Goal: Task Accomplishment & Management: Manage account settings

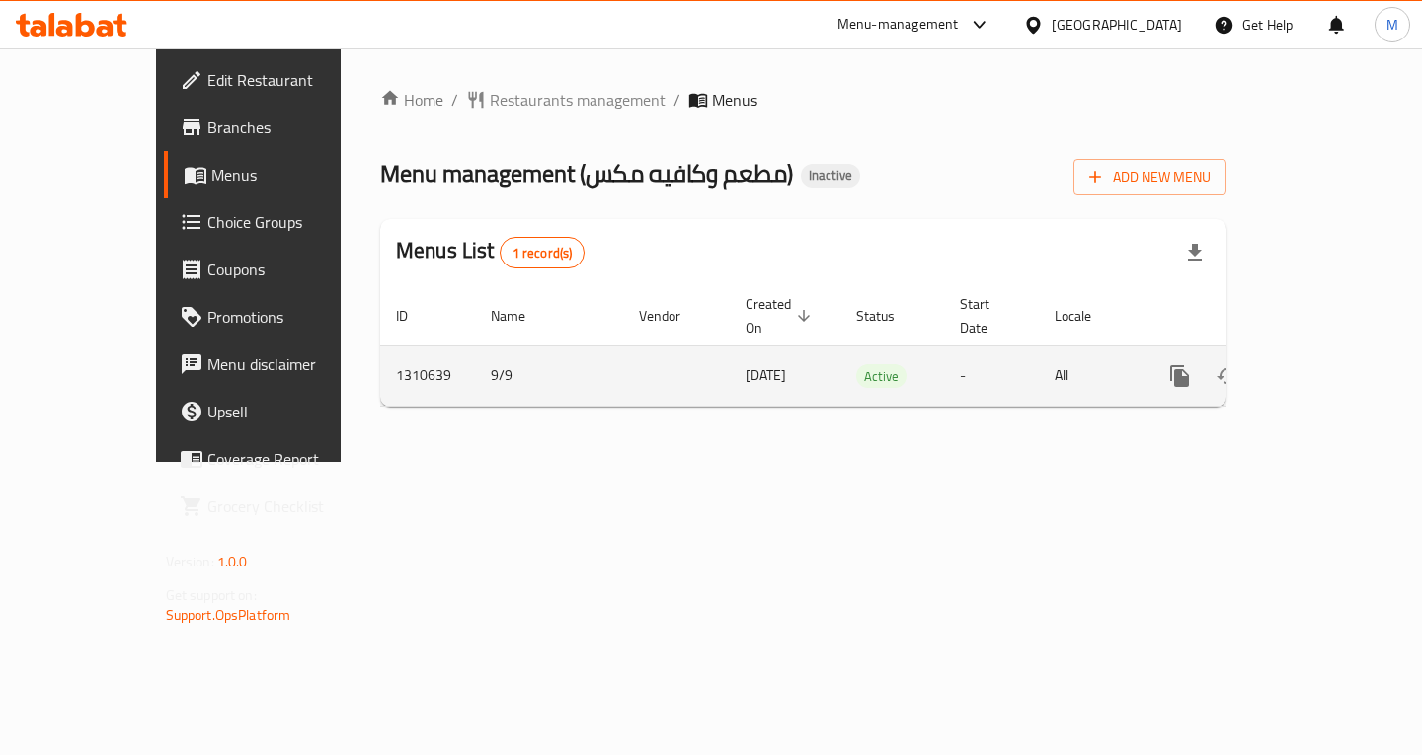
click at [1331, 367] on icon "enhanced table" at bounding box center [1322, 376] width 18 height 18
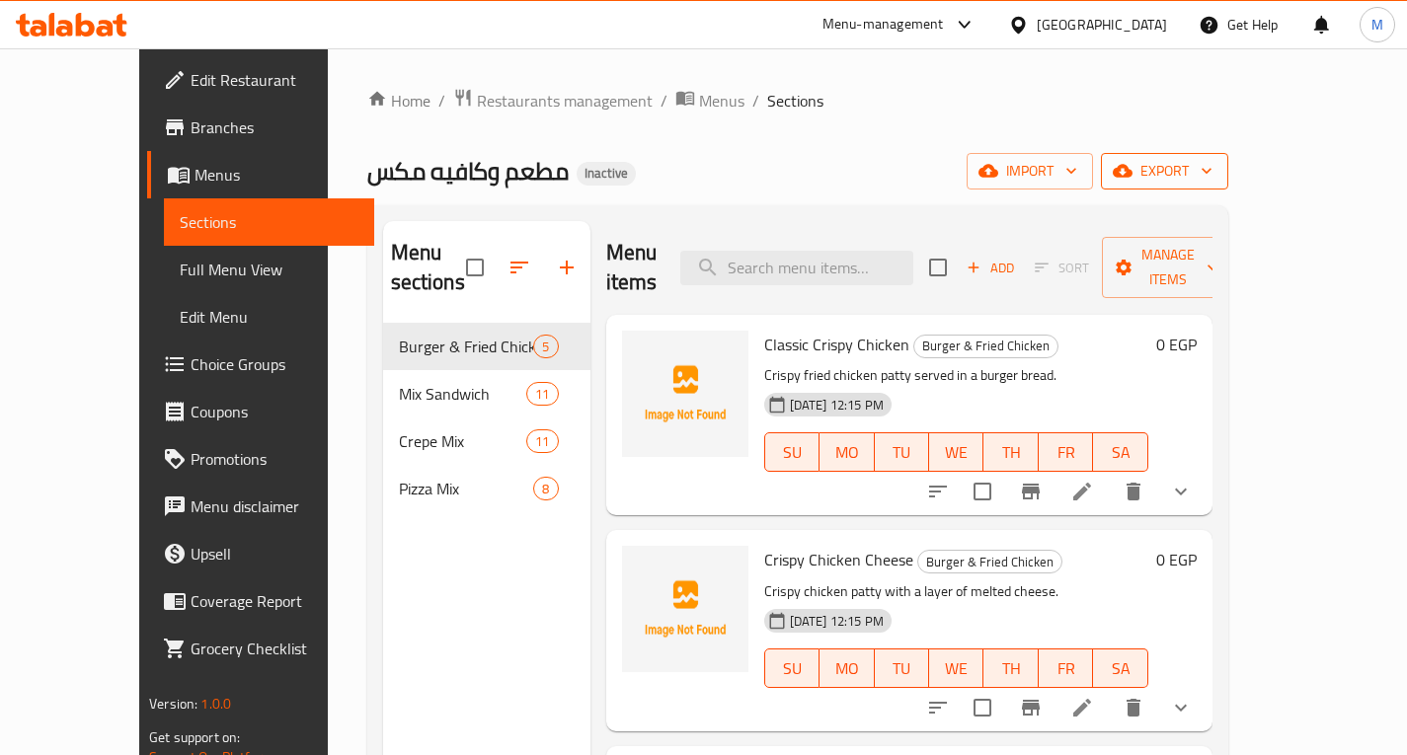
click at [1213, 180] on span "export" at bounding box center [1165, 171] width 96 height 25
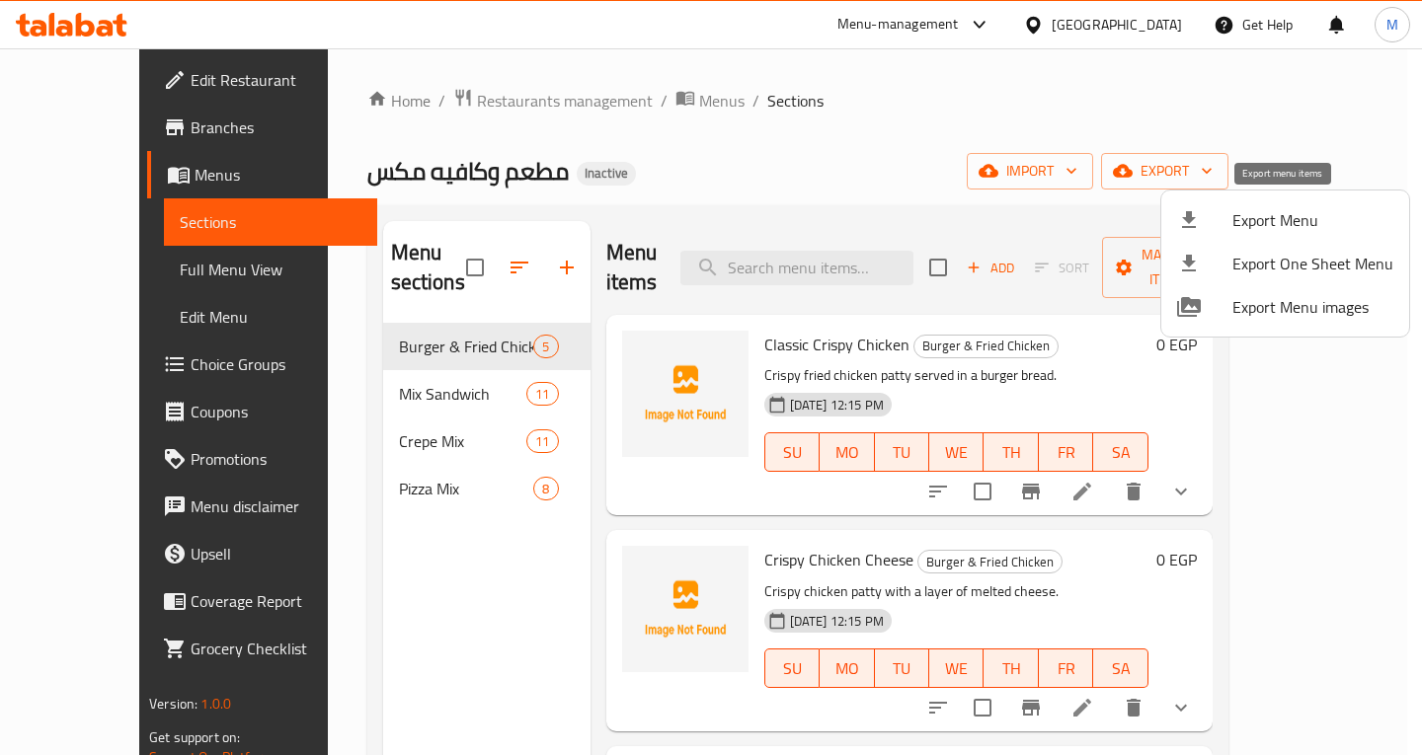
click at [1285, 217] on span "Export Menu" at bounding box center [1312, 220] width 161 height 24
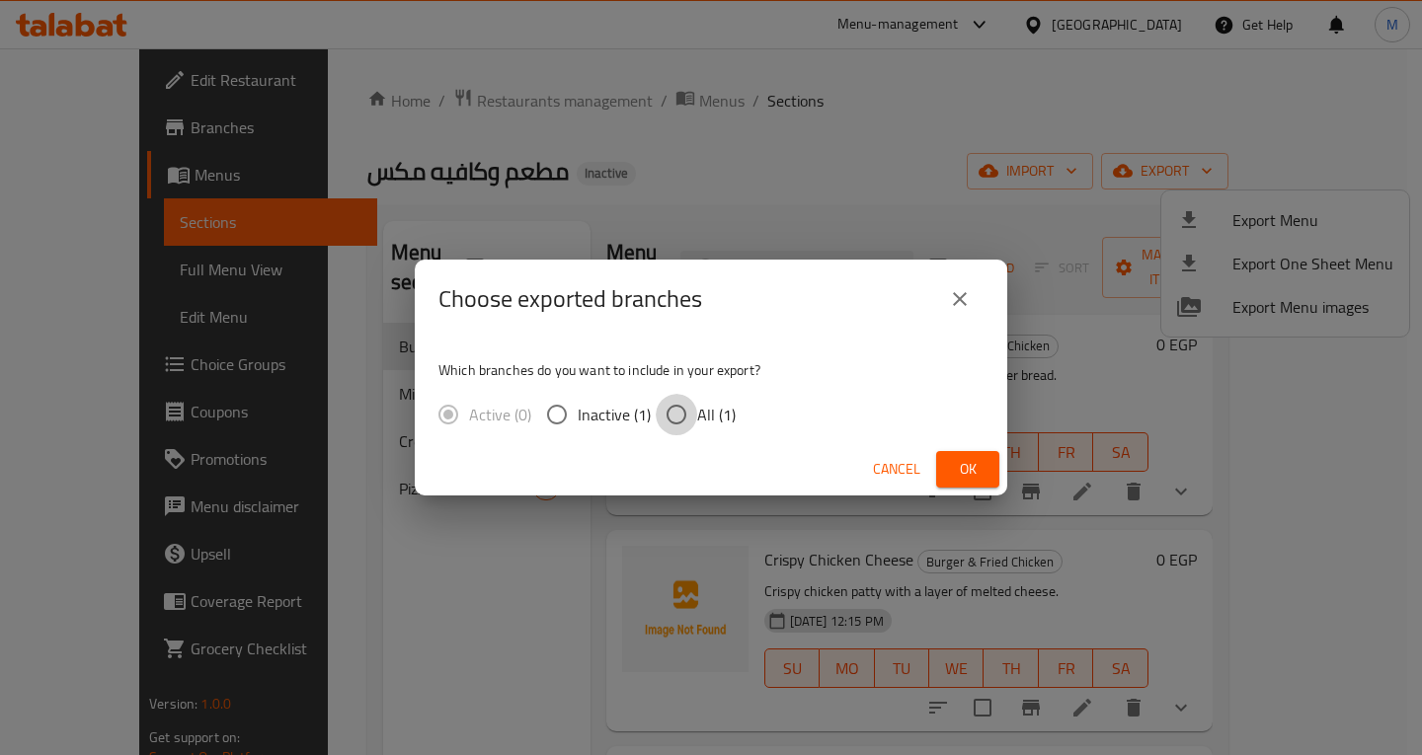
click at [694, 404] on input "All (1)" at bounding box center [676, 414] width 41 height 41
radio input "true"
click at [957, 468] on span "Ok" at bounding box center [968, 469] width 32 height 25
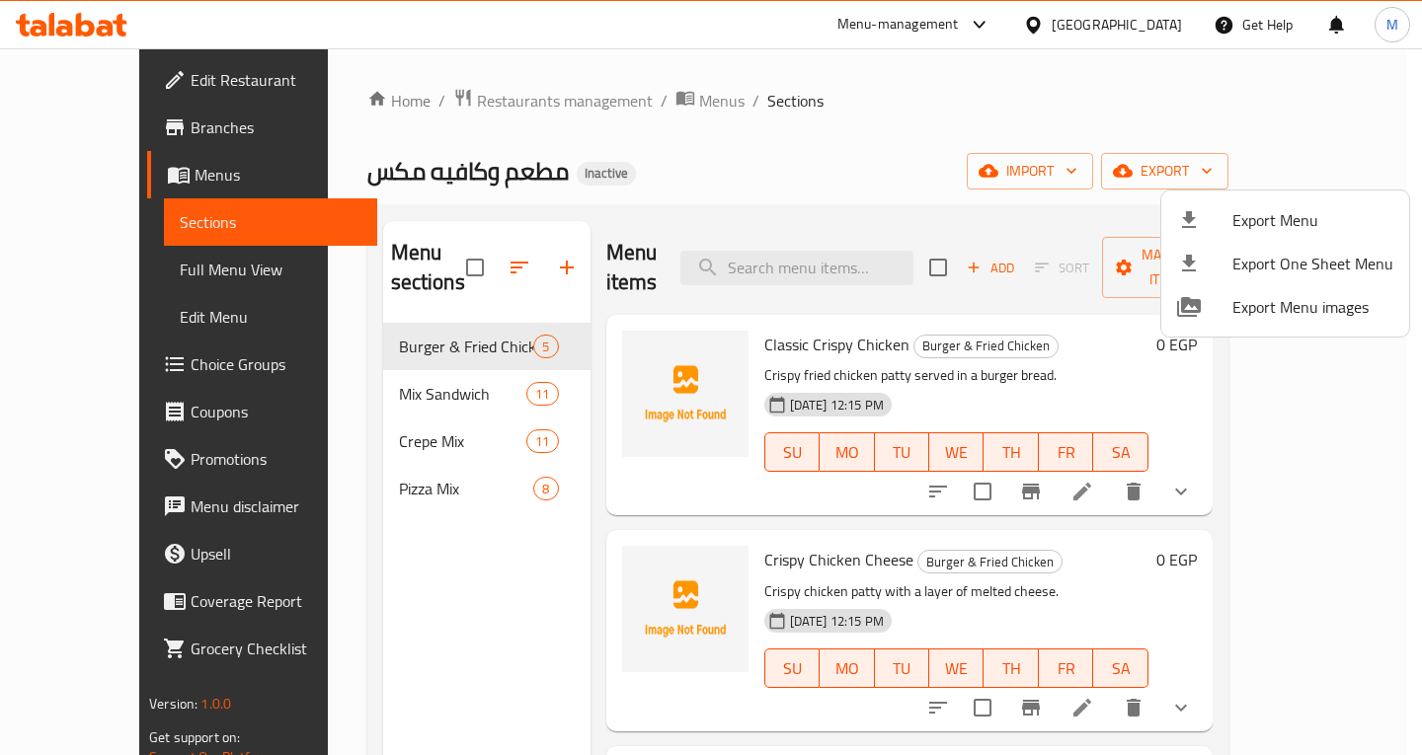
click at [61, 268] on div at bounding box center [711, 377] width 1422 height 755
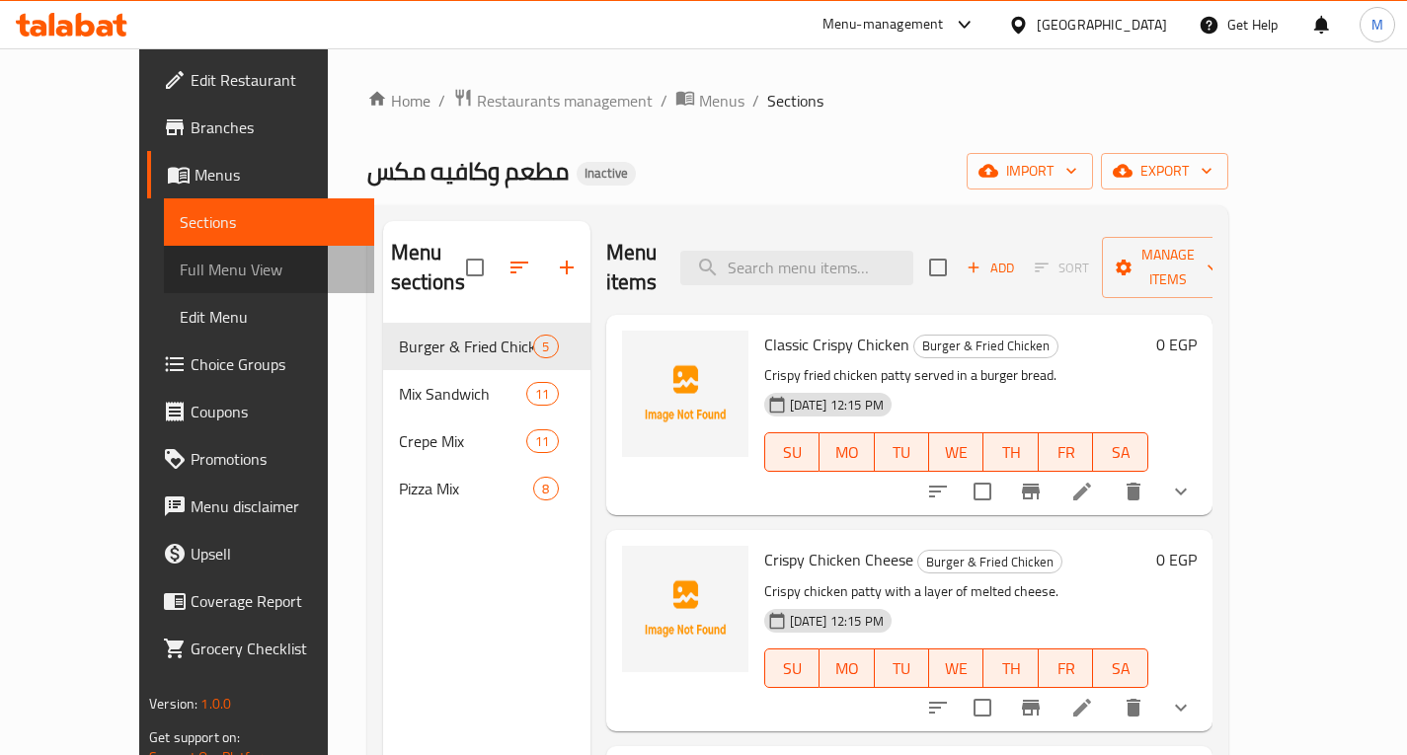
click at [180, 268] on span "Full Menu View" at bounding box center [269, 270] width 179 height 24
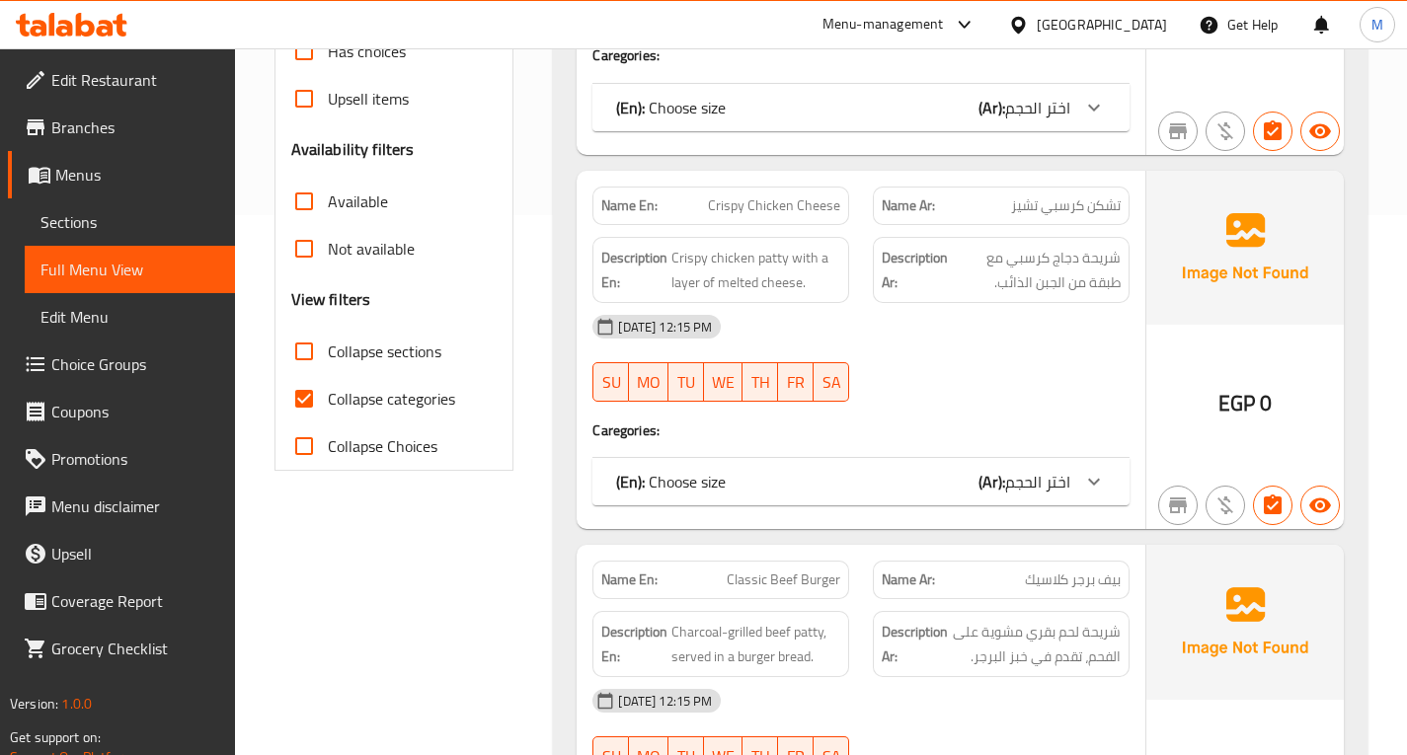
scroll to position [691, 0]
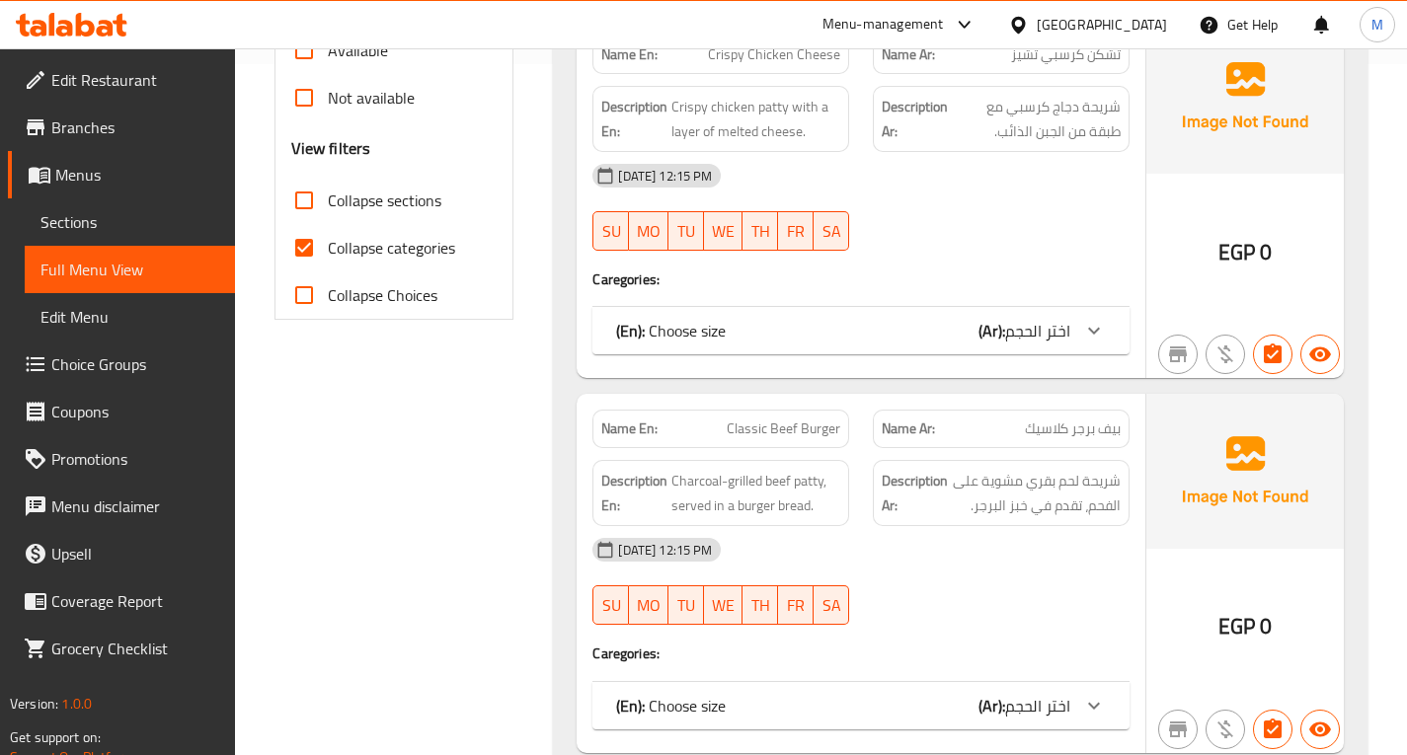
click at [308, 208] on input "Collapse sections" at bounding box center [303, 200] width 47 height 47
checkbox input "true"
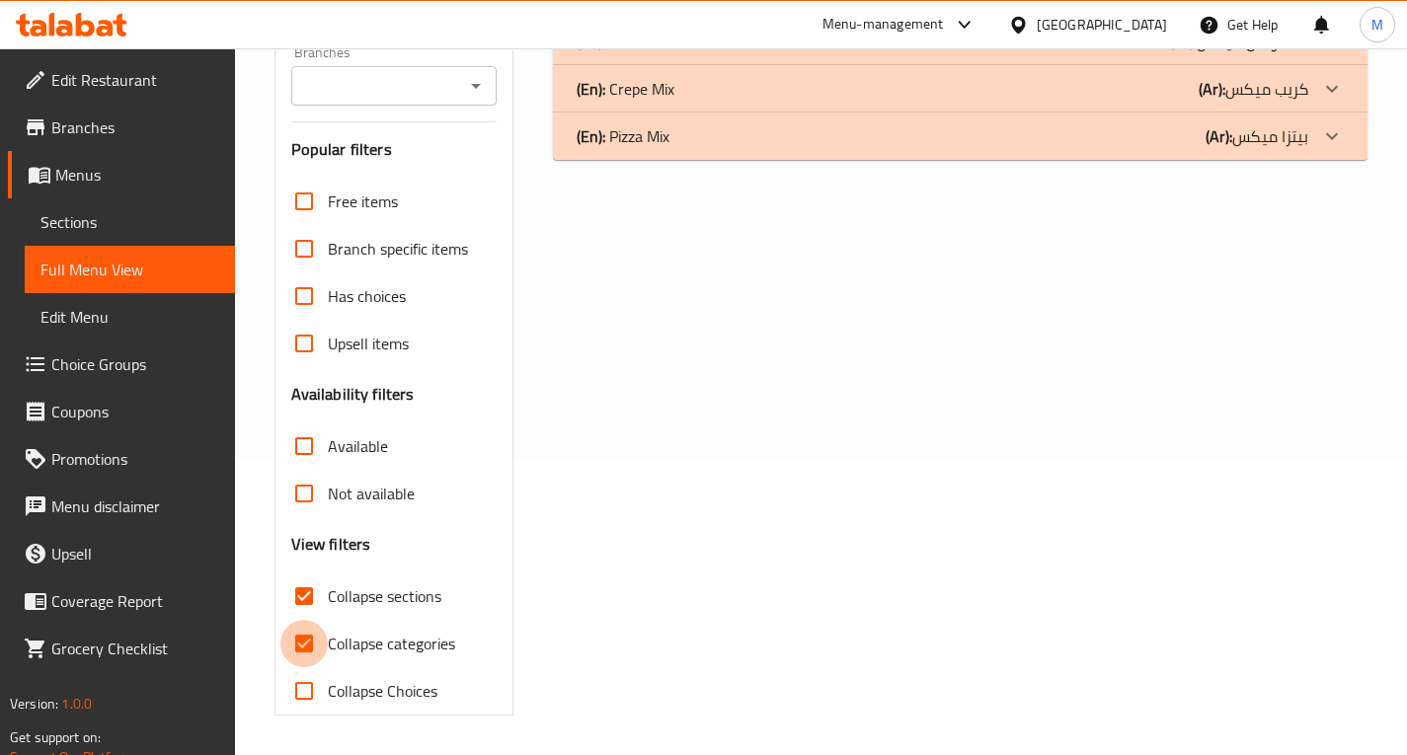
click at [304, 620] on input "Collapse categories" at bounding box center [303, 643] width 47 height 47
checkbox input "false"
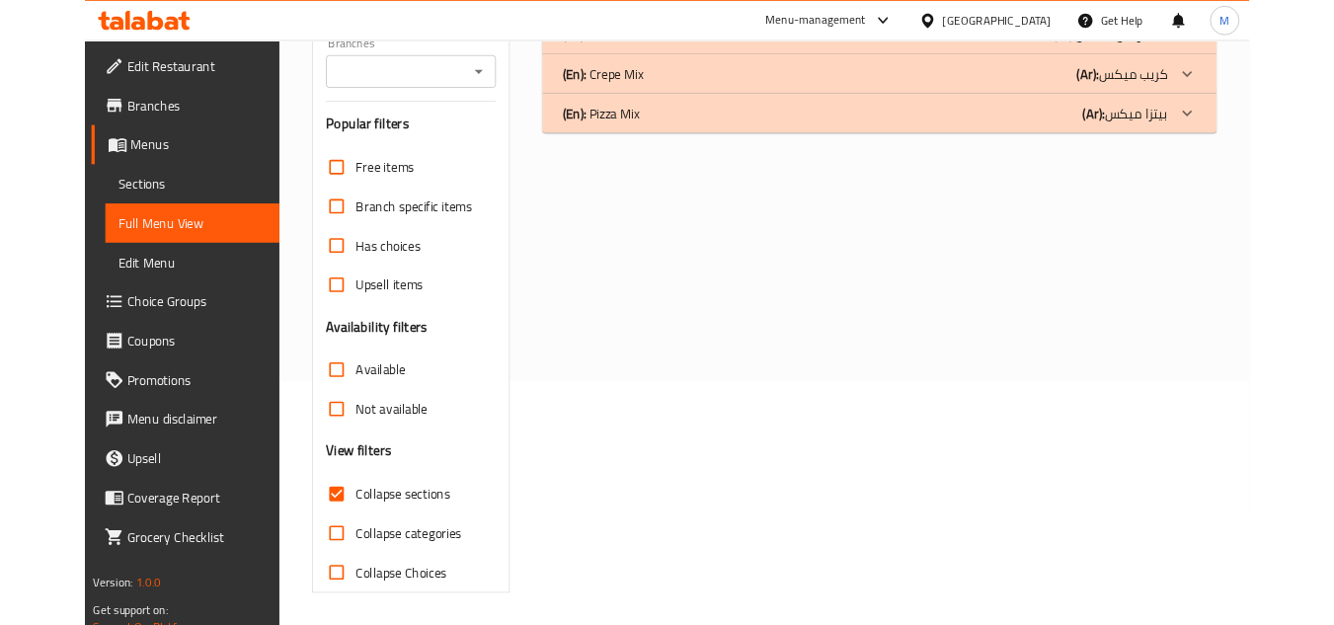
scroll to position [0, 0]
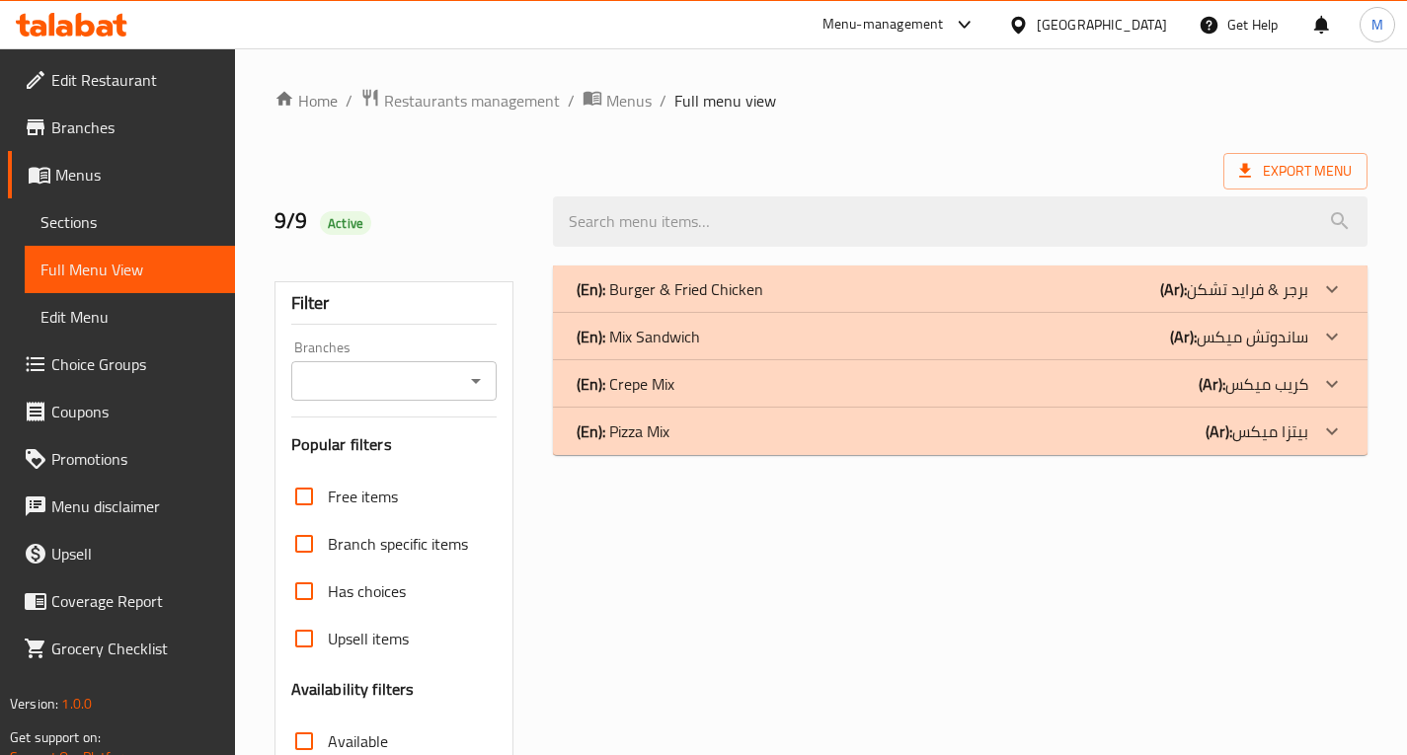
click at [351, 181] on div "9/9 Active" at bounding box center [402, 222] width 279 height 88
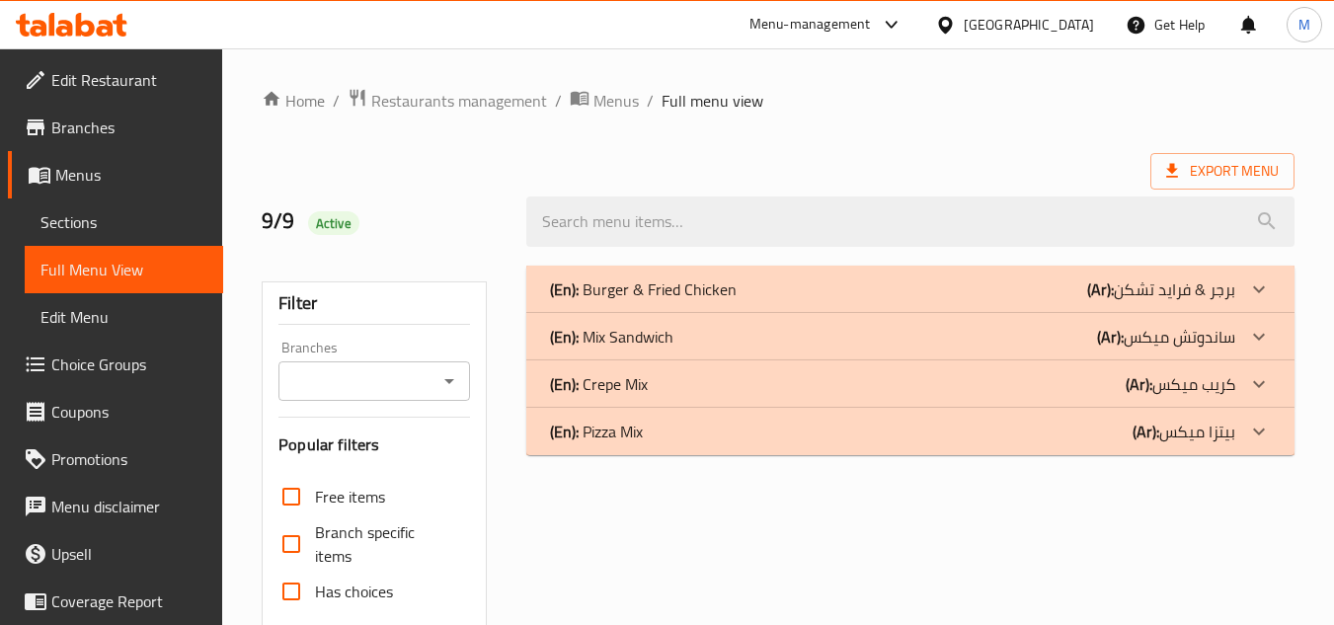
click at [652, 289] on p "(En): Burger & Fried Chicken" at bounding box center [643, 289] width 187 height 24
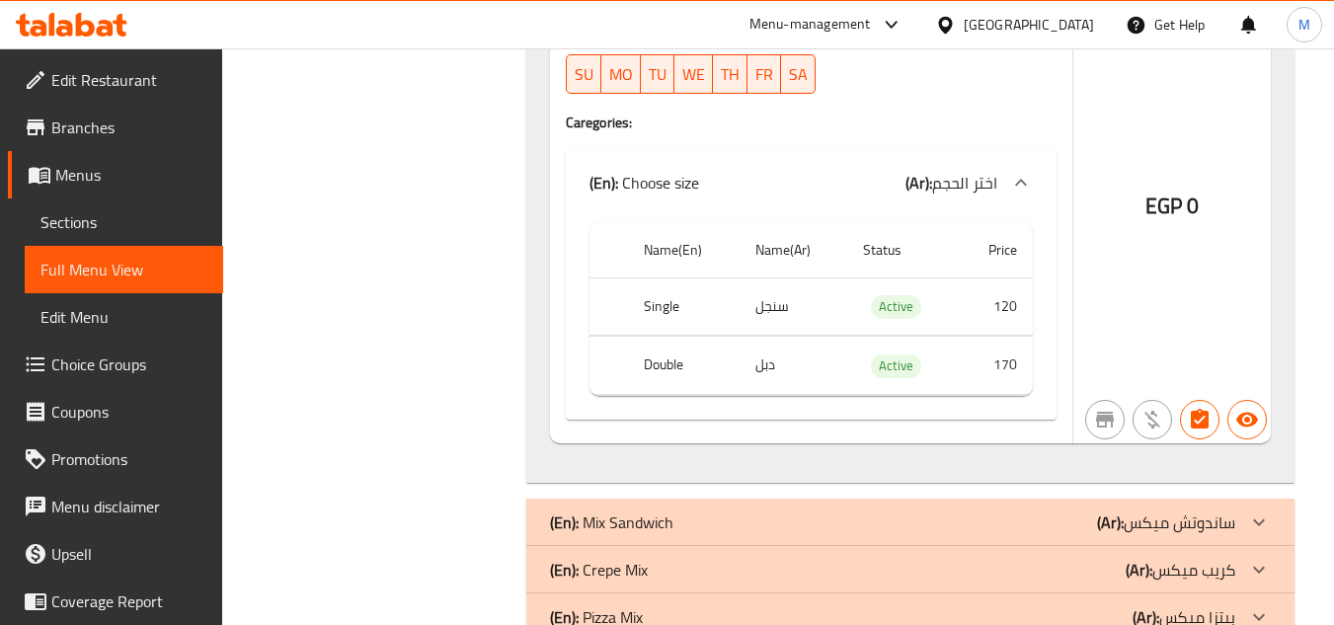
scroll to position [2960, 0]
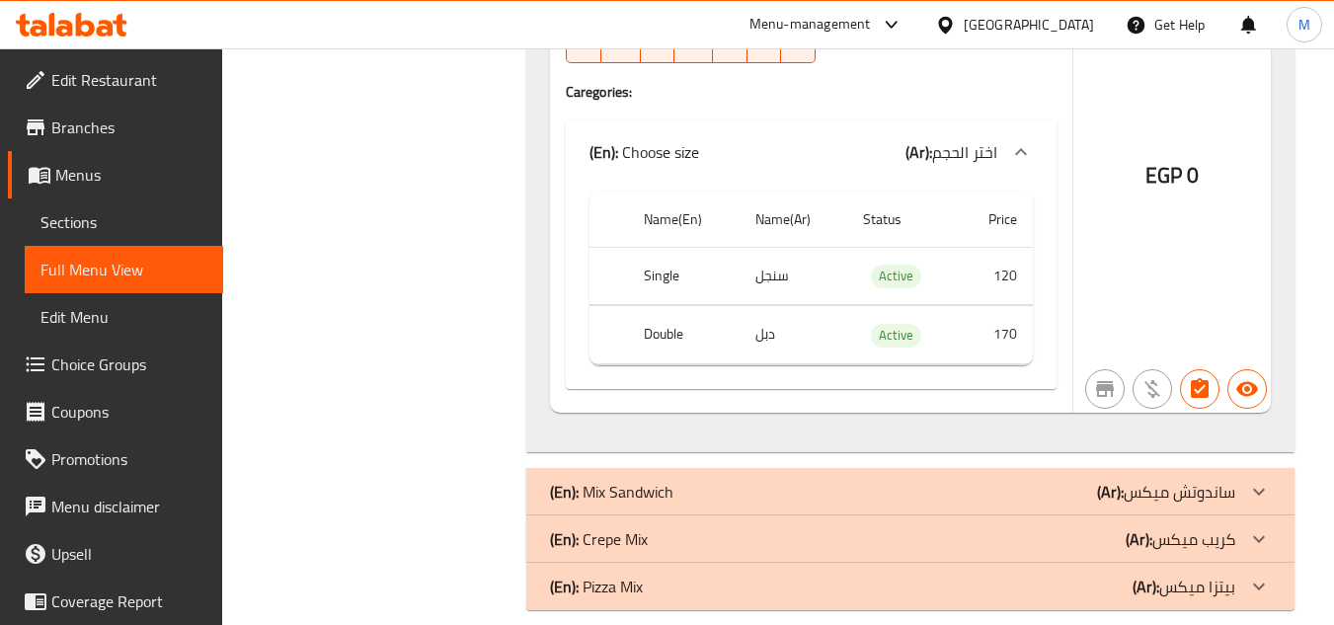
click at [662, 480] on p "(En): Mix Sandwich" at bounding box center [611, 492] width 123 height 24
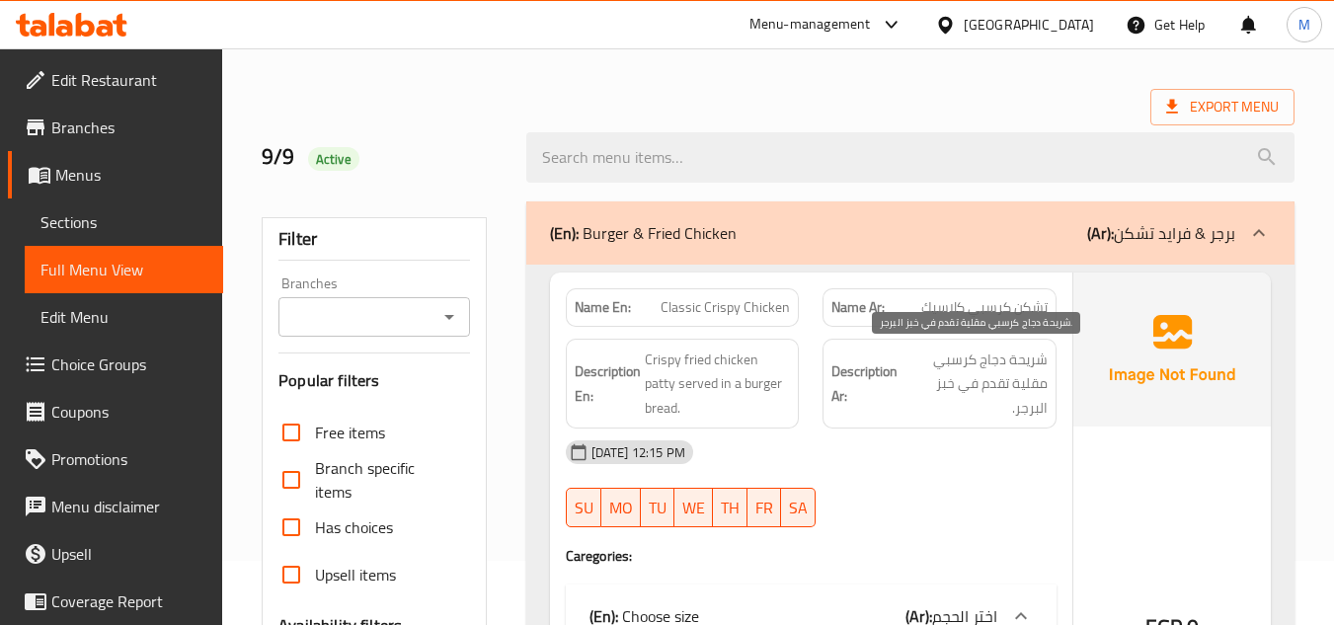
scroll to position [99, 0]
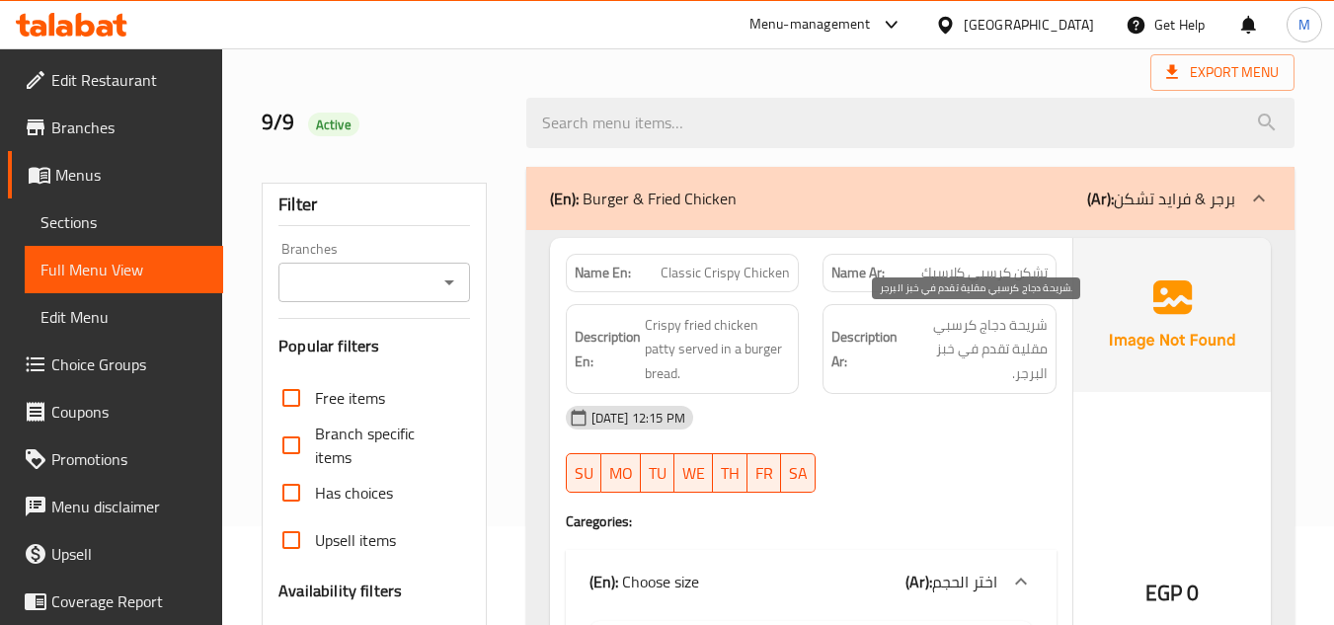
click at [1022, 340] on span "شريحة دجاج كرسبي مقلية تقدم في خبز البرجر." at bounding box center [975, 349] width 146 height 73
copy div "شريحة دجاج كرسبي مقلية تقدم في خبز البرجر."
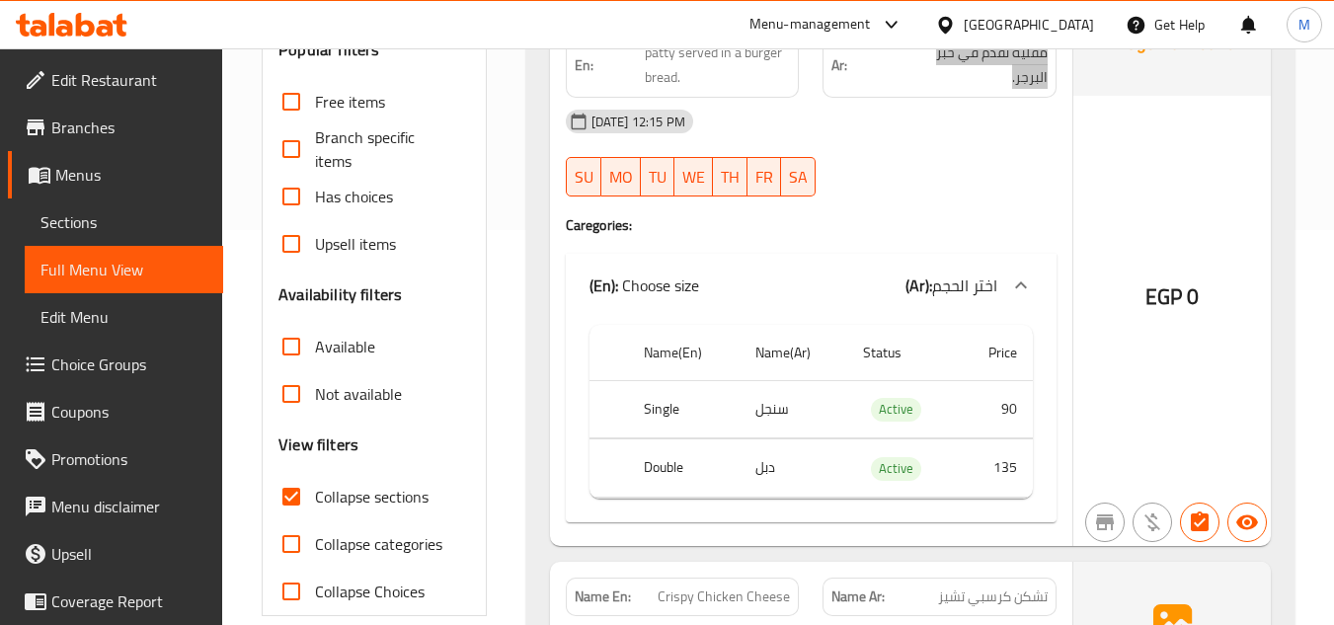
scroll to position [593, 0]
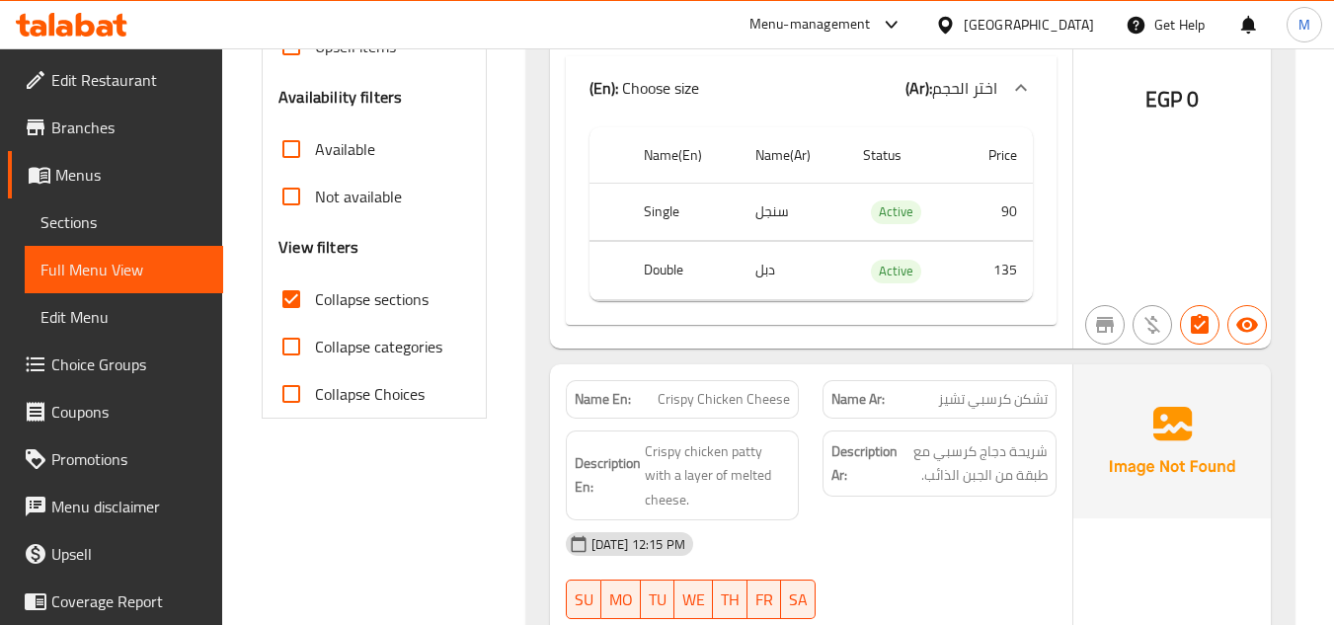
click at [979, 465] on span "شريحة دجاج كرسبي مع طبقة من الجبن الذائب." at bounding box center [975, 463] width 146 height 48
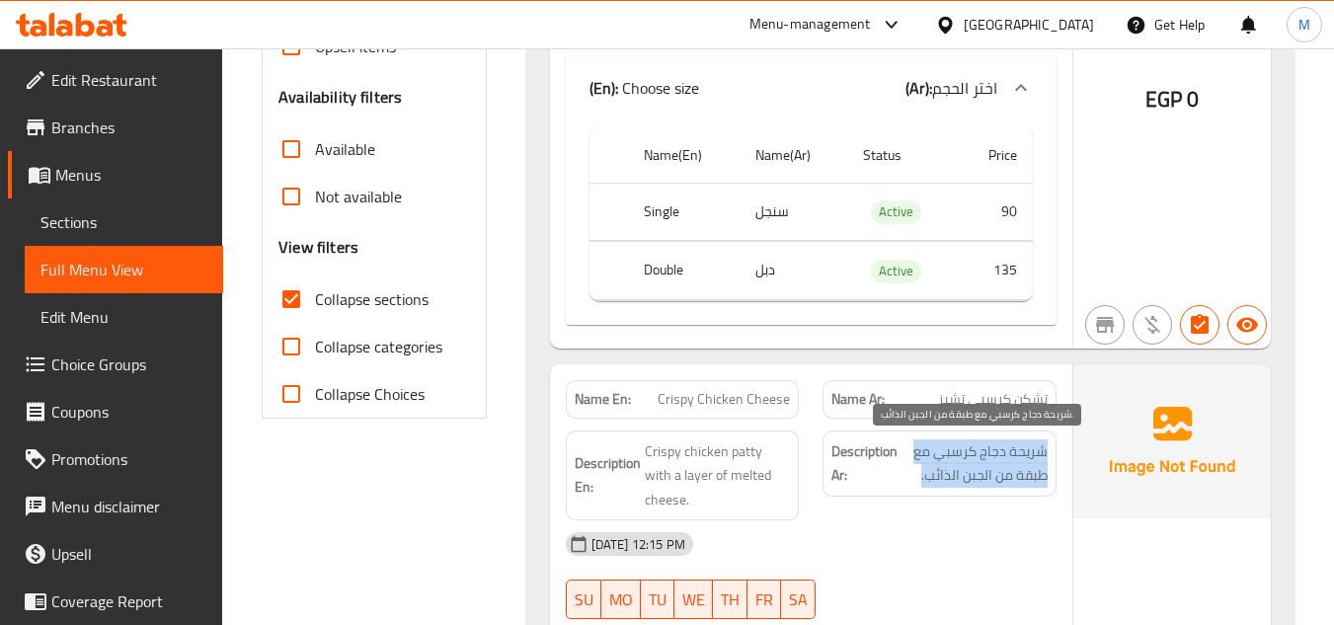
click at [979, 465] on span "شريحة دجاج كرسبي مع طبقة من الجبن الذائب." at bounding box center [975, 463] width 146 height 48
copy div "شريحة دجاج كرسبي مع طبقة من الجبن الذائب."
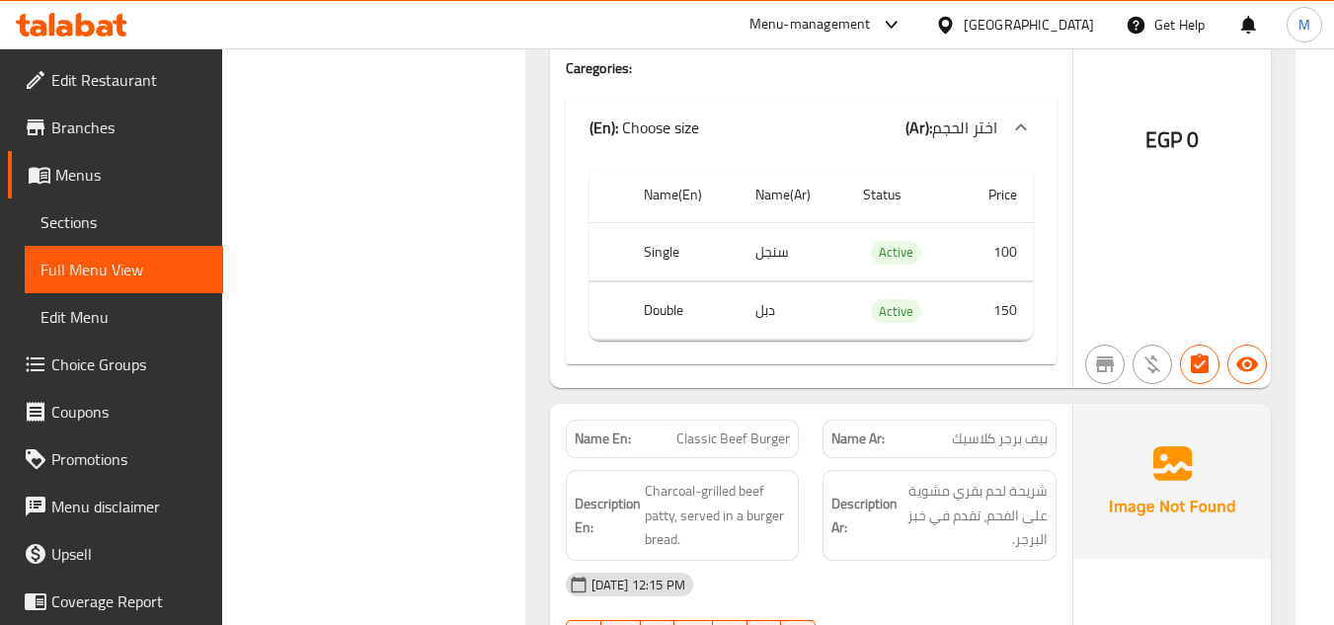
scroll to position [1284, 0]
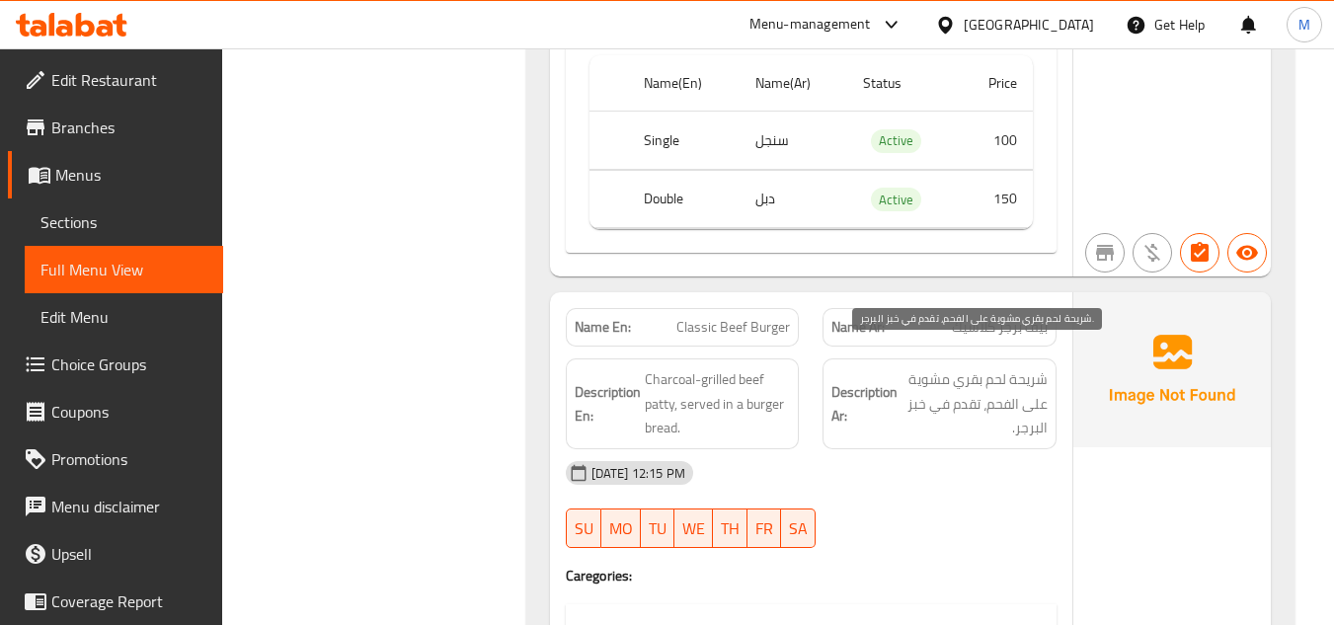
click at [983, 367] on span "شريحة لحم بقري مشوية على الفحم، تقدم في خبز البرجر." at bounding box center [975, 403] width 146 height 73
copy div "شريحة لحم بقري مشوية على الفحم، تقدم في خبز البرجر."
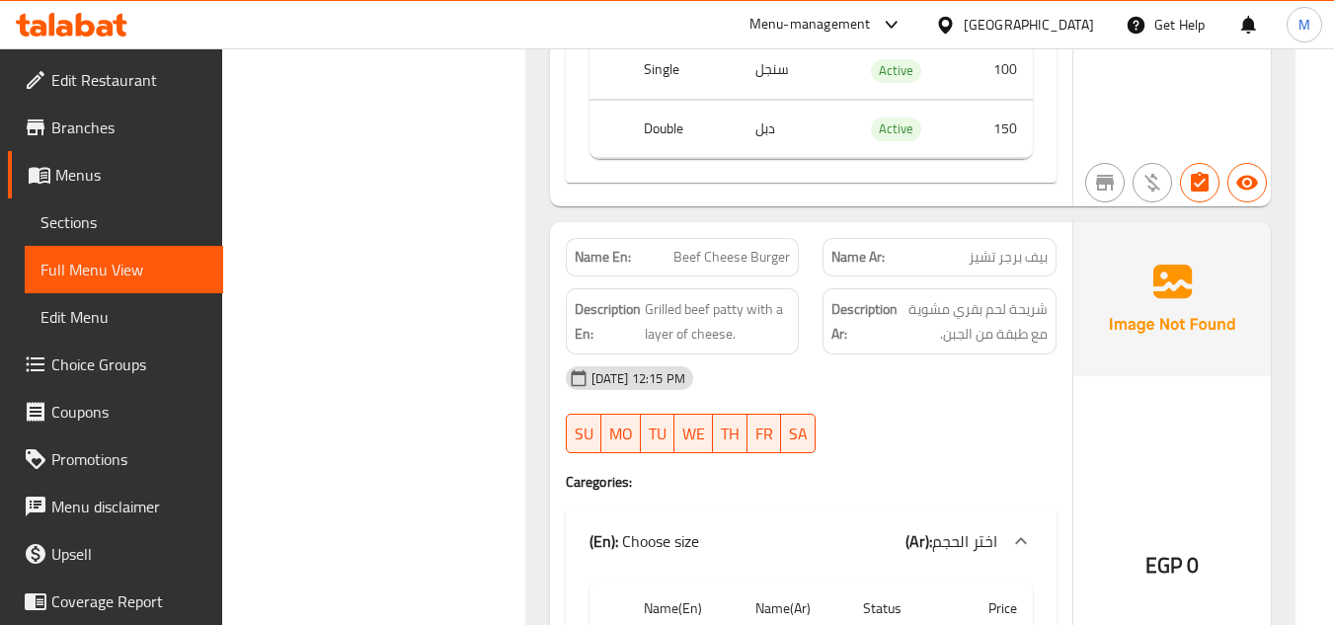
scroll to position [1975, 0]
click at [965, 296] on span "شريحة لحم بقري مشوية مع طبقة من الجبن." at bounding box center [975, 320] width 146 height 48
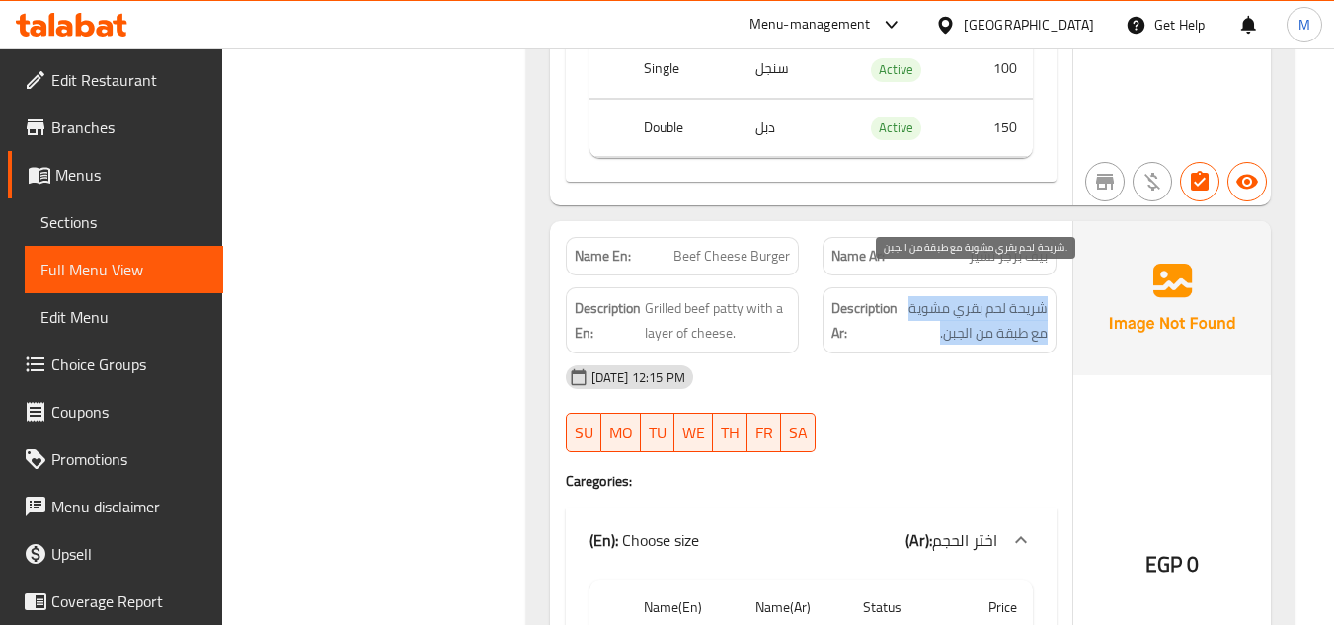
click at [965, 296] on span "شريحة لحم بقري مشوية مع طبقة من الجبن." at bounding box center [975, 320] width 146 height 48
copy div "شريحة لحم بقري مشوية مع طبقة من الجبن."
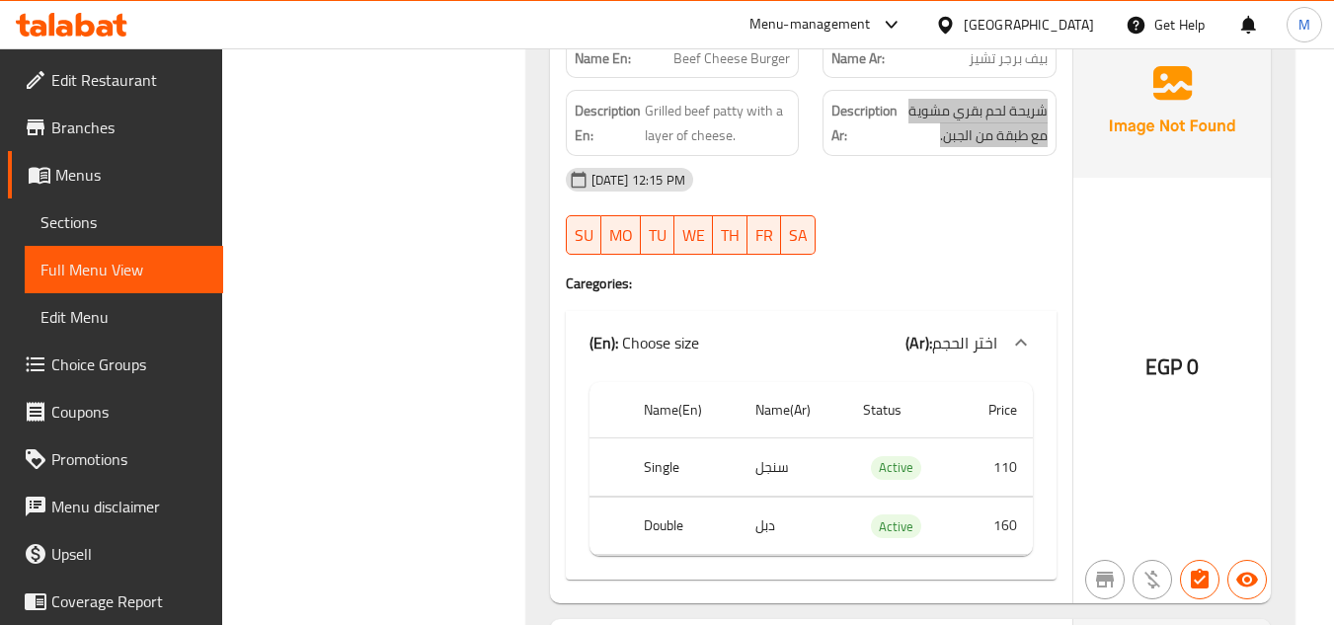
scroll to position [2568, 0]
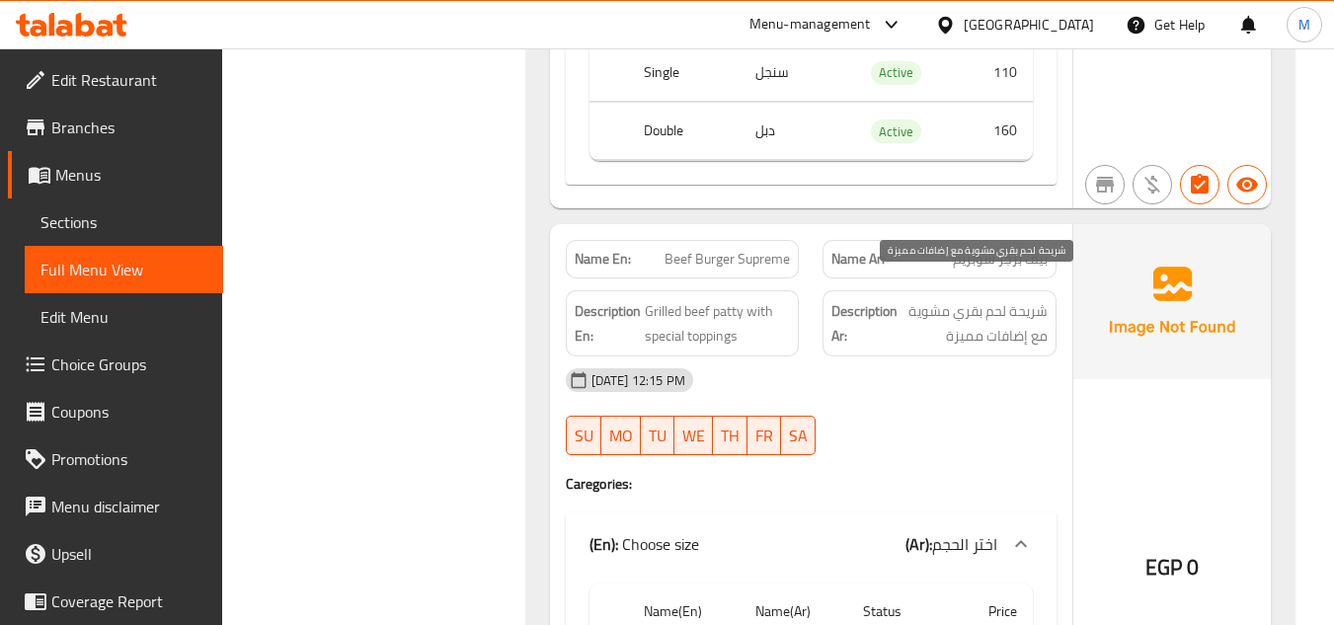
click at [997, 302] on span "شريحة لحم بقري مشوية مع إضافات مميزة" at bounding box center [975, 323] width 146 height 48
copy div "شريحة لحم بقري مشوية مع إضافات مميزة"
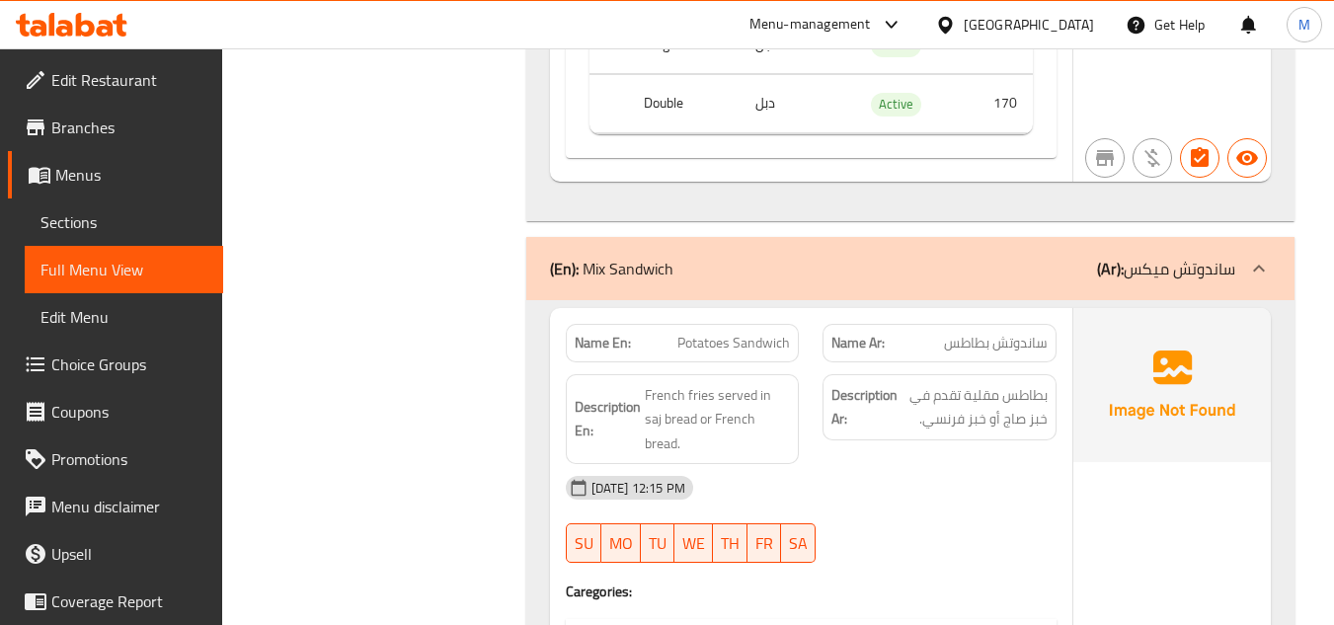
scroll to position [3358, 0]
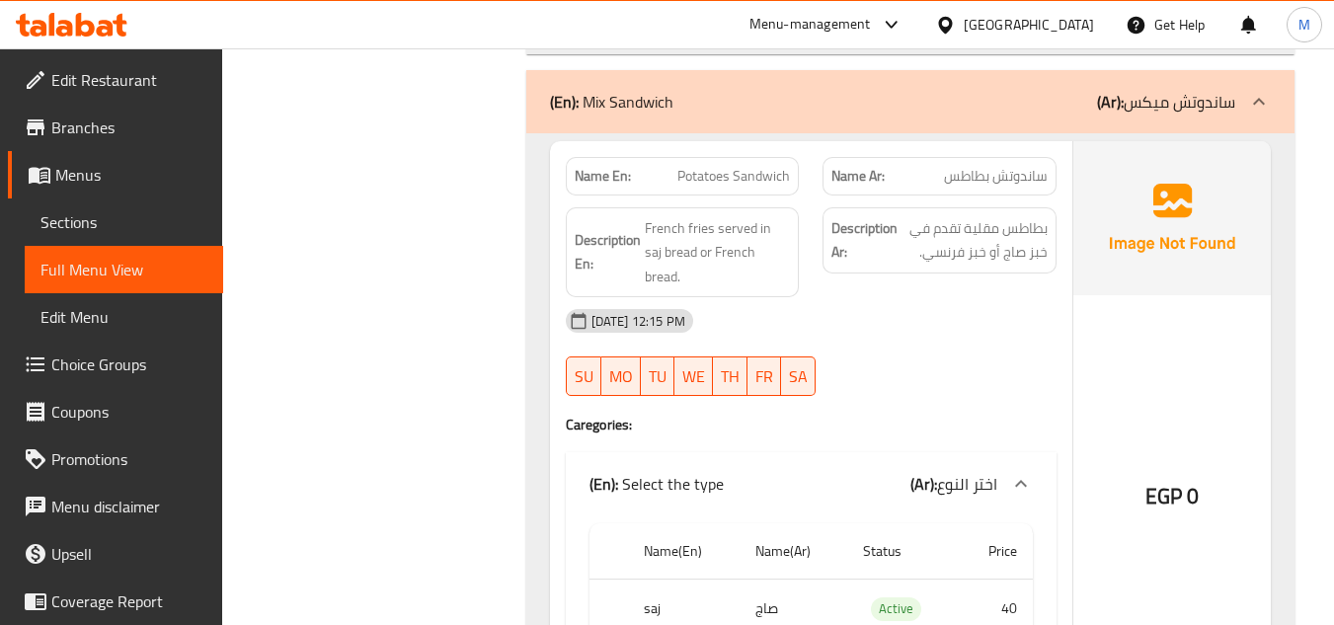
click at [984, 241] on div "Description Ar: بطاطس مقلية تقدم في خبز صاج أو خبز فرنسي." at bounding box center [940, 240] width 234 height 66
copy div "بطاطس مقلية تقدم في خبز صاج أو خبز فرنسي."
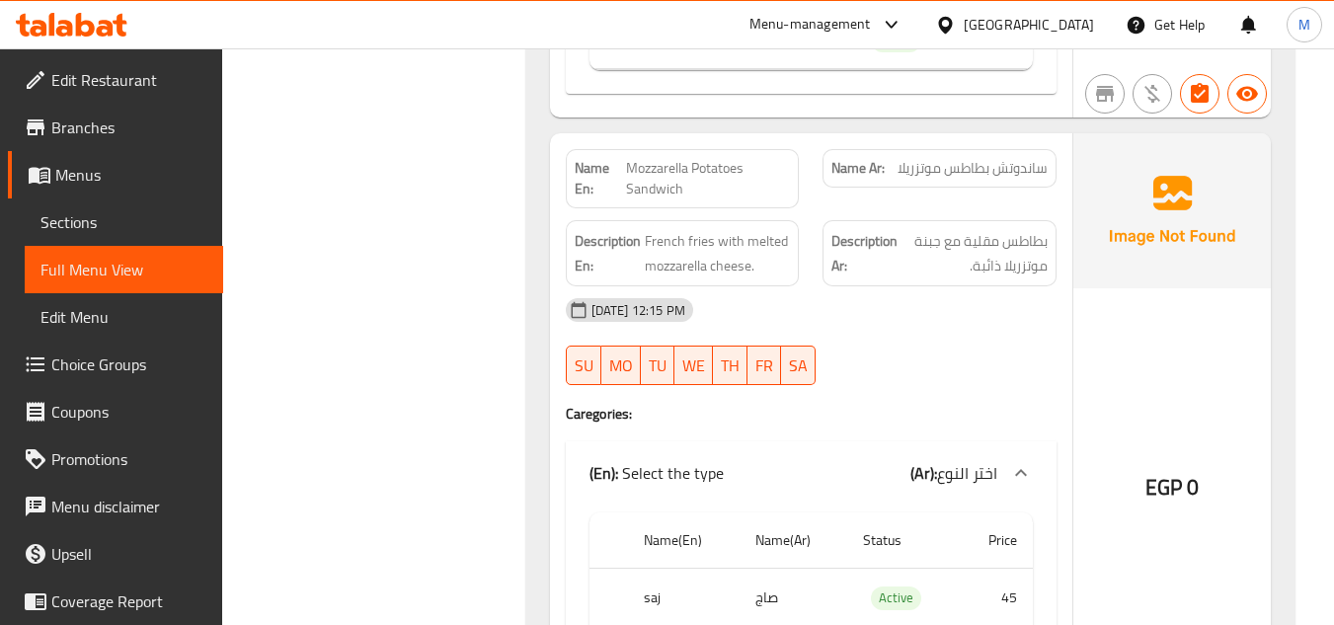
scroll to position [3950, 0]
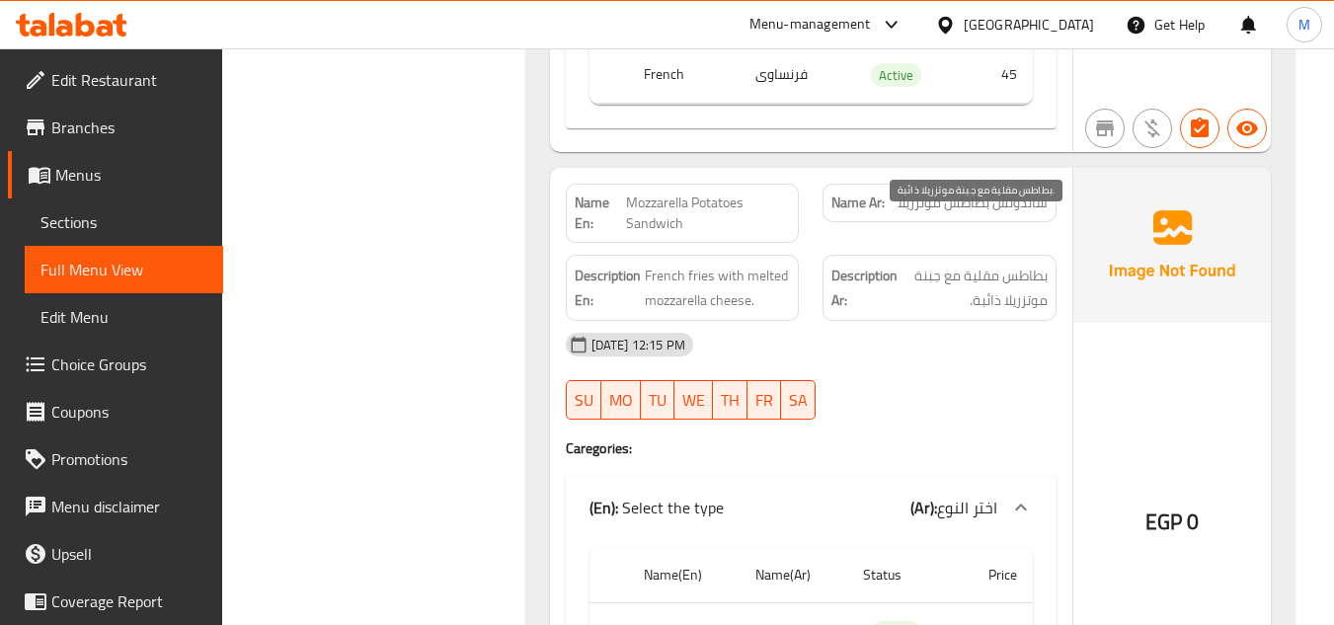
click at [999, 264] on span "بطاطس مقلية مع جبنة موتزريلا ذائبة." at bounding box center [975, 288] width 146 height 48
copy div "بطاطس مقلية مع جبنة موتزريلا ذائبة."
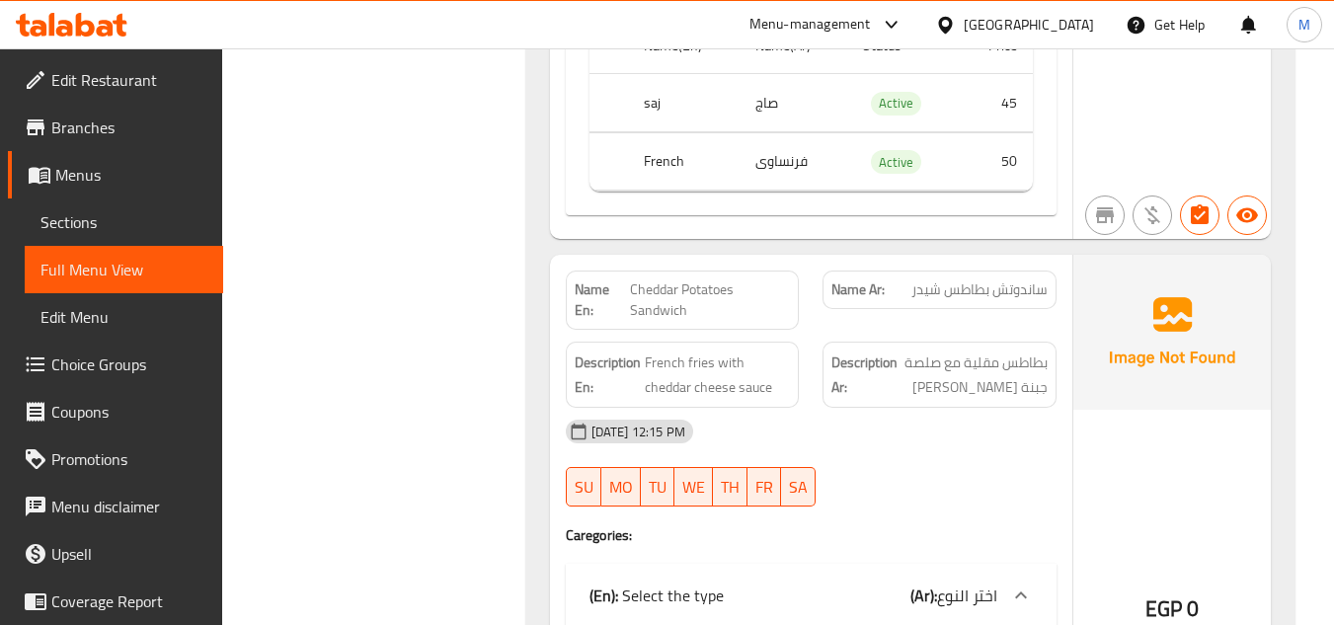
scroll to position [4543, 0]
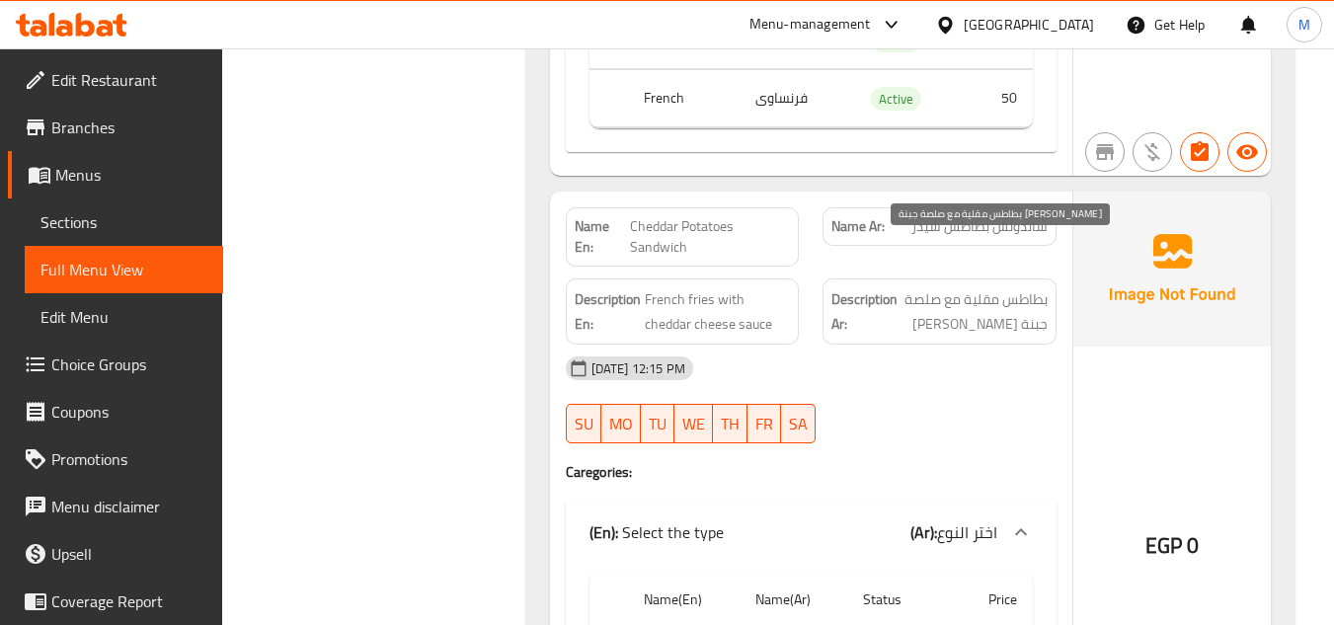
click at [1026, 287] on span "بطاطس مقلية مع صلصة جبنة [PERSON_NAME]" at bounding box center [975, 311] width 146 height 48
copy div "بطاطس مقلية مع صلصة جبنة [PERSON_NAME]"
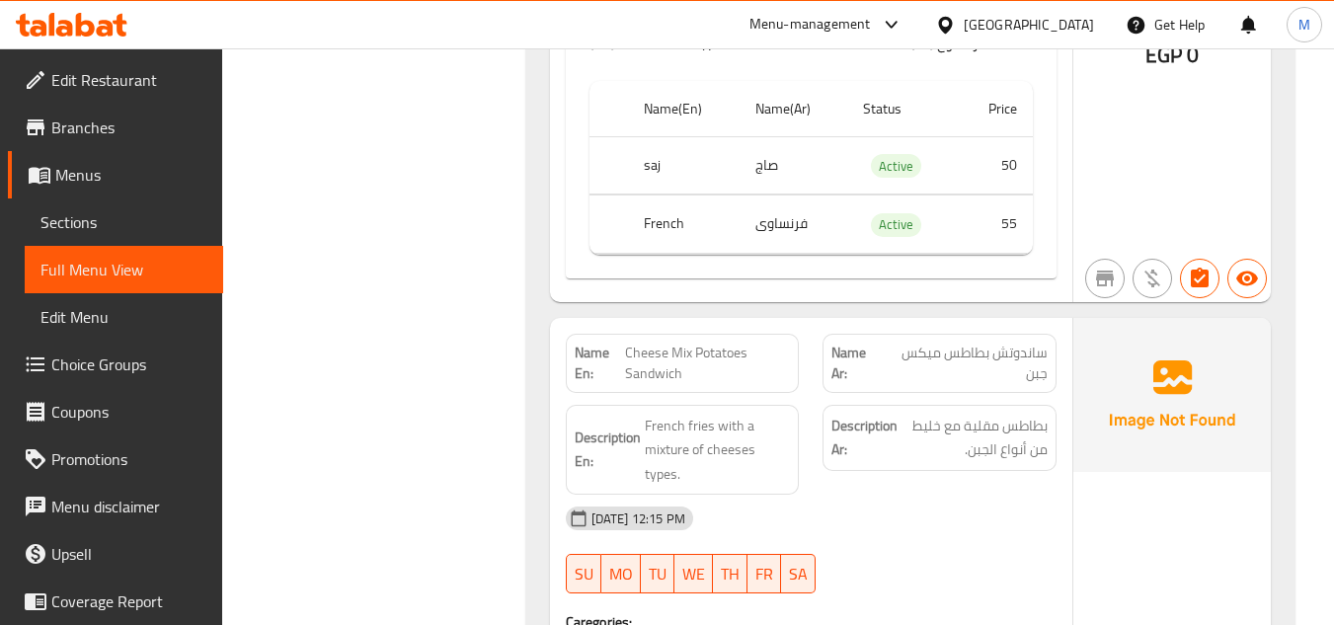
scroll to position [5036, 0]
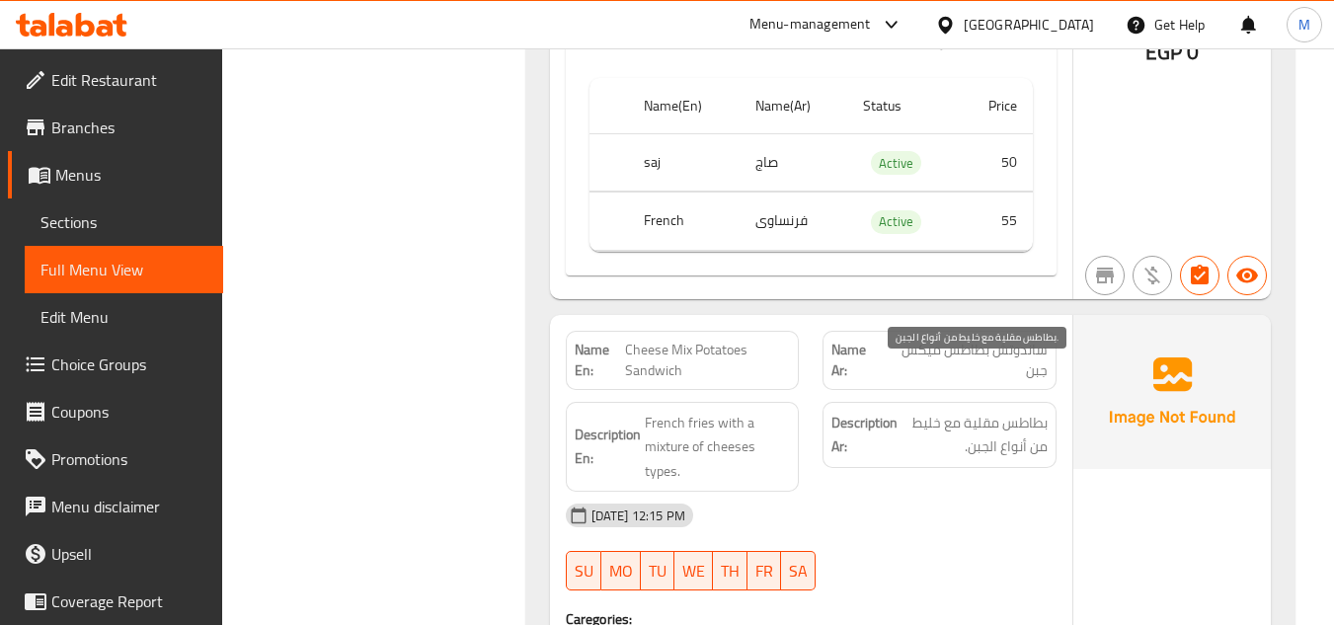
click at [949, 411] on span "بطاطس مقلية مع خليط من أنواع الجبن." at bounding box center [975, 435] width 146 height 48
copy div "بطاطس مقلية مع خليط من أنواع الجبن."
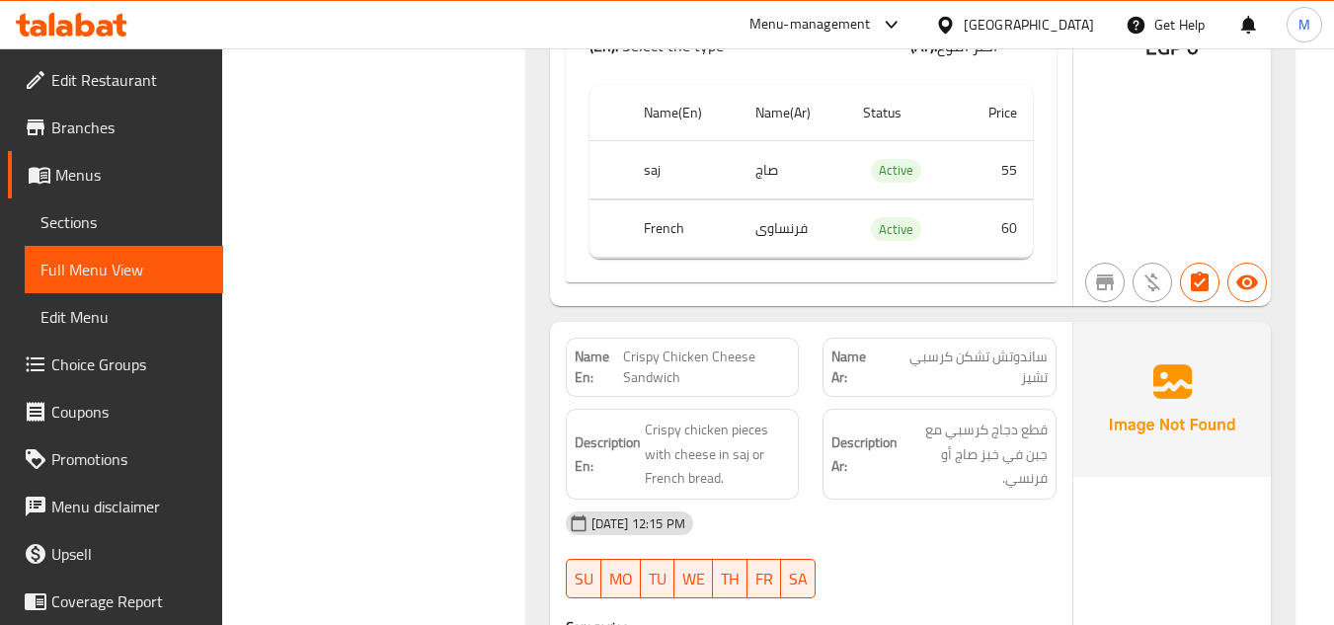
scroll to position [5728, 0]
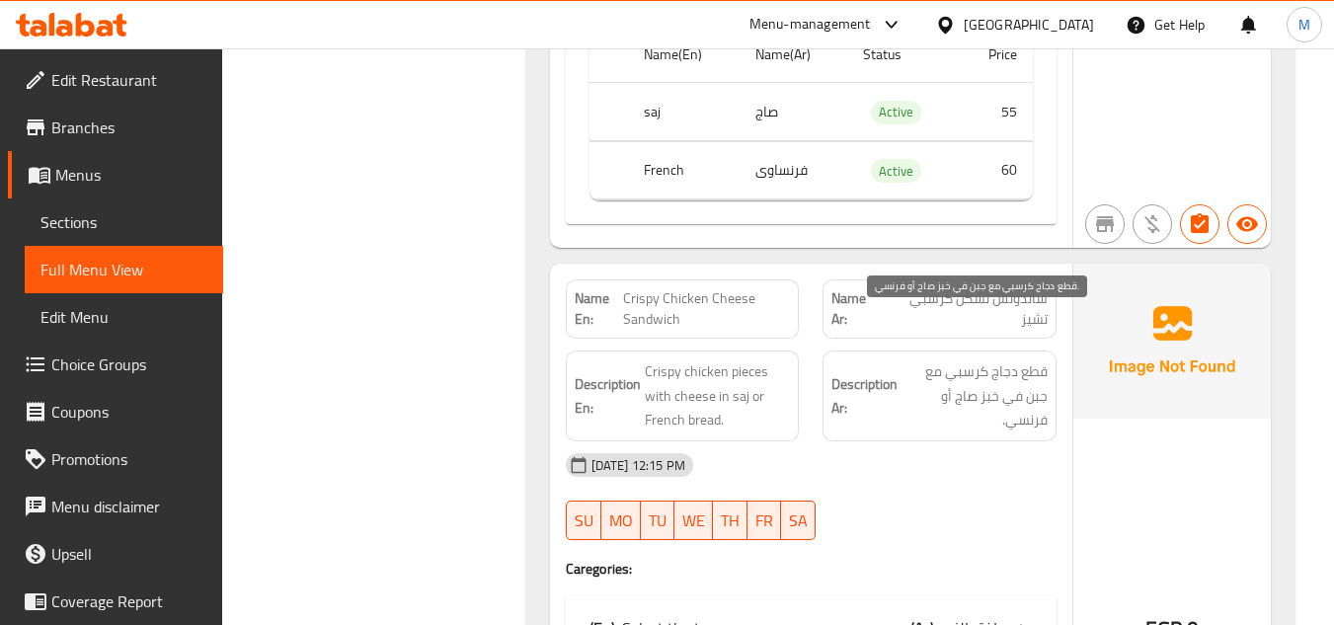
click at [958, 359] on span "قطع دجاج كرسبي مع جبن في خبز صاج أو فرنسي." at bounding box center [975, 395] width 146 height 73
copy div "قطع دجاج كرسبي مع جبن في خبز صاج أو فرنسي."
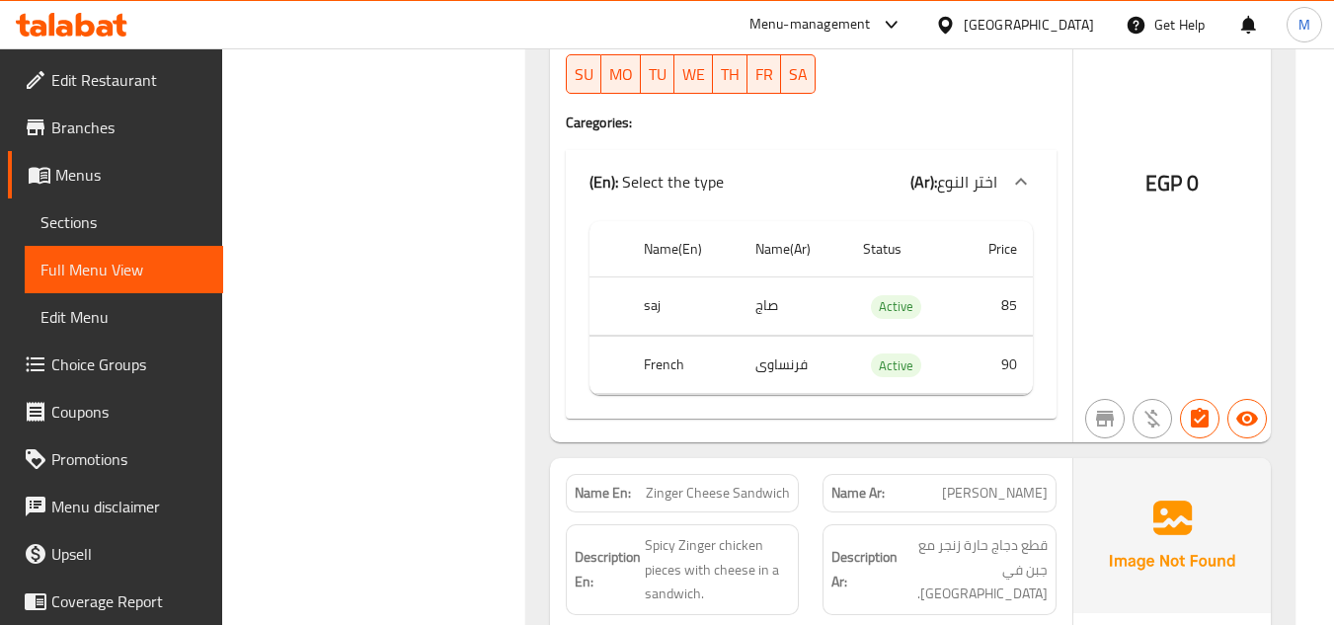
scroll to position [6221, 0]
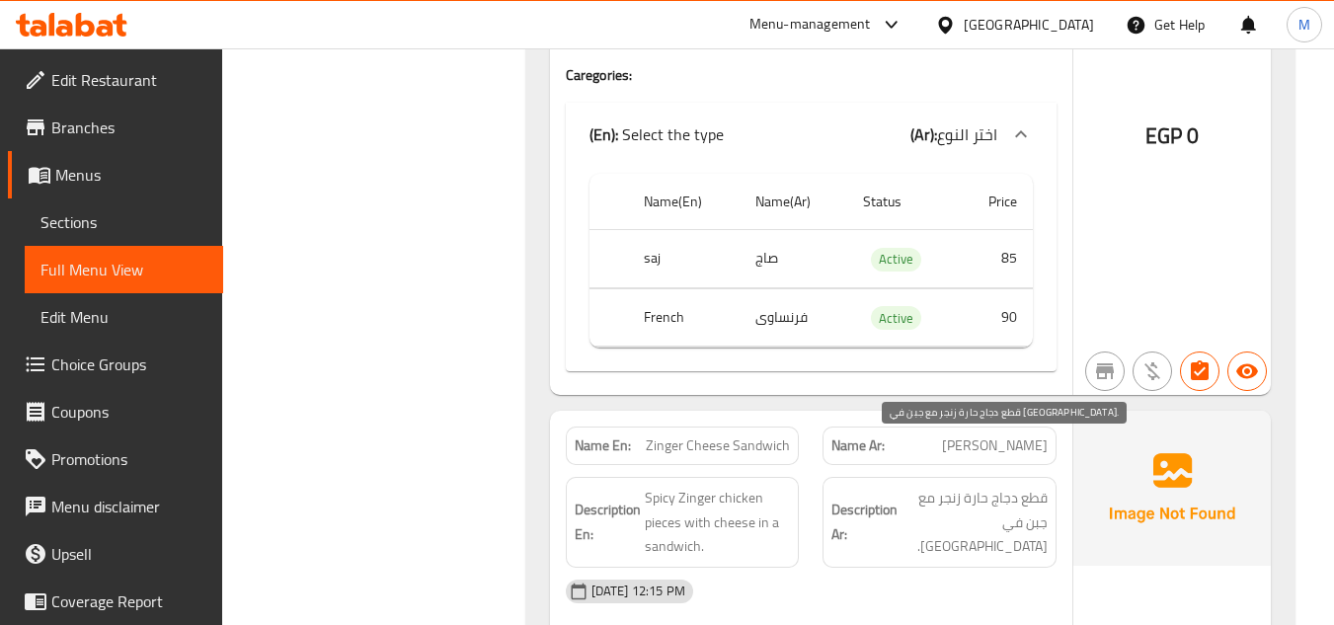
click at [986, 486] on span "قطع دجاج حارة زنجر مع جبن في [GEOGRAPHIC_DATA]." at bounding box center [975, 522] width 146 height 73
click at [987, 486] on span "قطع دجاج حارة زنجر مع جبن في [GEOGRAPHIC_DATA]." at bounding box center [975, 522] width 146 height 73
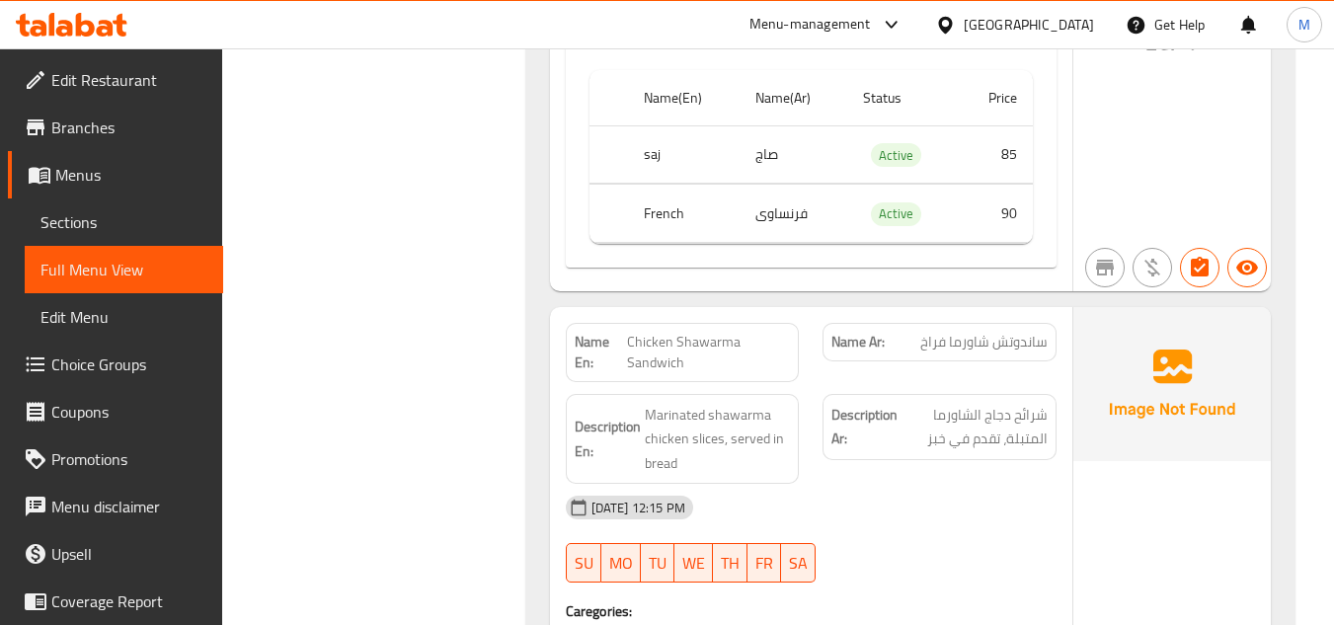
scroll to position [7011, 0]
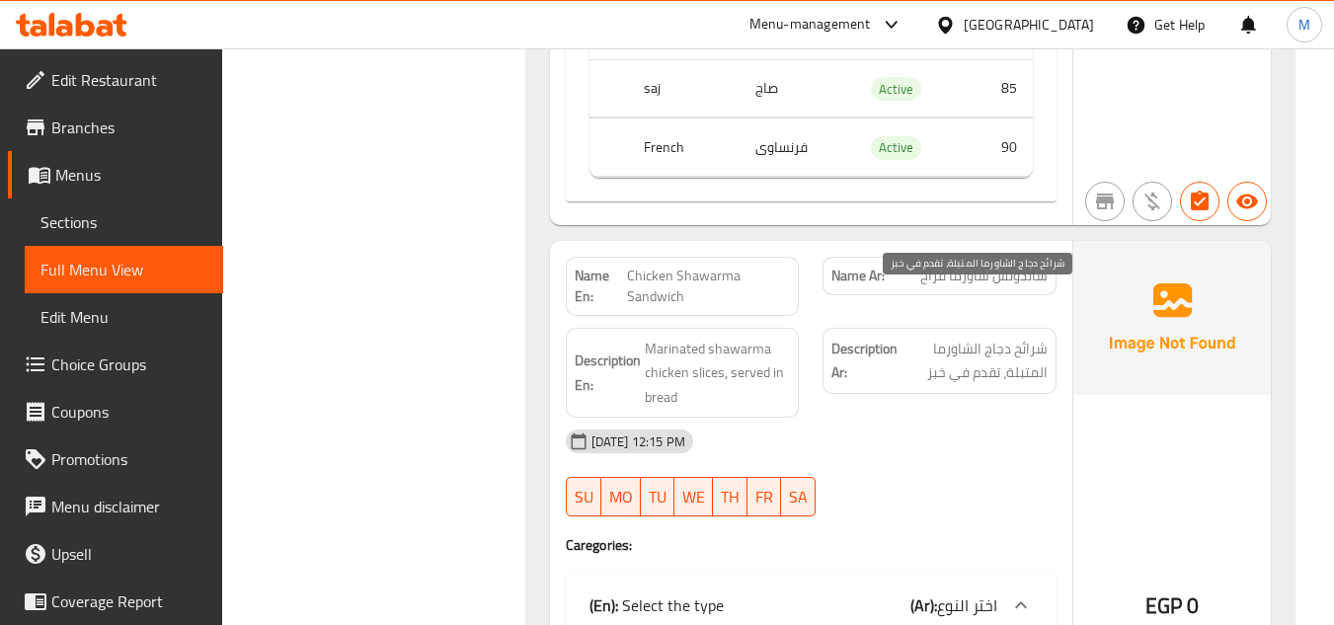
click at [977, 337] on span "شرائح دجاج الشاورما المتبلة، تقدم في خبز" at bounding box center [975, 361] width 146 height 48
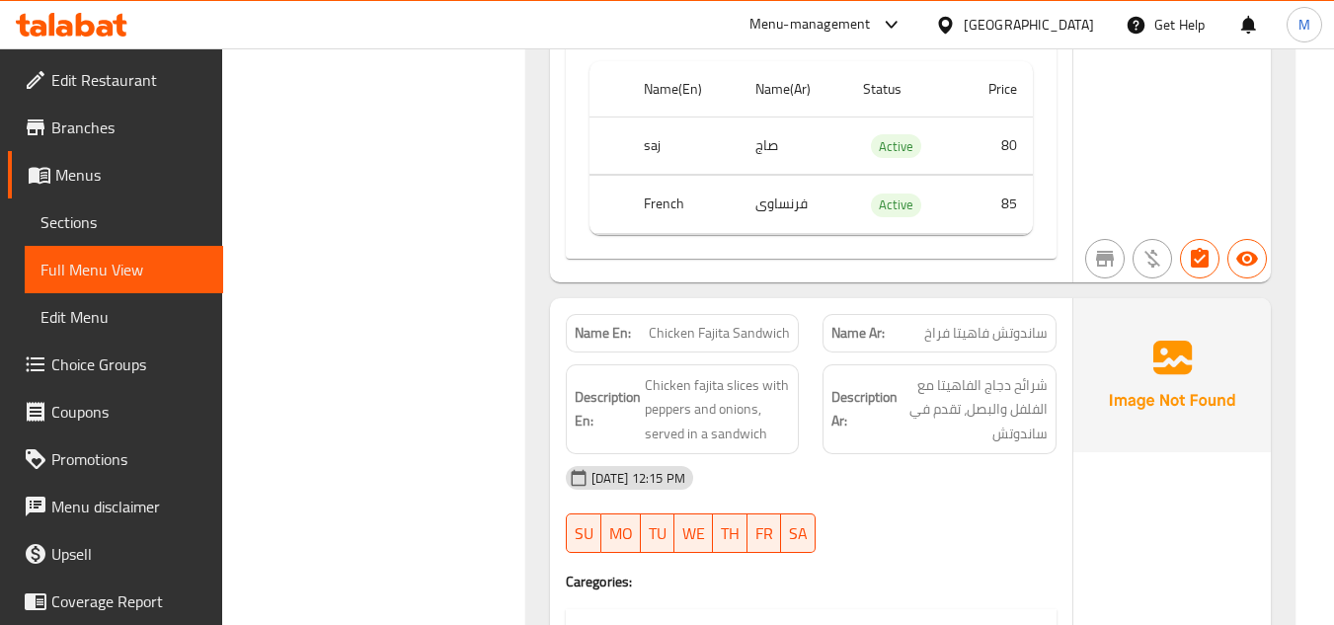
scroll to position [7604, 0]
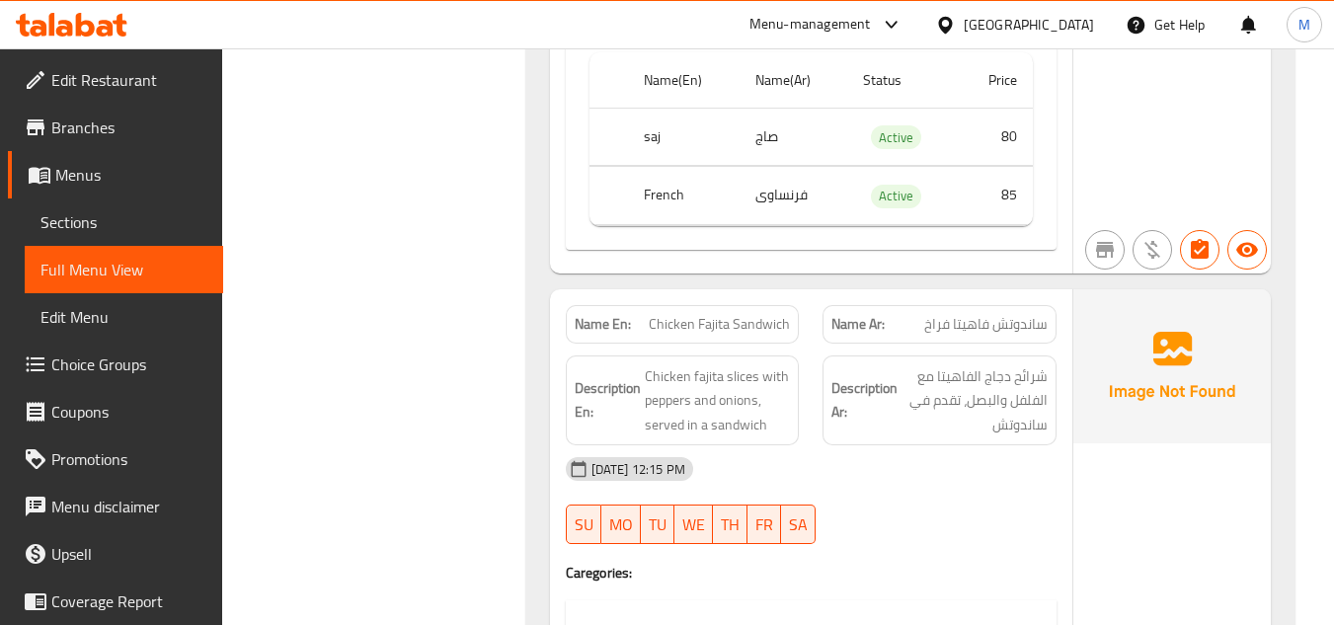
click at [988, 364] on span "شرائح دجاج الفاهيتا مع الفلفل والبصل، تقدم في ساندوتش" at bounding box center [975, 400] width 146 height 73
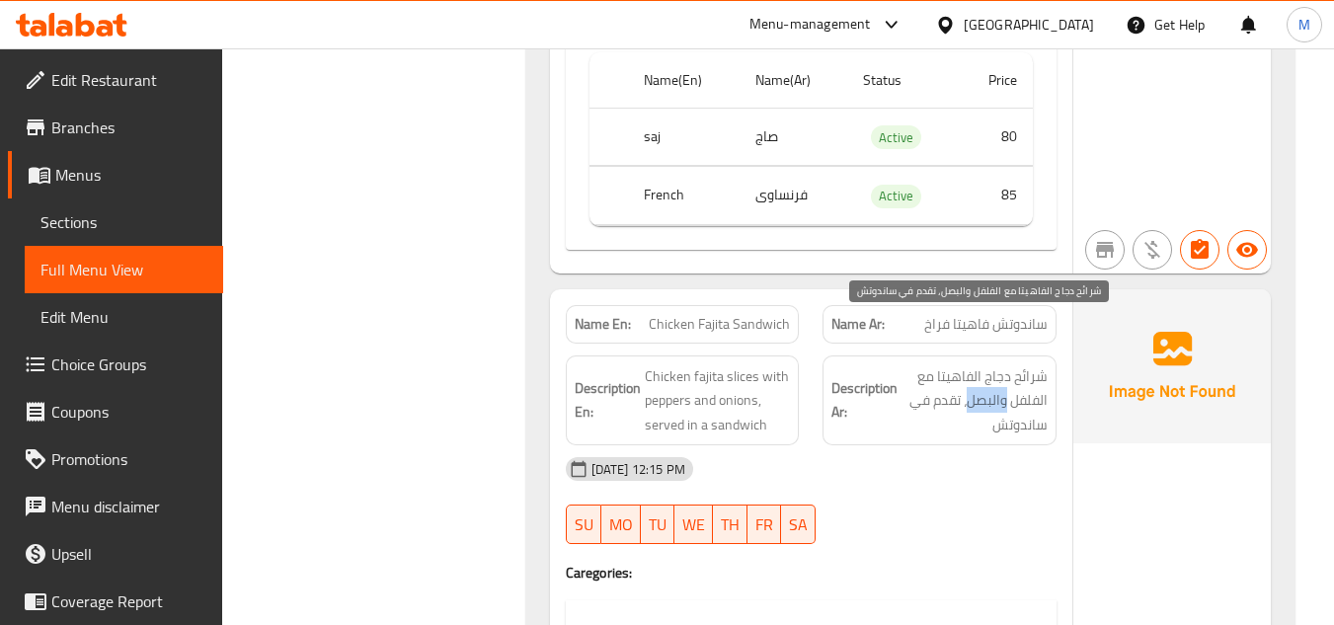
click at [988, 364] on span "شرائح دجاج الفاهيتا مع الفلفل والبصل، تقدم في ساندوتش" at bounding box center [975, 400] width 146 height 73
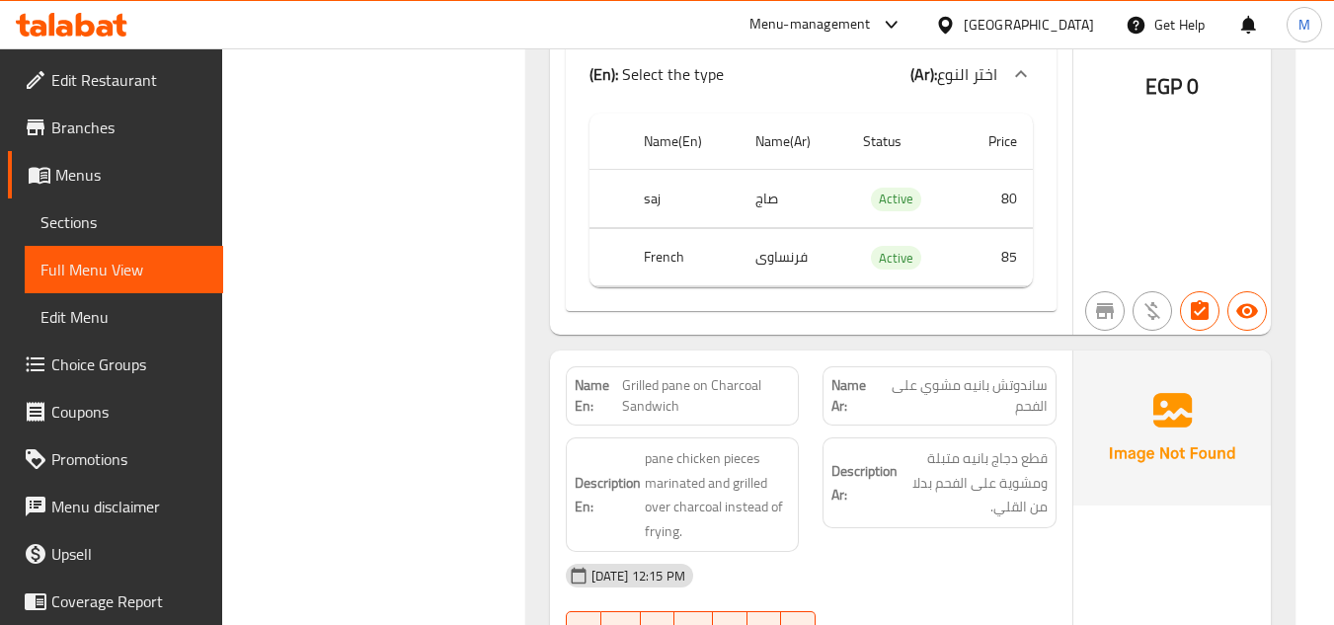
scroll to position [8196, 0]
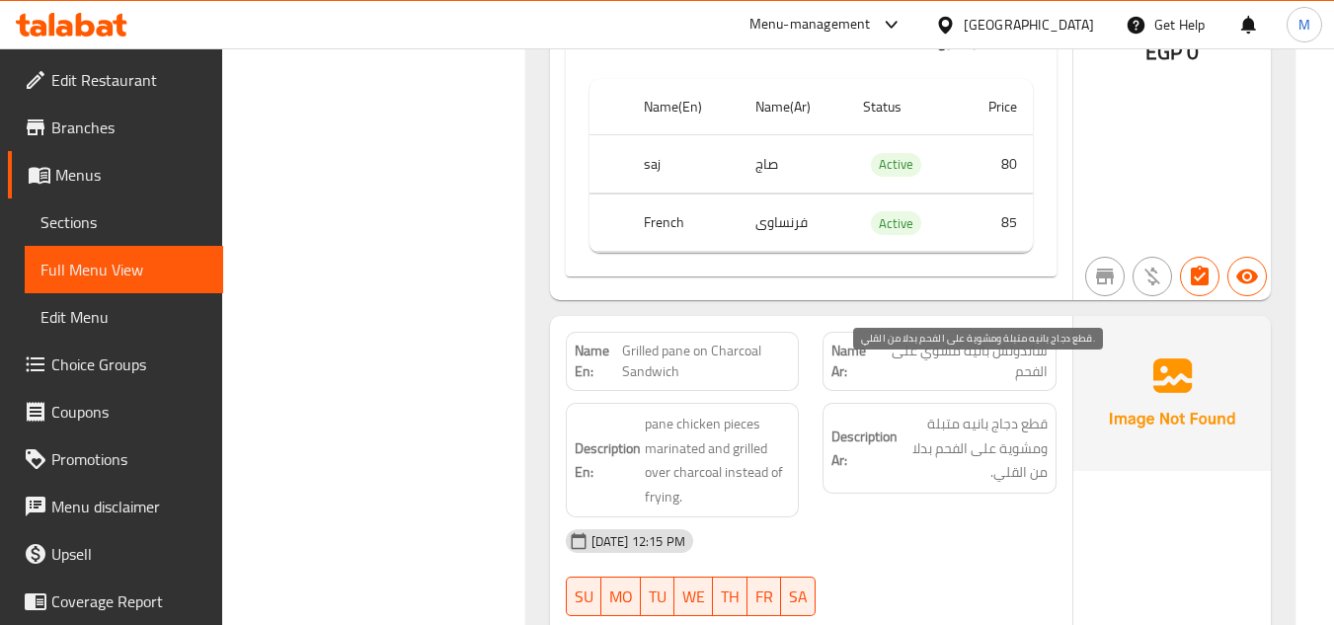
click at [948, 412] on span "قطع دجاج بانيه متبلة ومشوية على الفحم بدلا من القلي." at bounding box center [975, 448] width 146 height 73
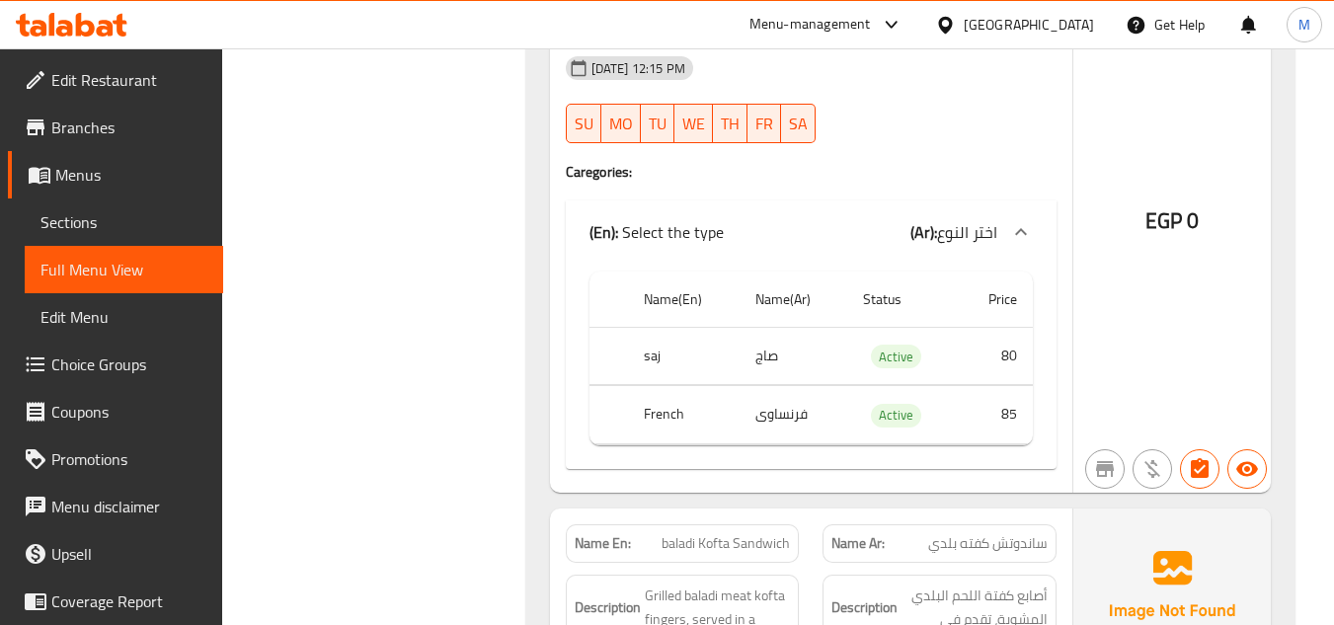
scroll to position [8789, 0]
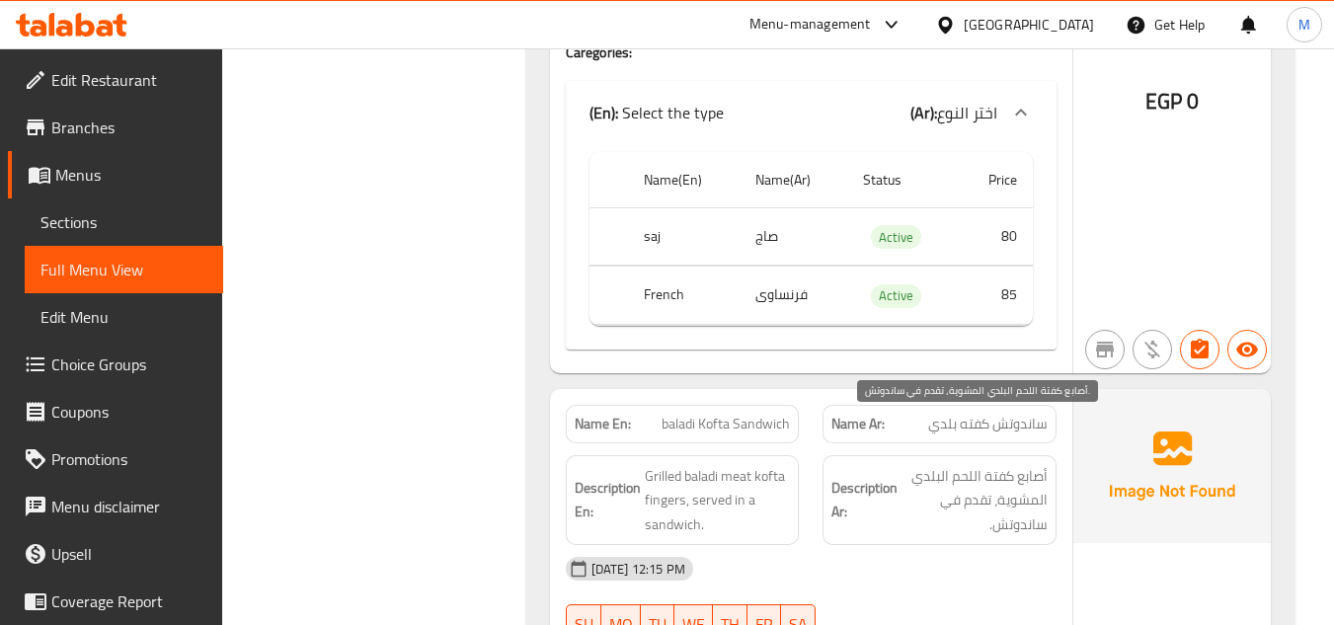
click at [990, 464] on span "أصابع كفتة اللحم البلدي المشوية، تقدم في ساندوتش." at bounding box center [975, 500] width 146 height 73
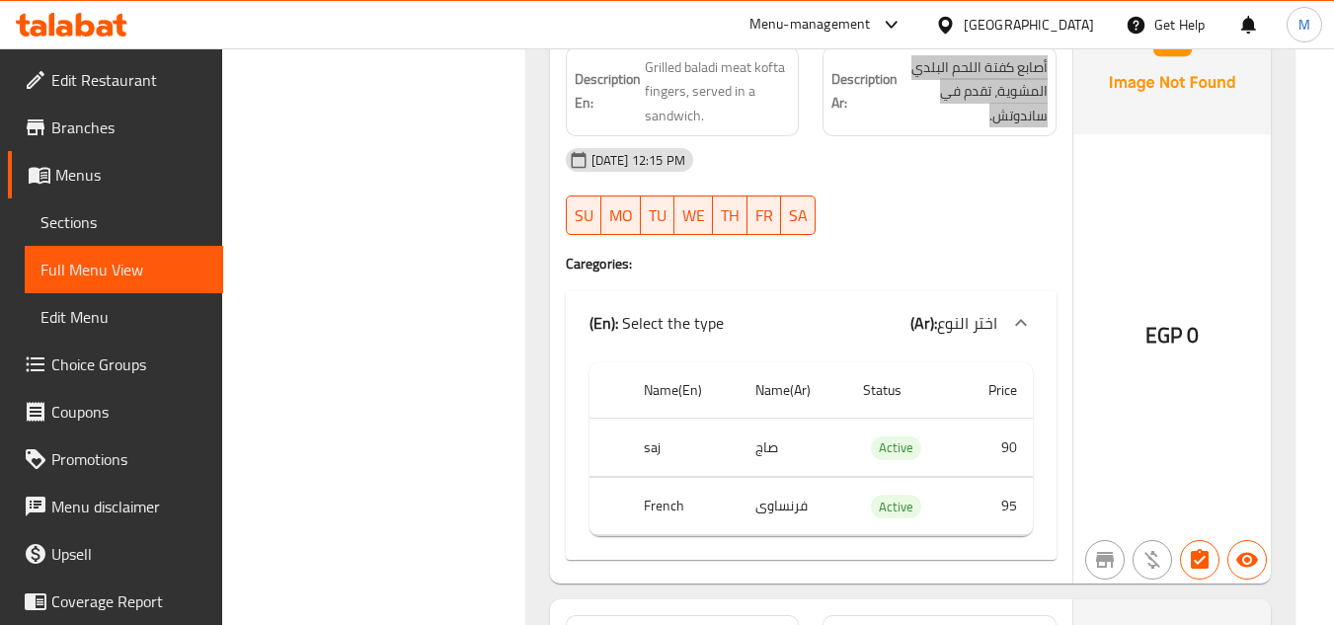
scroll to position [9381, 0]
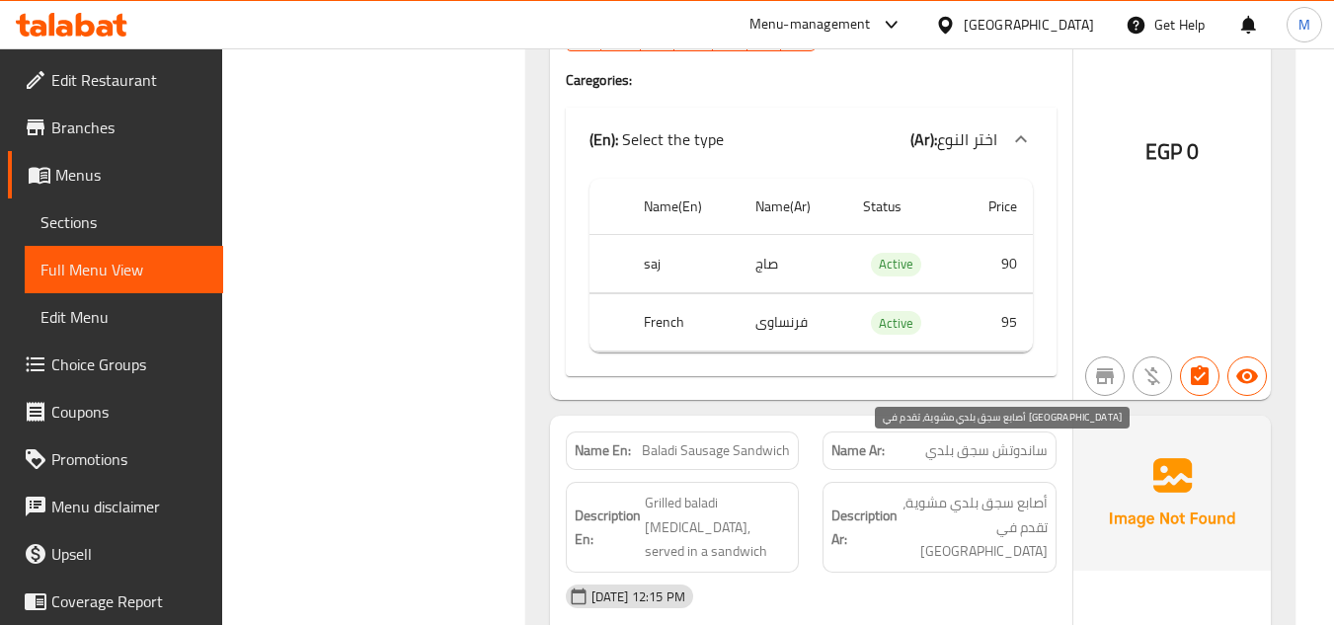
click at [954, 491] on span "أصابع سجق بلدي مشوية، تقدم في [GEOGRAPHIC_DATA]" at bounding box center [975, 527] width 146 height 73
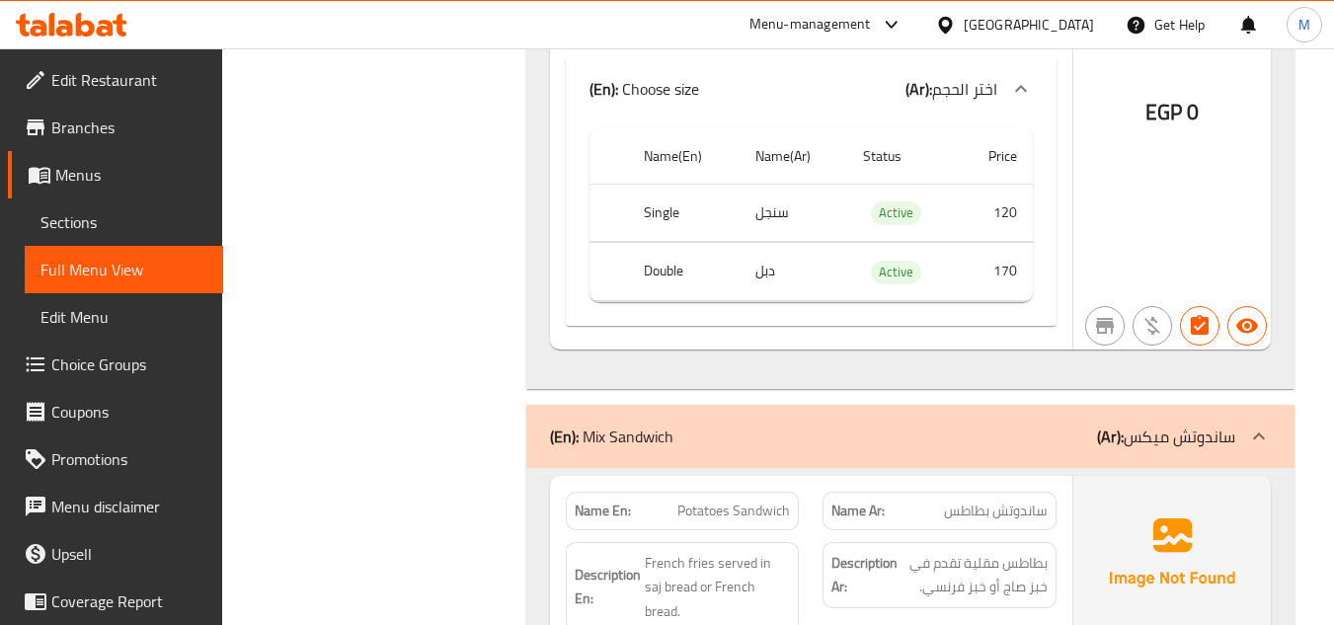
scroll to position [3202, 0]
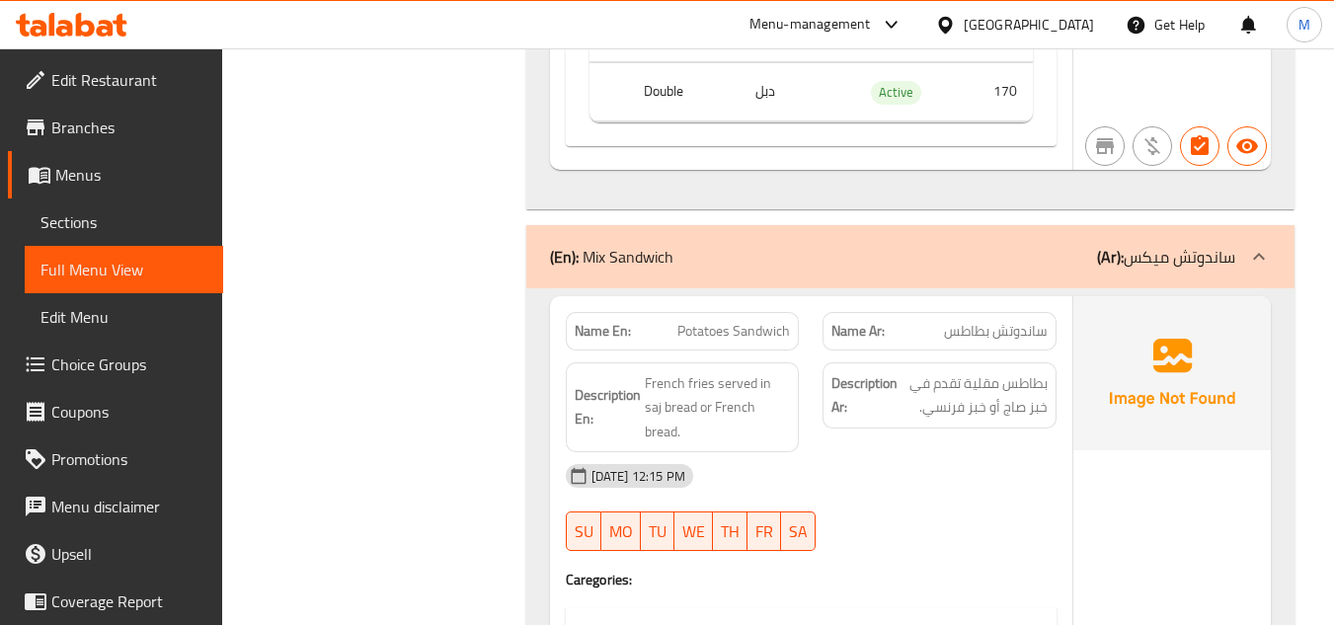
click at [880, 245] on div "(En): Mix Sandwich (Ar): ساندوتش ميكس" at bounding box center [910, 256] width 768 height 63
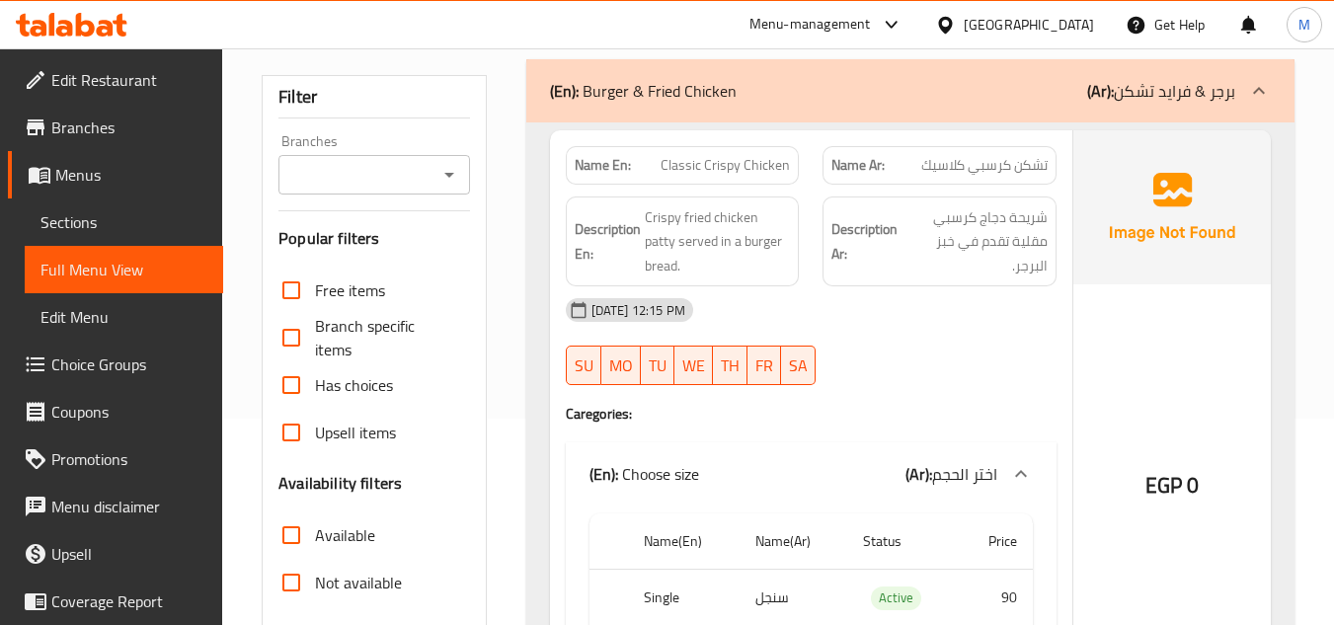
scroll to position [0, 0]
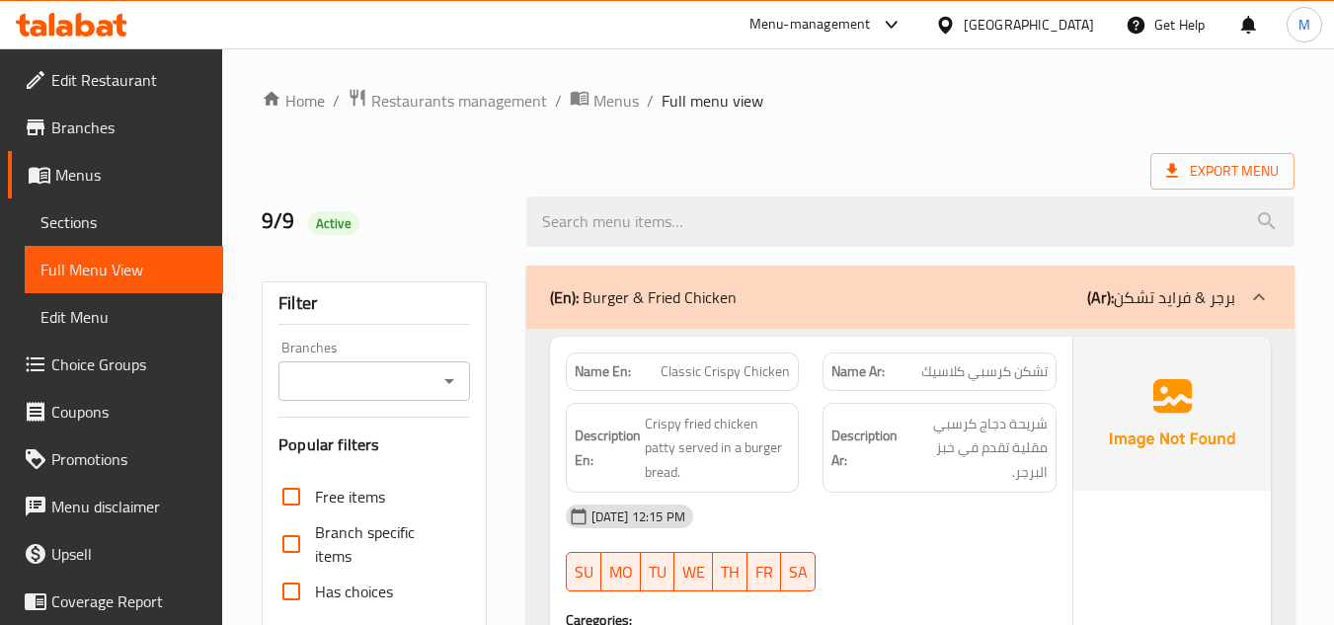
click at [875, 289] on div "(En): Burger & Fried Chicken (Ar): برجر & فرايد تشكن" at bounding box center [892, 297] width 685 height 24
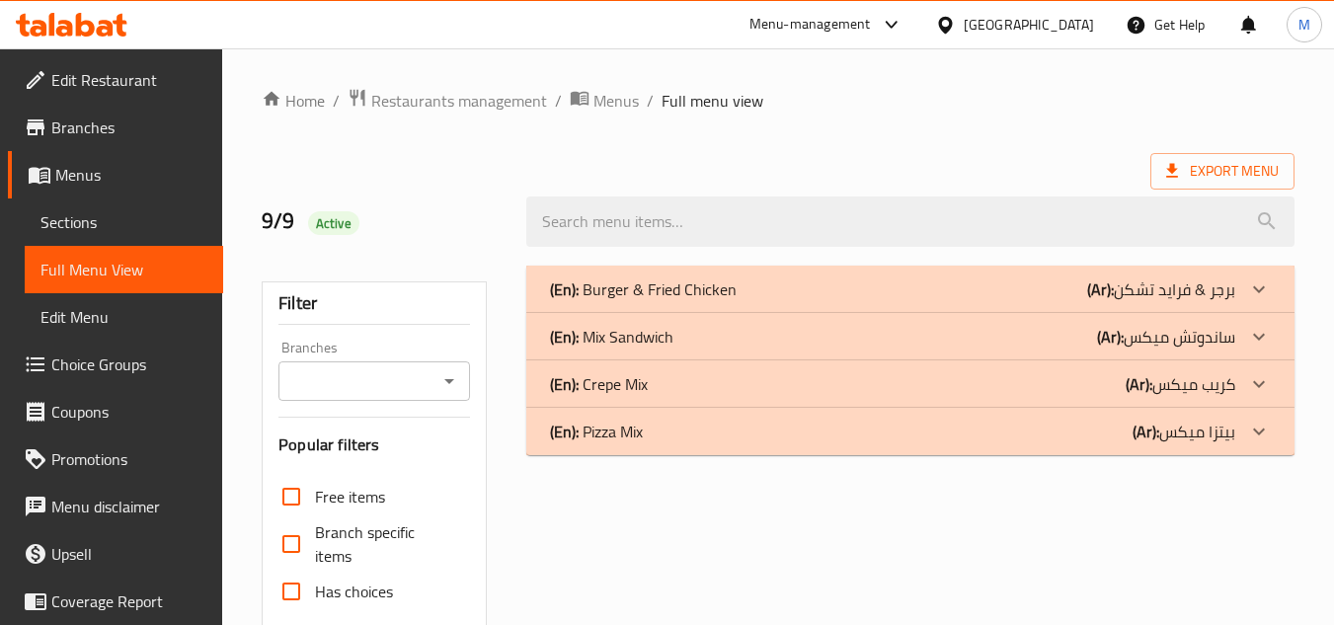
click at [684, 395] on div "(En): Crepe Mix (Ar): كريب ميكس" at bounding box center [892, 384] width 685 height 24
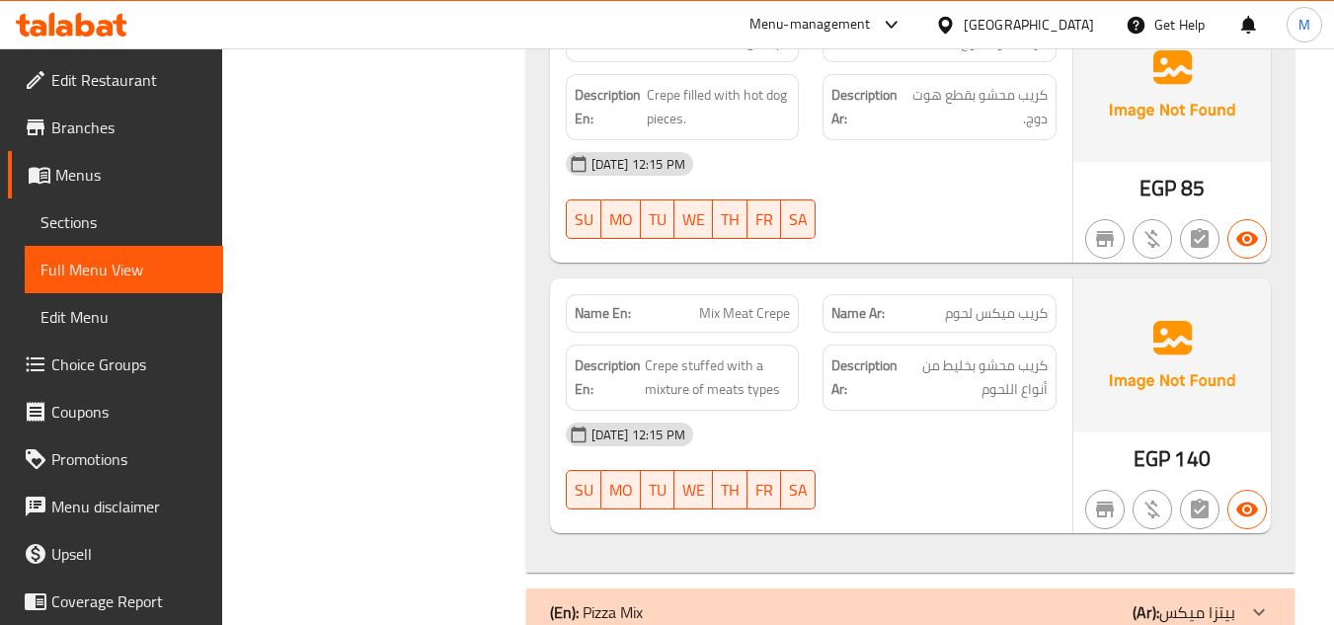
scroll to position [2973, 0]
click at [786, 587] on div "(En): Pizza Mix (Ar): بيتزا ميكس" at bounding box center [910, 610] width 768 height 47
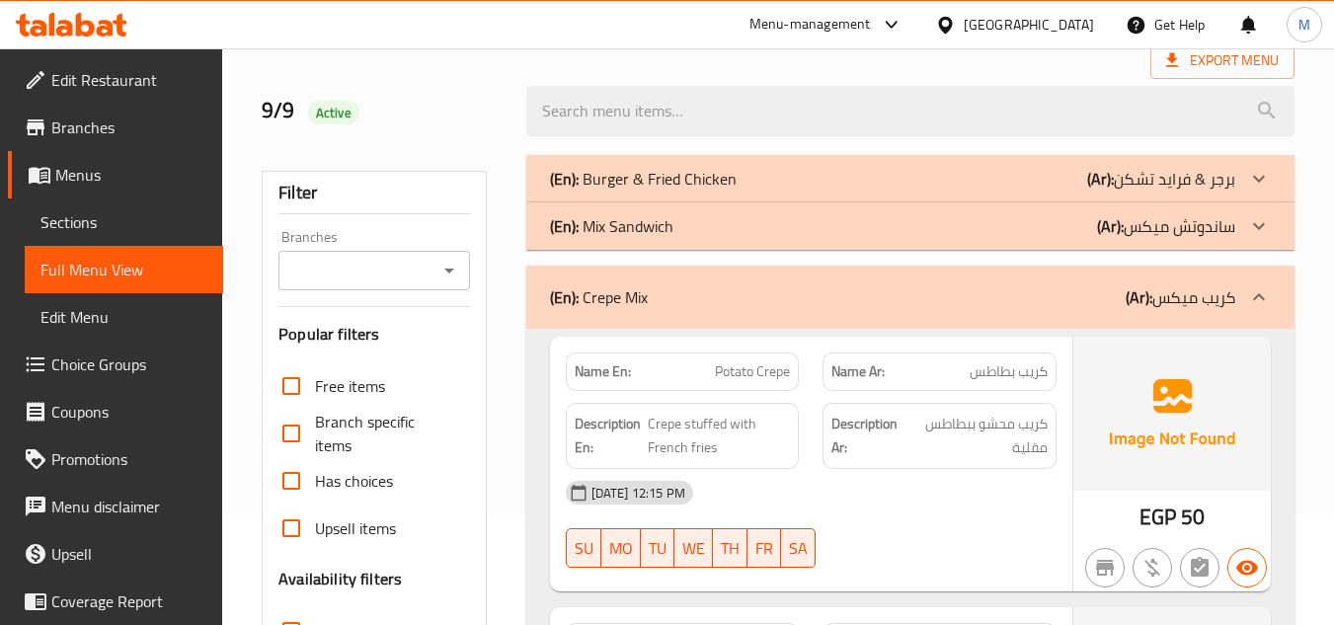
scroll to position [0, 0]
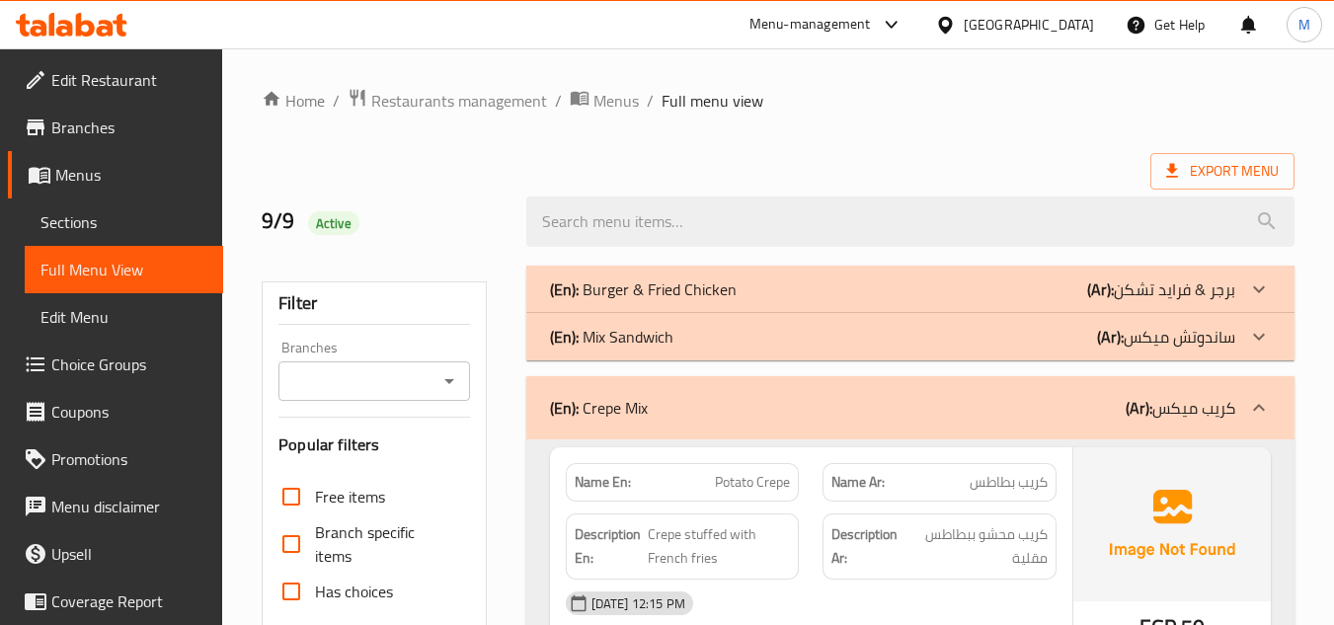
click at [909, 173] on div "Export Menu" at bounding box center [778, 171] width 1033 height 37
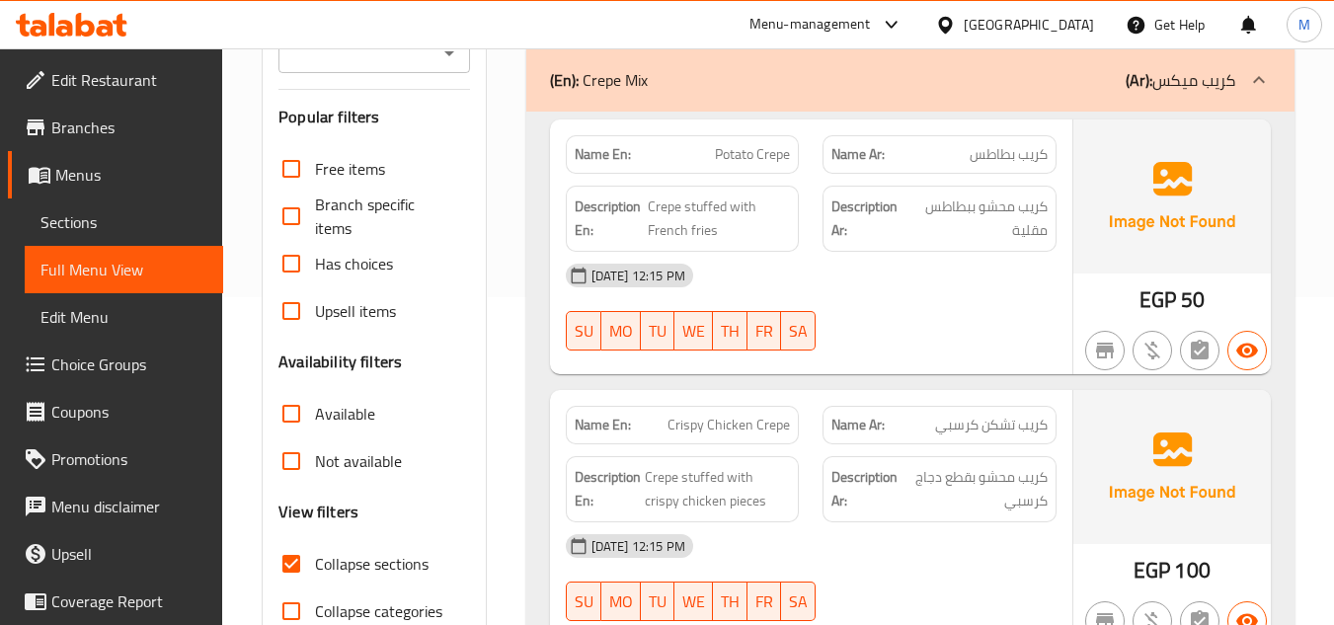
scroll to position [198, 0]
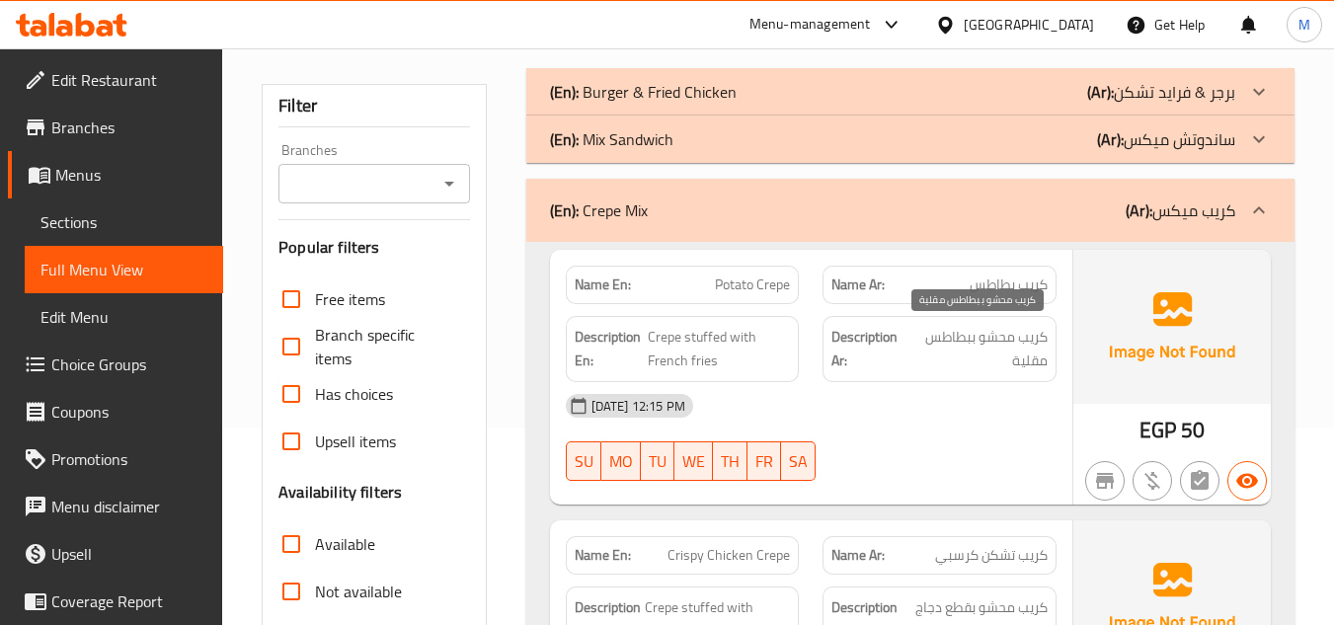
click at [988, 347] on span "كريب محشو ببطاطس مقلية" at bounding box center [978, 349] width 139 height 48
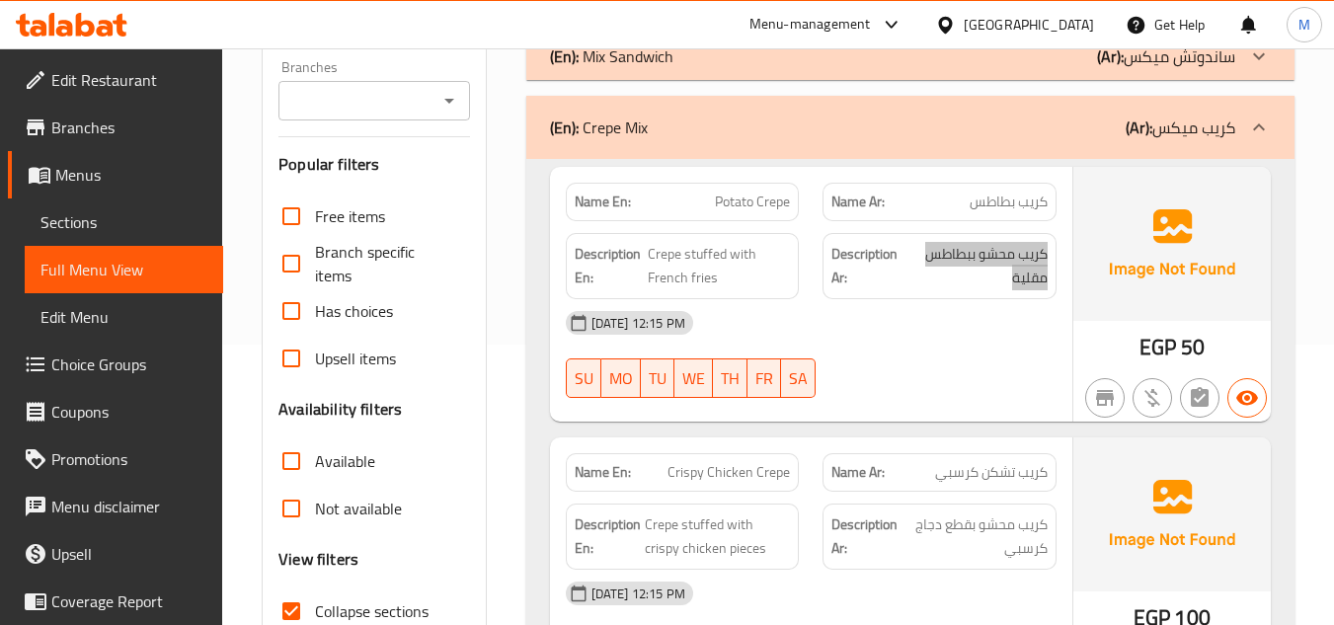
scroll to position [395, 0]
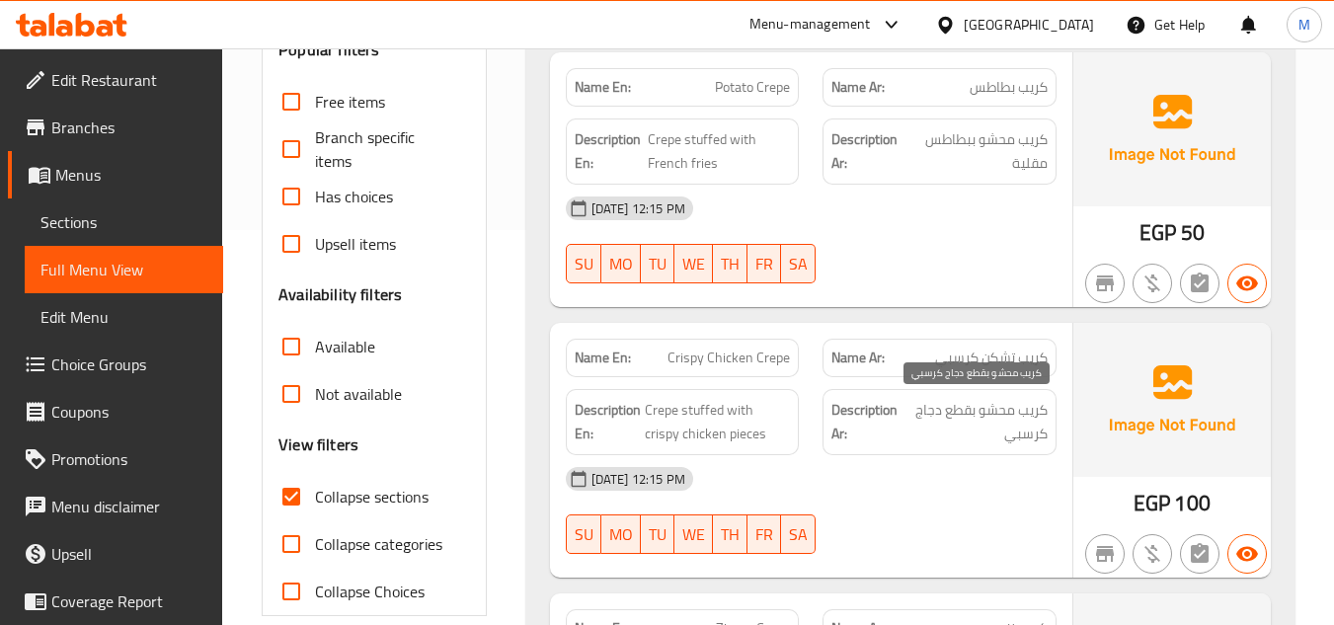
click at [1022, 414] on span "كريب محشو بقطع دجاج كرسبي" at bounding box center [976, 422] width 144 height 48
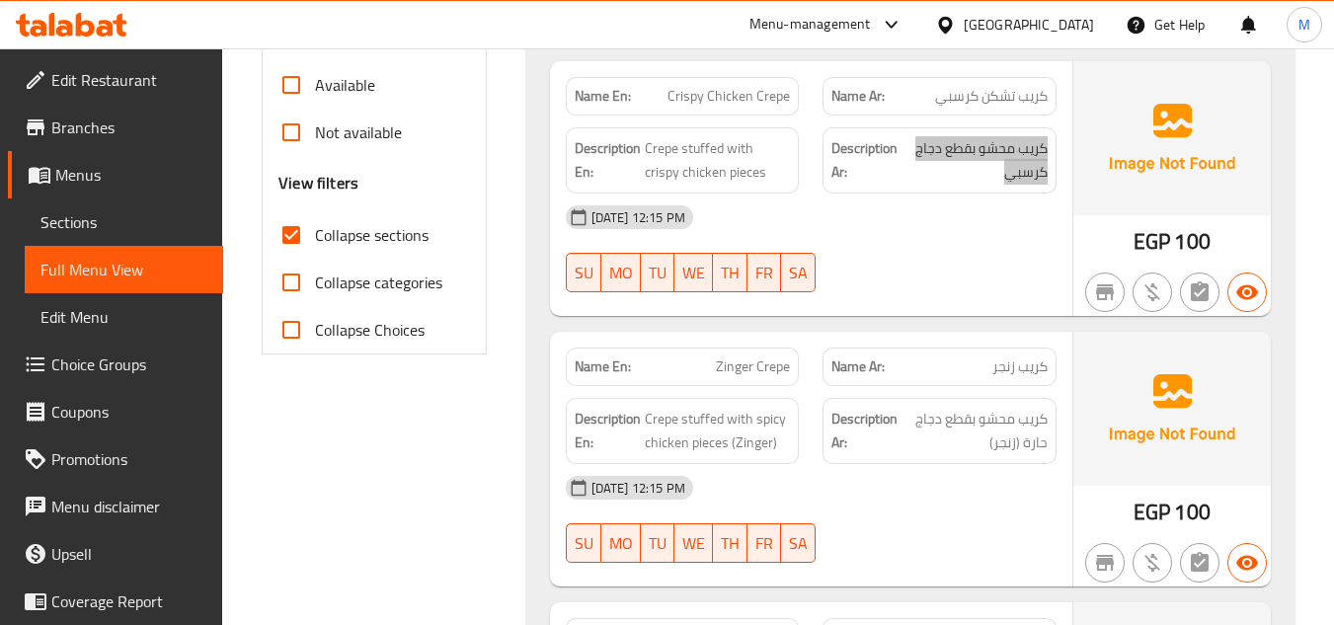
scroll to position [691, 0]
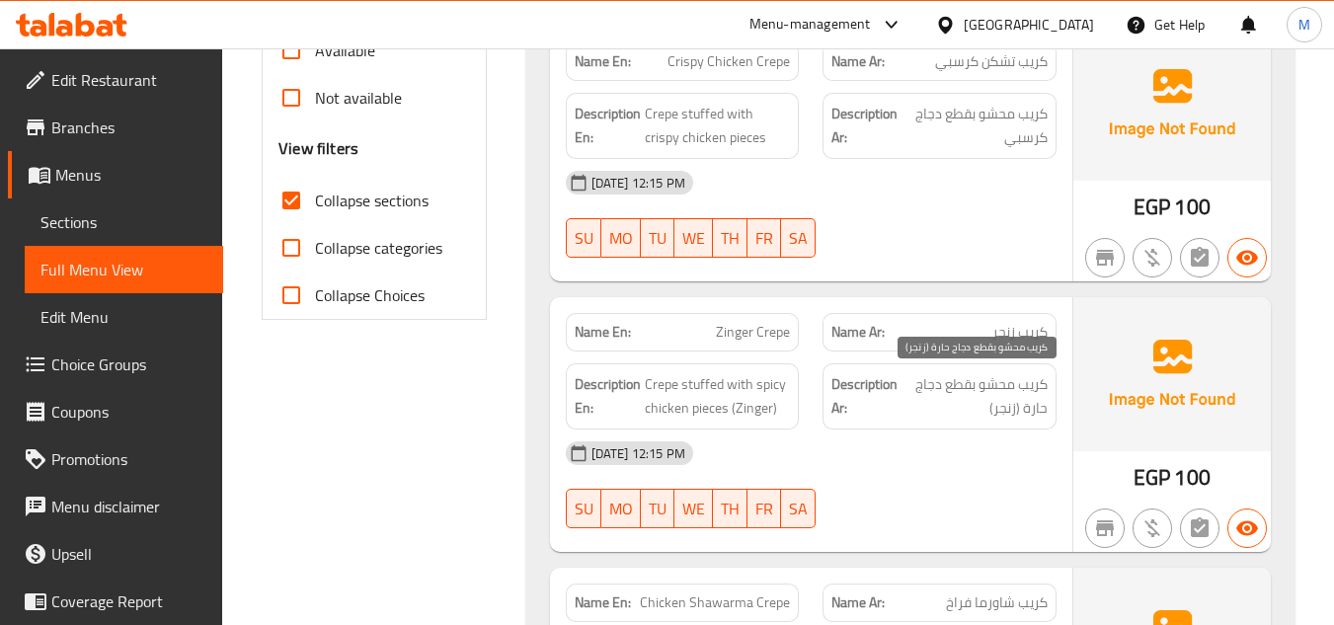
click at [981, 394] on span "كريب محشو بقطع دجاج حارة (زنجر)" at bounding box center [975, 396] width 146 height 48
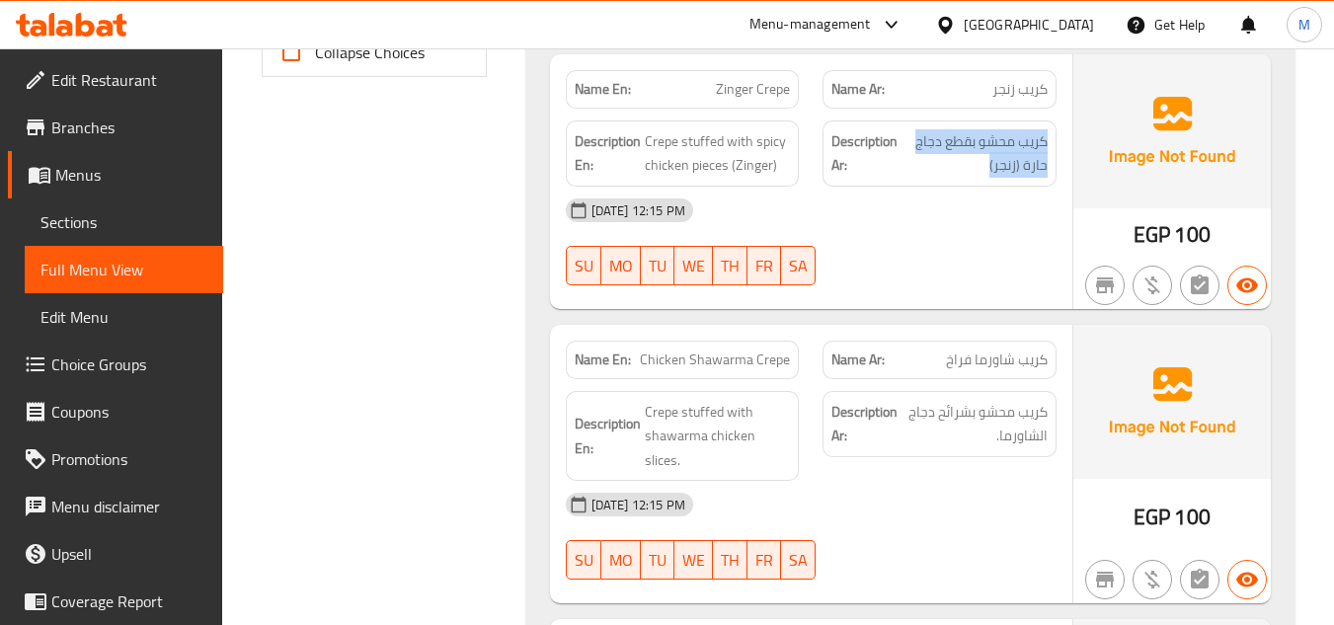
scroll to position [988, 0]
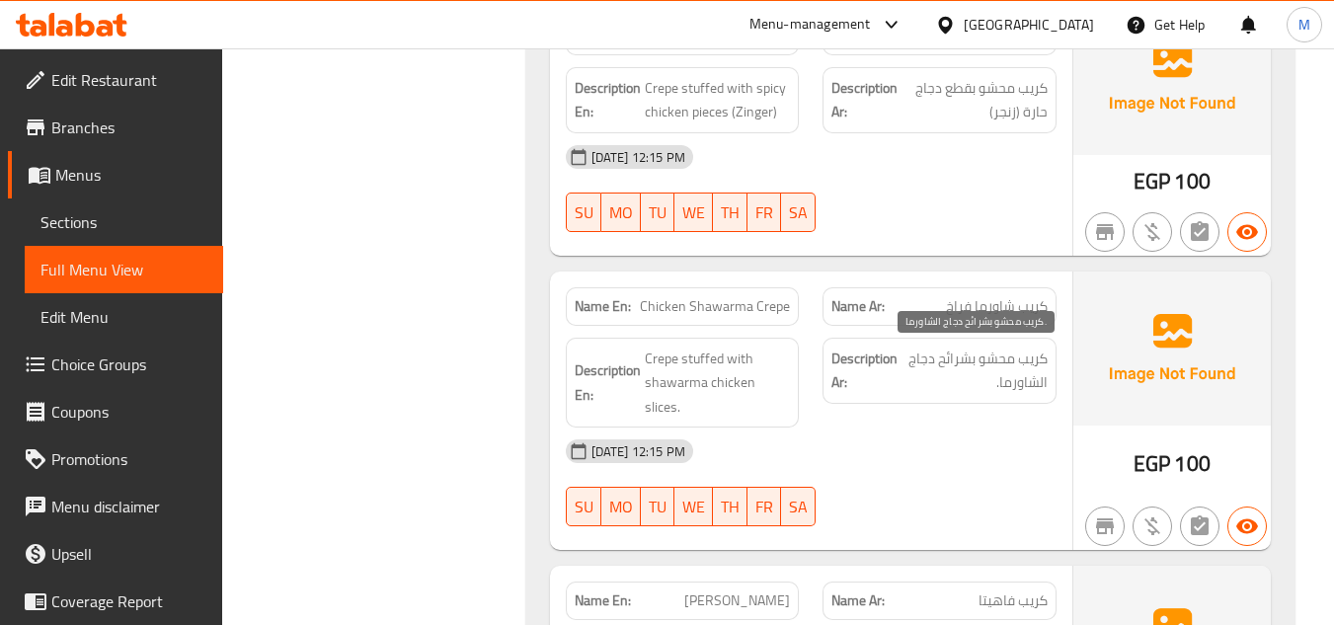
click at [1019, 363] on span "كريب محشو بشرائح دجاج الشاورما." at bounding box center [975, 371] width 146 height 48
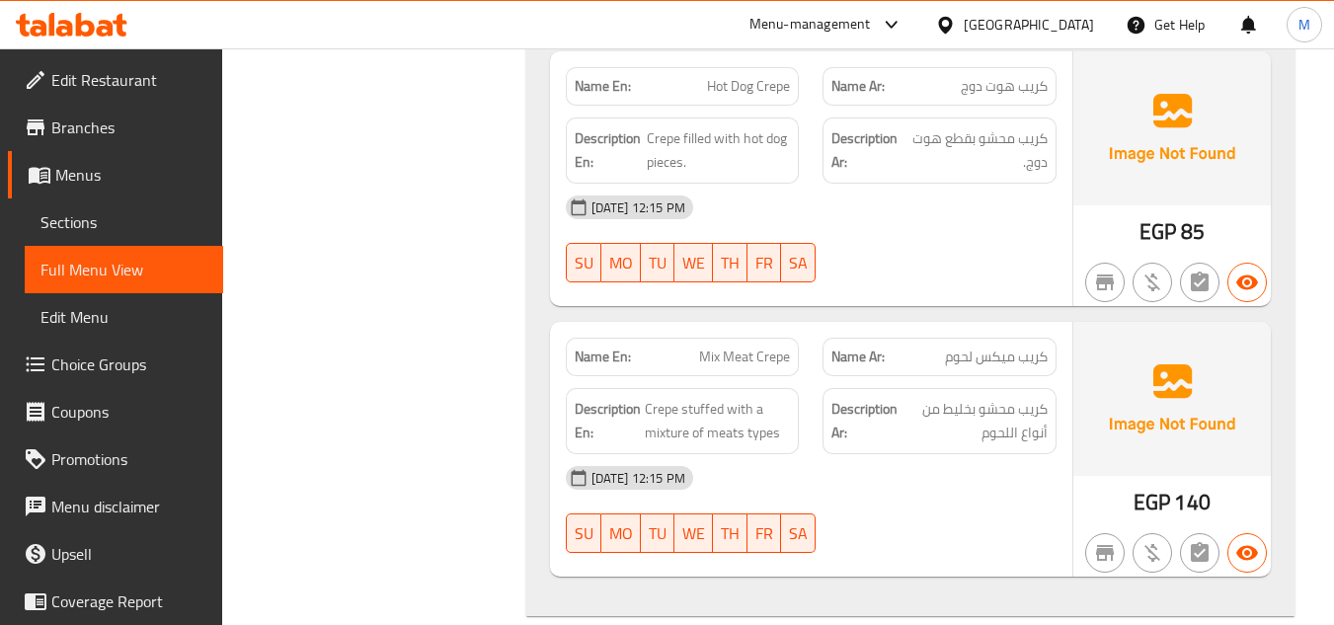
scroll to position [2963, 0]
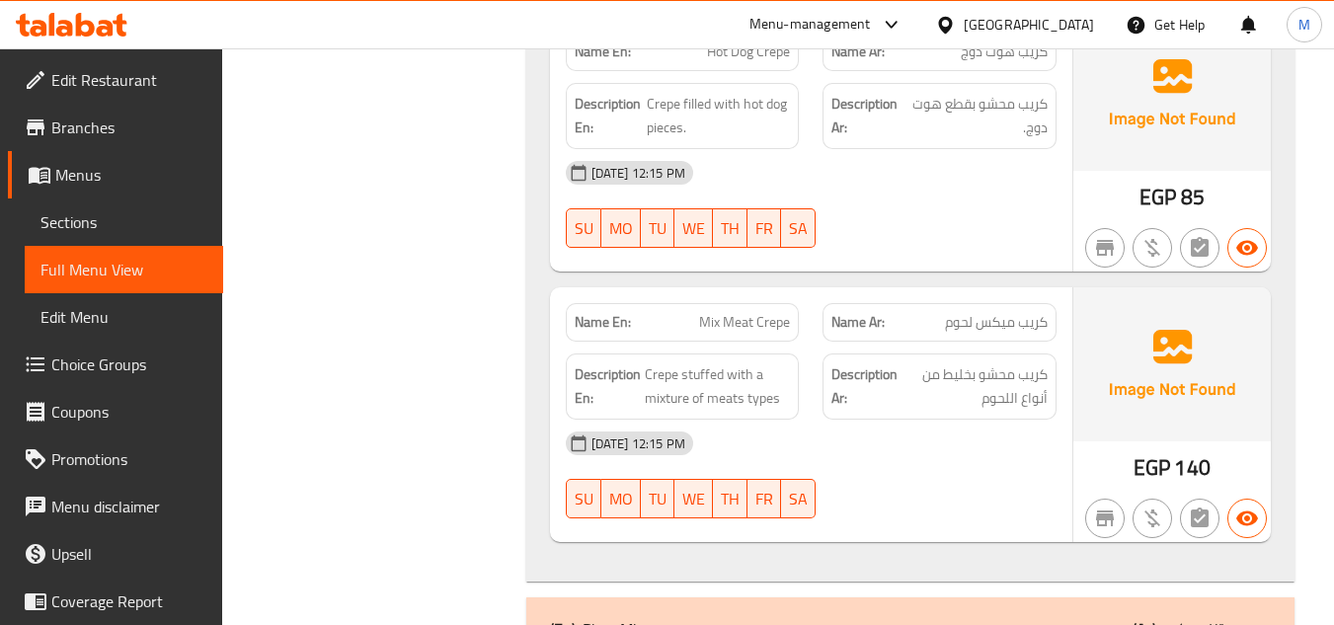
click at [743, 303] on div "Name En: Mix Meat Crepe" at bounding box center [683, 322] width 234 height 39
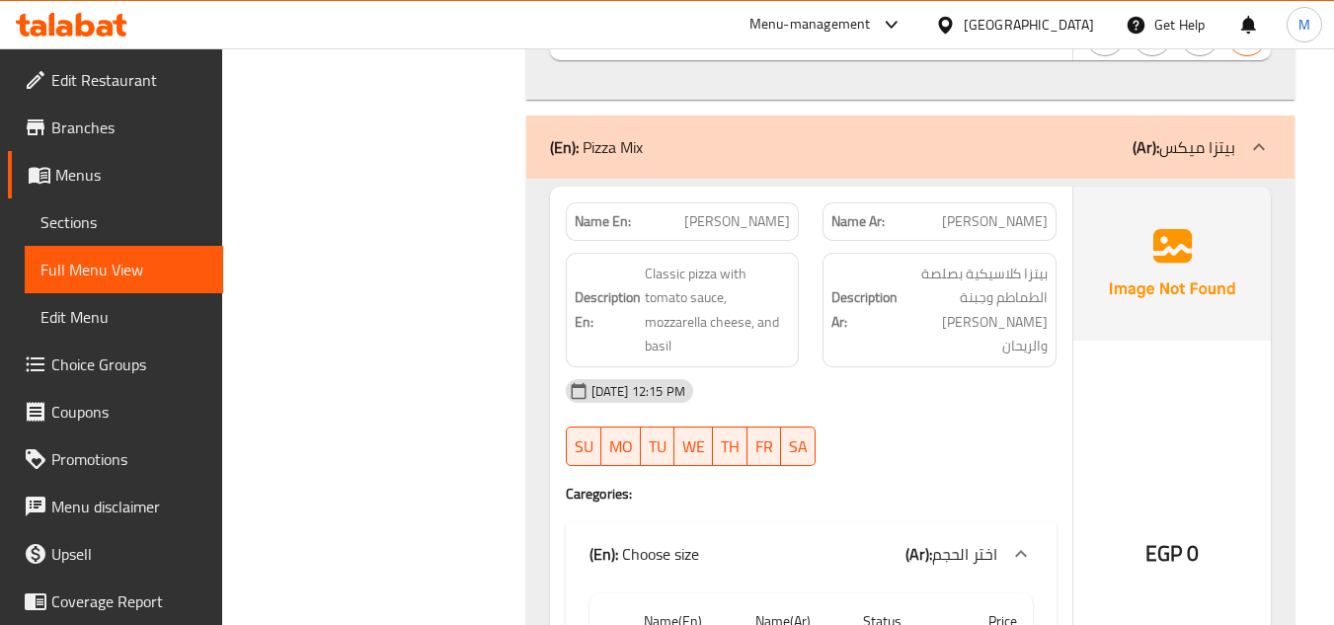
scroll to position [3456, 0]
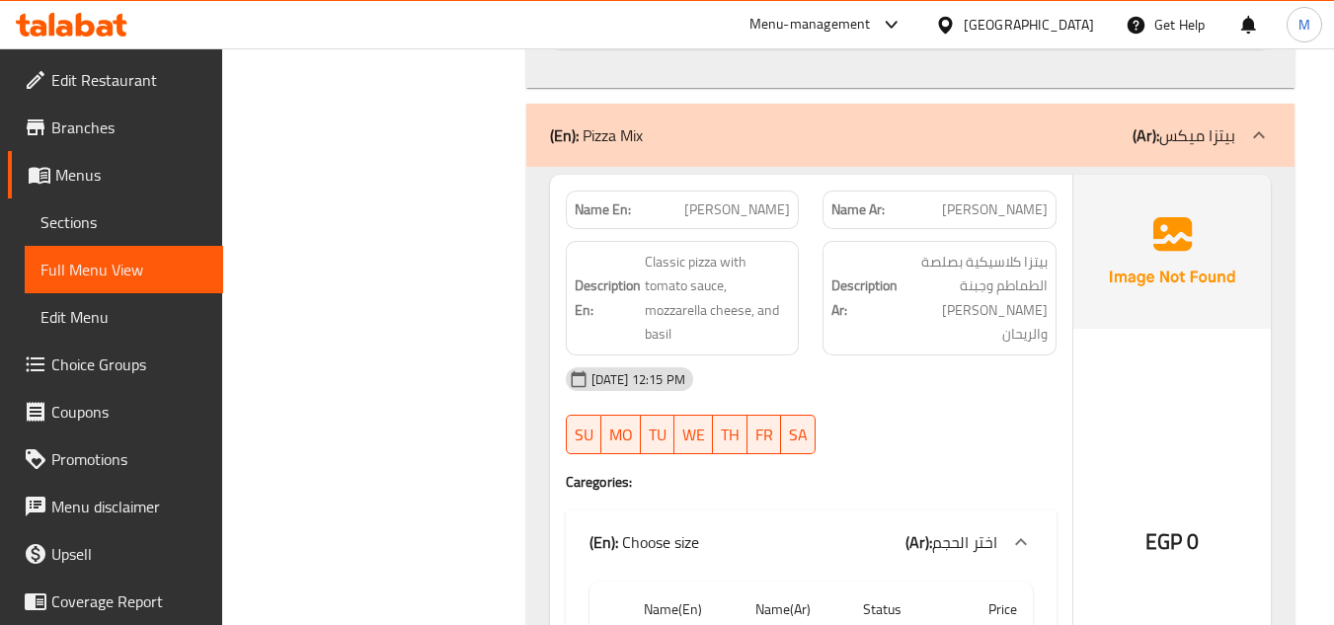
click at [993, 254] on span "بيتزا كلاسيكية بصلصة الطماطم وجبنة [PERSON_NAME] والريحان" at bounding box center [975, 298] width 146 height 97
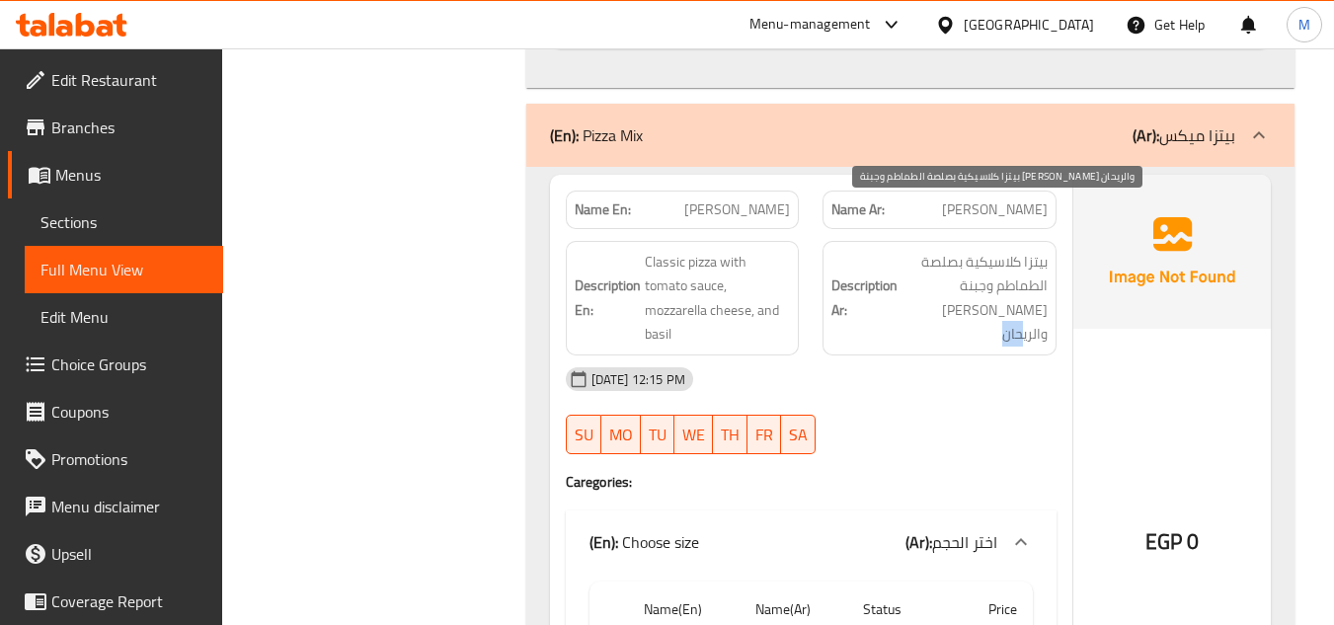
click at [993, 254] on span "بيتزا كلاسيكية بصلصة الطماطم وجبنة [PERSON_NAME] والريحان" at bounding box center [975, 298] width 146 height 97
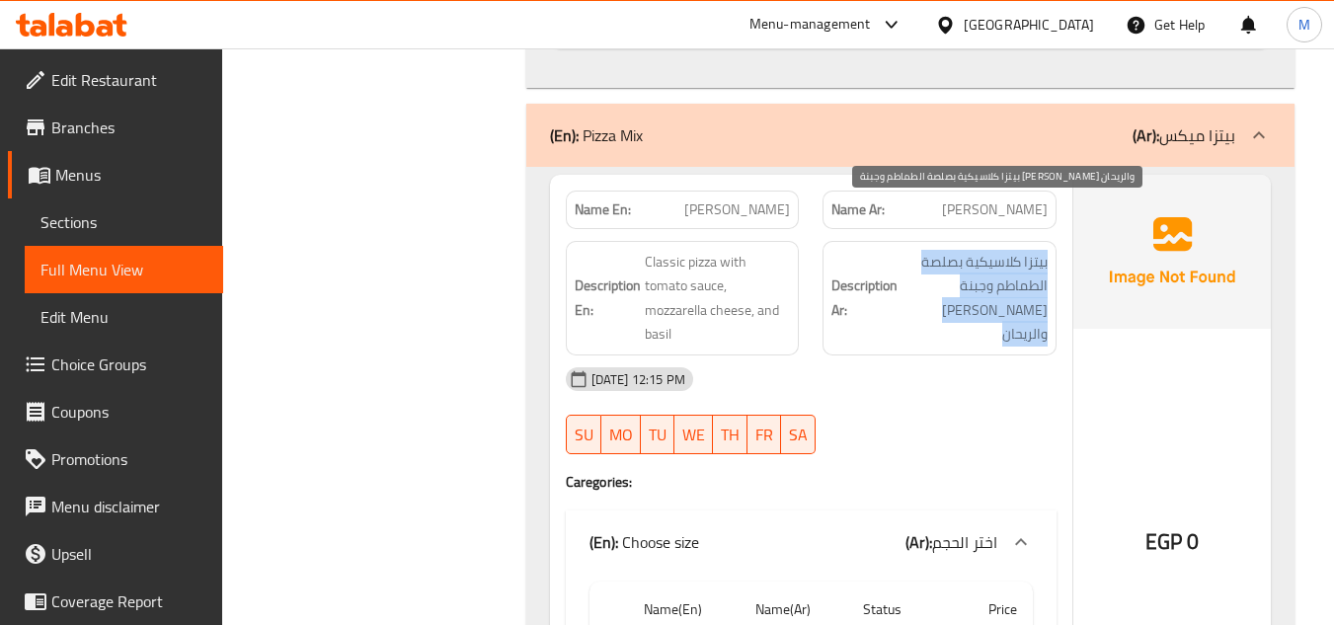
click at [993, 254] on span "بيتزا كلاسيكية بصلصة الطماطم وجبنة [PERSON_NAME] والريحان" at bounding box center [975, 298] width 146 height 97
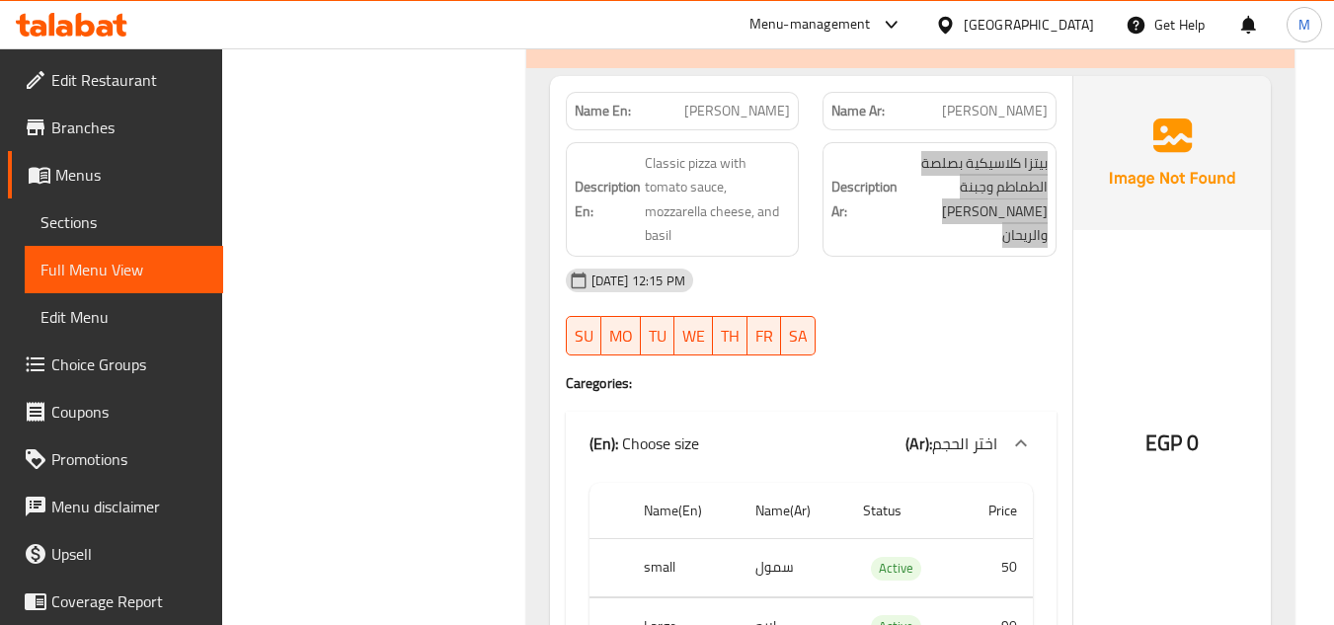
scroll to position [3851, 0]
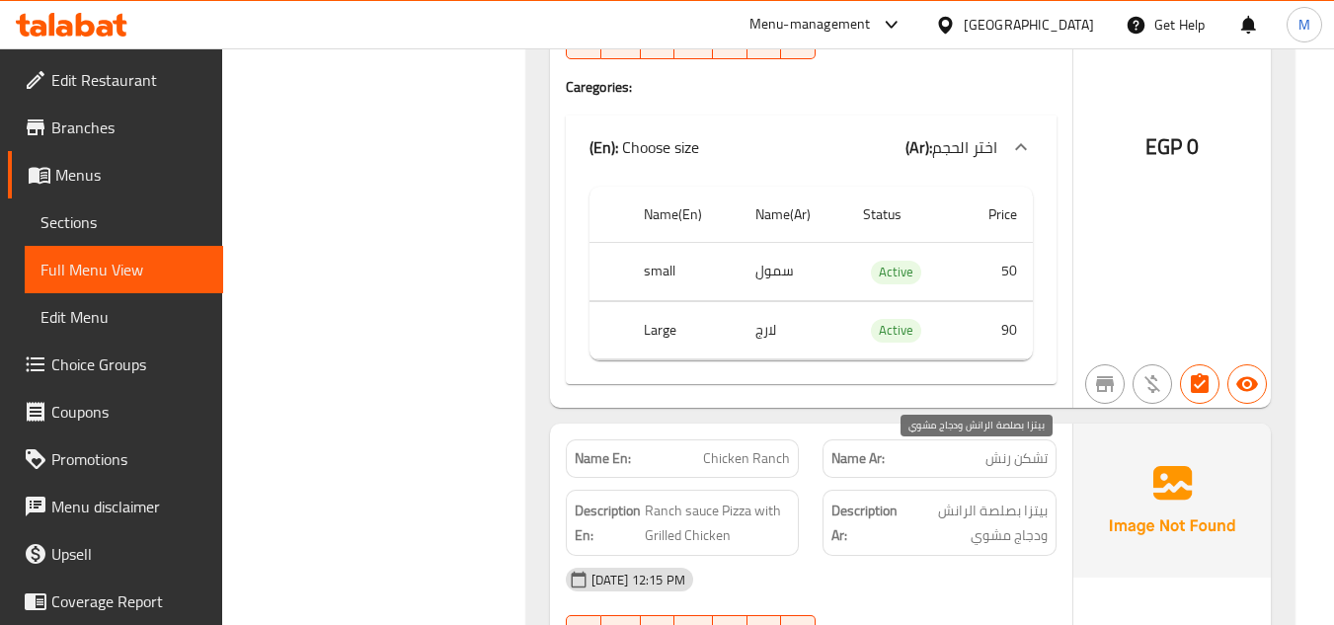
click at [984, 499] on span "بيتزا بصلصة الرانش ودجاج مشوي" at bounding box center [975, 523] width 146 height 48
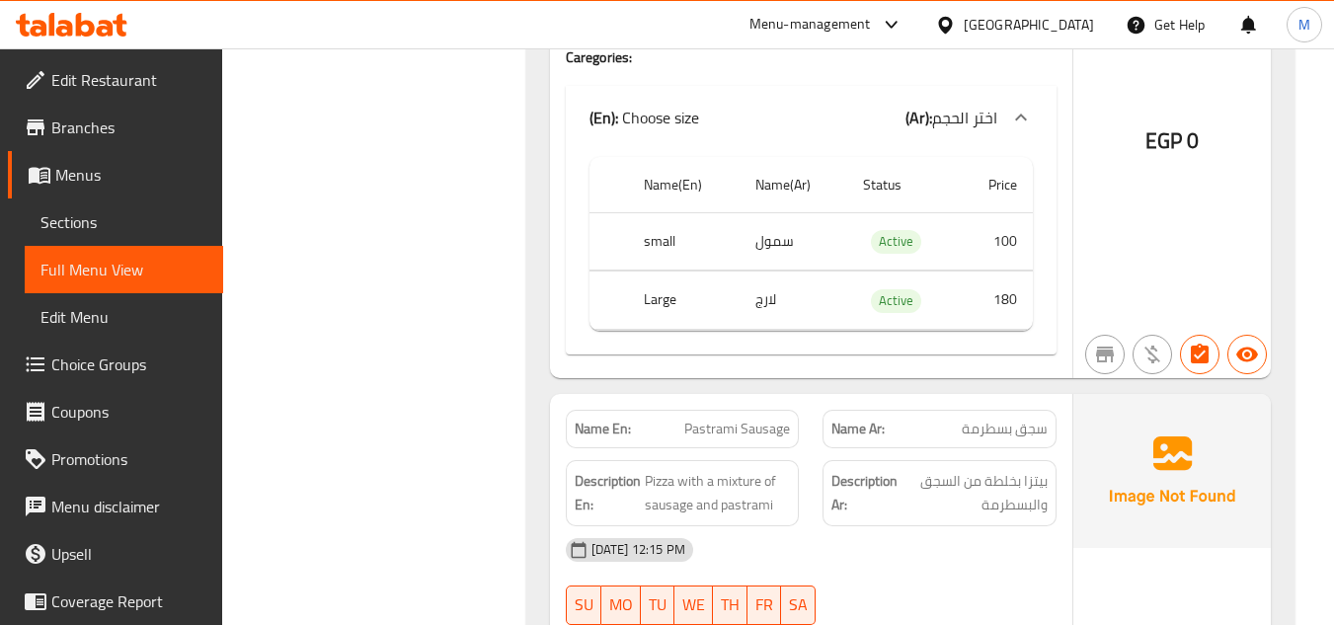
scroll to position [6320, 0]
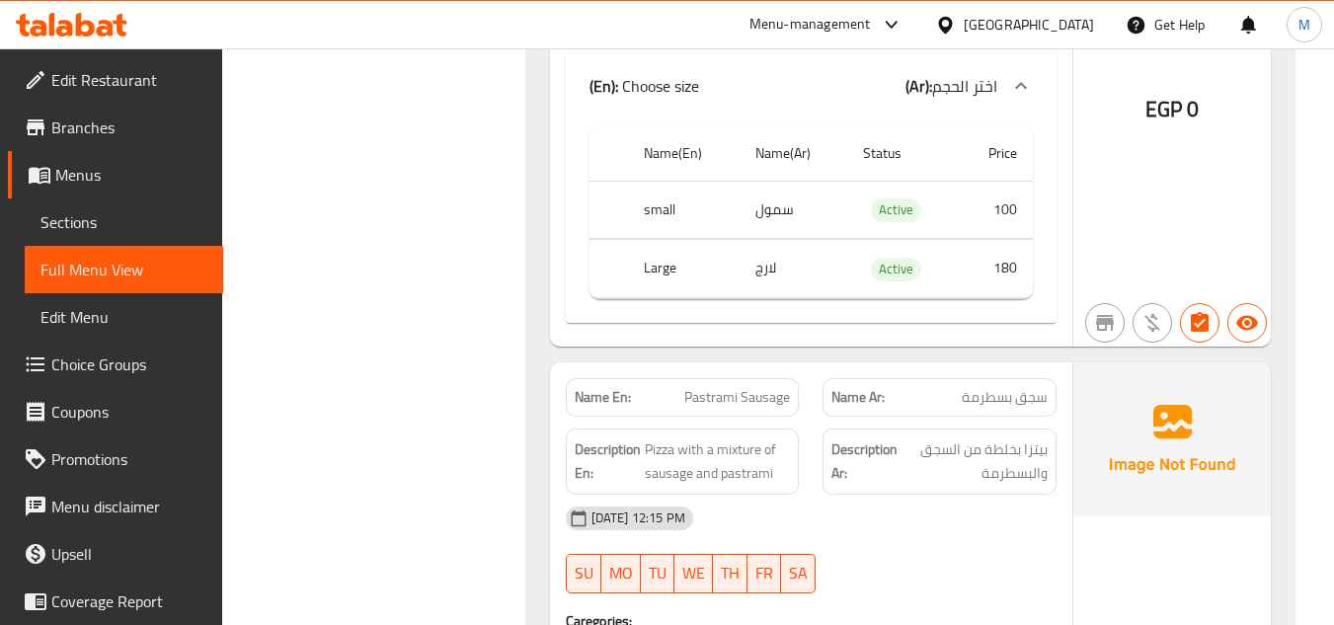
click at [749, 387] on span "Pastrami Sausage" at bounding box center [737, 397] width 106 height 21
click at [687, 437] on span "Pizza with a mixture of sausage and pastrami" at bounding box center [718, 461] width 146 height 48
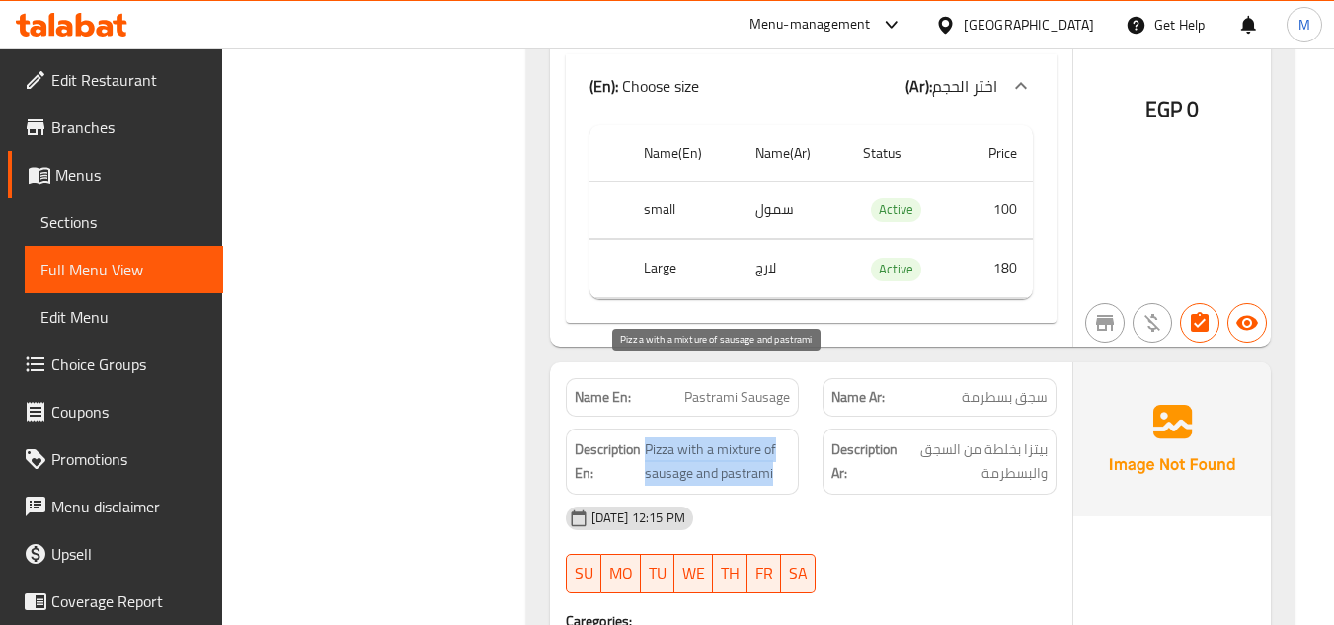
click at [687, 437] on span "Pizza with a mixture of sausage and pastrami" at bounding box center [718, 461] width 146 height 48
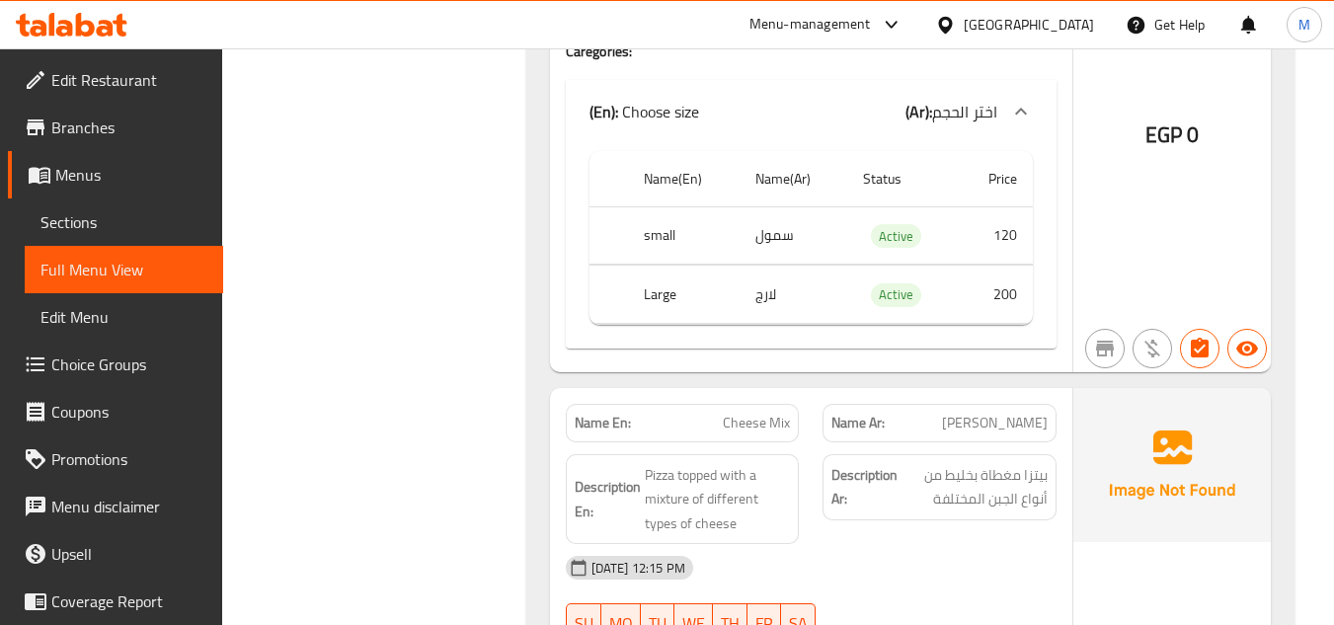
scroll to position [6913, 0]
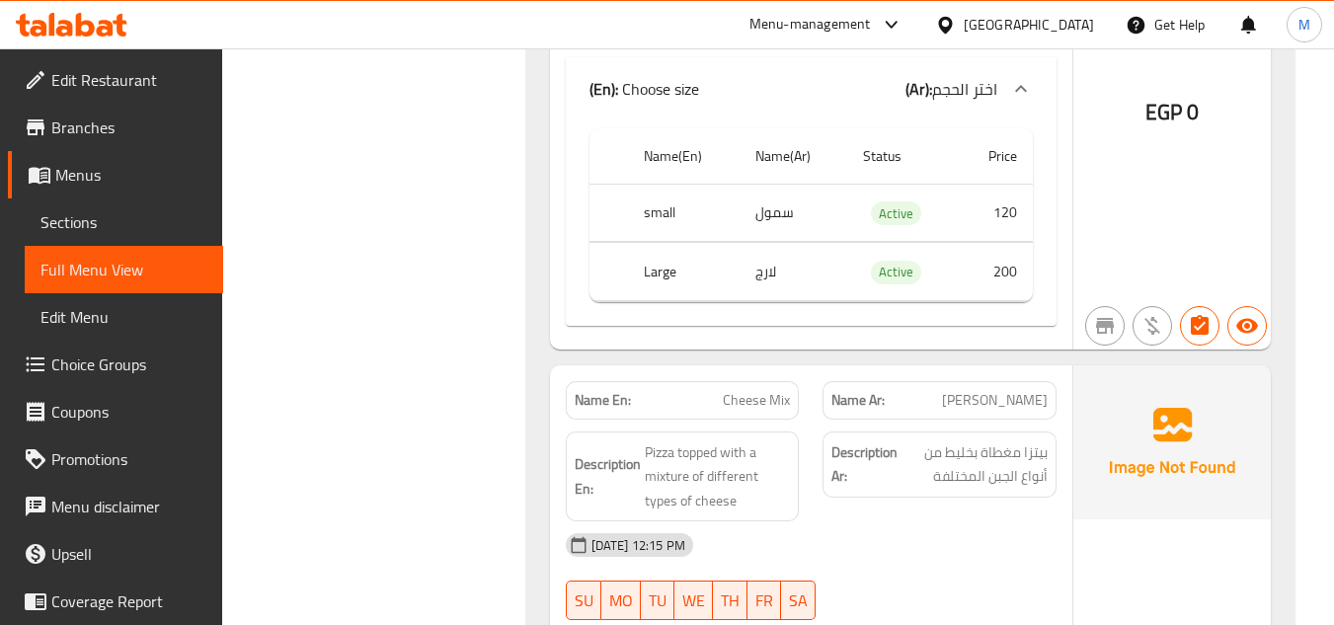
click at [942, 440] on span "بيتزا مغطاة بخليط من أنواع الجبن المختلفة" at bounding box center [975, 464] width 146 height 48
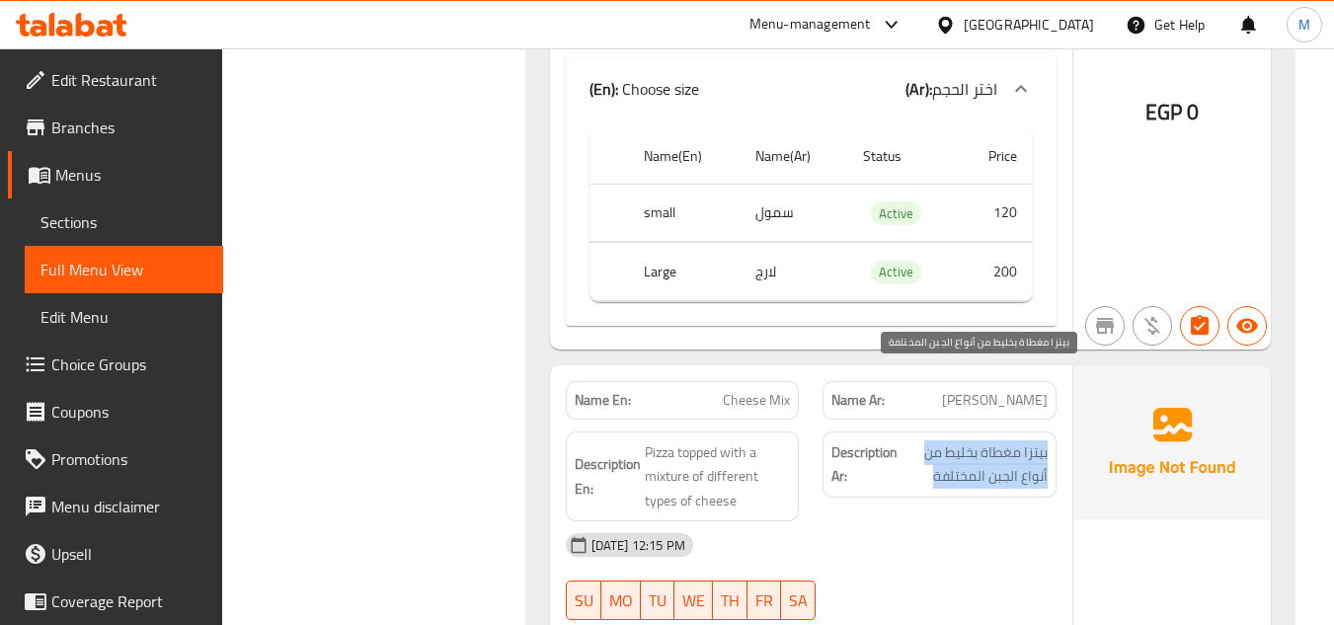
click at [942, 440] on span "بيتزا مغطاة بخليط من أنواع الجبن المختلفة" at bounding box center [975, 464] width 146 height 48
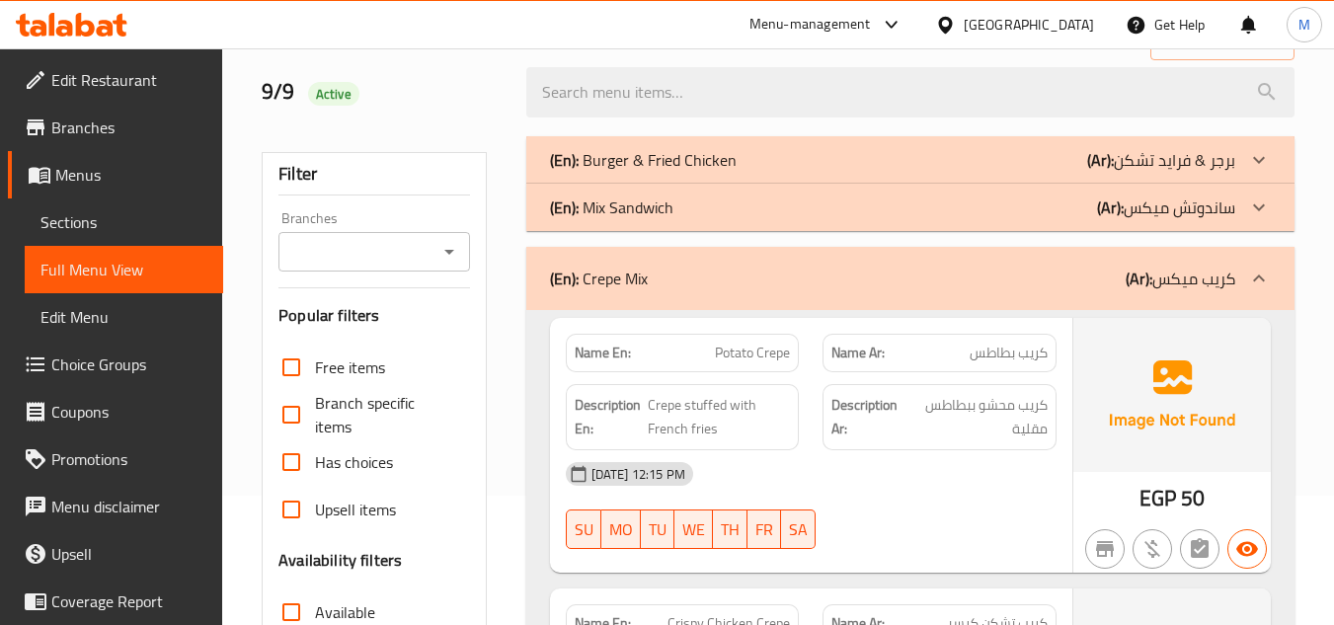
scroll to position [0, 0]
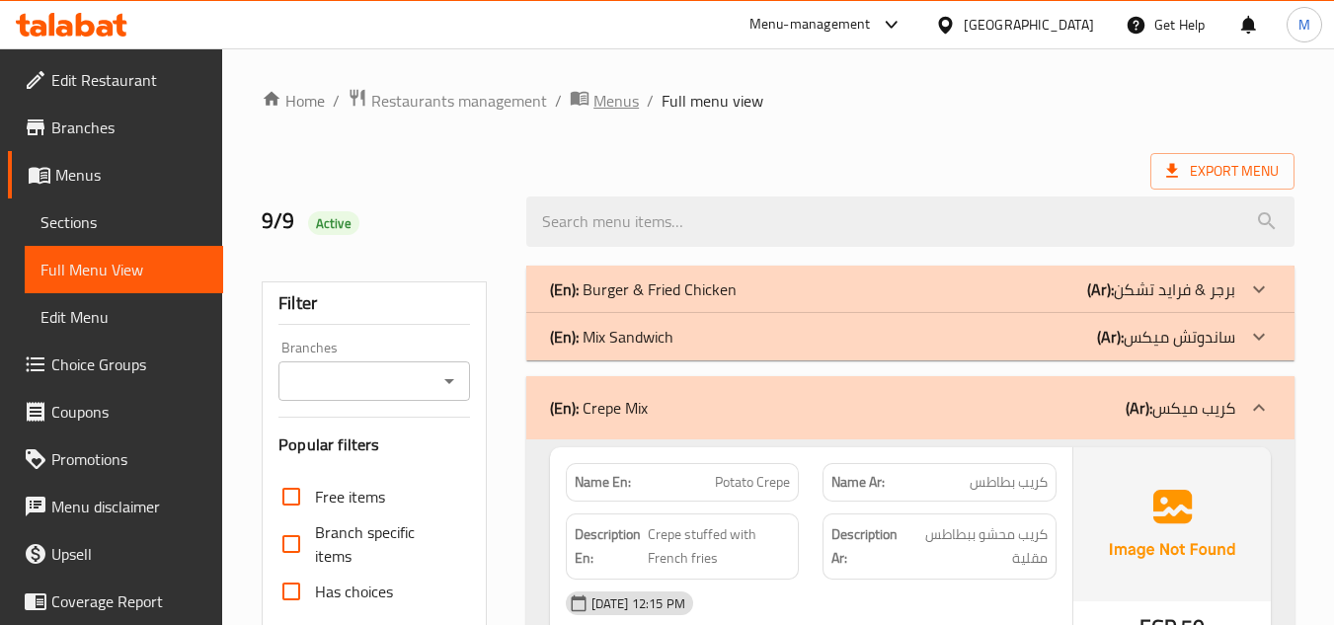
click at [589, 94] on span "breadcrumb" at bounding box center [582, 101] width 24 height 26
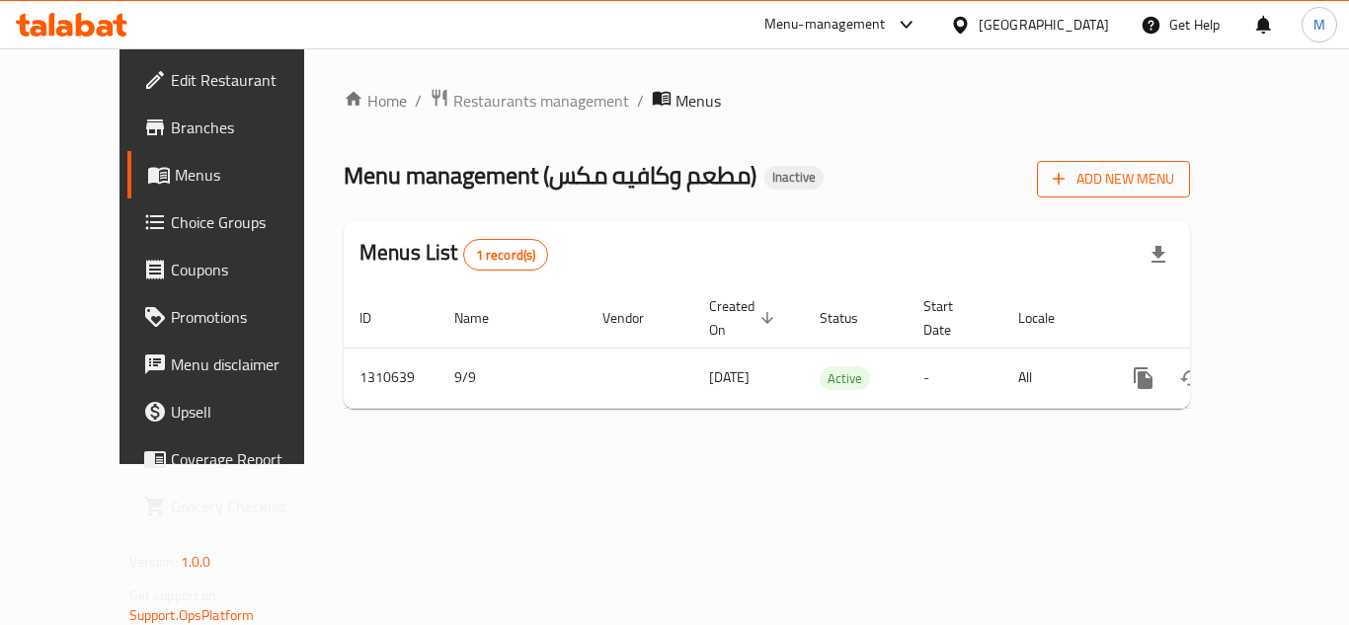
click at [1174, 176] on span "Add New Menu" at bounding box center [1113, 179] width 121 height 25
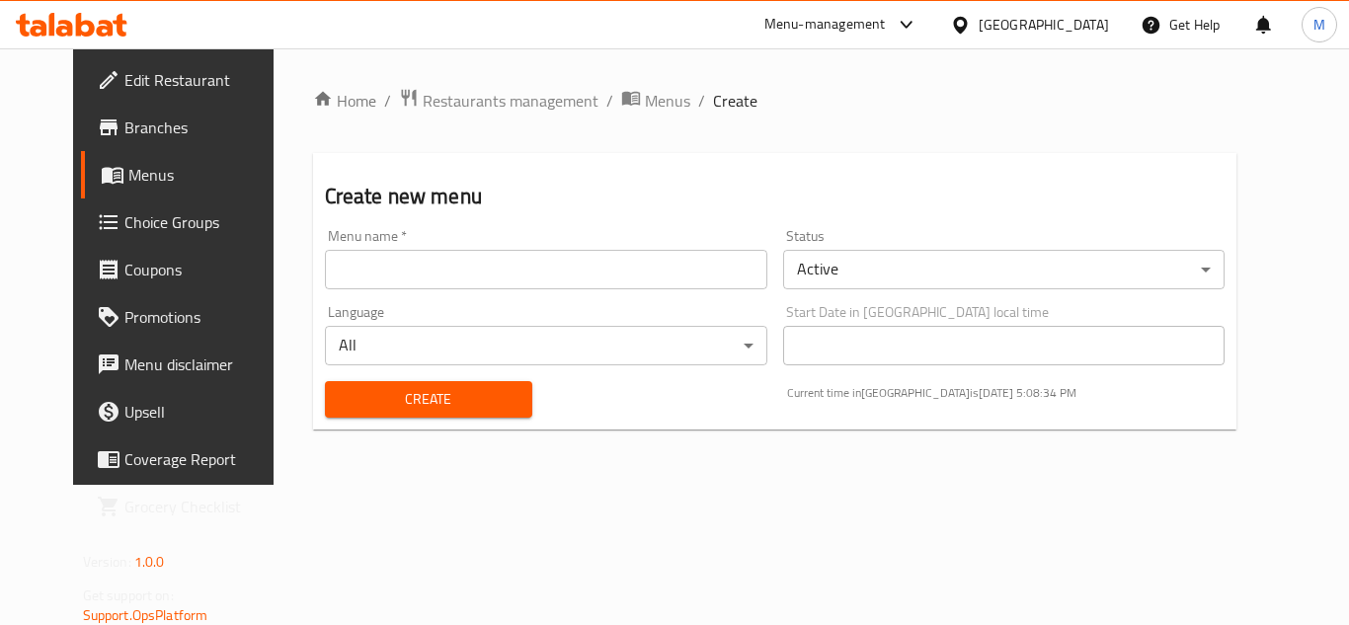
click at [325, 263] on input "text" at bounding box center [546, 270] width 442 height 40
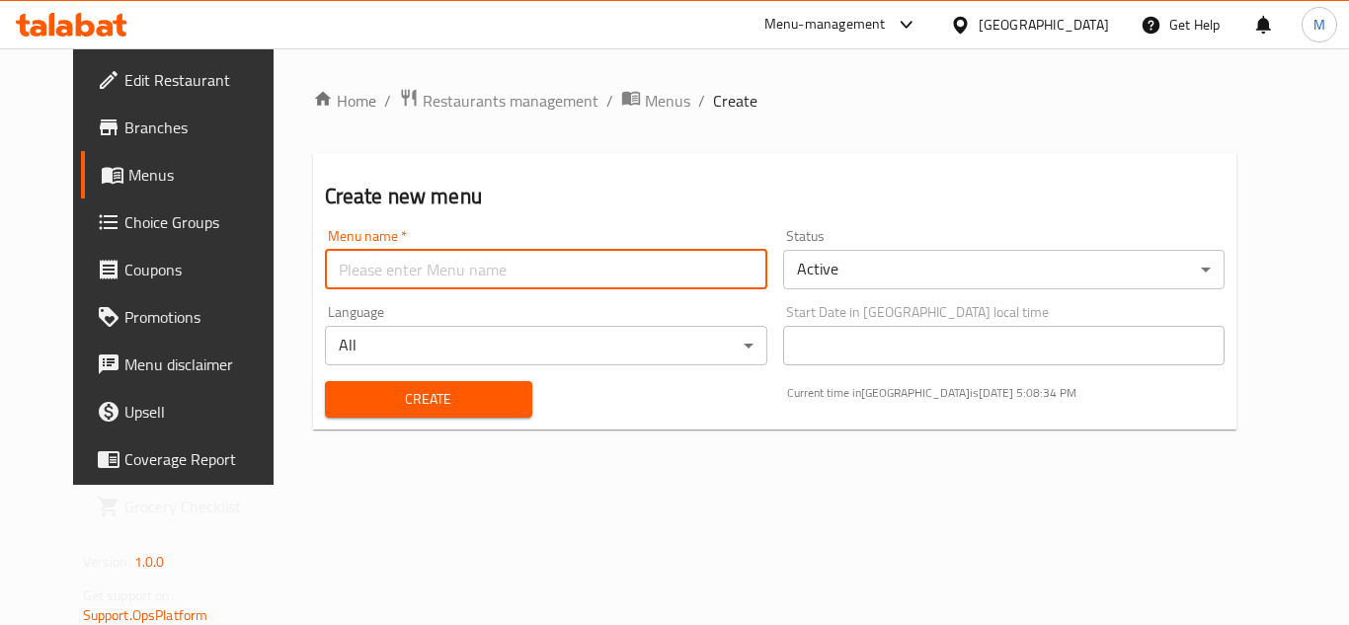
paste input "341483554"
type input "341483554"
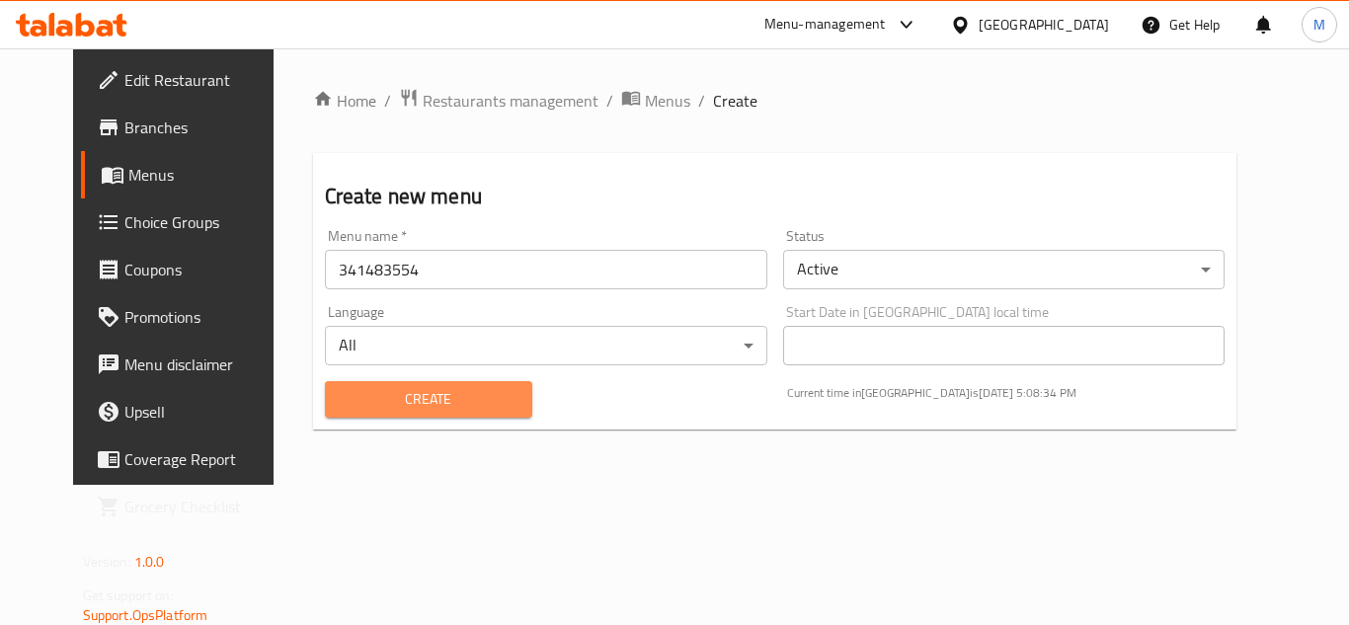
click at [341, 390] on span "Create" at bounding box center [429, 399] width 176 height 25
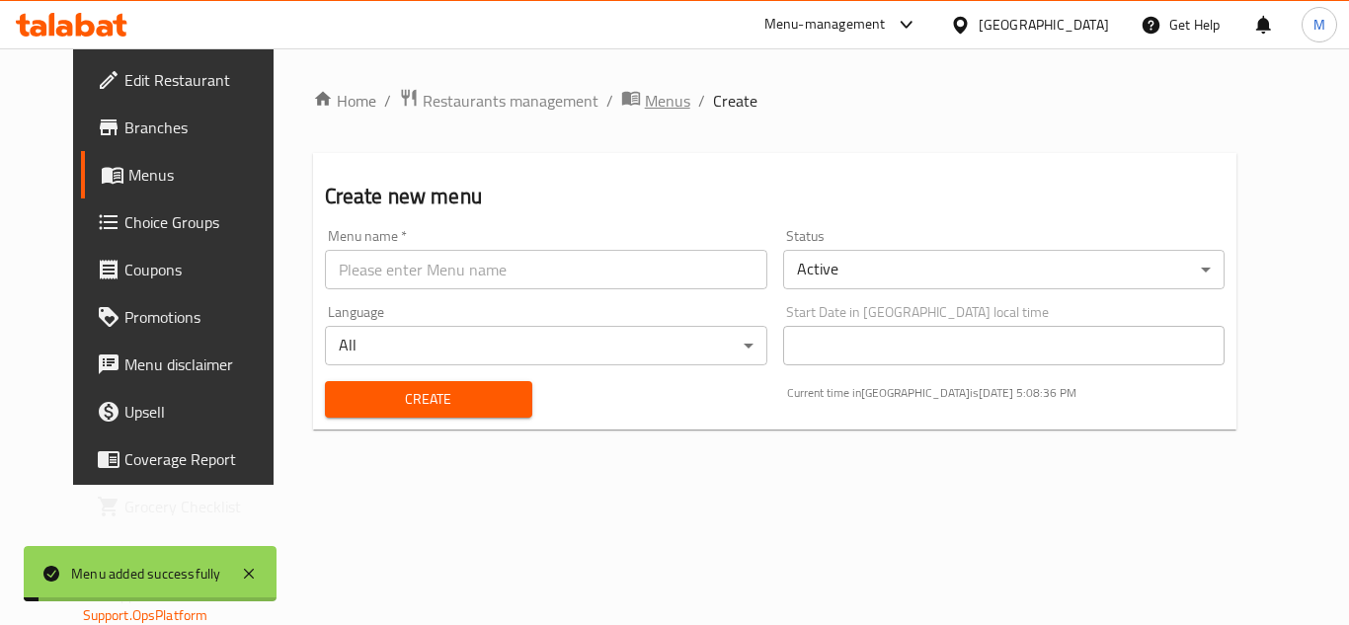
click at [645, 89] on span "Menus" at bounding box center [667, 101] width 45 height 24
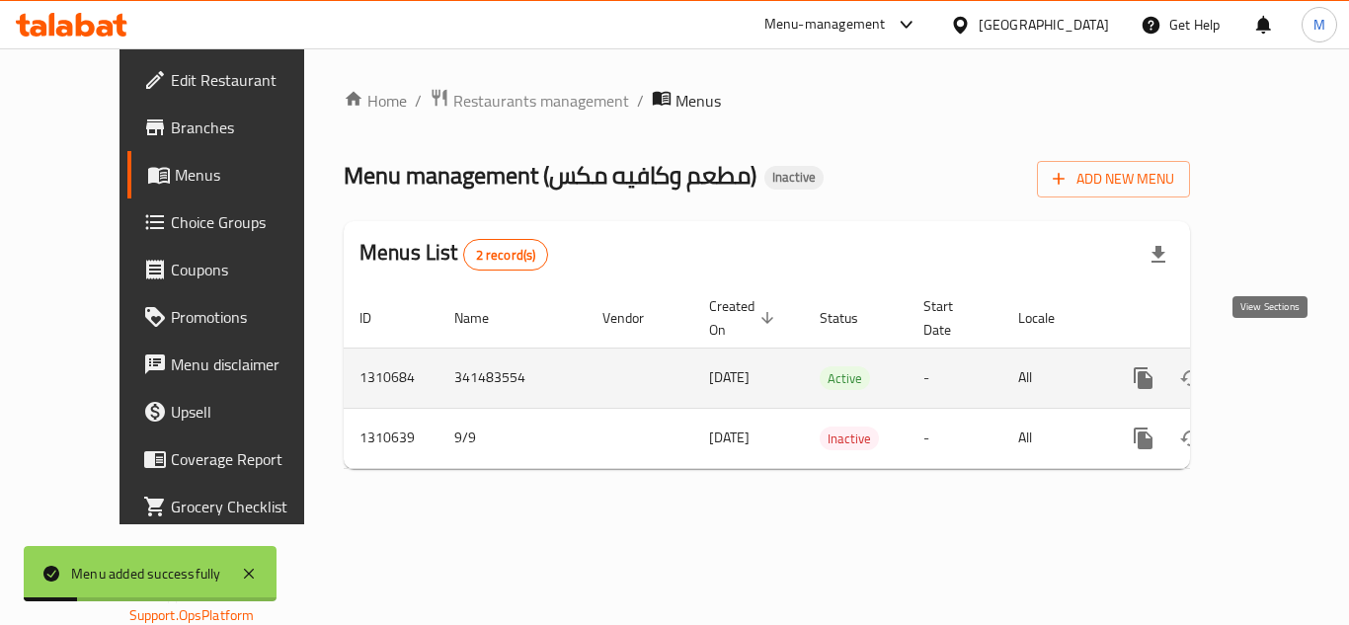
click at [1277, 366] on icon "enhanced table" at bounding box center [1286, 378] width 24 height 24
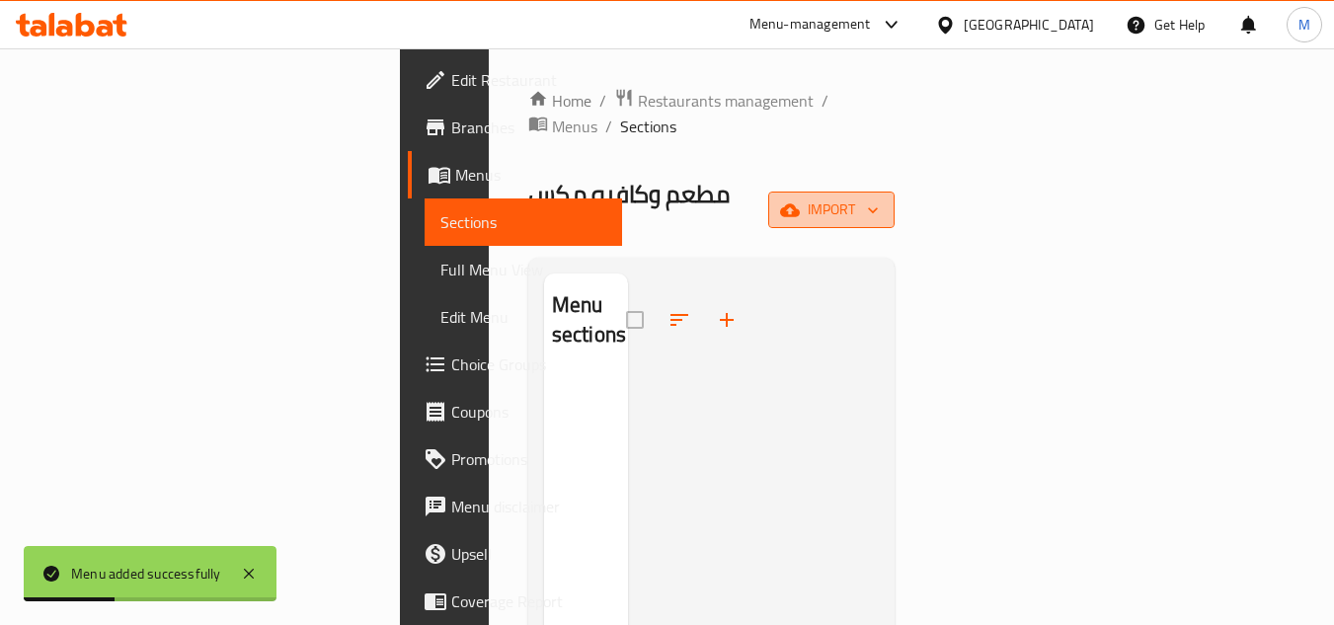
click at [879, 198] on span "import" at bounding box center [831, 210] width 95 height 25
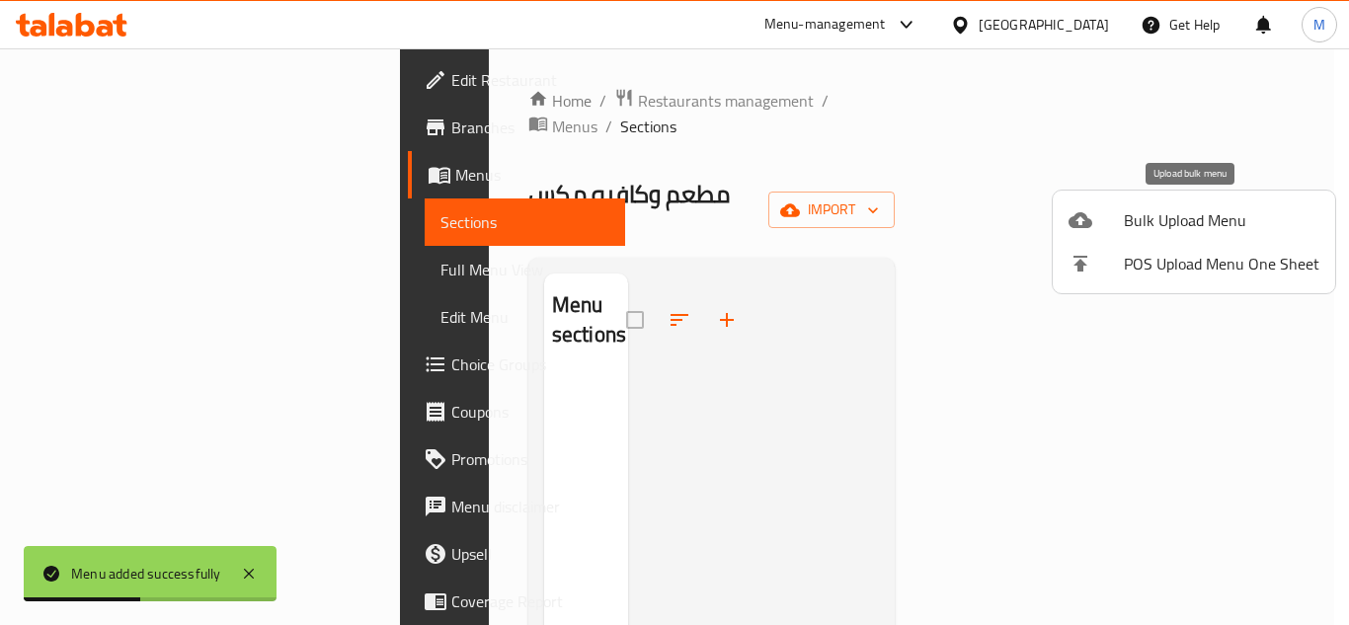
click at [1172, 228] on span "Bulk Upload Menu" at bounding box center [1222, 220] width 196 height 24
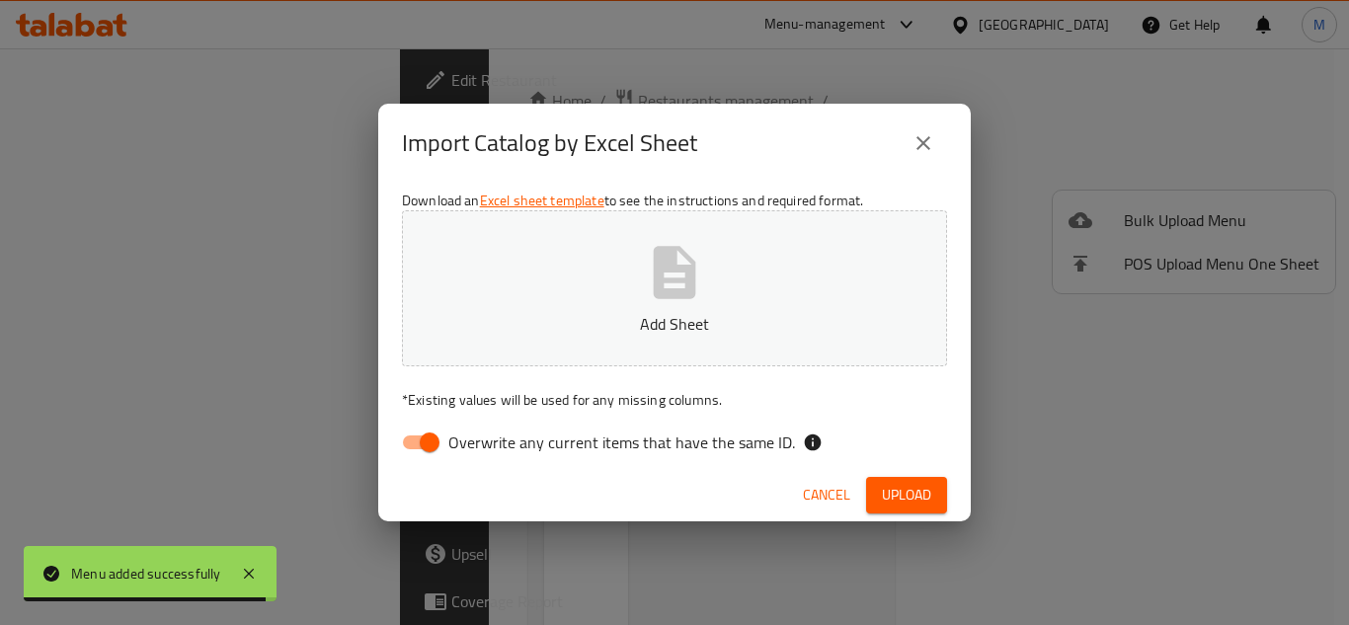
click at [643, 256] on icon "button" at bounding box center [674, 272] width 63 height 63
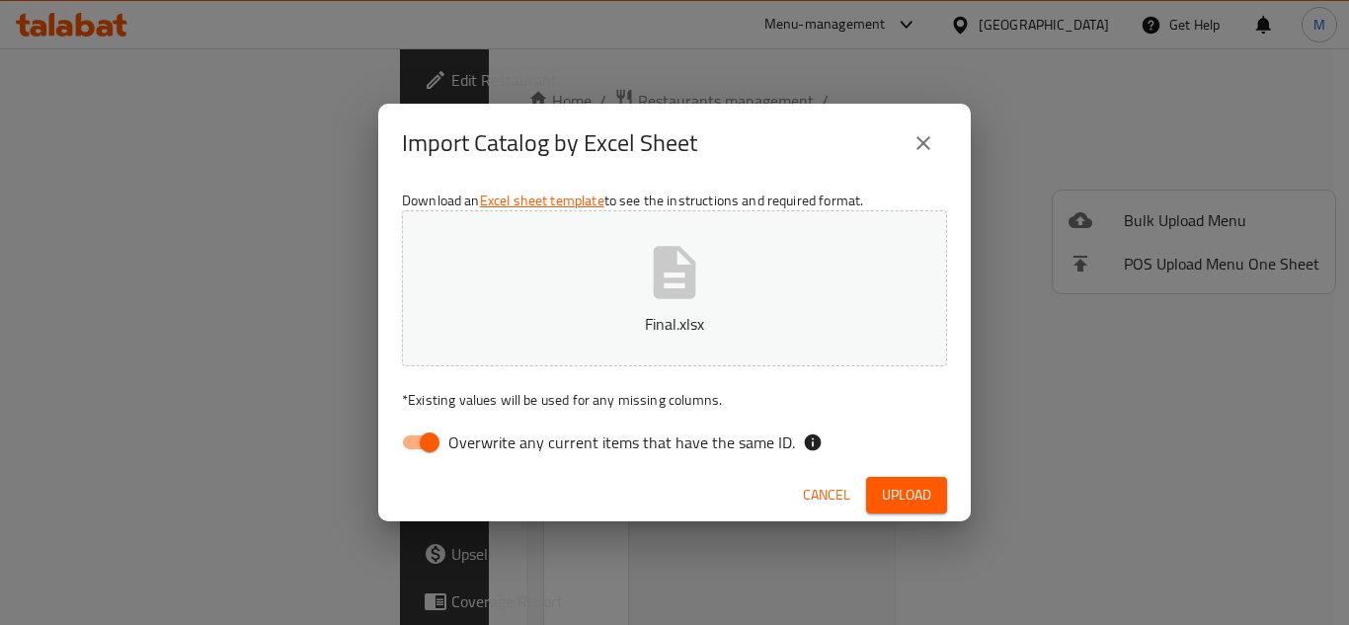
click at [455, 452] on span "Overwrite any current items that have the same ID." at bounding box center [621, 443] width 347 height 24
click at [455, 452] on input "Overwrite any current items that have the same ID." at bounding box center [429, 443] width 113 height 38
checkbox input "false"
click at [570, 294] on button "Final.xlsx" at bounding box center [674, 288] width 545 height 156
click at [888, 488] on span "Upload" at bounding box center [906, 495] width 49 height 25
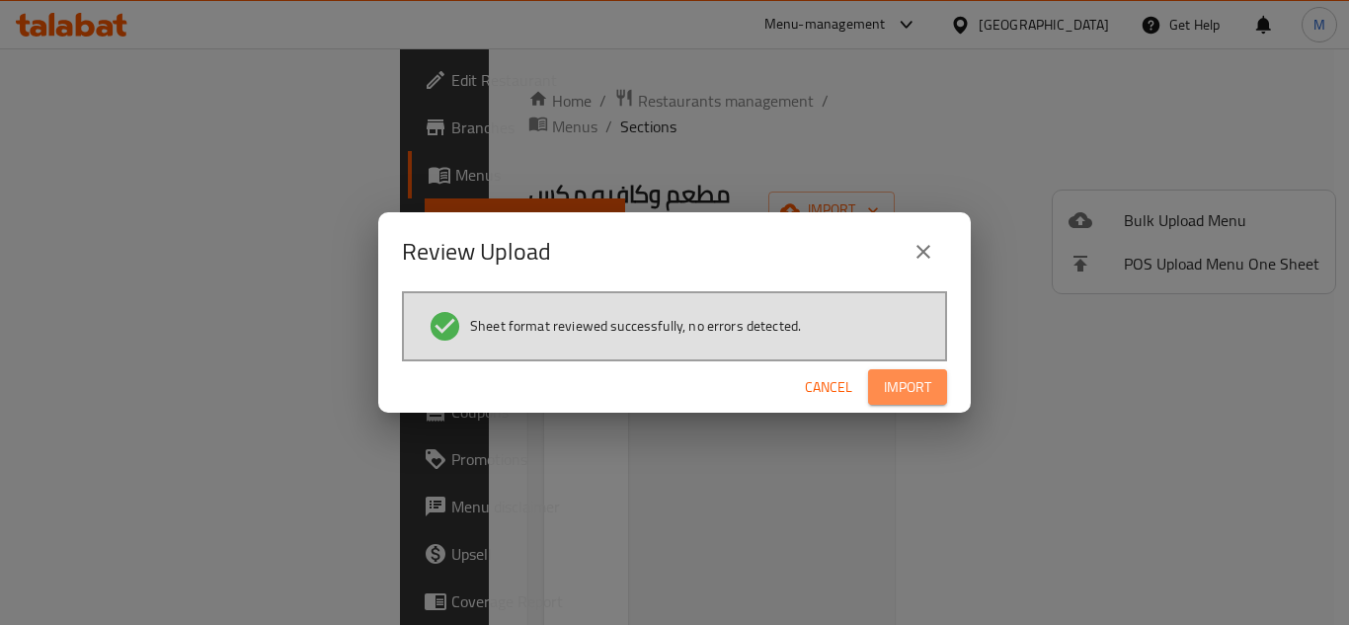
click at [907, 384] on span "Import" at bounding box center [907, 387] width 47 height 25
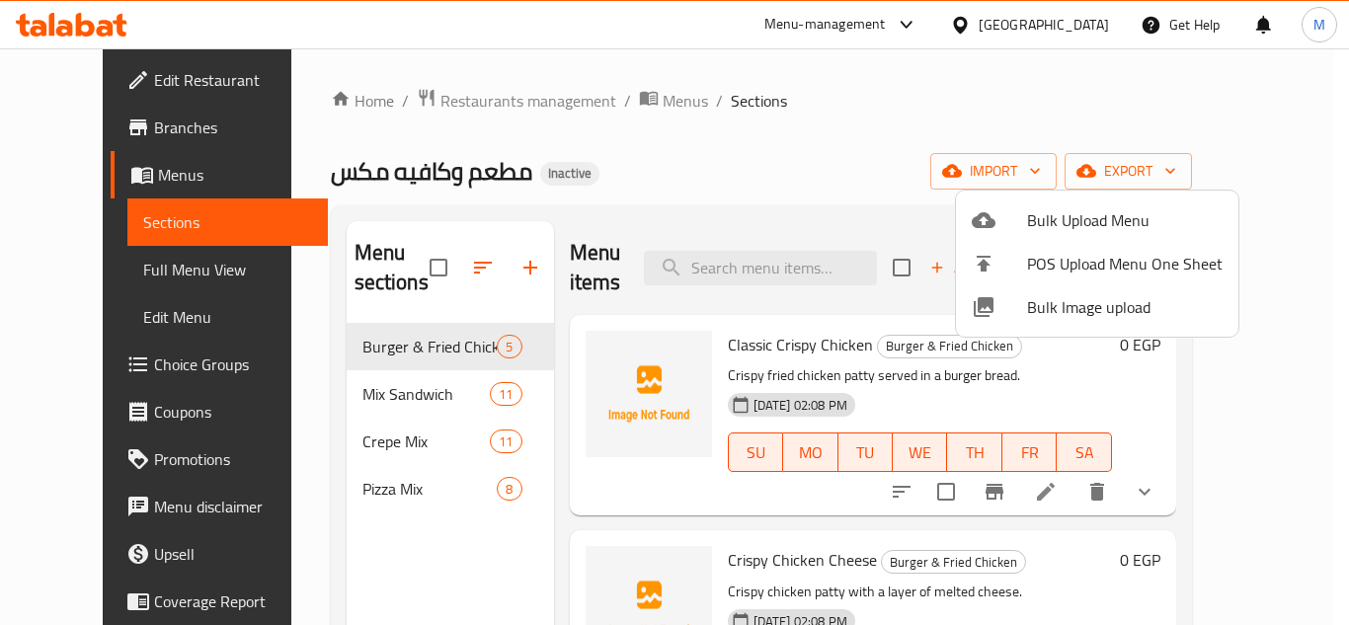
click at [347, 491] on div at bounding box center [674, 312] width 1349 height 625
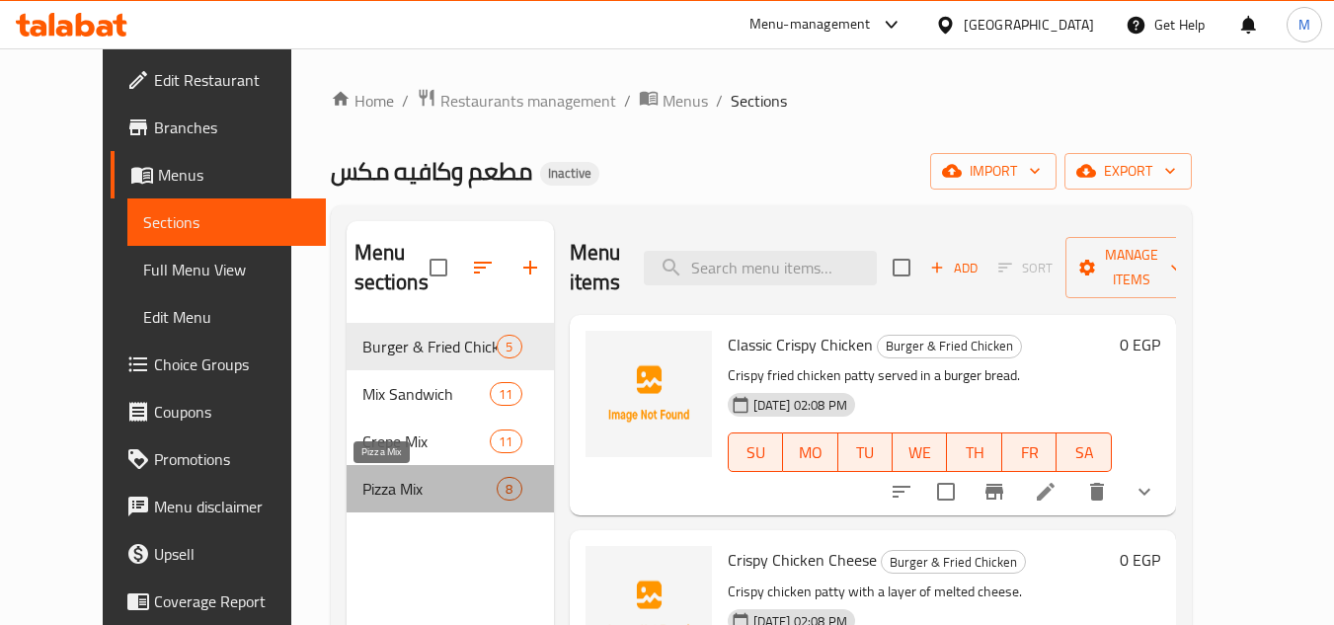
click at [362, 491] on span "Pizza Mix" at bounding box center [429, 489] width 135 height 24
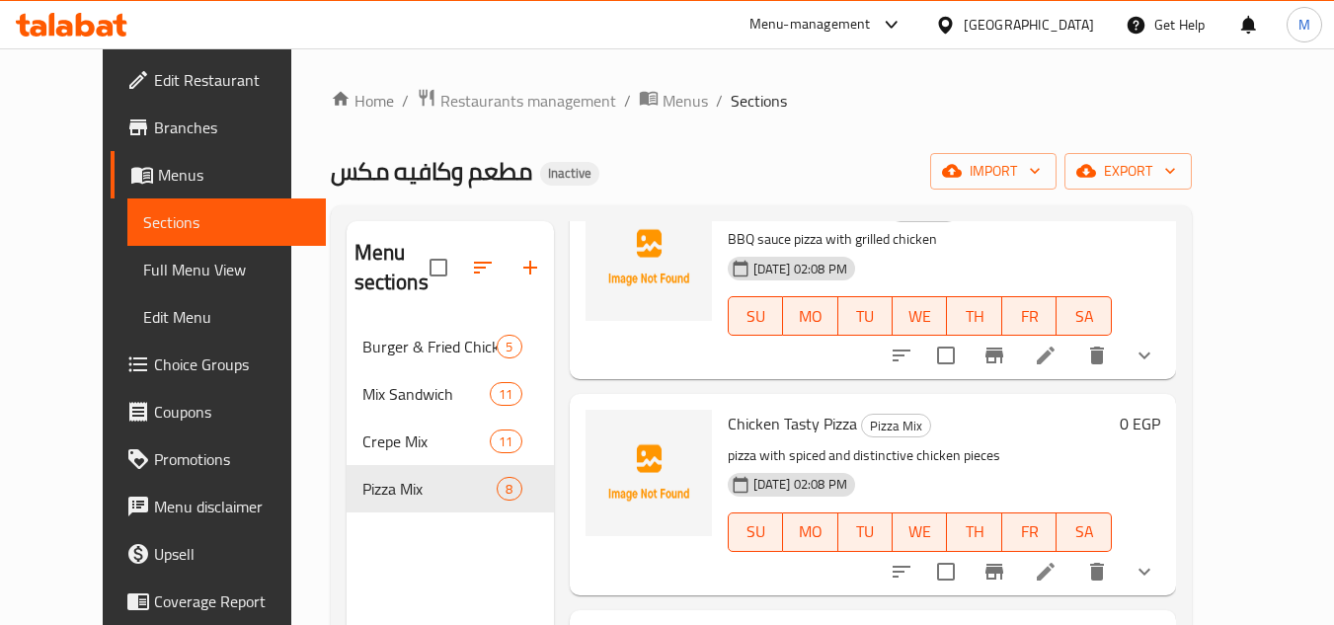
scroll to position [790, 0]
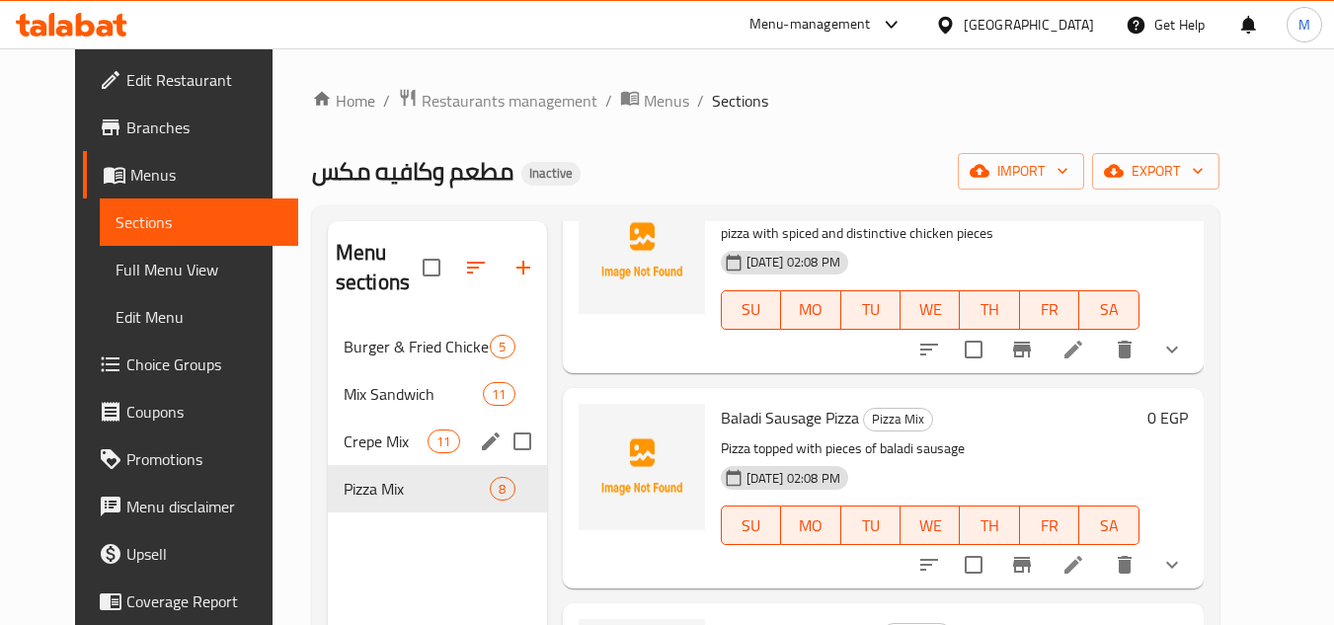
click at [328, 454] on div "Crepe Mix 11" at bounding box center [437, 441] width 219 height 47
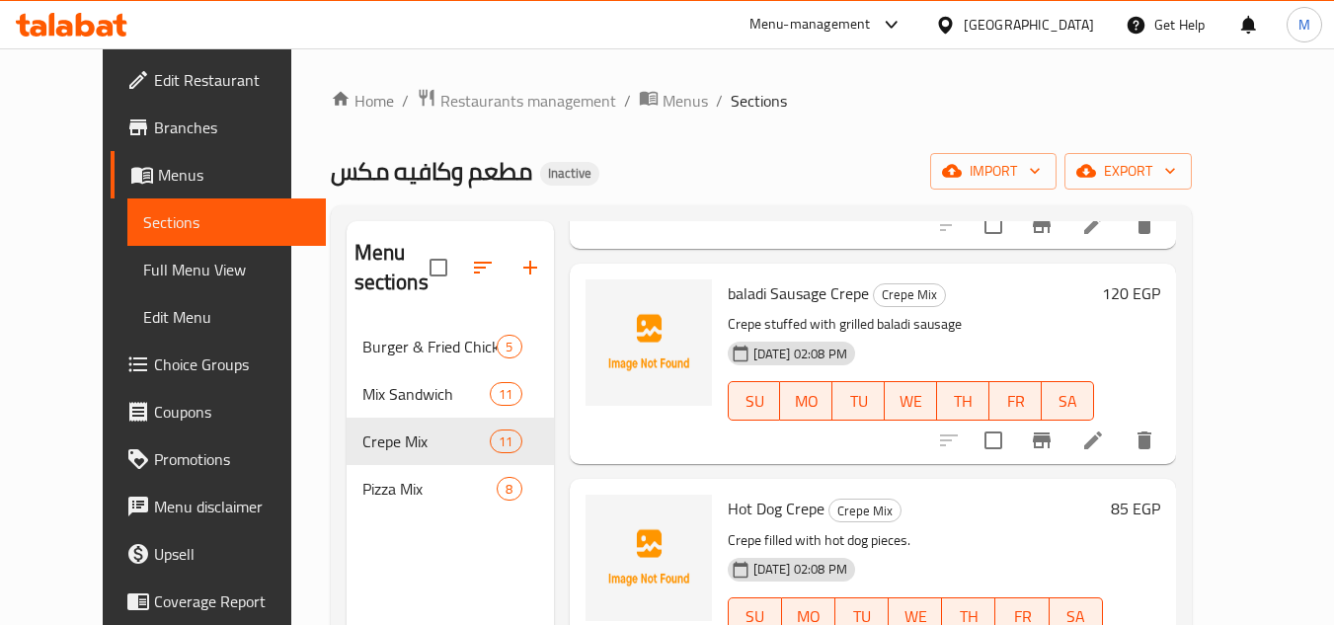
scroll to position [1827, 0]
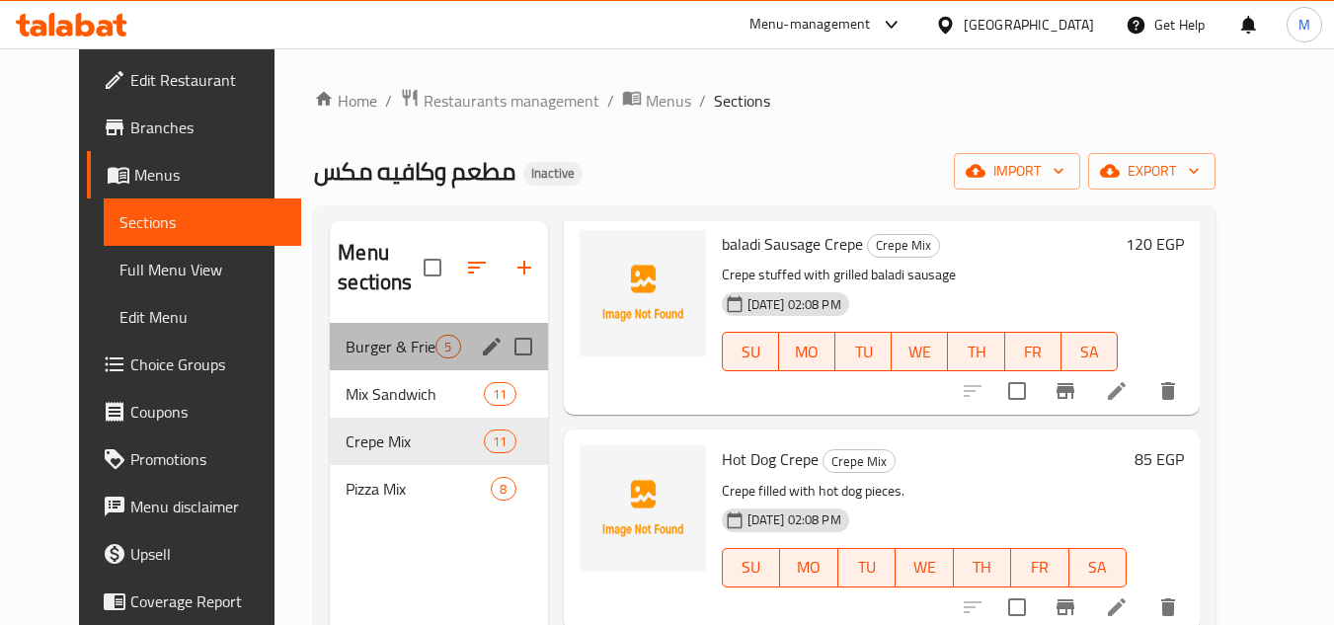
click at [363, 362] on div "Burger & Fried Chicken 5" at bounding box center [438, 346] width 217 height 47
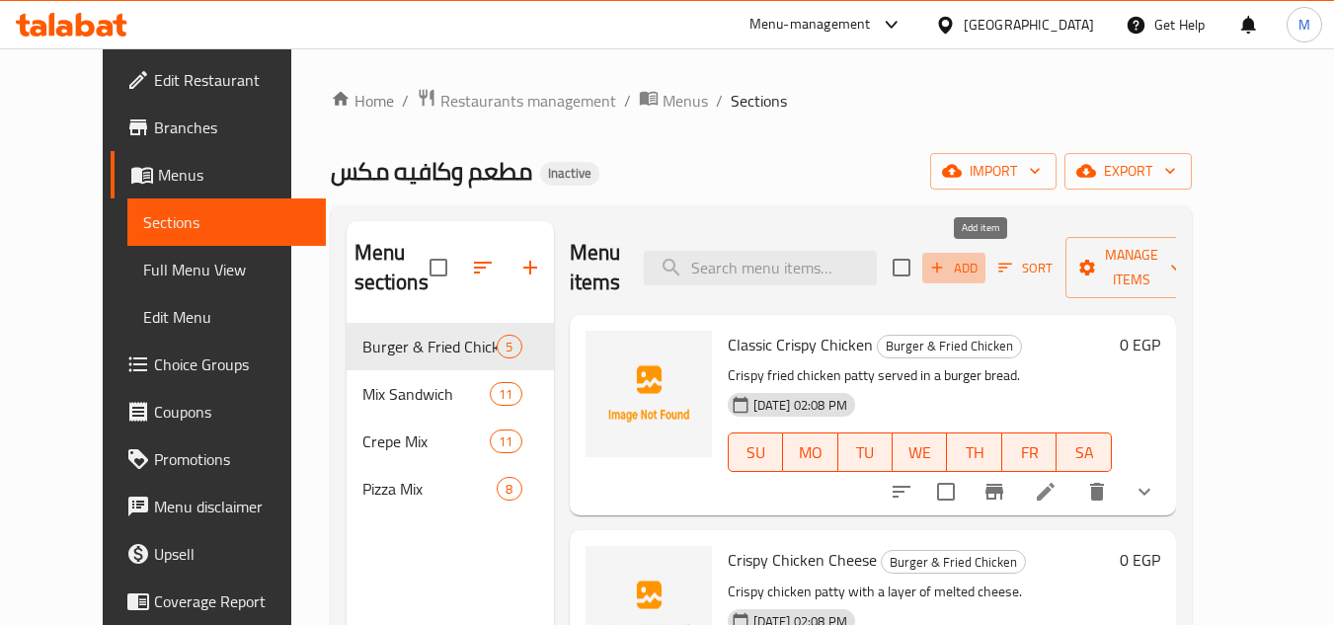
click at [981, 269] on span "Add" at bounding box center [953, 268] width 53 height 23
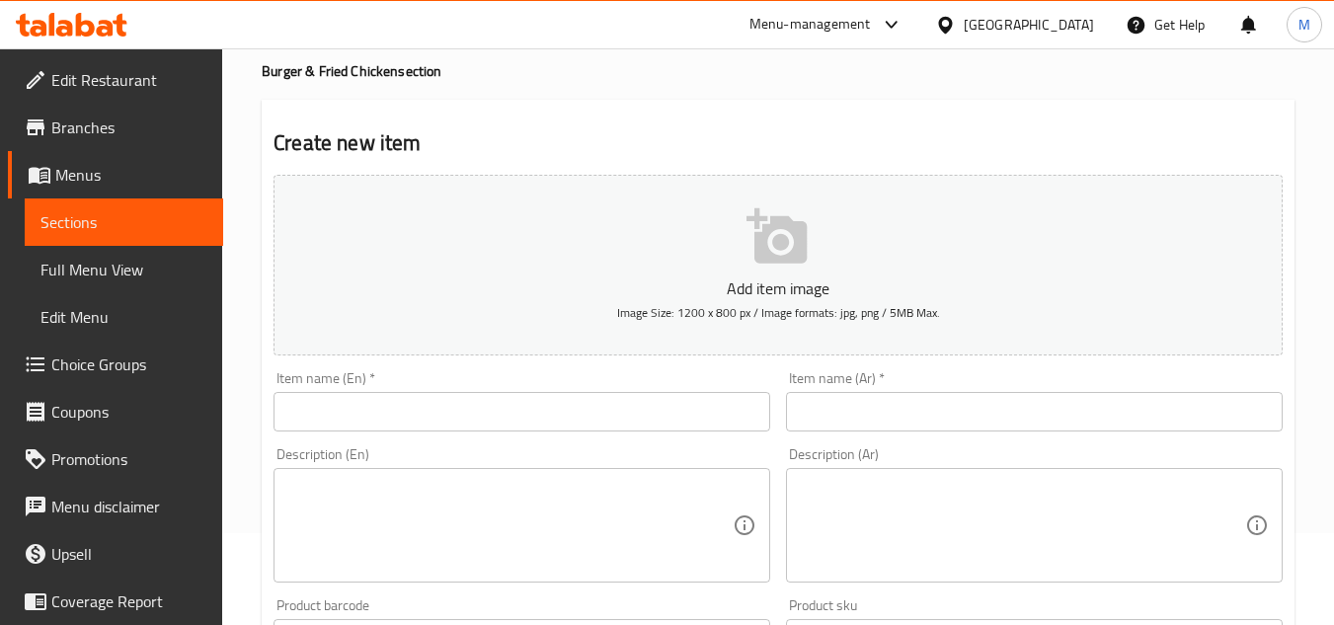
scroll to position [198, 0]
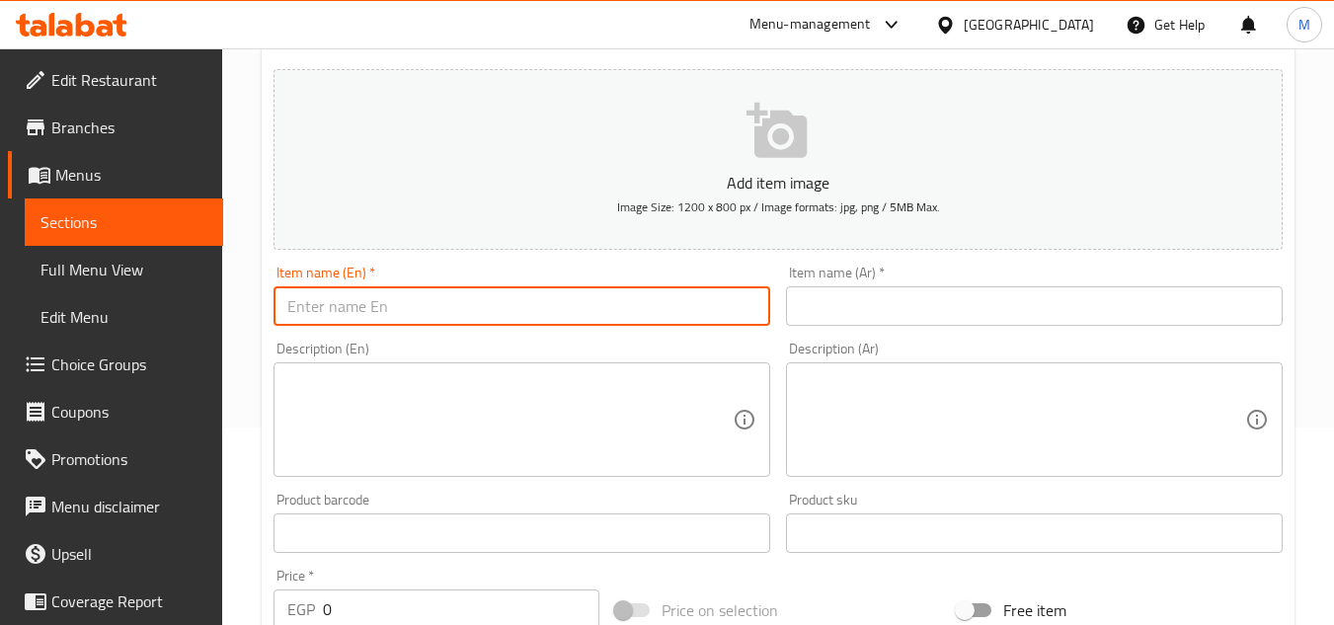
click at [471, 310] on input "text" at bounding box center [522, 306] width 497 height 40
paste input "Crispy Chicken Supreme"
drag, startPoint x: 286, startPoint y: 303, endPoint x: 261, endPoint y: 301, distance: 25.8
click at [261, 301] on div "Home / Restaurants management / Menus / Sections / item / create Burger & Fried…" at bounding box center [778, 524] width 1112 height 1347
click at [501, 313] on input "Crispy Chicken Supreme" at bounding box center [522, 306] width 497 height 40
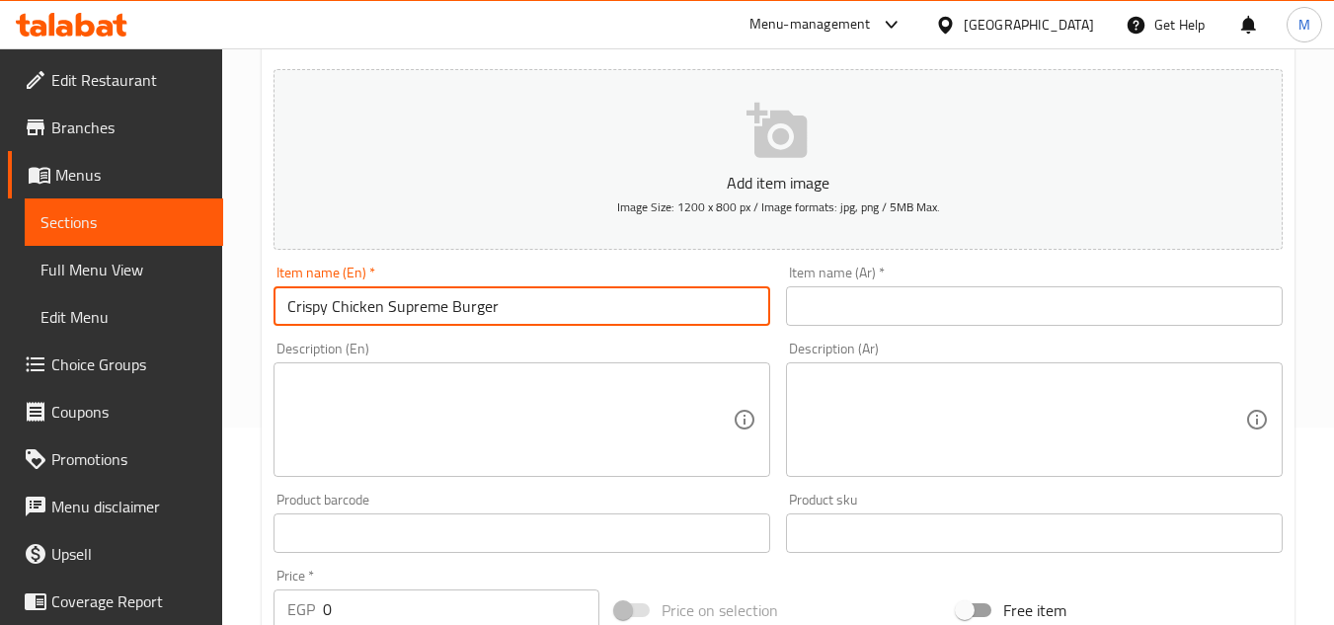
type input "Crispy Chicken Supreme Burger"
click at [904, 313] on input "text" at bounding box center [1034, 306] width 497 height 40
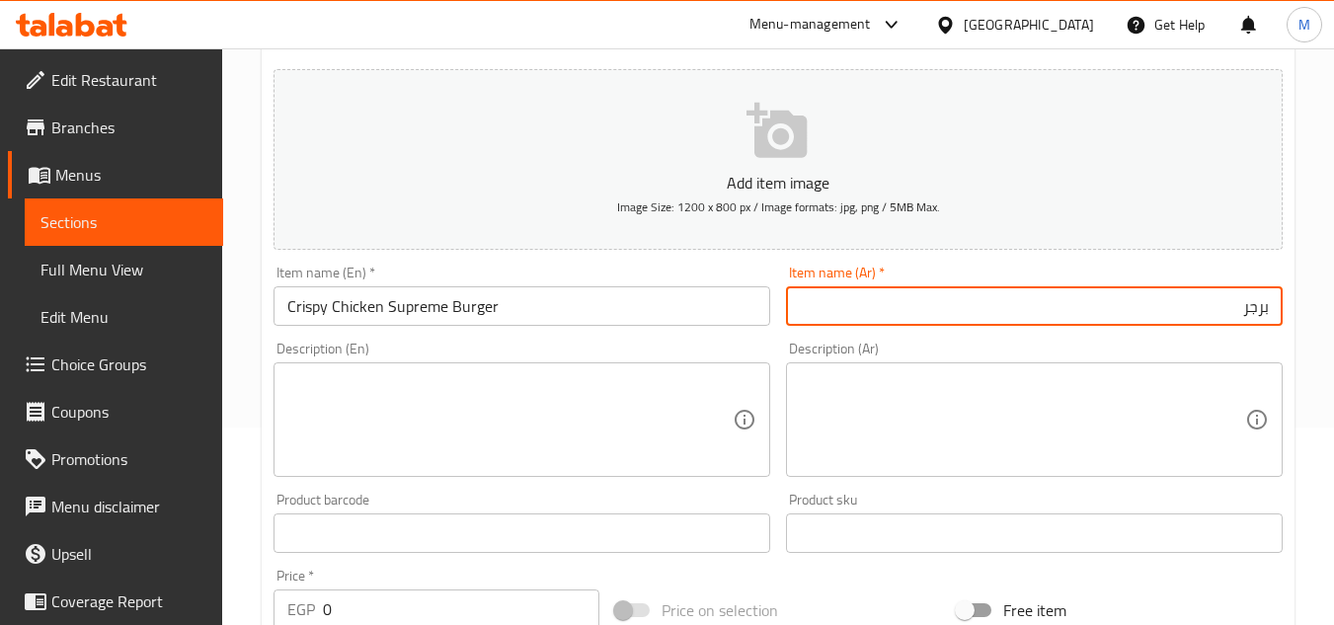
click at [1102, 315] on input "برجر" at bounding box center [1034, 306] width 497 height 40
paste input "شكن كرسبى سوبريم"
click at [1242, 305] on input "برجر شكن كرسبى سوبريم" at bounding box center [1034, 306] width 497 height 40
type input "برجر تشكن كرسبى سوبريم"
click at [1098, 338] on div "Description (Ar) Description (Ar)" at bounding box center [1034, 409] width 513 height 151
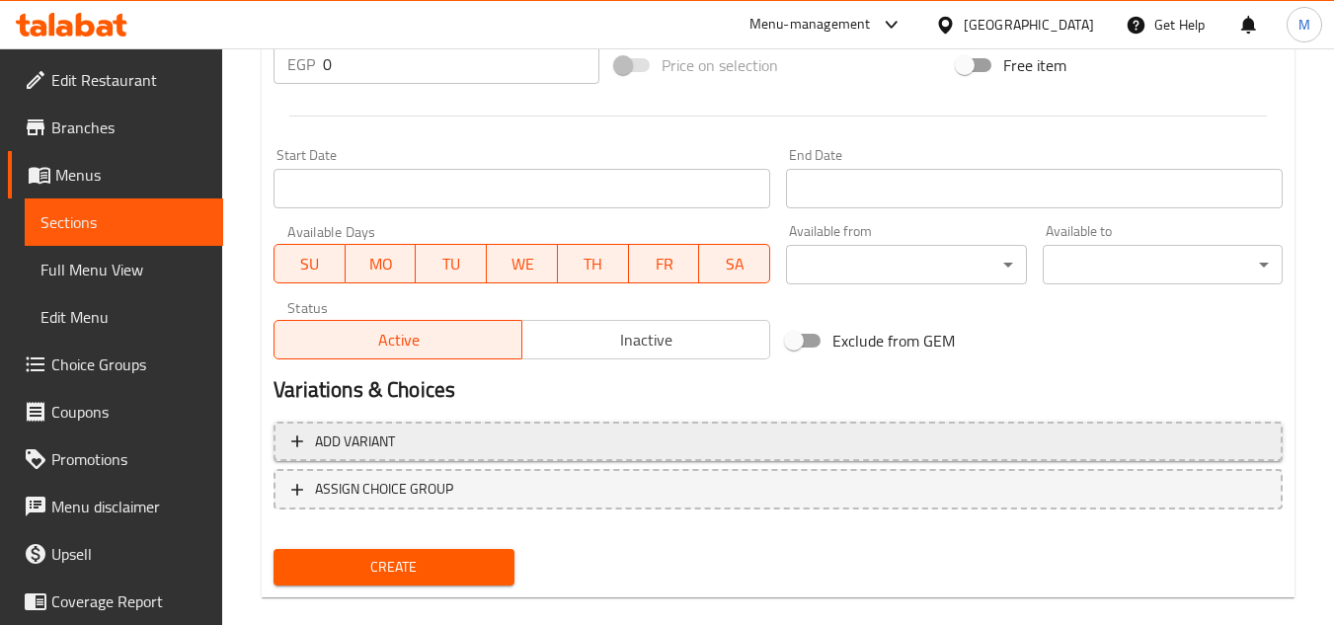
scroll to position [770, 0]
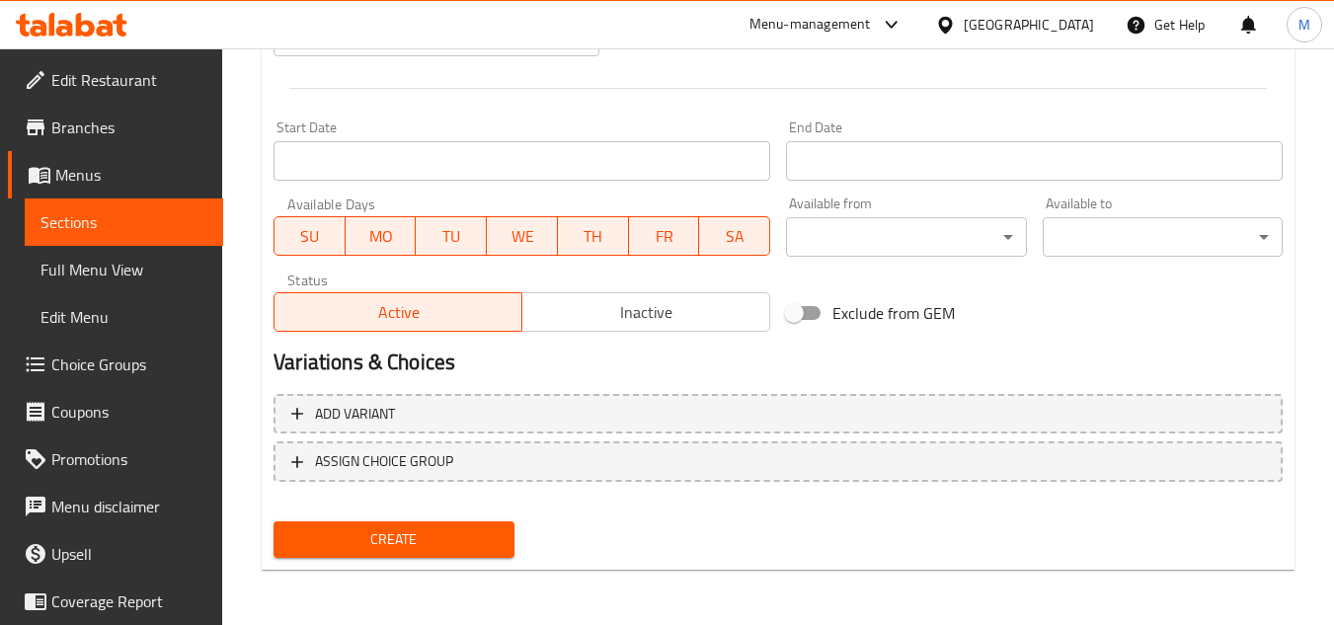
click at [422, 537] on span "Create" at bounding box center [393, 539] width 208 height 25
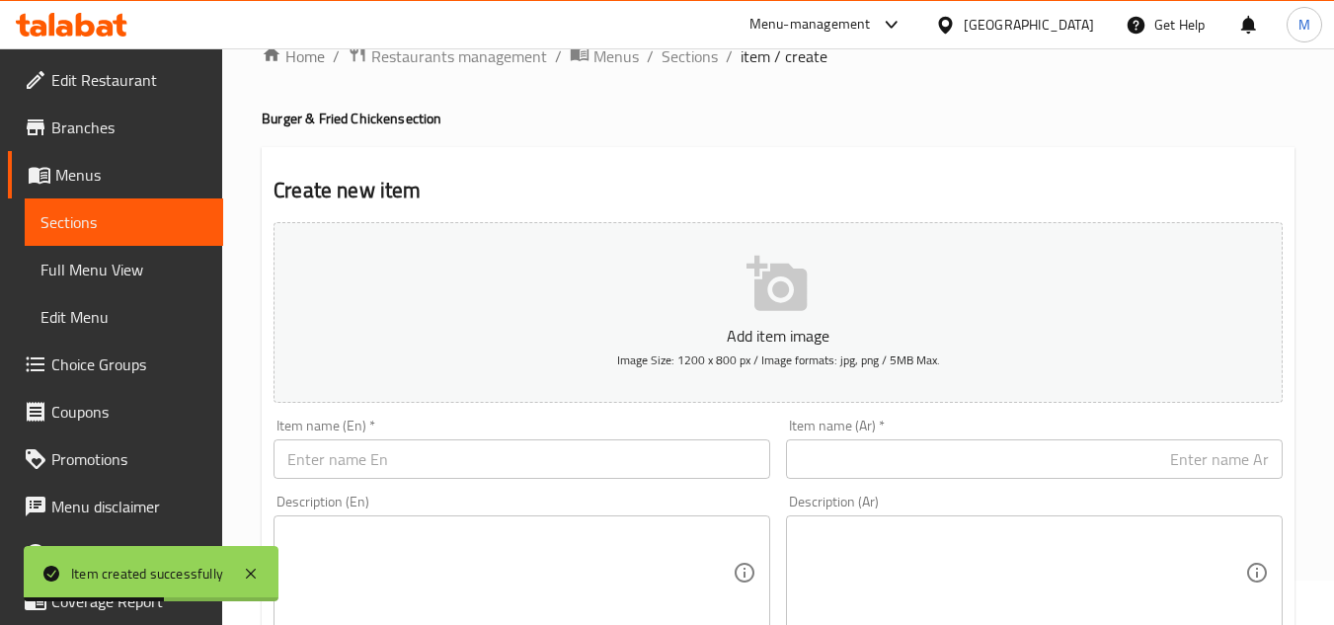
scroll to position [0, 0]
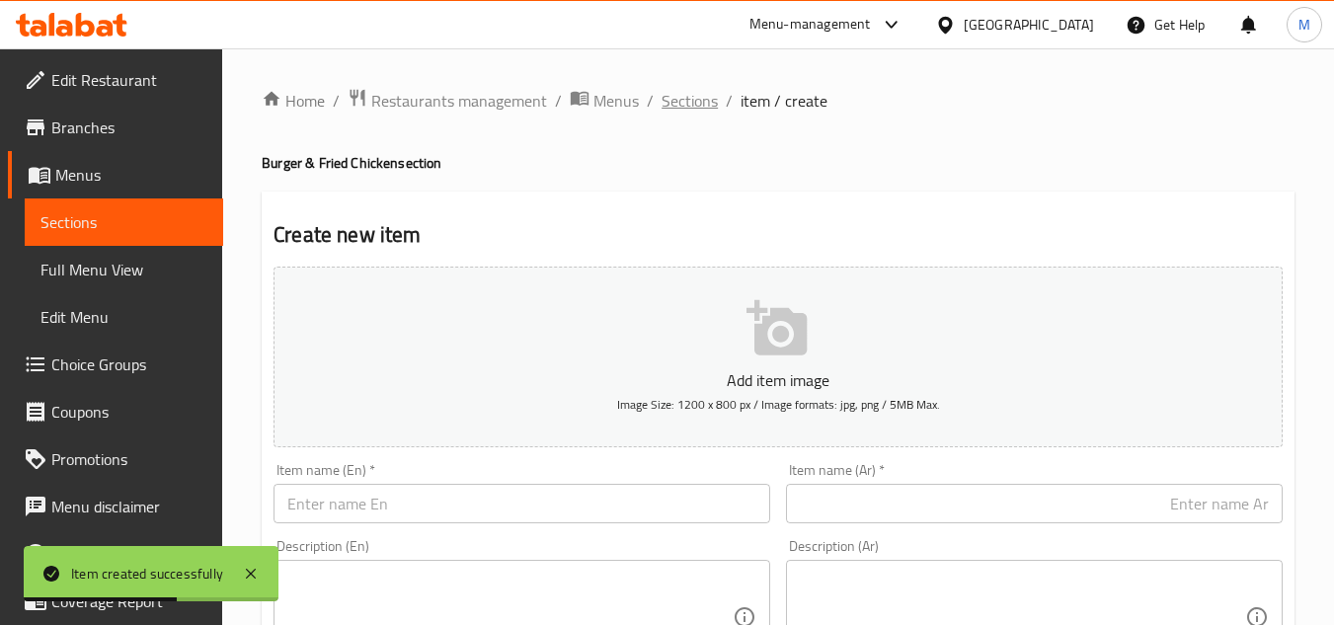
click at [695, 107] on span "Sections" at bounding box center [690, 101] width 56 height 24
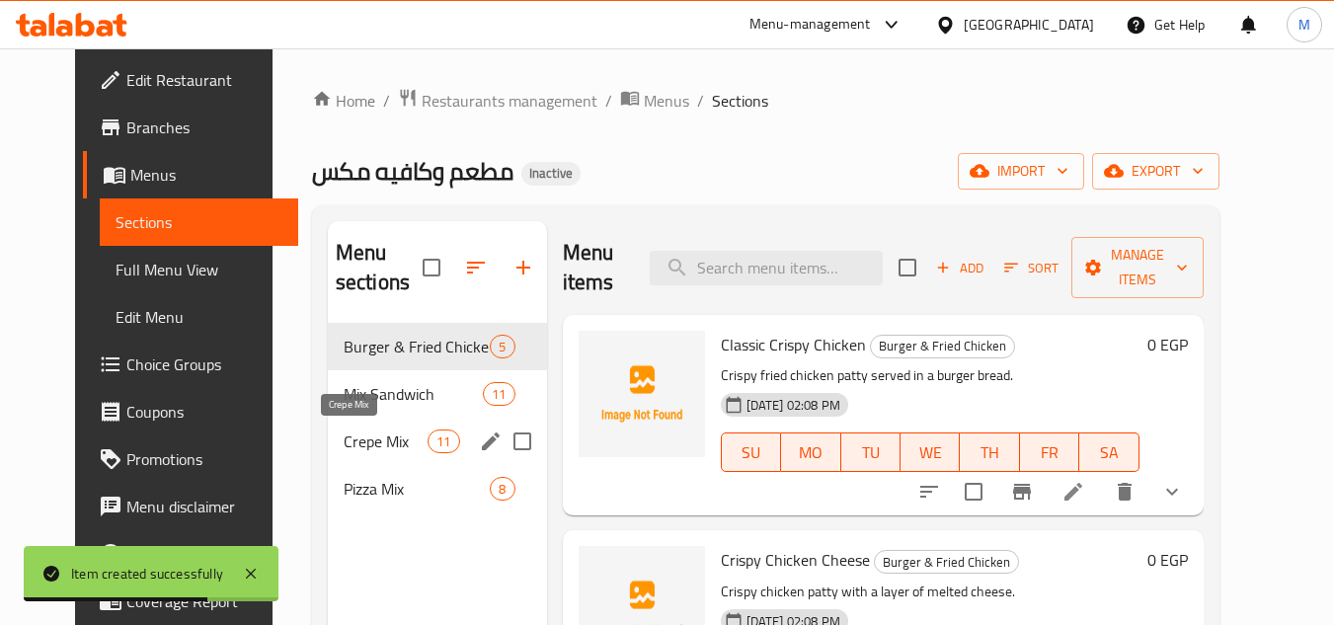
click at [353, 444] on span "Crepe Mix" at bounding box center [386, 442] width 84 height 24
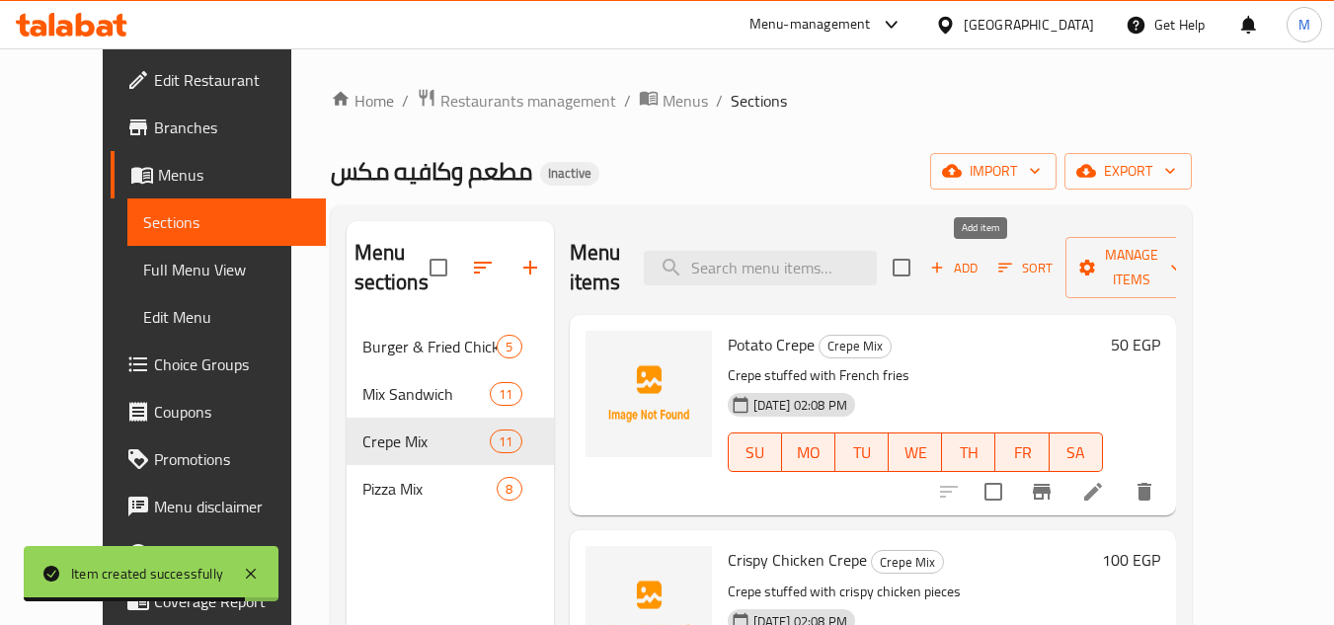
click at [981, 261] on span "Add" at bounding box center [953, 268] width 53 height 23
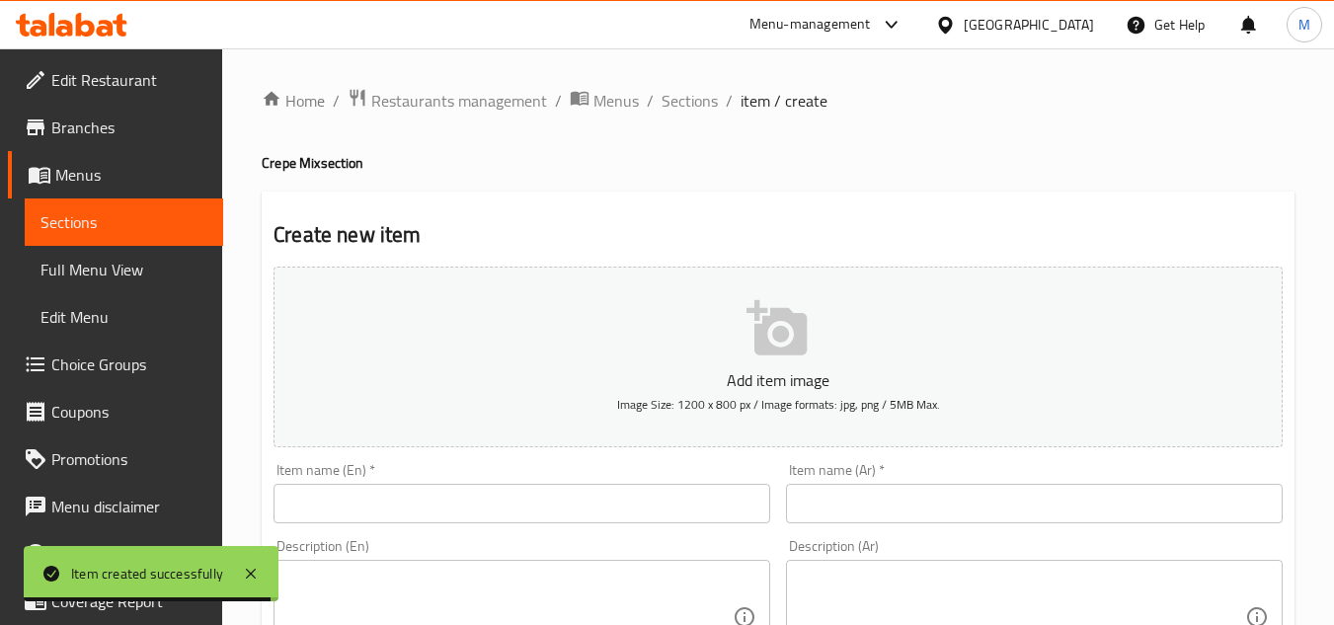
click at [393, 503] on input "text" at bounding box center [522, 504] width 497 height 40
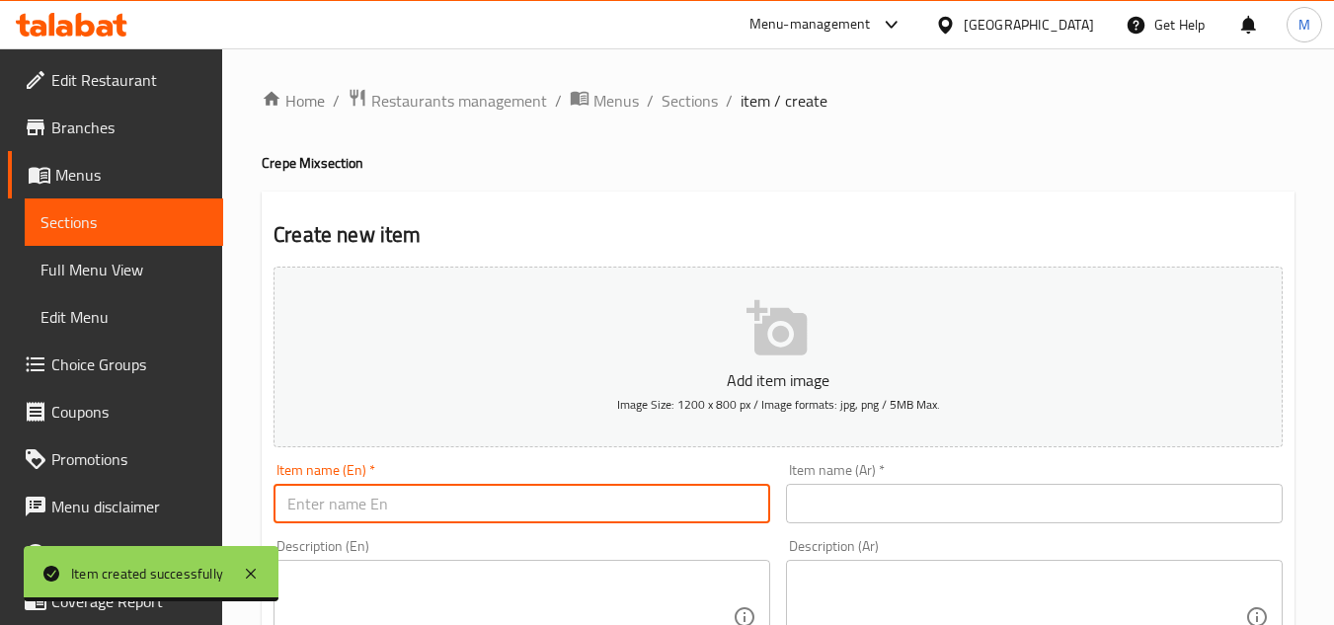
paste input "Mix Chicken Crepe"
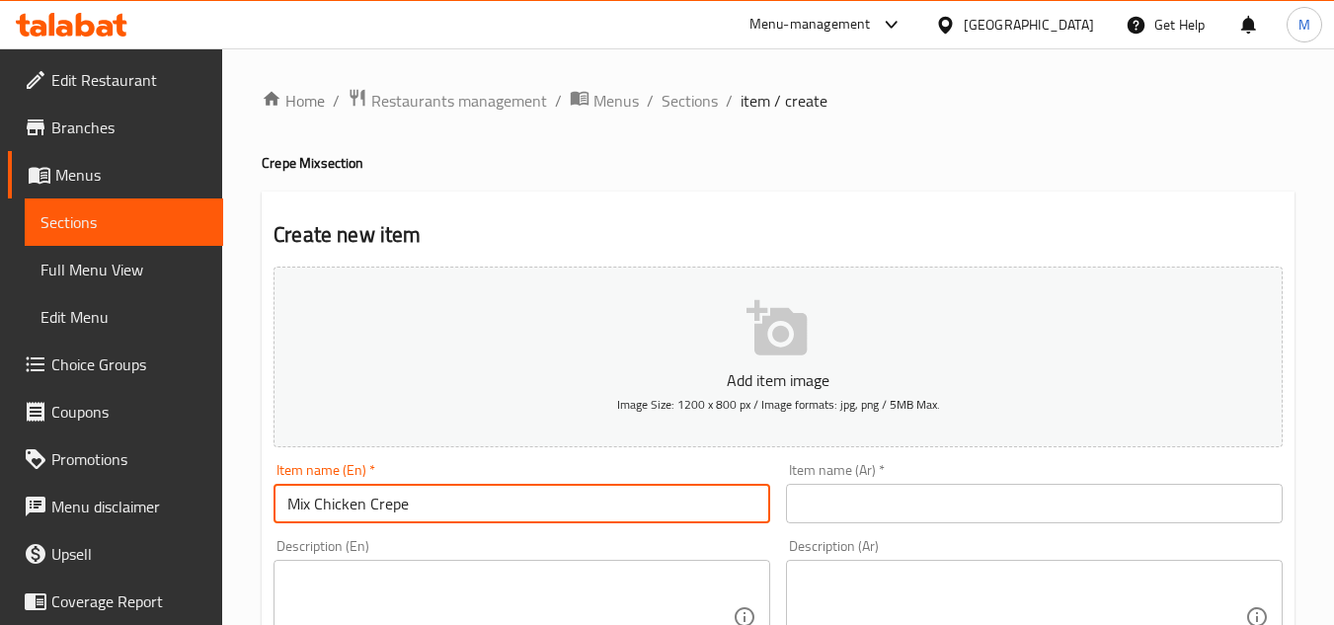
click at [266, 498] on div "Item name (En)   * Mix Chicken Crepe Item name (En) *" at bounding box center [522, 493] width 513 height 76
type input "Mix Chicken Crepe"
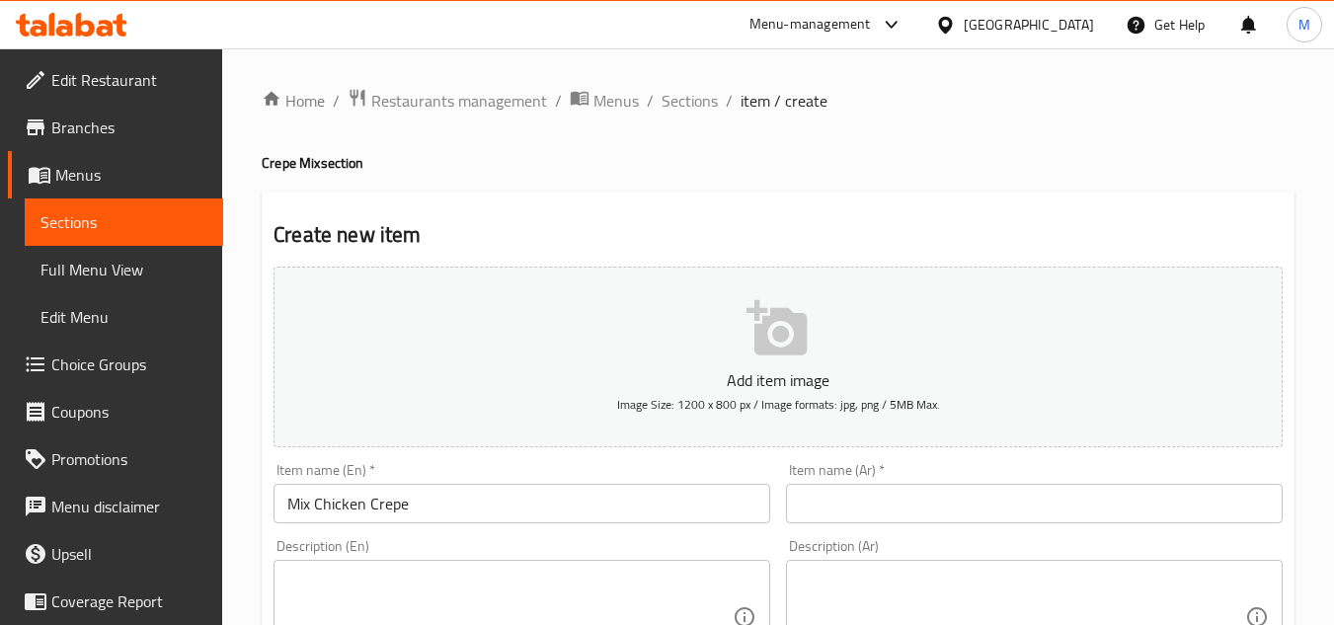
click at [814, 517] on input "text" at bounding box center [1034, 504] width 497 height 40
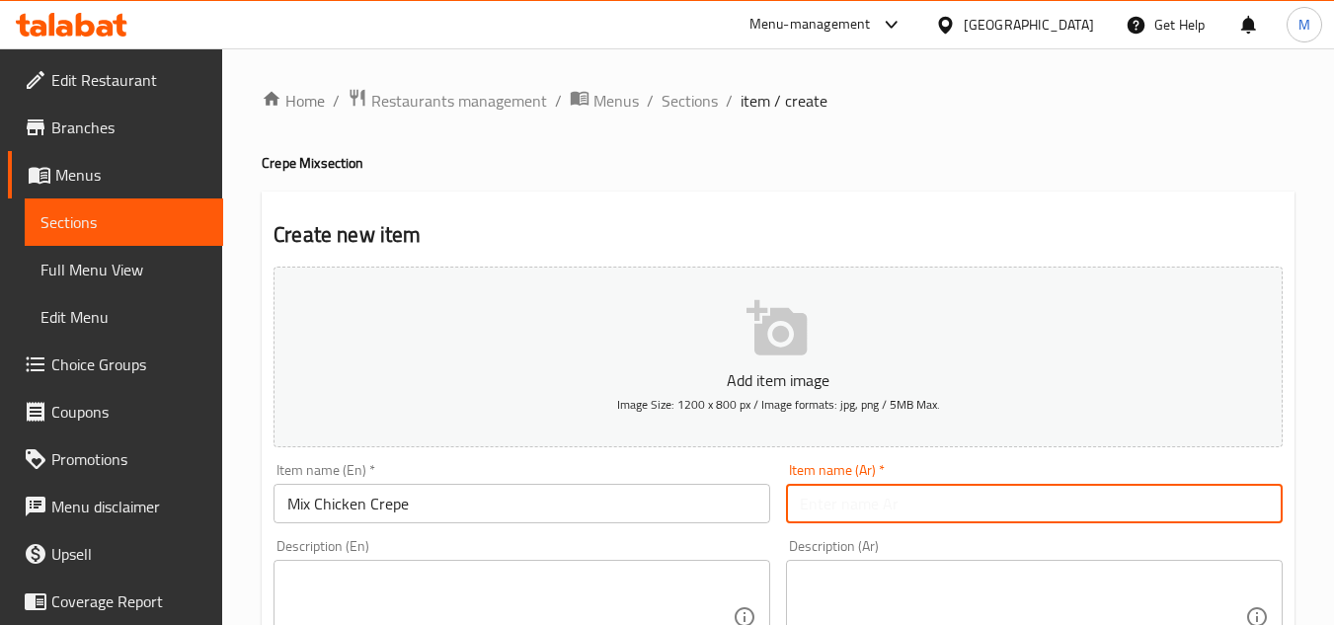
paste input "كريب ميكس فراخ"
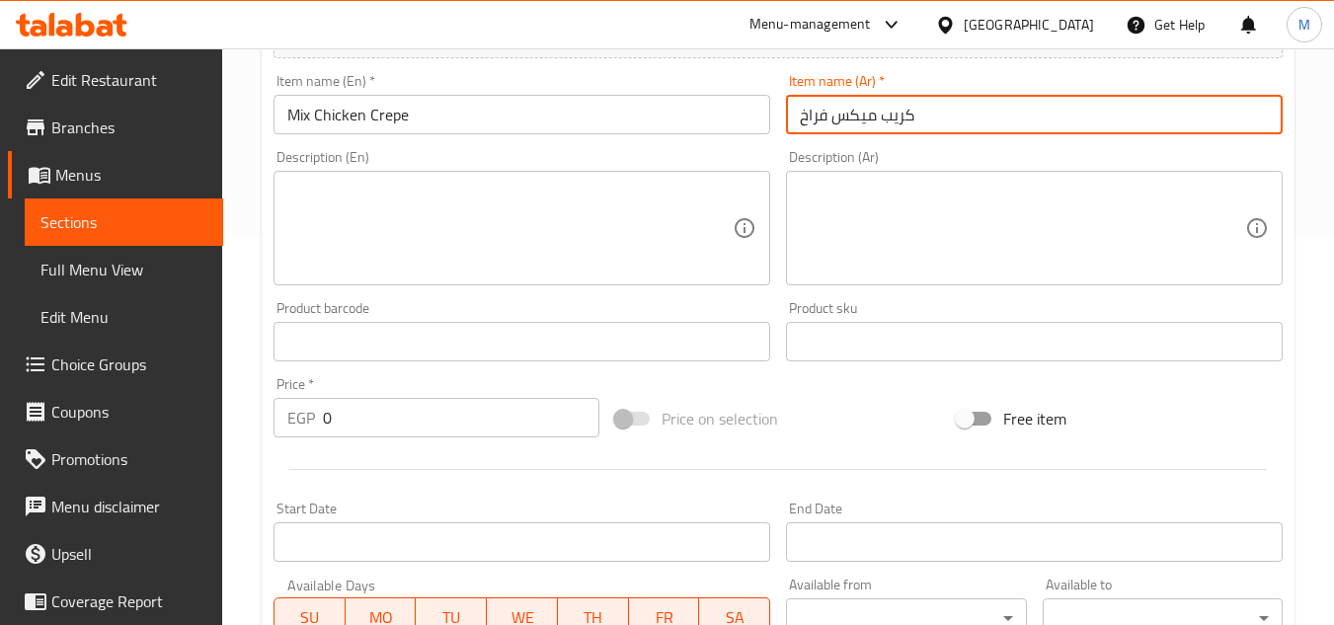
scroll to position [395, 0]
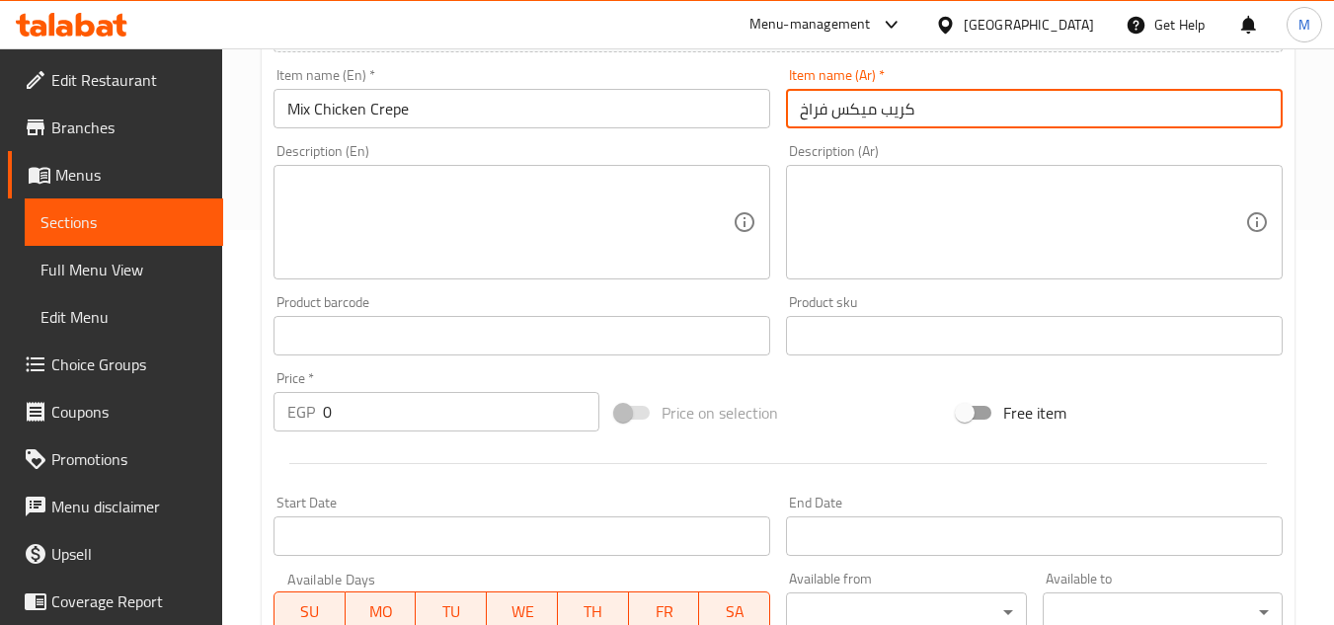
type input "كريب ميكس فراخ"
click at [345, 404] on input "0" at bounding box center [461, 412] width 277 height 40
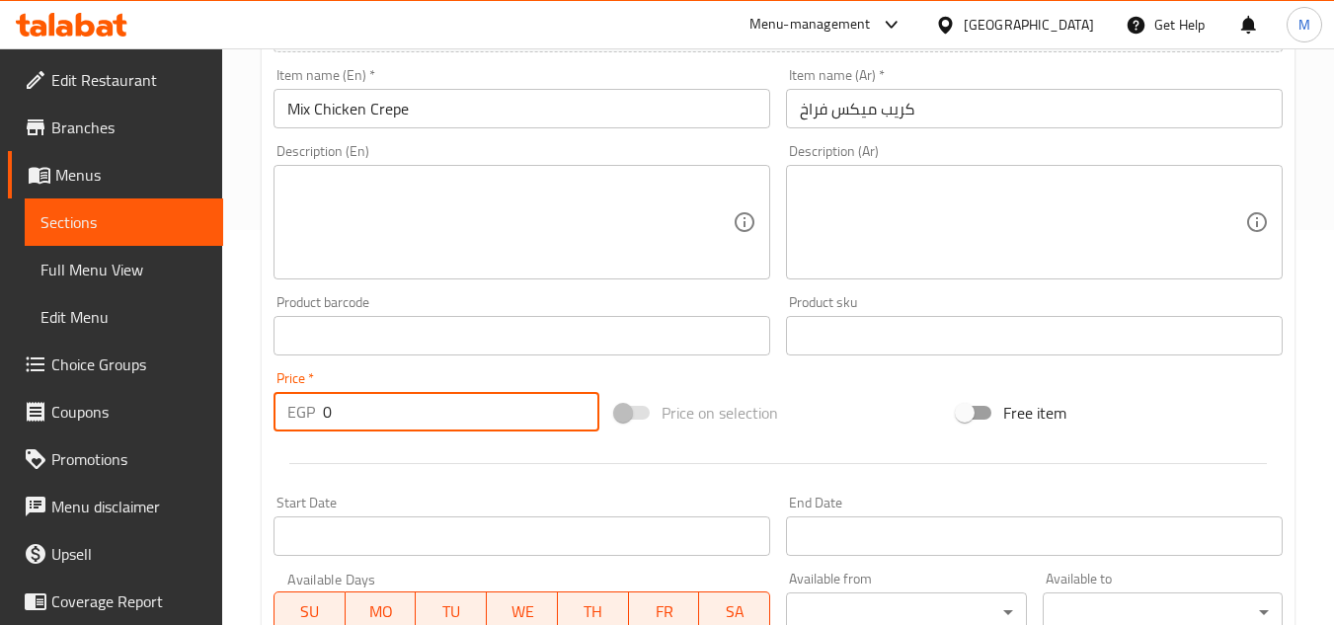
click at [345, 404] on input "0" at bounding box center [461, 412] width 277 height 40
type input "110"
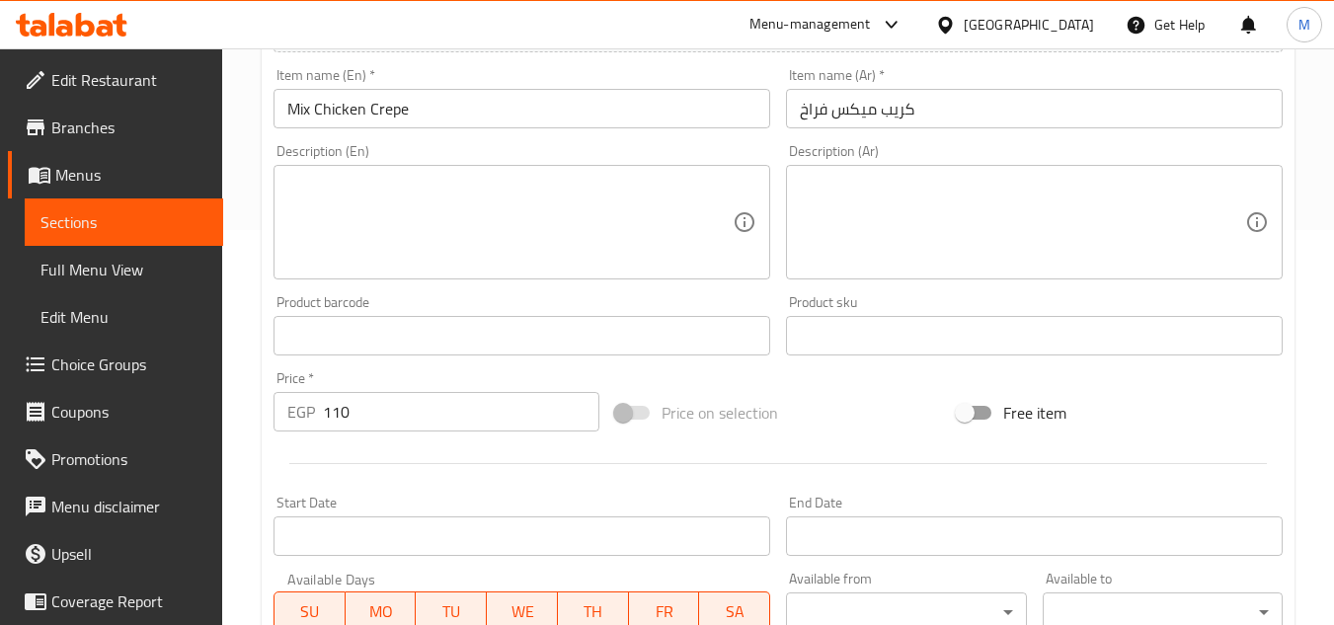
click at [538, 364] on div "Price   * EGP 110 Price *" at bounding box center [437, 401] width 342 height 76
click at [274, 293] on div "Product barcode Product barcode" at bounding box center [522, 325] width 513 height 76
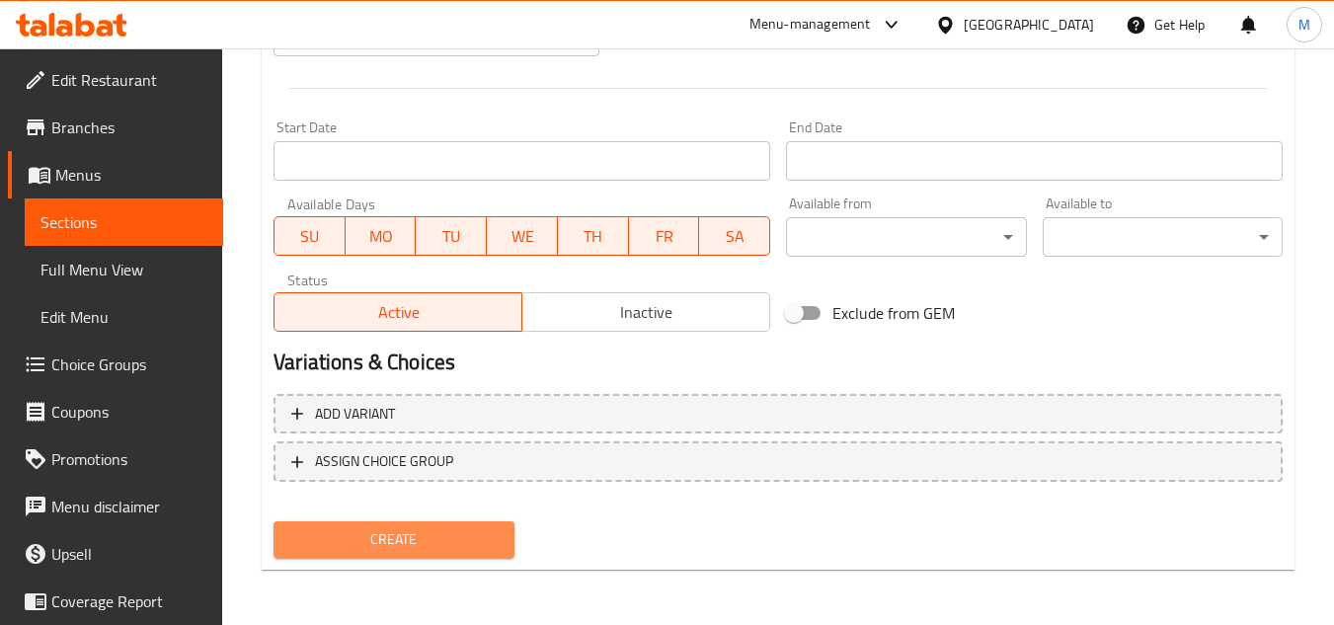
click at [360, 525] on button "Create" at bounding box center [394, 539] width 240 height 37
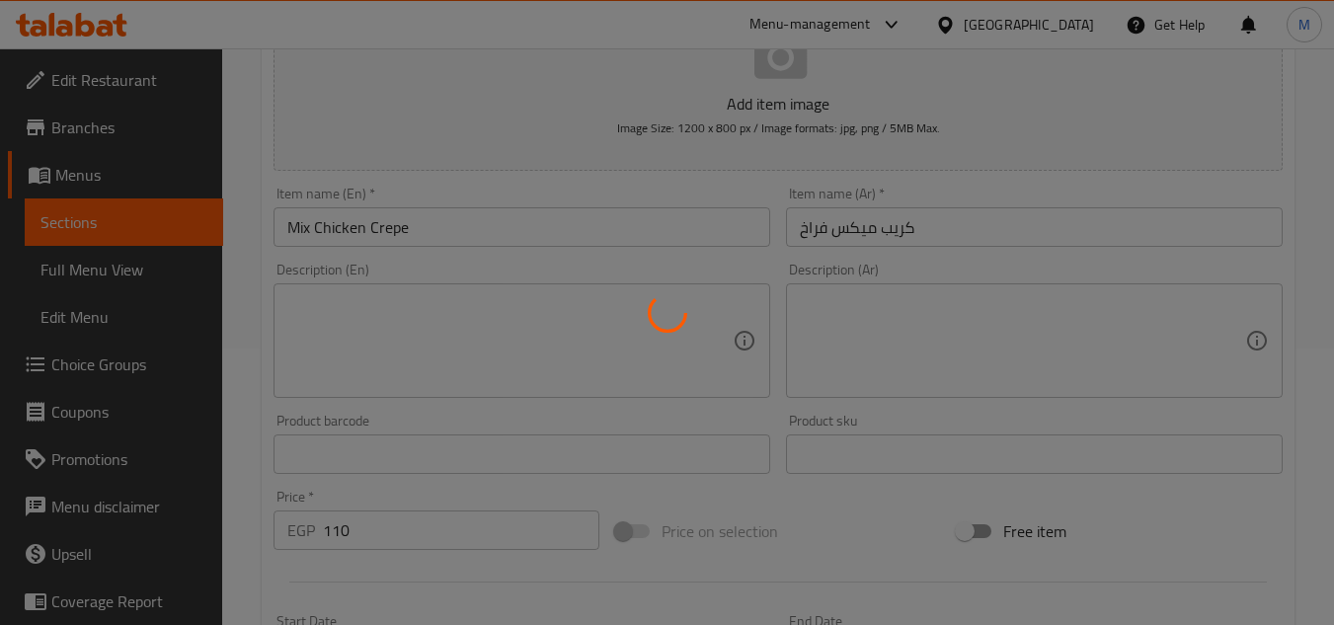
type input "0"
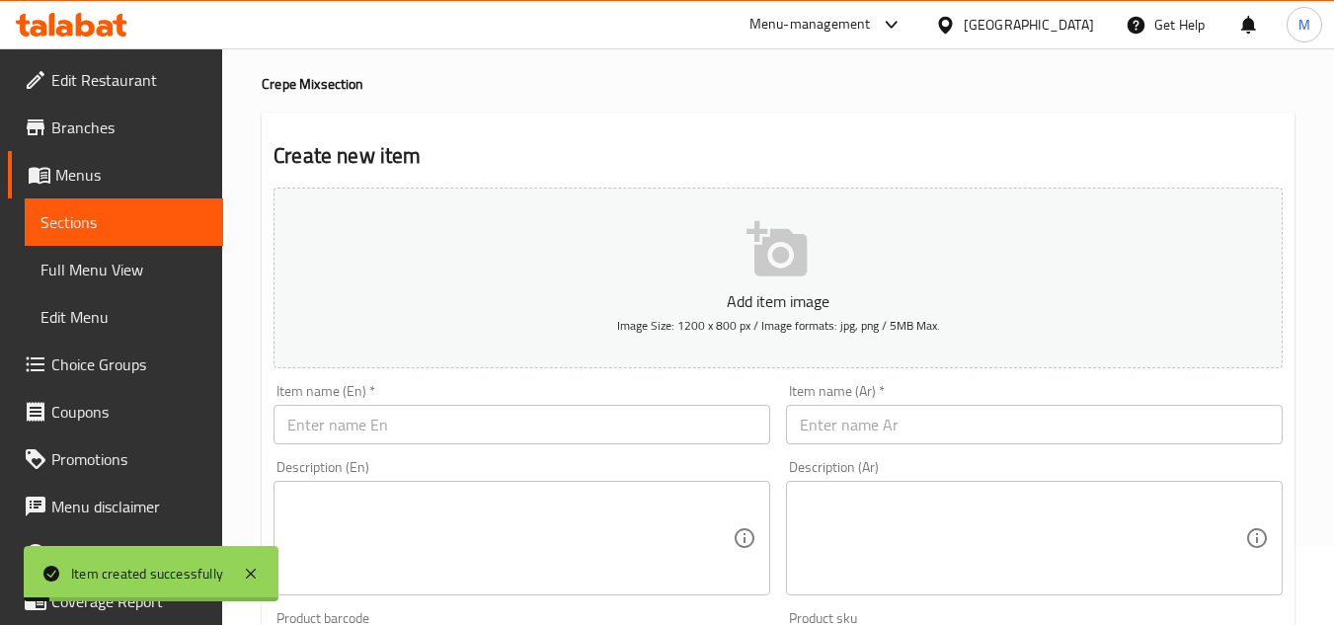
scroll to position [0, 0]
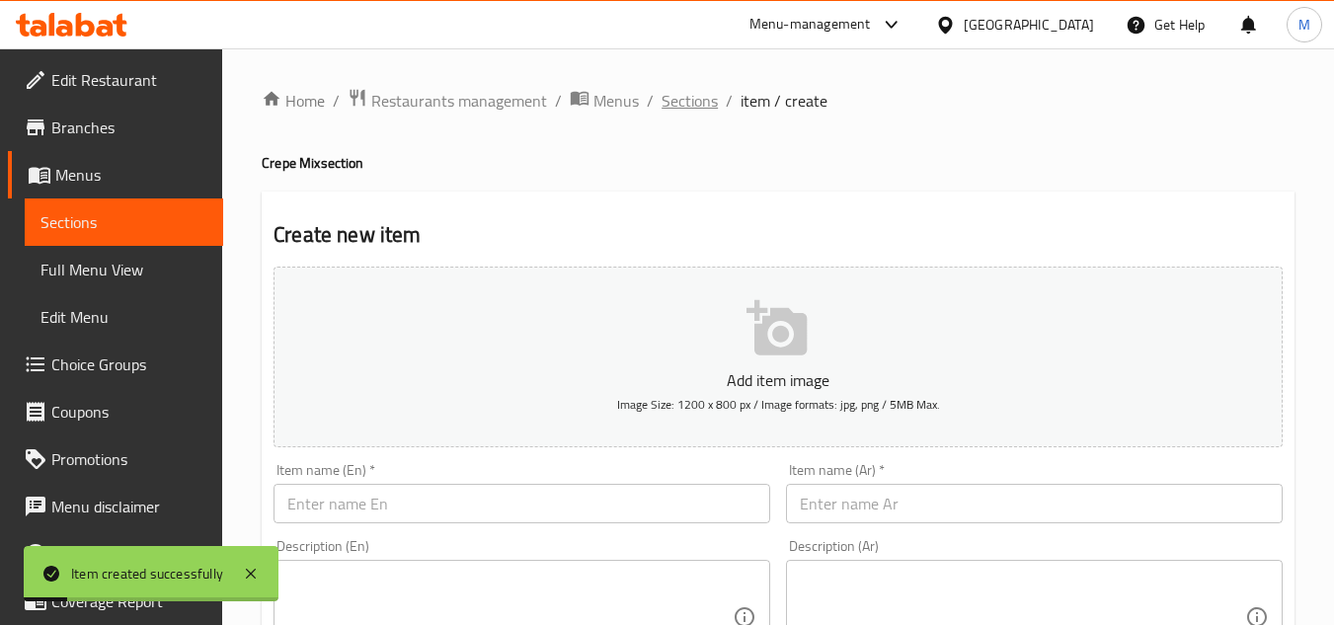
click at [701, 95] on span "Sections" at bounding box center [690, 101] width 56 height 24
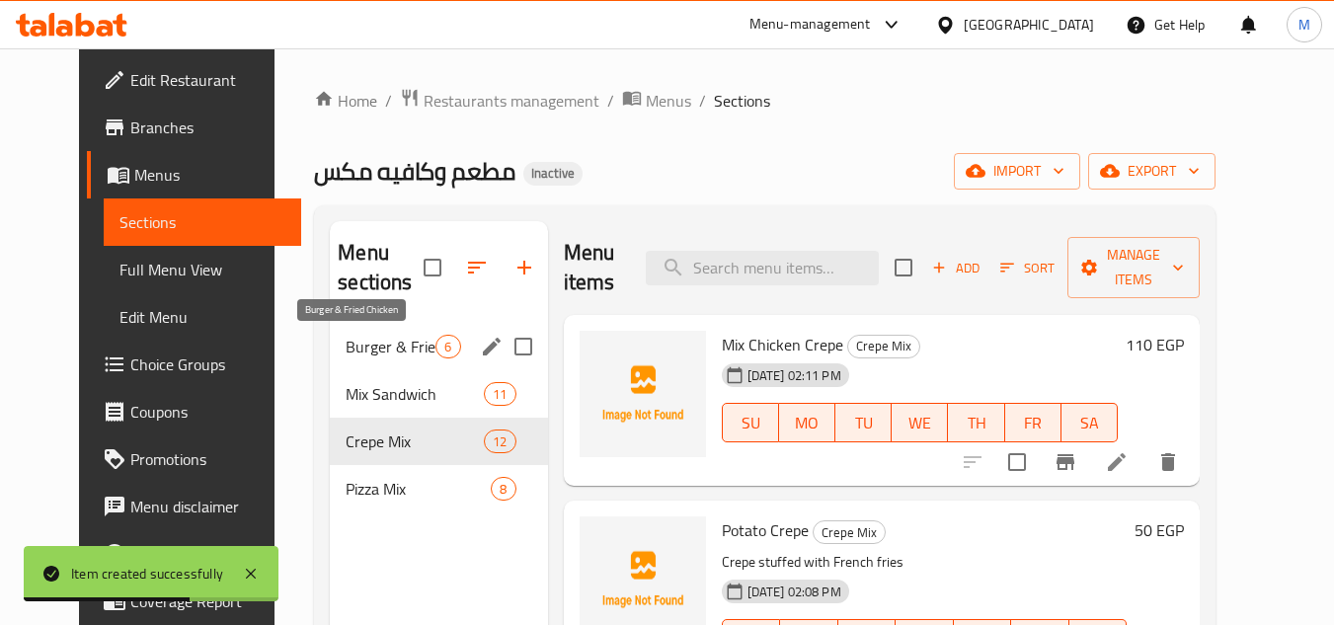
click at [346, 352] on span "Burger & Fried Chicken" at bounding box center [391, 347] width 90 height 24
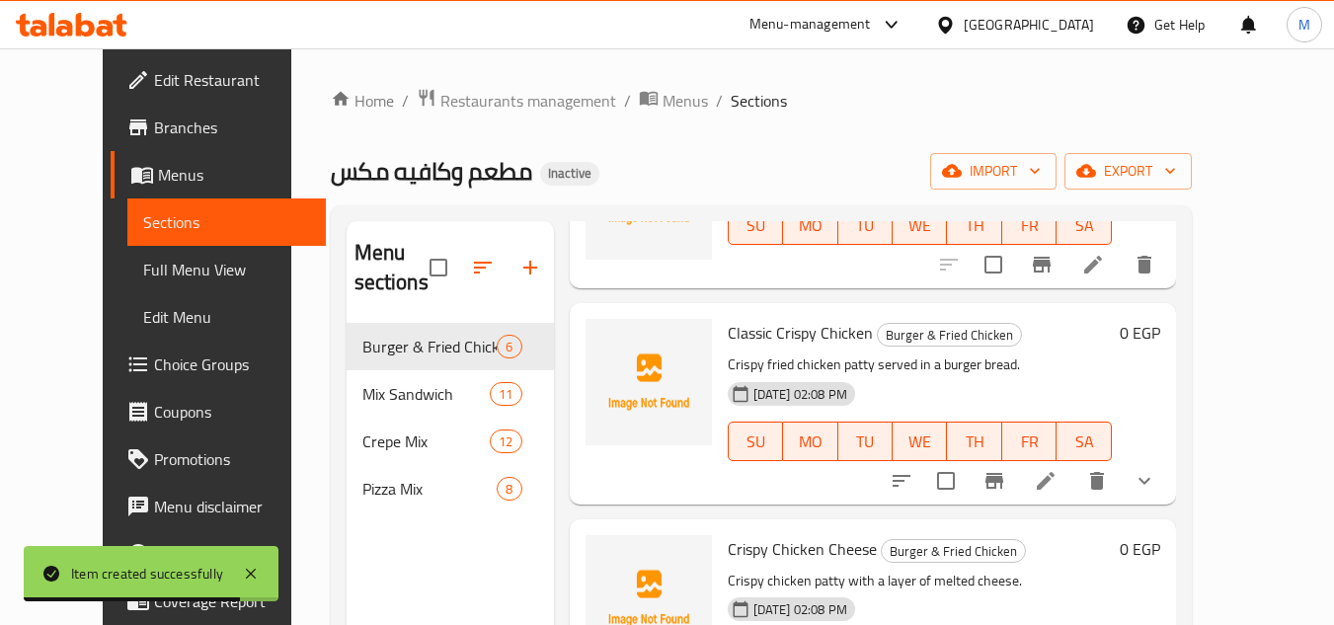
scroll to position [99, 0]
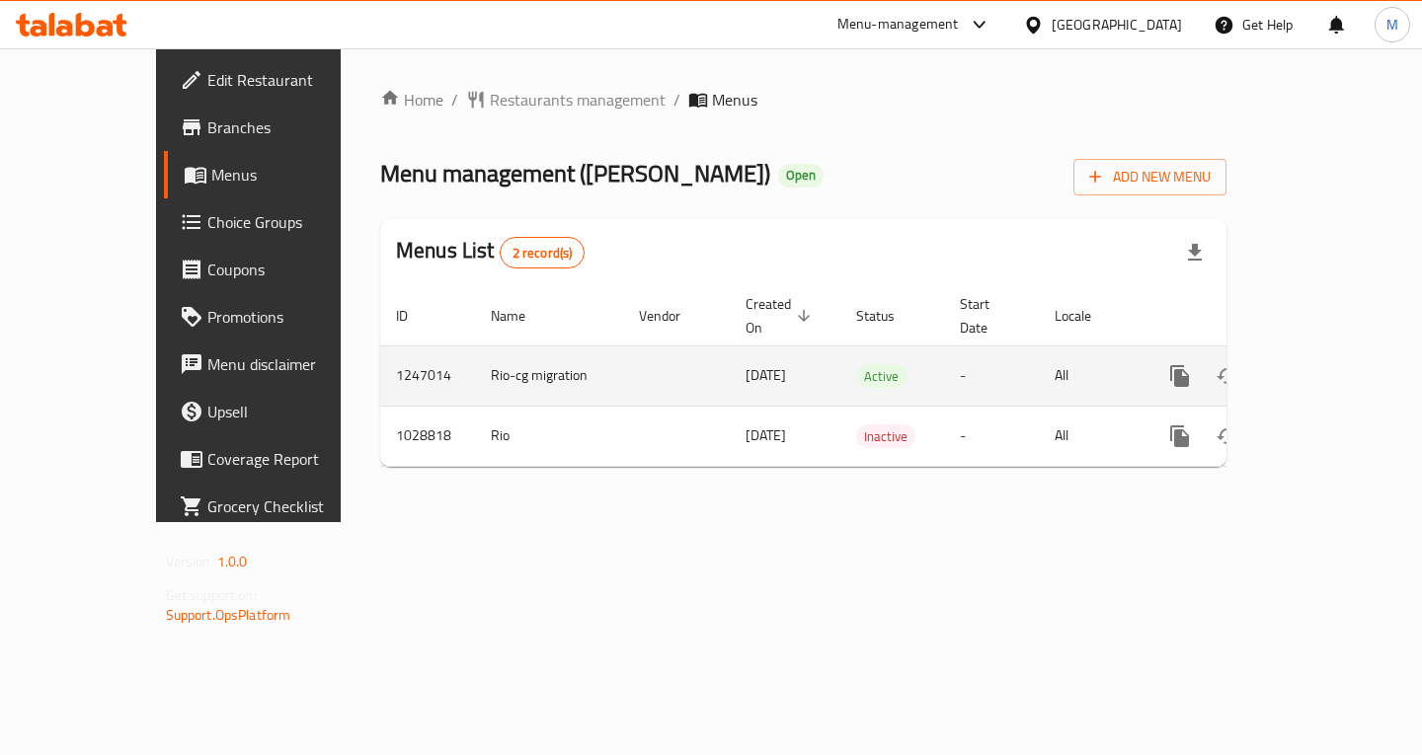
click at [1331, 367] on icon "enhanced table" at bounding box center [1322, 376] width 18 height 18
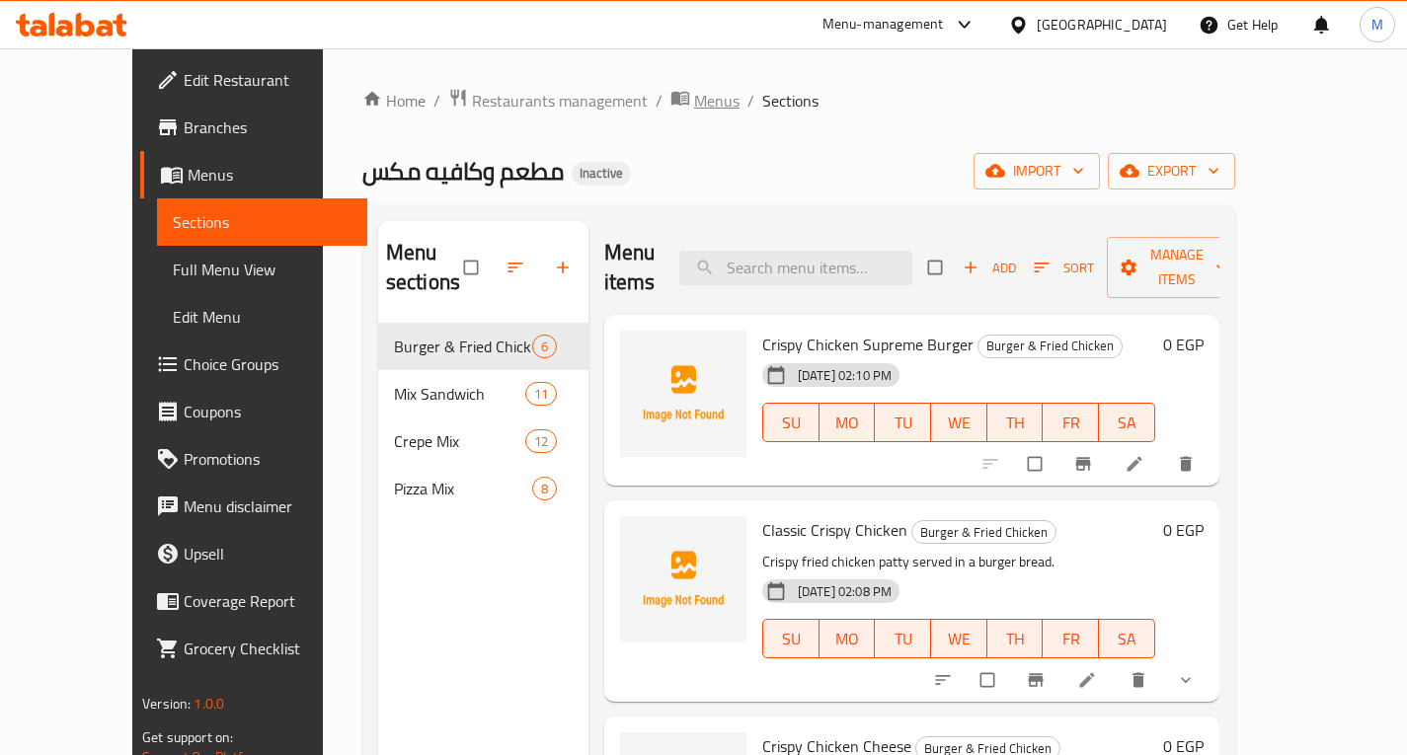
click at [694, 103] on span "Menus" at bounding box center [716, 101] width 45 height 24
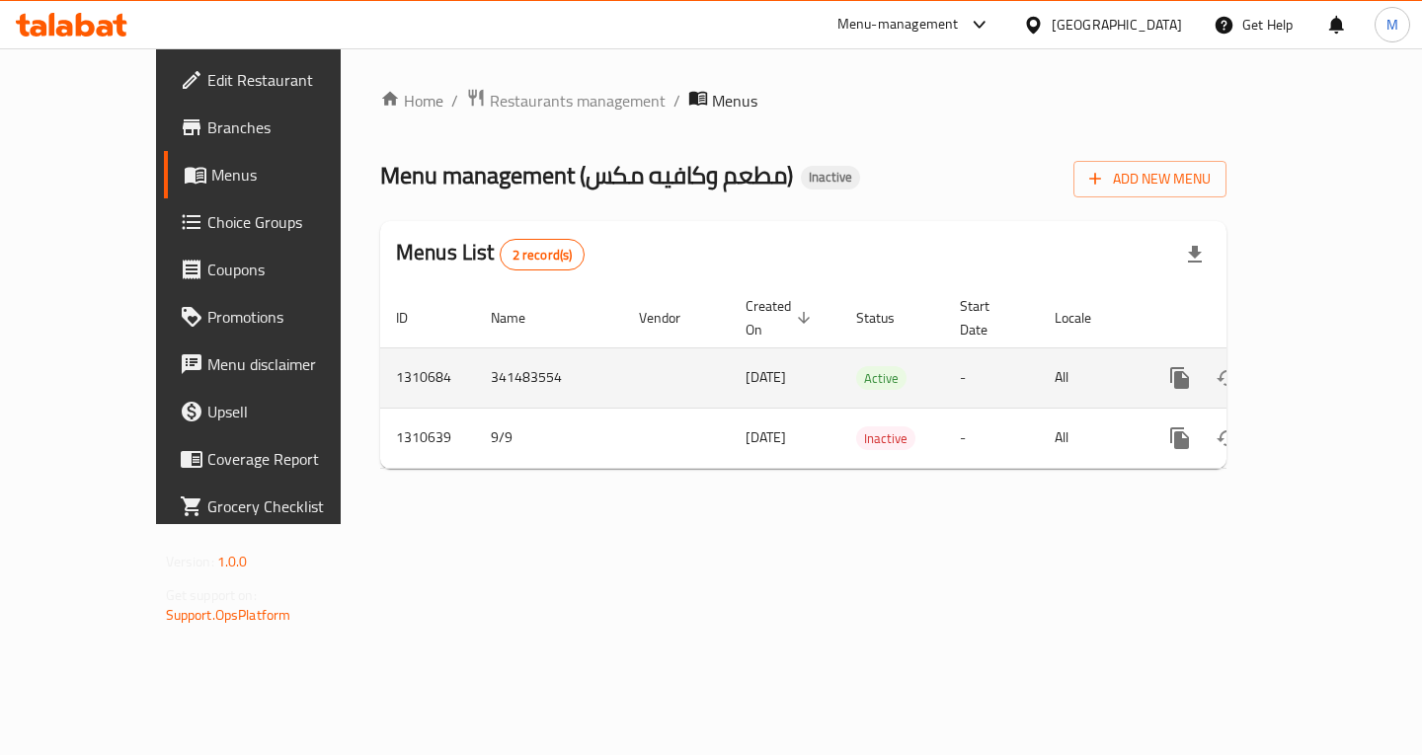
click at [1334, 366] on icon "enhanced table" at bounding box center [1322, 378] width 24 height 24
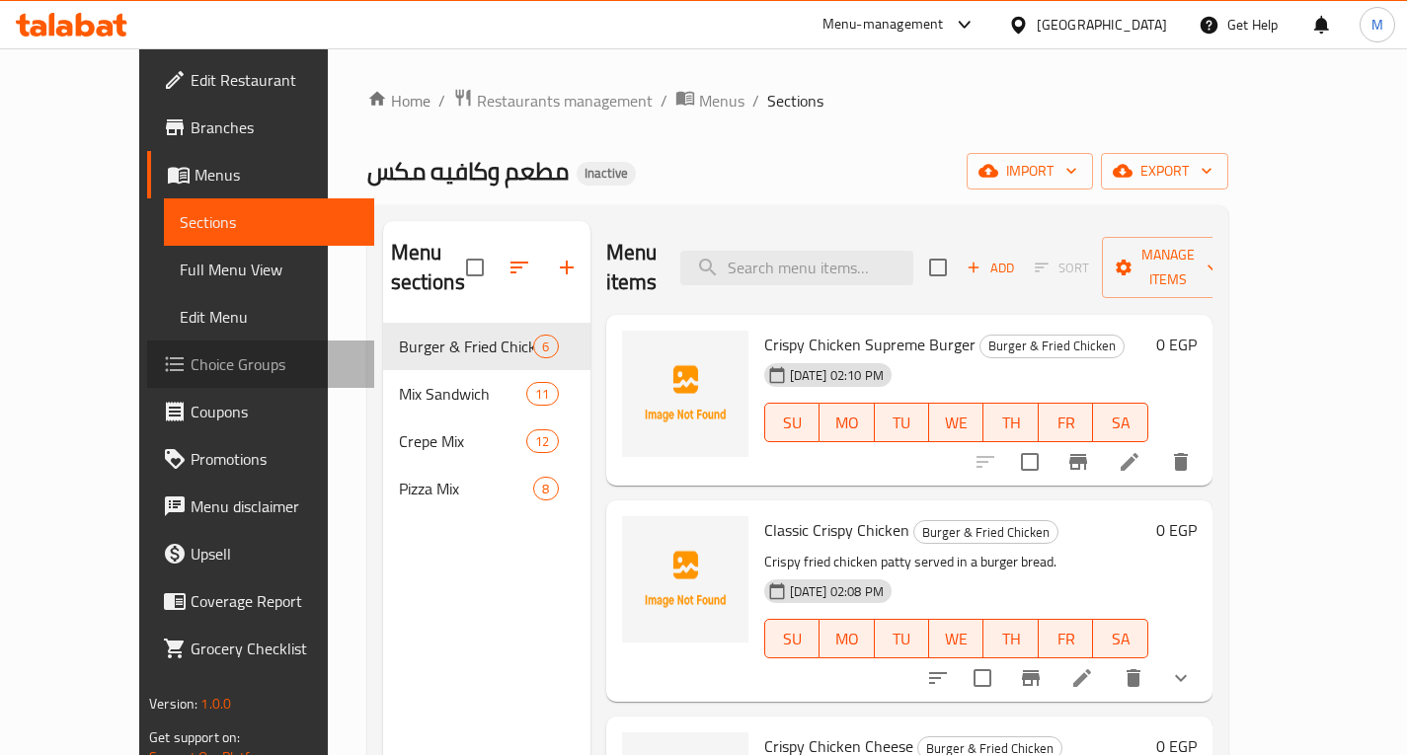
click at [191, 359] on span "Choice Groups" at bounding box center [275, 365] width 168 height 24
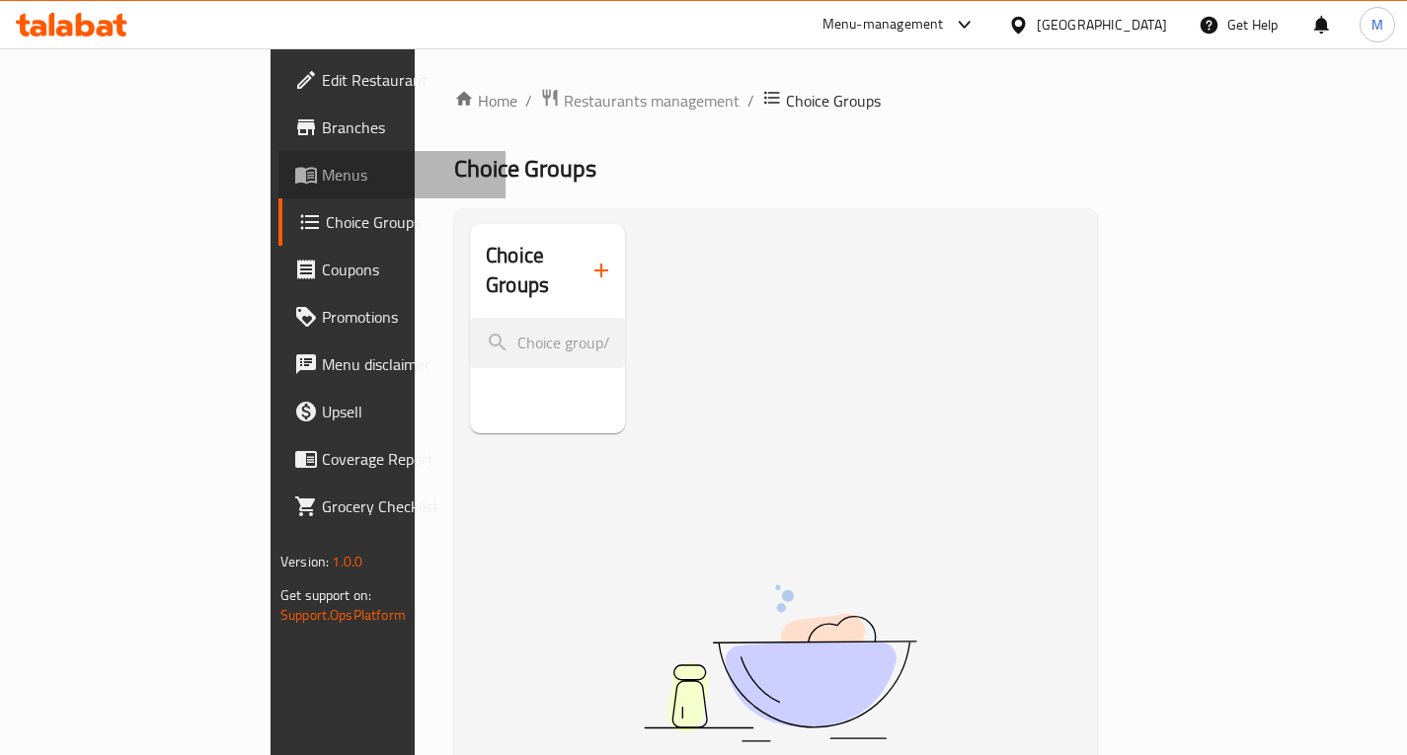
click at [322, 178] on span "Menus" at bounding box center [406, 175] width 168 height 24
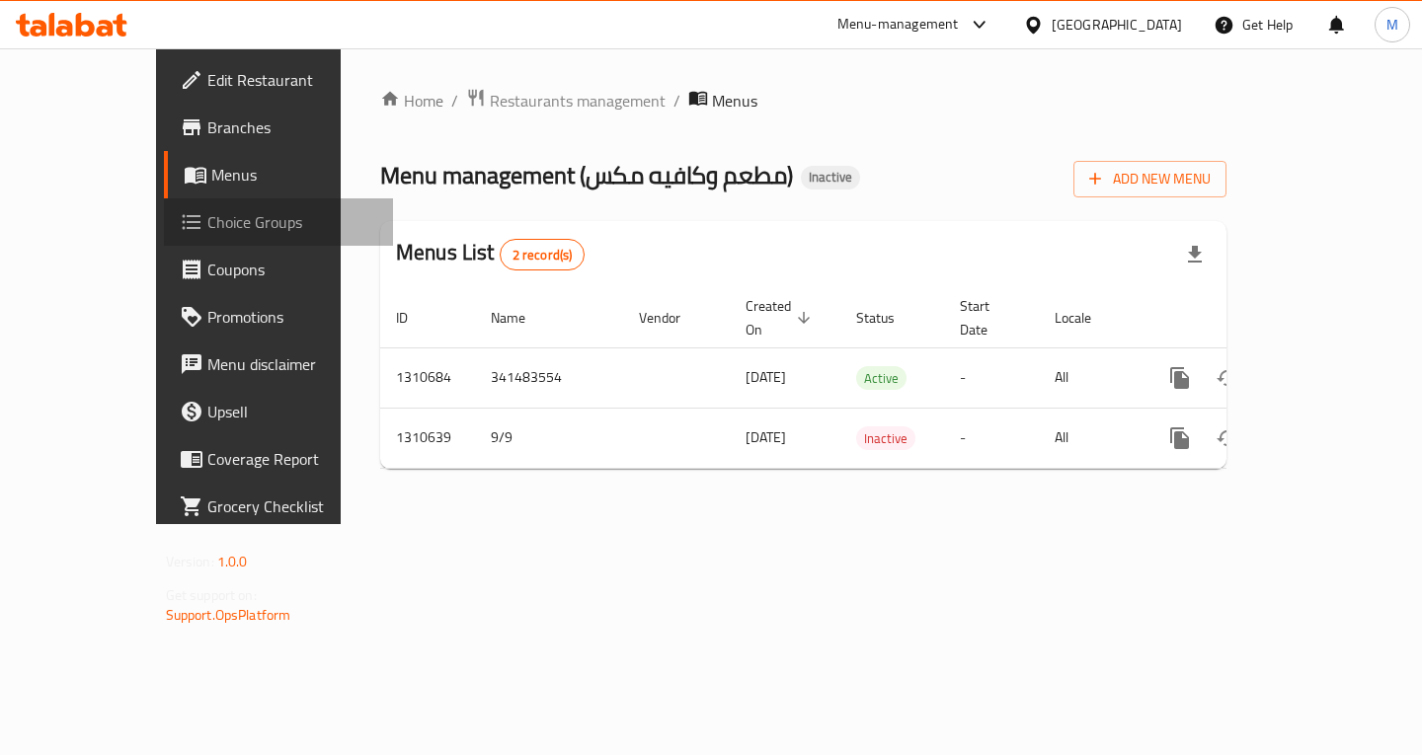
click at [207, 234] on span "Choice Groups" at bounding box center [292, 222] width 170 height 24
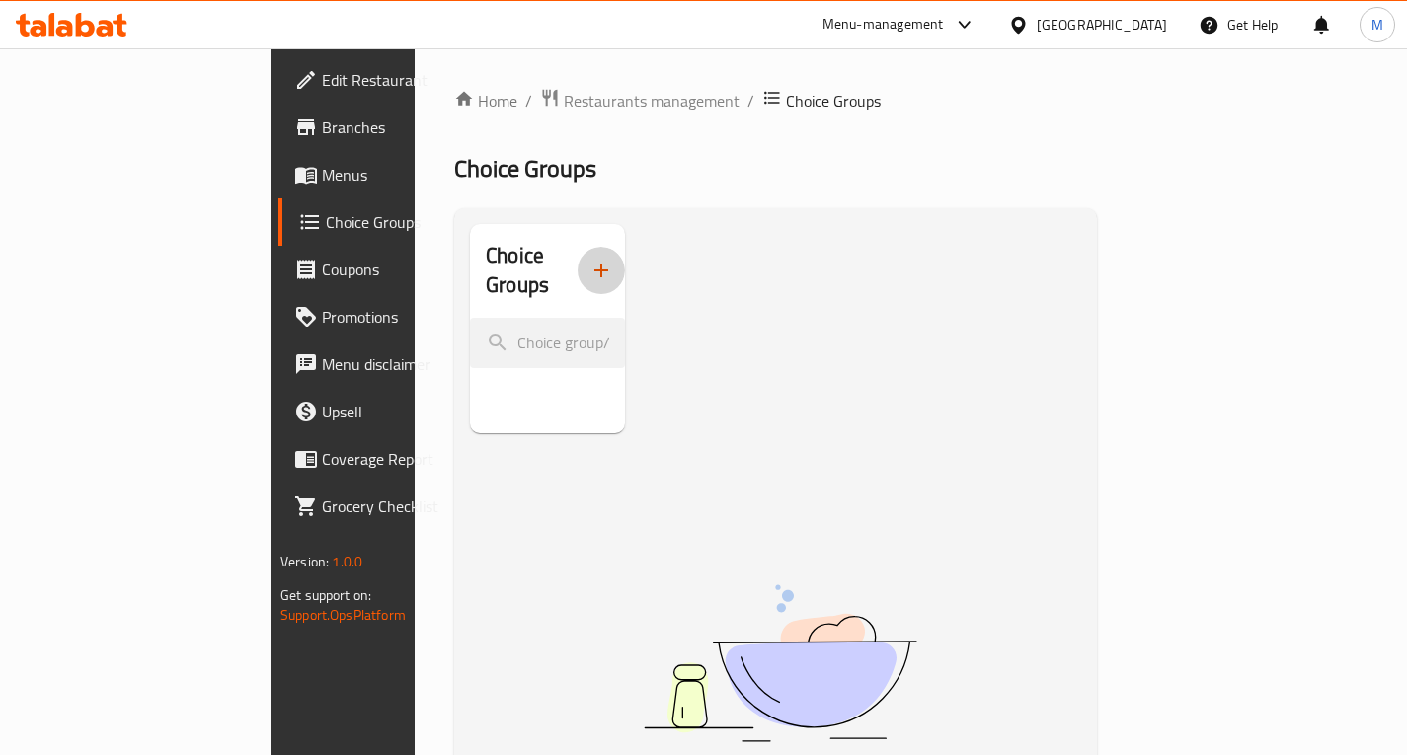
click at [594, 264] on icon "button" at bounding box center [601, 271] width 14 height 14
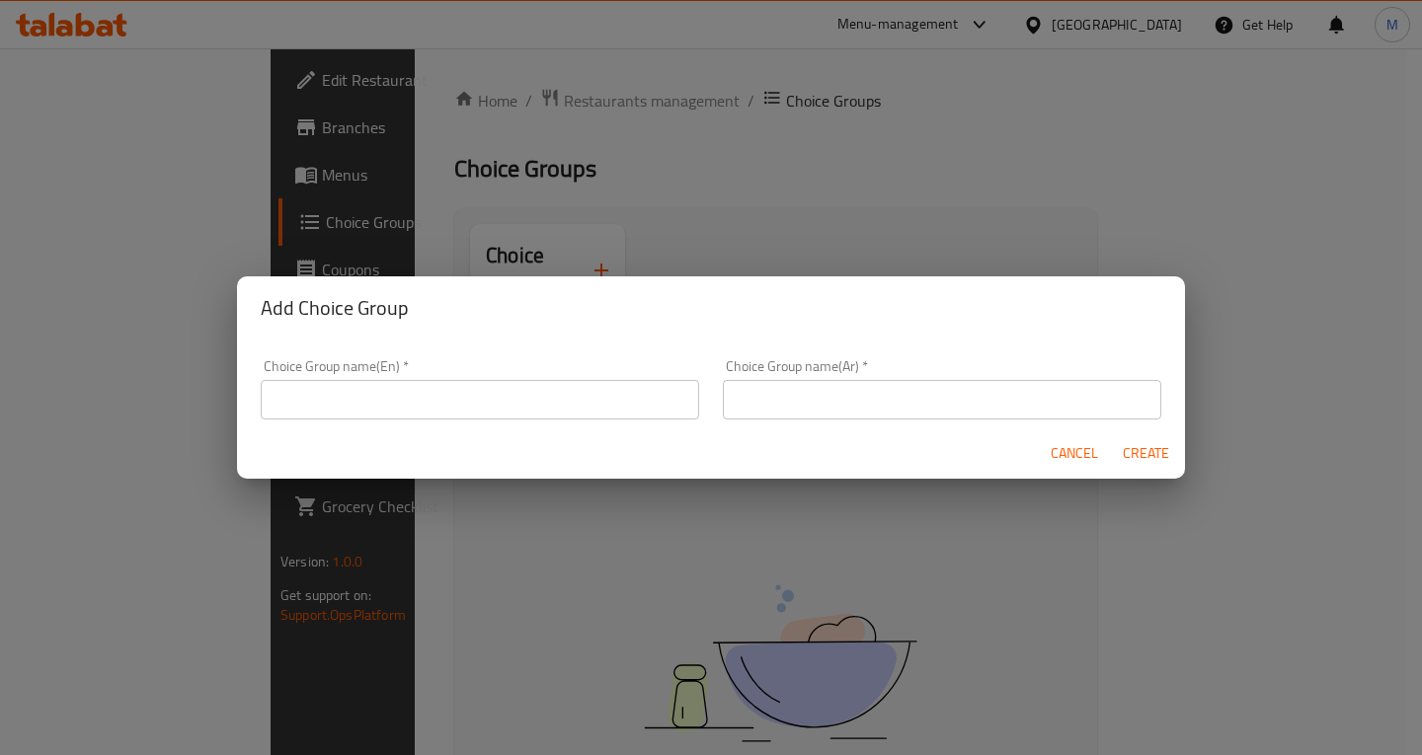
click at [475, 414] on input "text" at bounding box center [480, 400] width 438 height 40
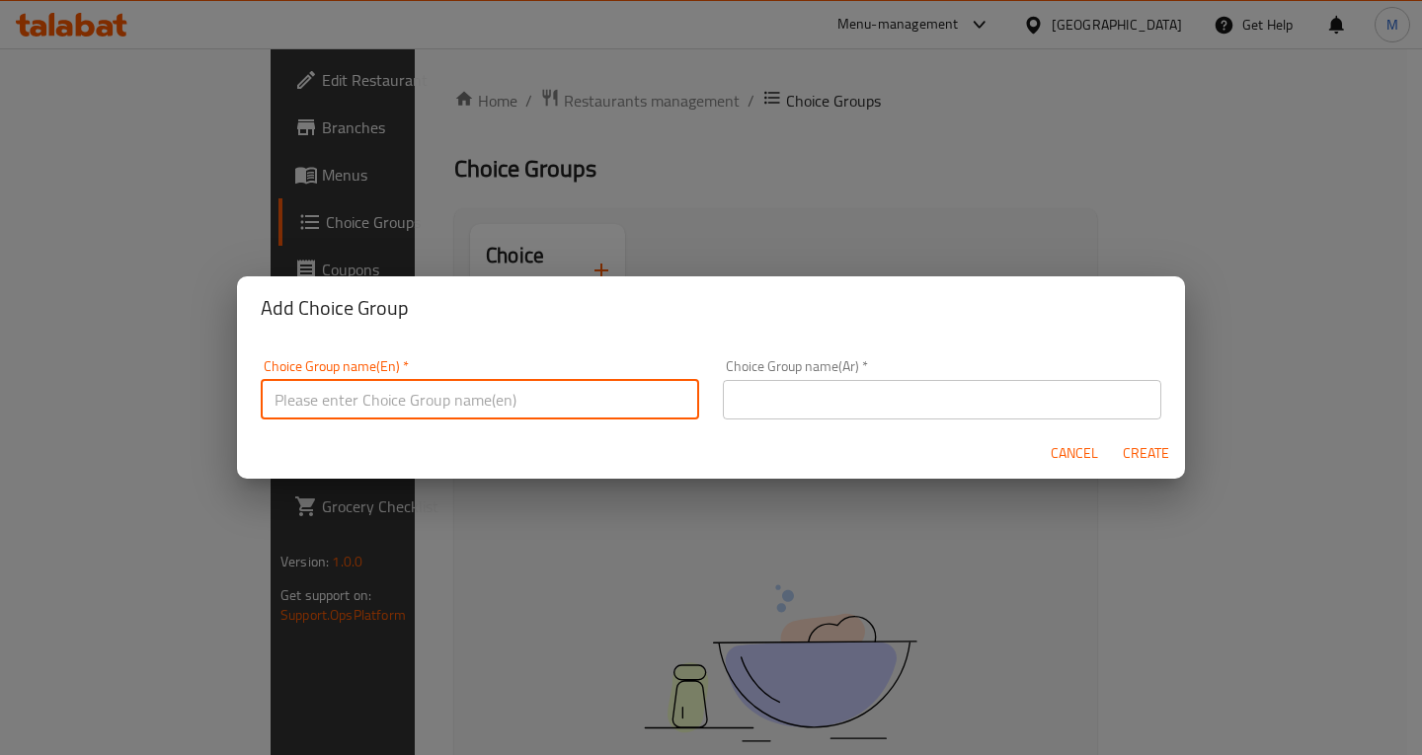
click at [492, 399] on input "text" at bounding box center [480, 400] width 438 height 40
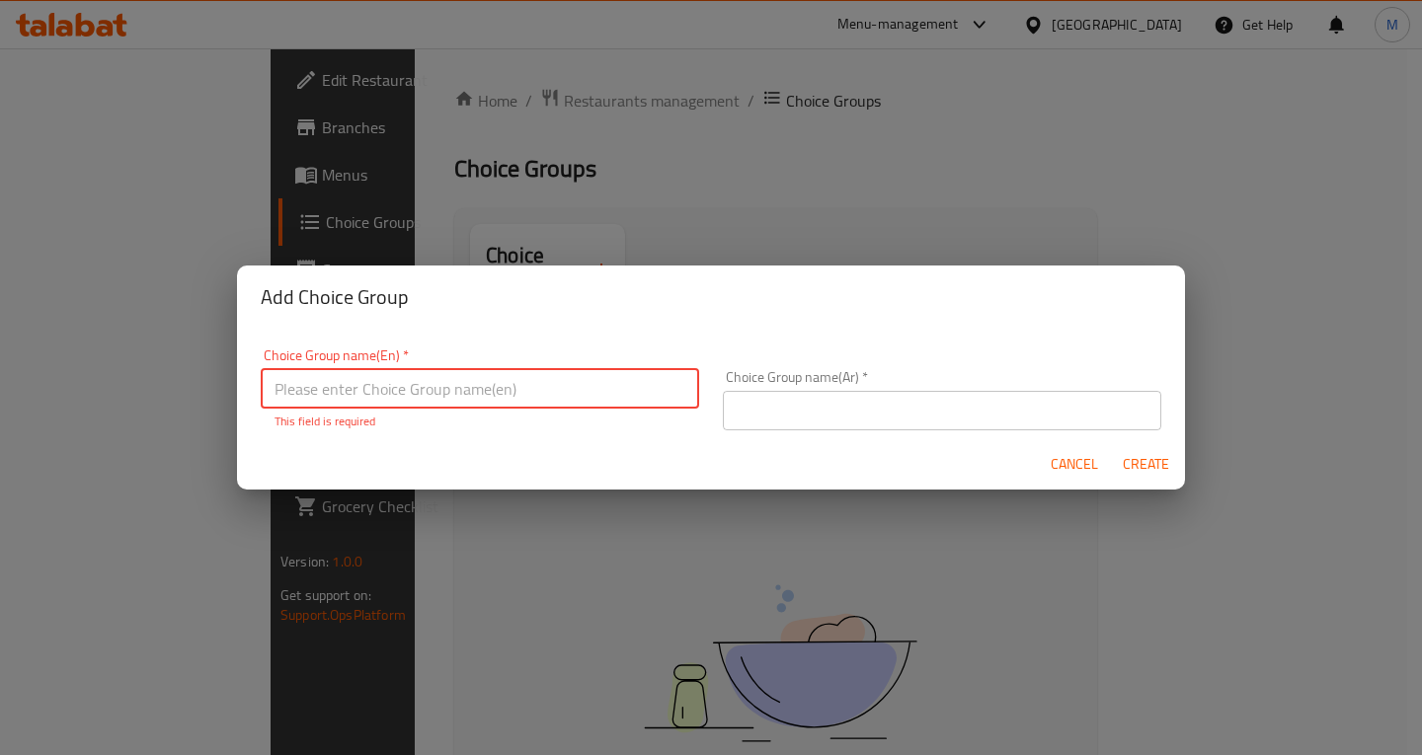
click at [322, 375] on input "text" at bounding box center [480, 389] width 438 height 40
paste input "Your Choice Of:"
type input "Your Choice Of:"
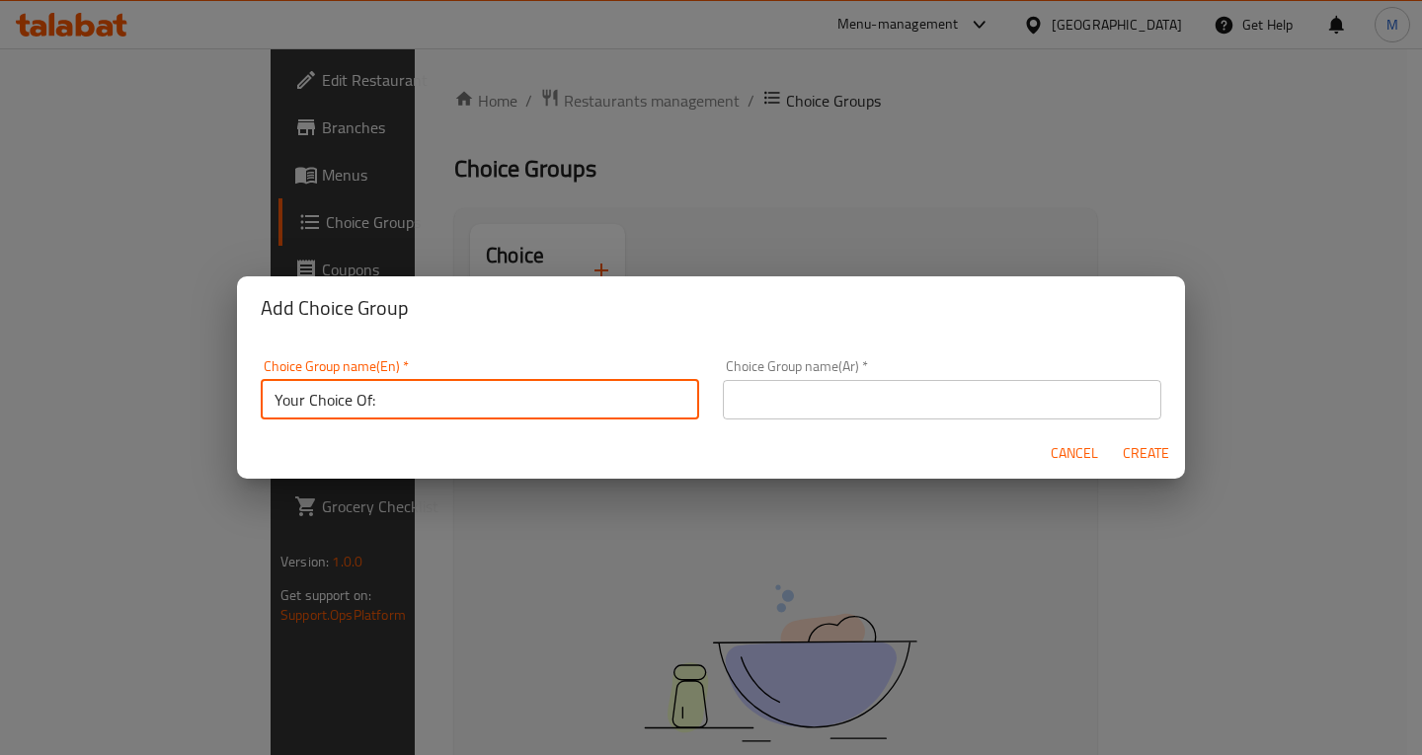
click at [833, 392] on input "text" at bounding box center [942, 400] width 438 height 40
paste input "إختيارك من:"
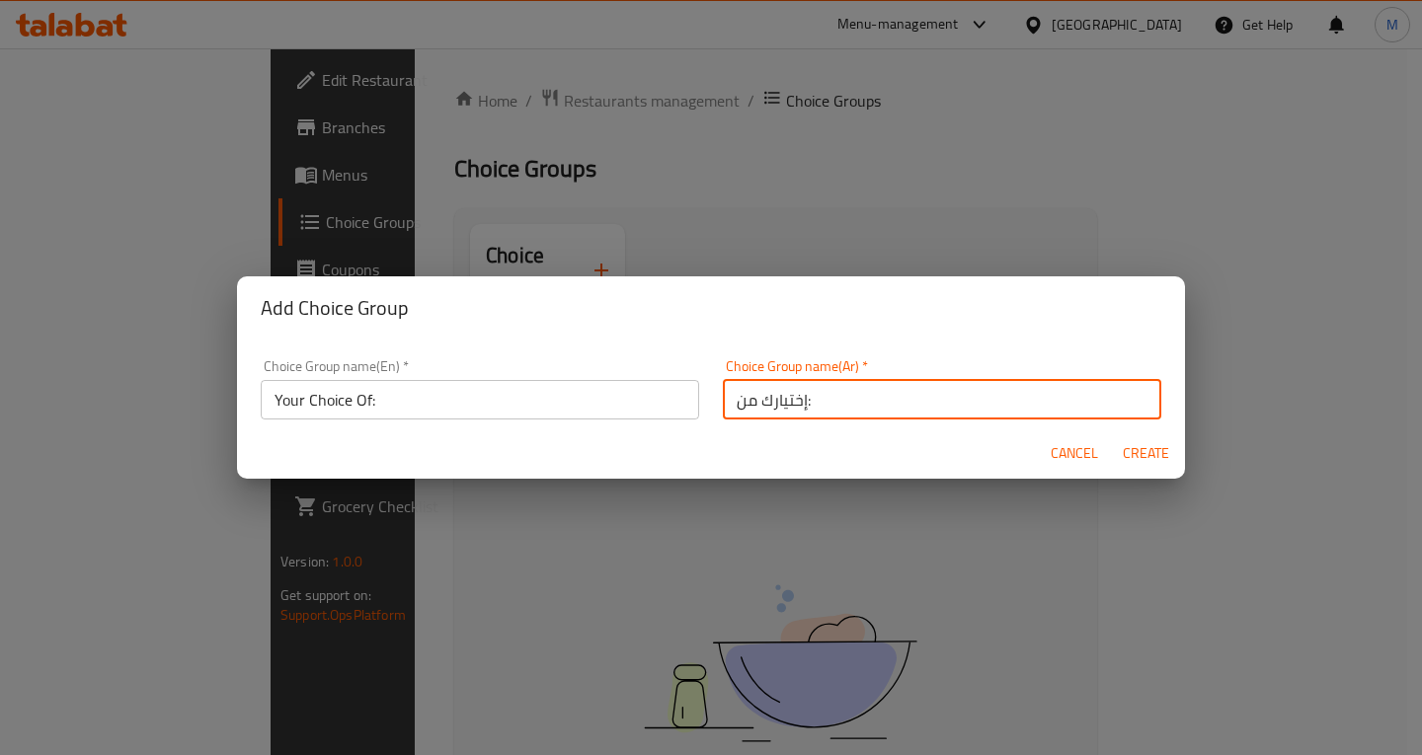
type input "إختيارك من:"
click at [1129, 460] on span "Create" at bounding box center [1145, 453] width 47 height 25
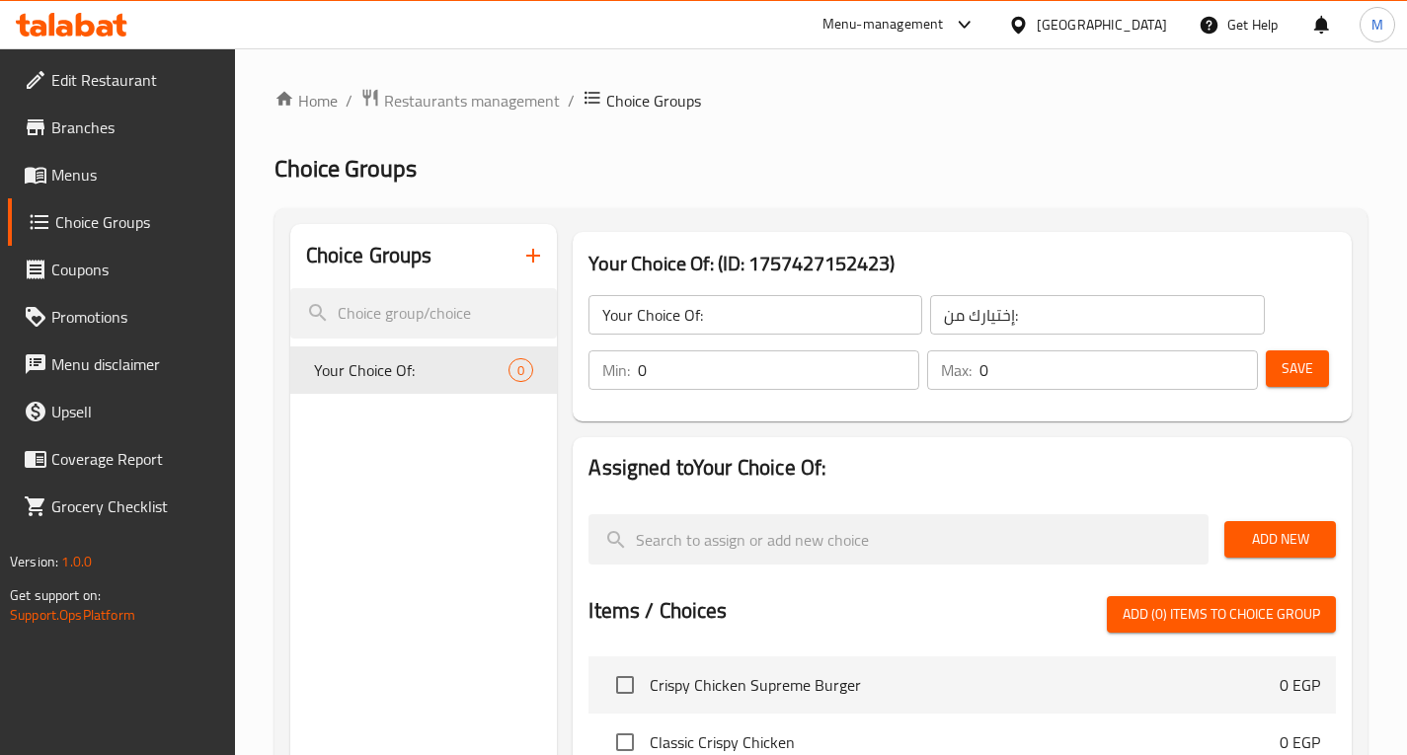
click at [733, 348] on div "Min: 0 ​" at bounding box center [754, 370] width 339 height 47
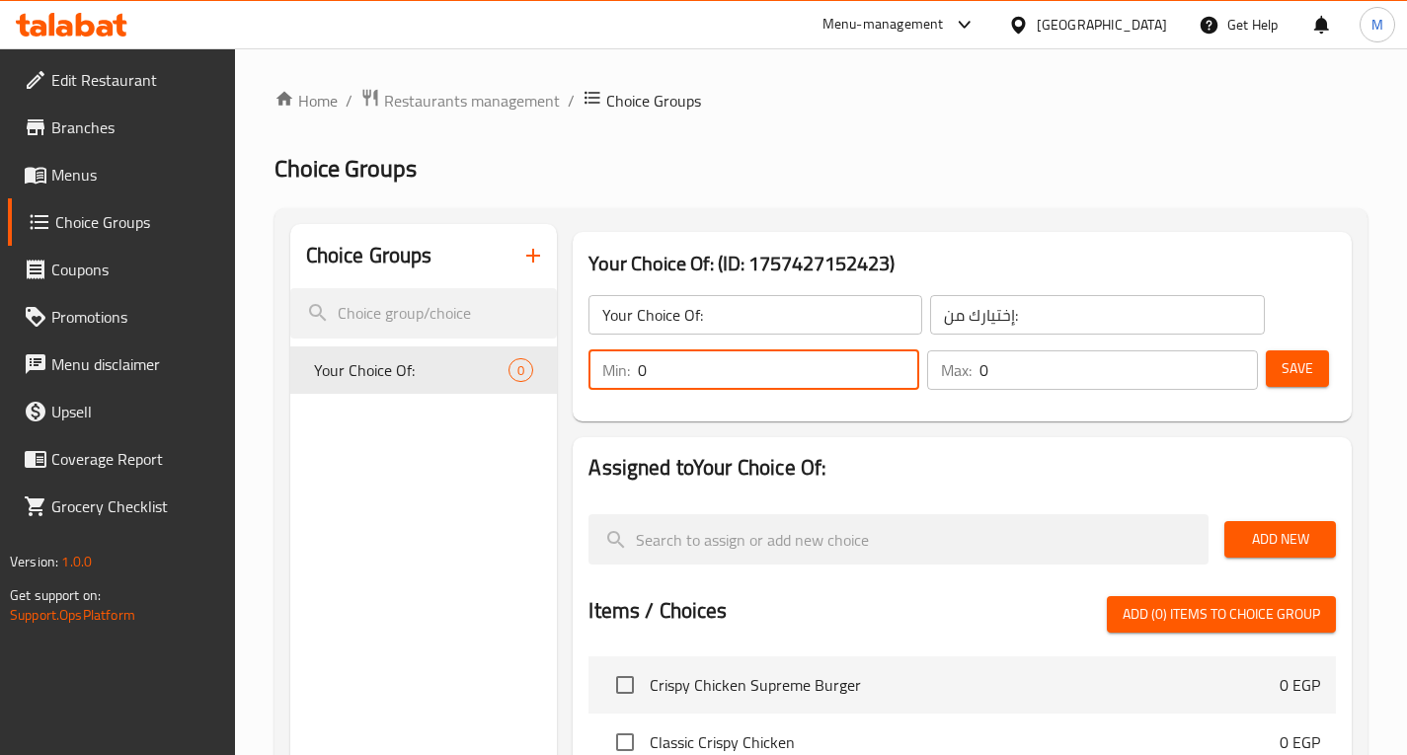
click at [720, 362] on input "0" at bounding box center [778, 371] width 281 height 40
type input "1"
click at [999, 373] on input "0" at bounding box center [1119, 371] width 278 height 40
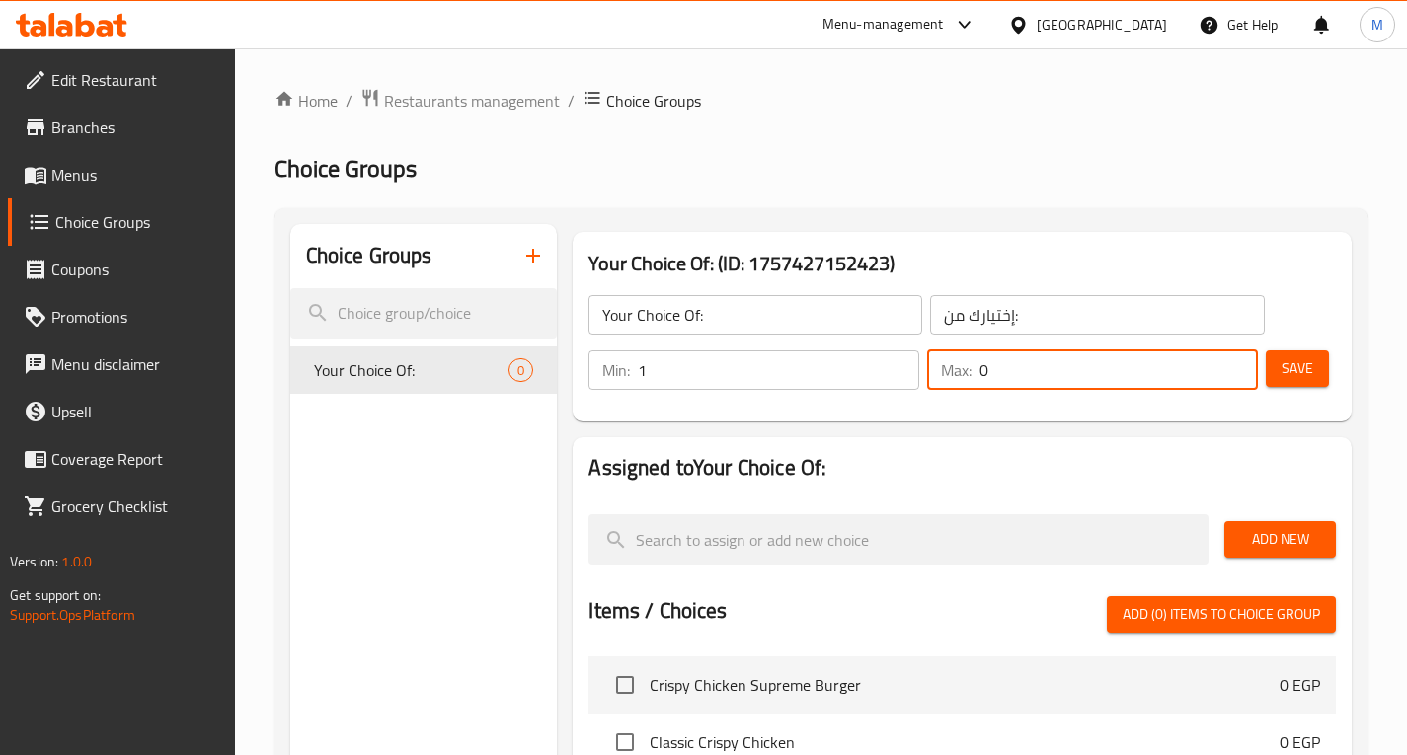
click at [999, 373] on input "0" at bounding box center [1119, 371] width 278 height 40
type input "1"
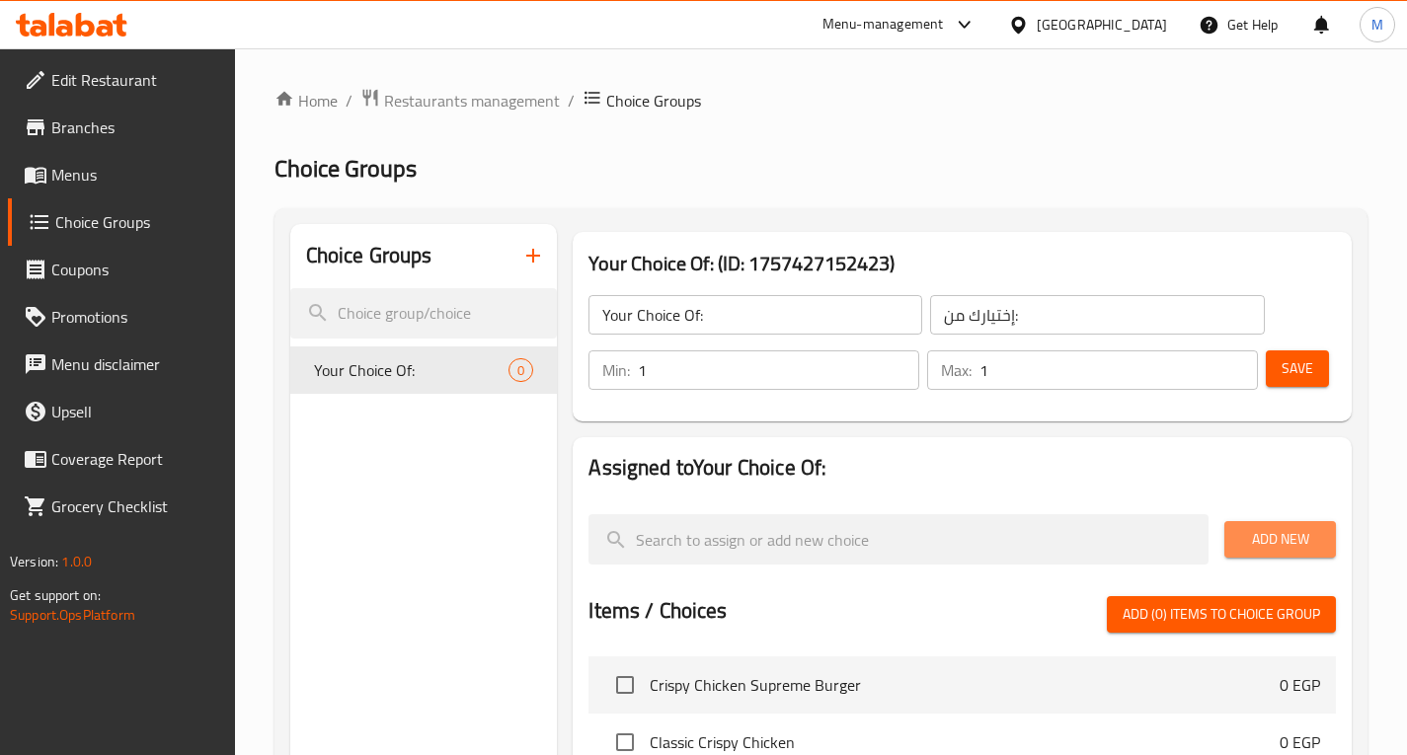
click at [1260, 535] on span "Add New" at bounding box center [1280, 539] width 80 height 25
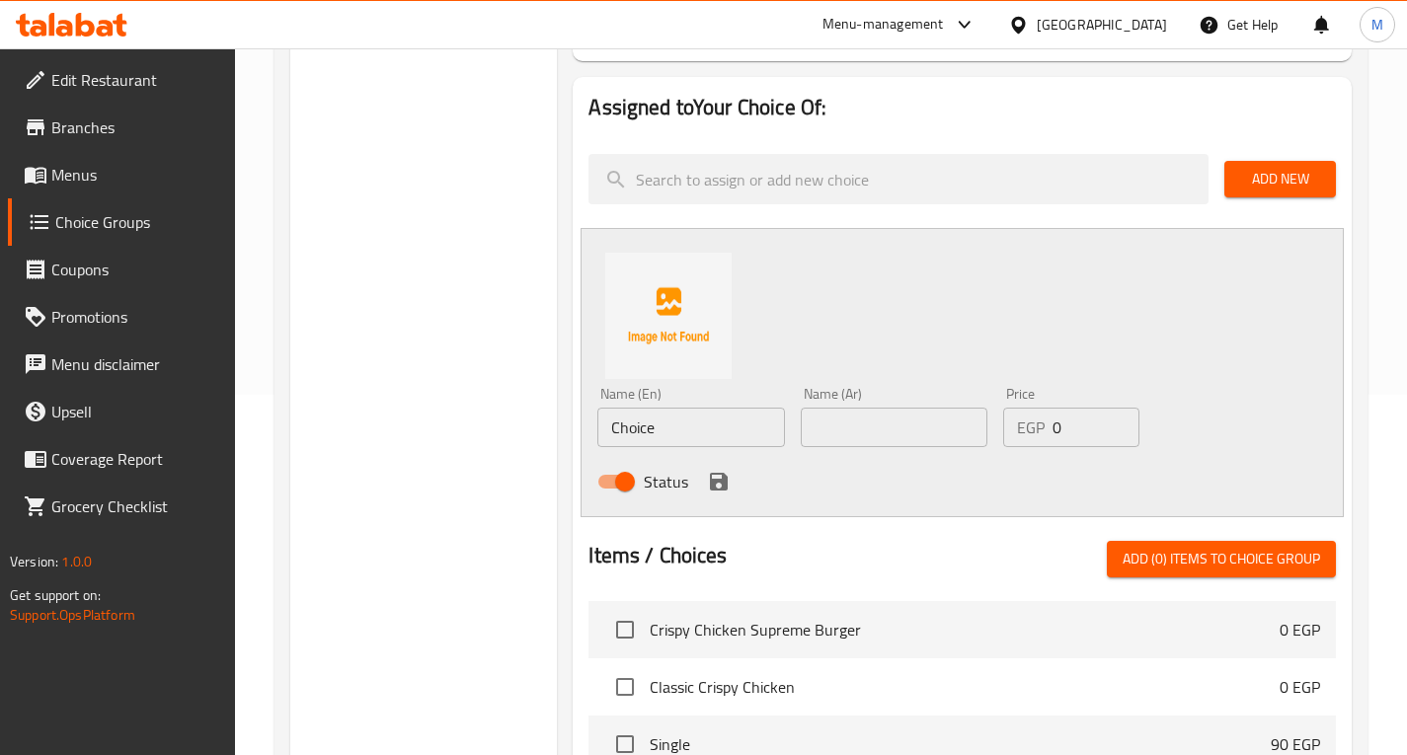
scroll to position [395, 0]
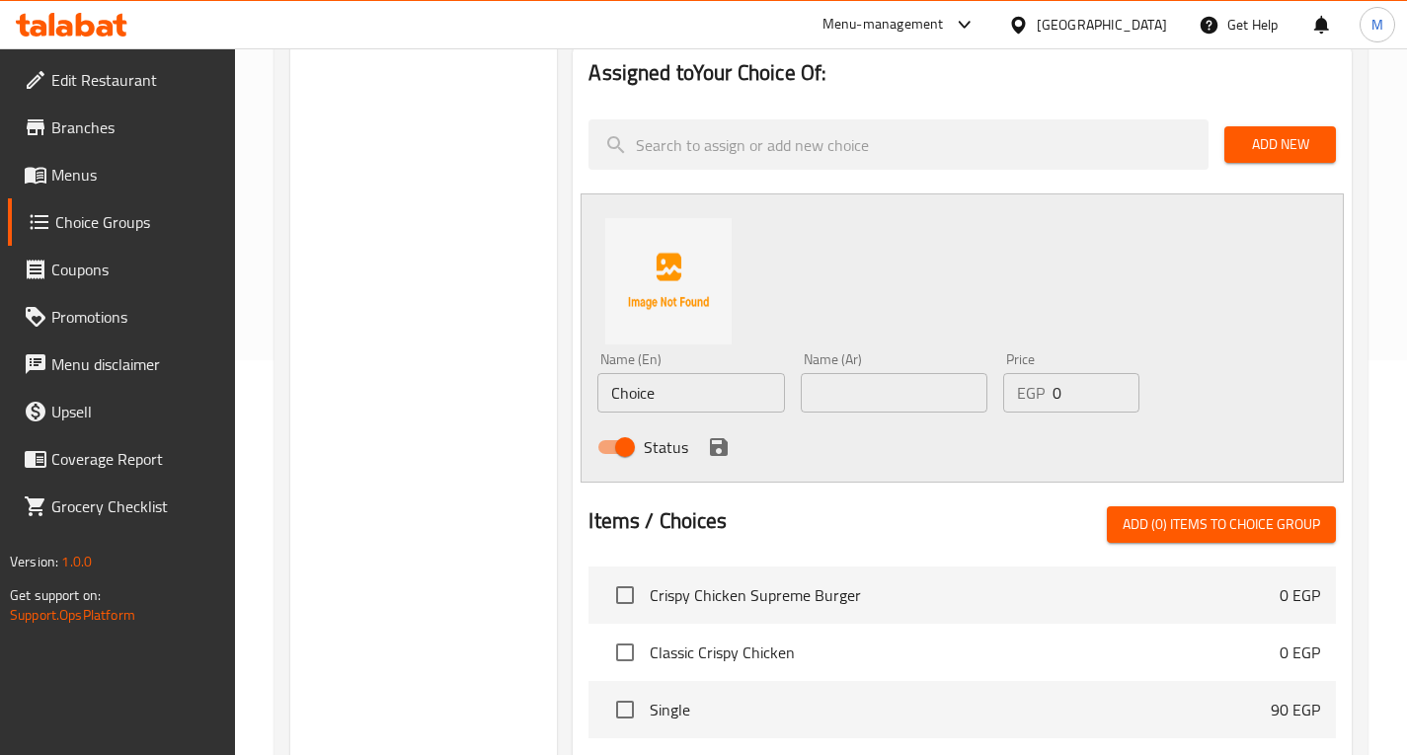
click at [683, 398] on input "Choice" at bounding box center [690, 393] width 187 height 40
click at [637, 392] on input "Choice" at bounding box center [690, 393] width 187 height 40
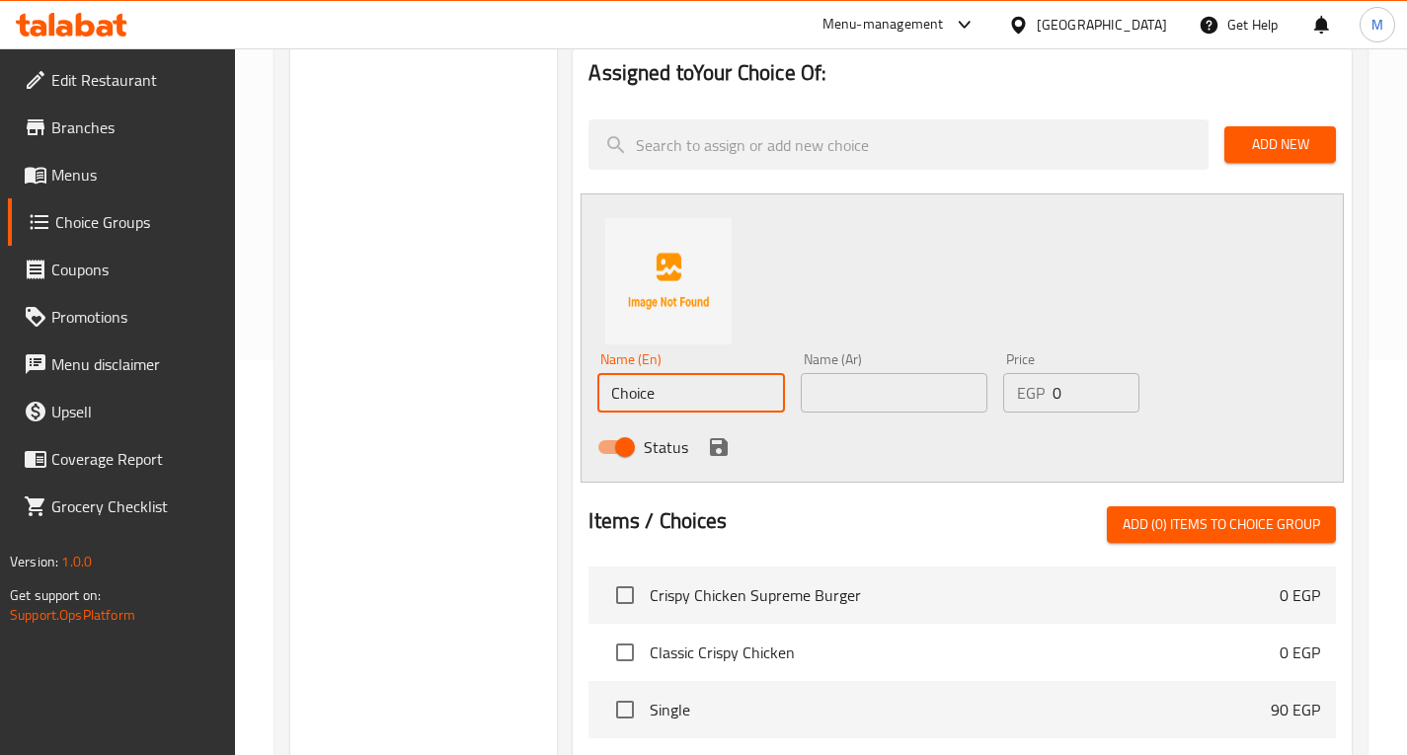
paste input "Single سينجل"
click at [691, 393] on input "Single سينجل" at bounding box center [690, 393] width 187 height 40
type input "Single"
click at [880, 375] on input "text" at bounding box center [894, 393] width 187 height 40
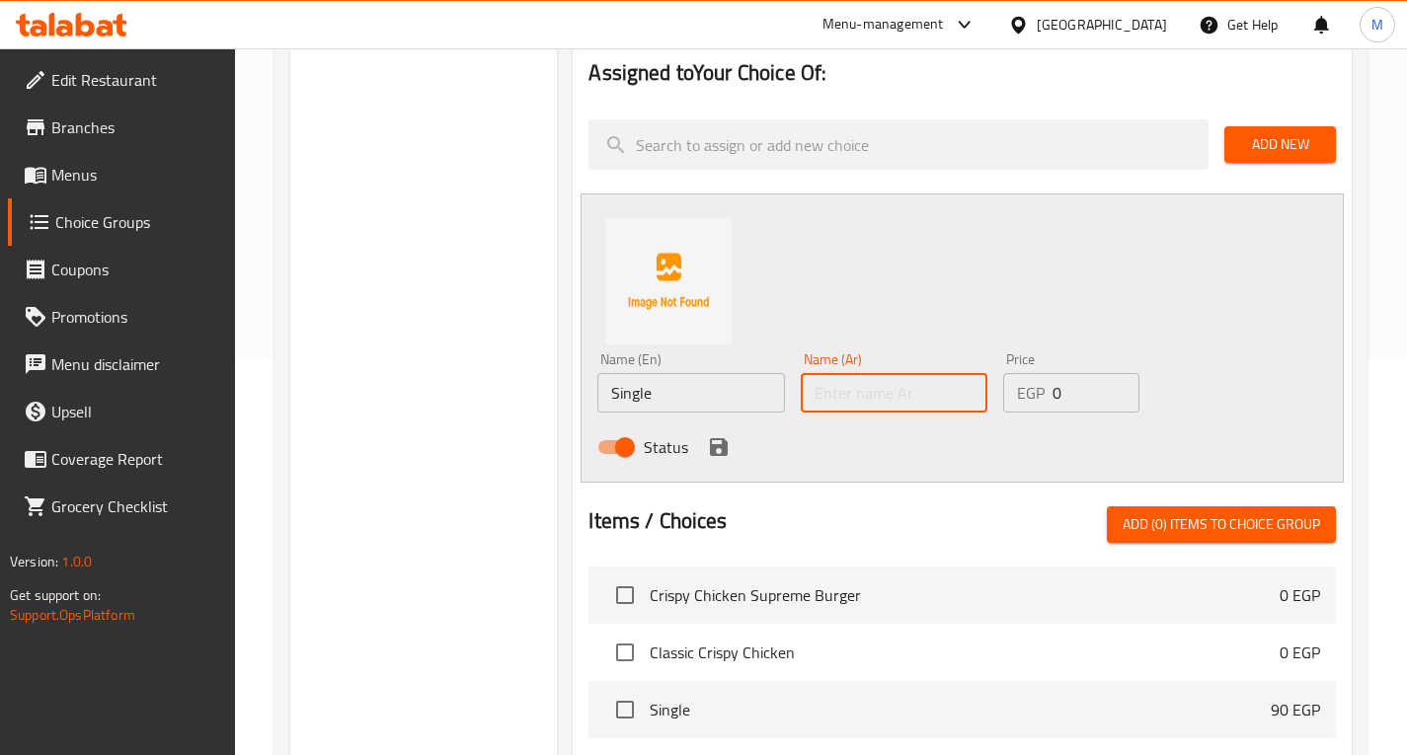
paste input "سينجل"
type input "سينجل"
click at [1051, 394] on div "EGP 0 Price" at bounding box center [1071, 393] width 136 height 40
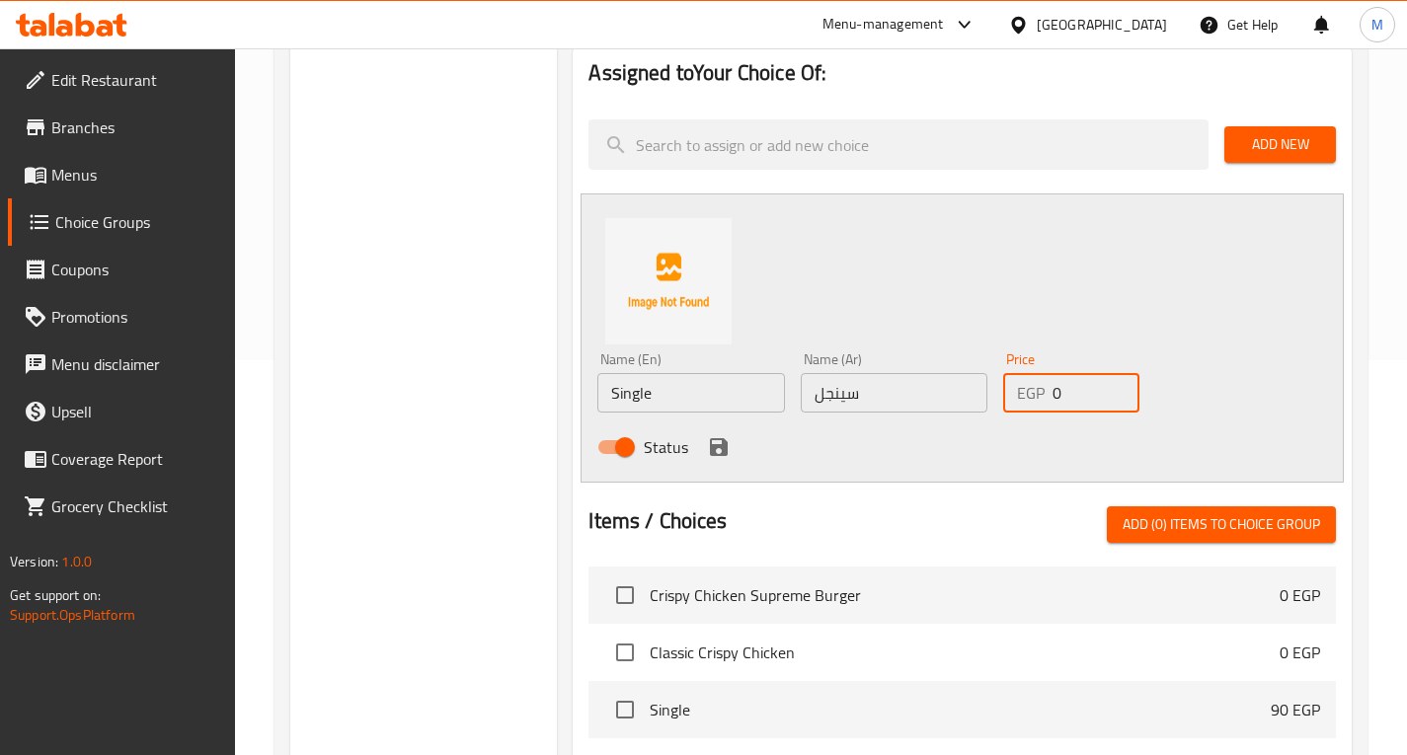
drag, startPoint x: 1062, startPoint y: 391, endPoint x: 1030, endPoint y: 386, distance: 32.0
click at [1030, 386] on div "EGP 0 Price" at bounding box center [1071, 393] width 136 height 40
type input "110"
click at [725, 449] on icon "save" at bounding box center [719, 447] width 18 height 18
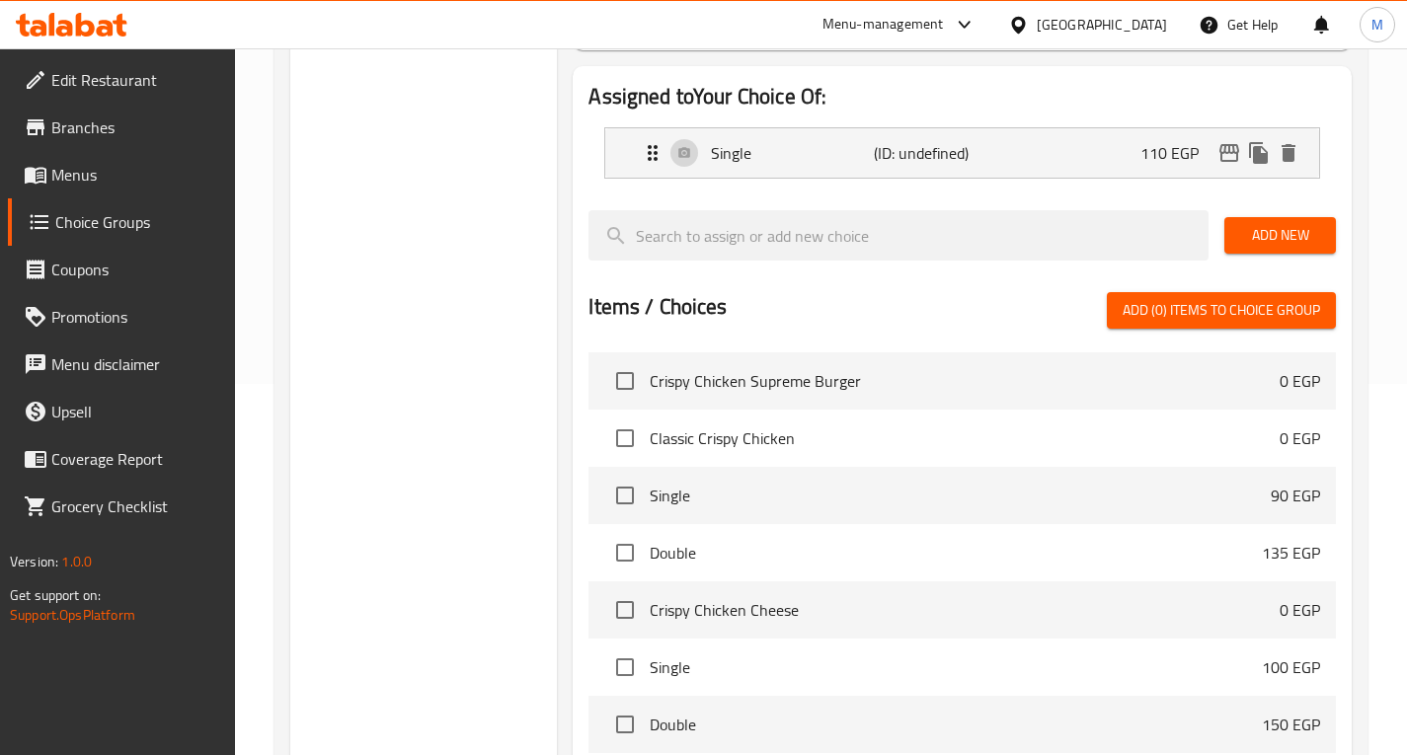
scroll to position [198, 0]
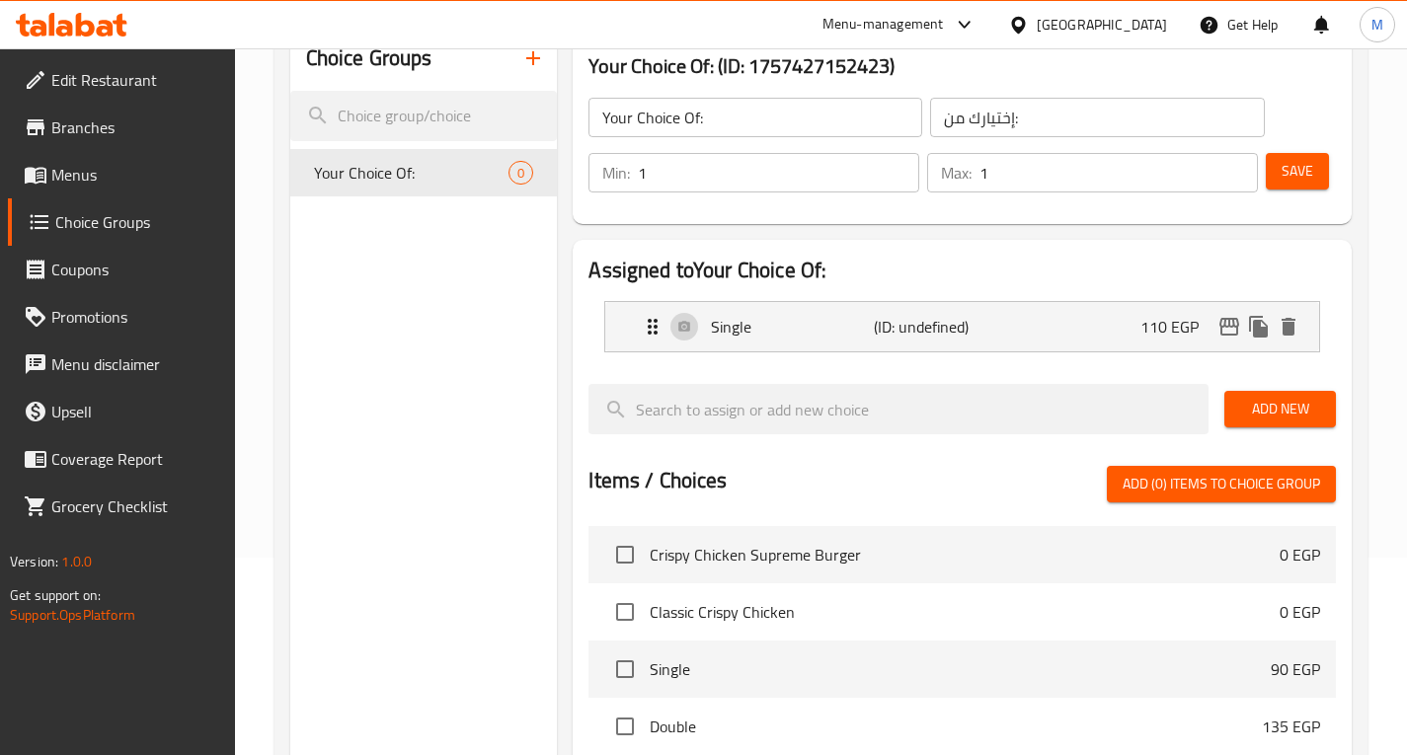
click at [1263, 416] on span "Add New" at bounding box center [1280, 409] width 80 height 25
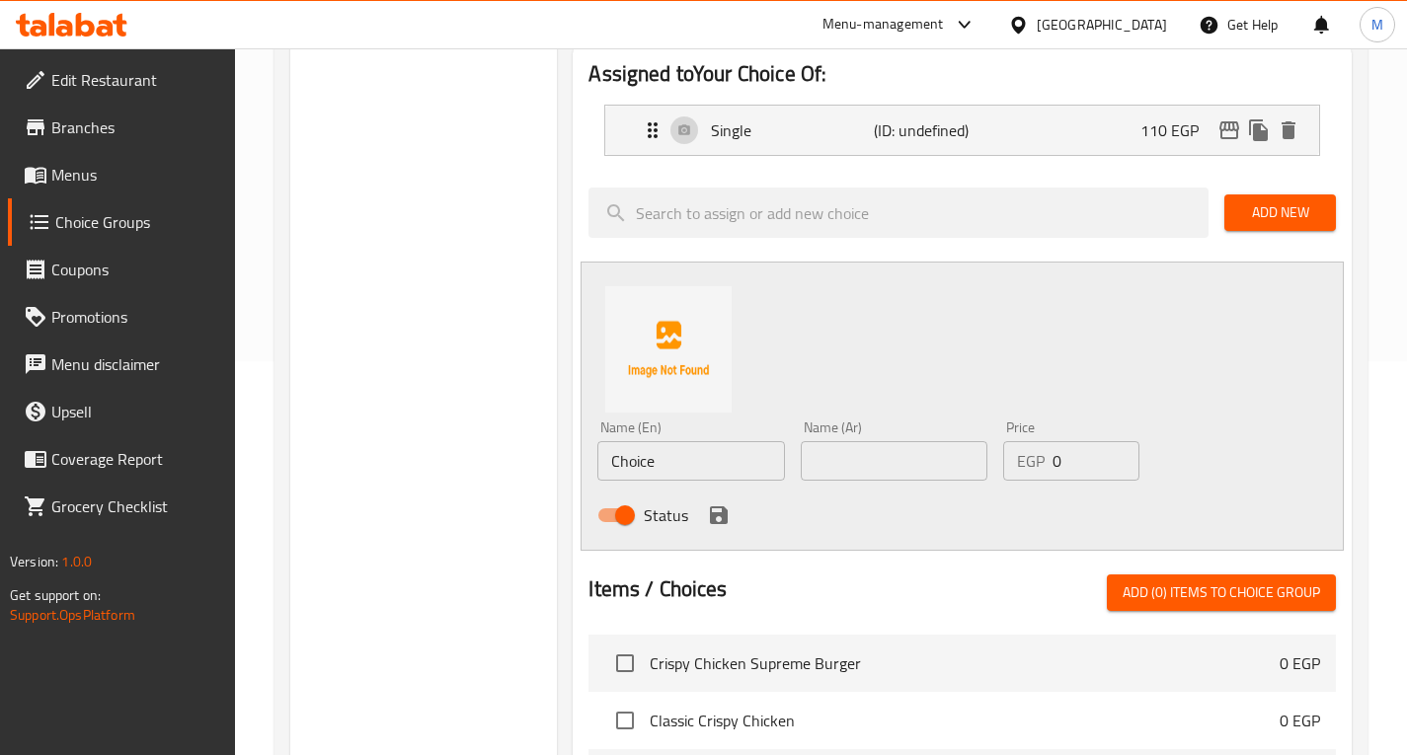
scroll to position [395, 0]
click at [654, 460] on input "Choice" at bounding box center [690, 460] width 187 height 40
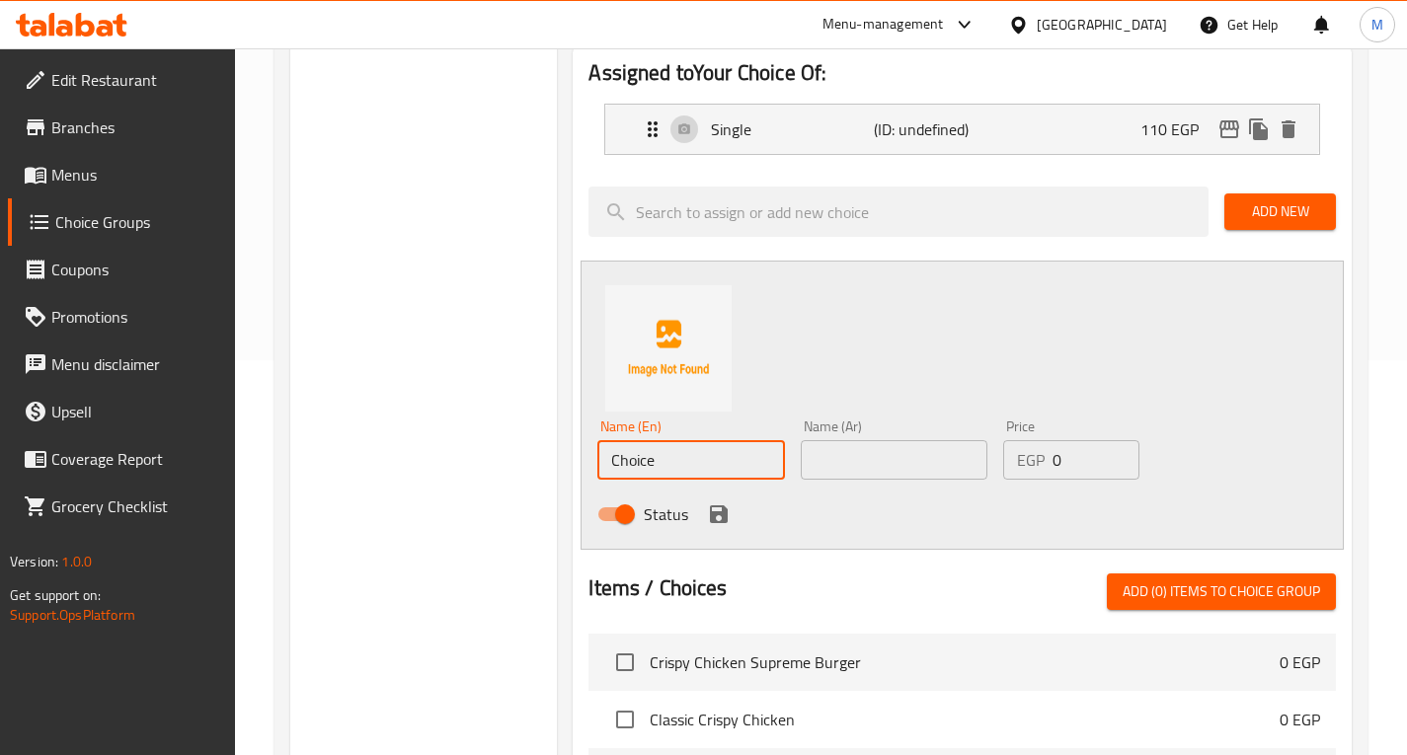
click at [654, 460] on input "Choice" at bounding box center [690, 460] width 187 height 40
paste input "Double دوبل"
click at [686, 459] on input "Double دوبل" at bounding box center [690, 460] width 187 height 40
type input "Double"
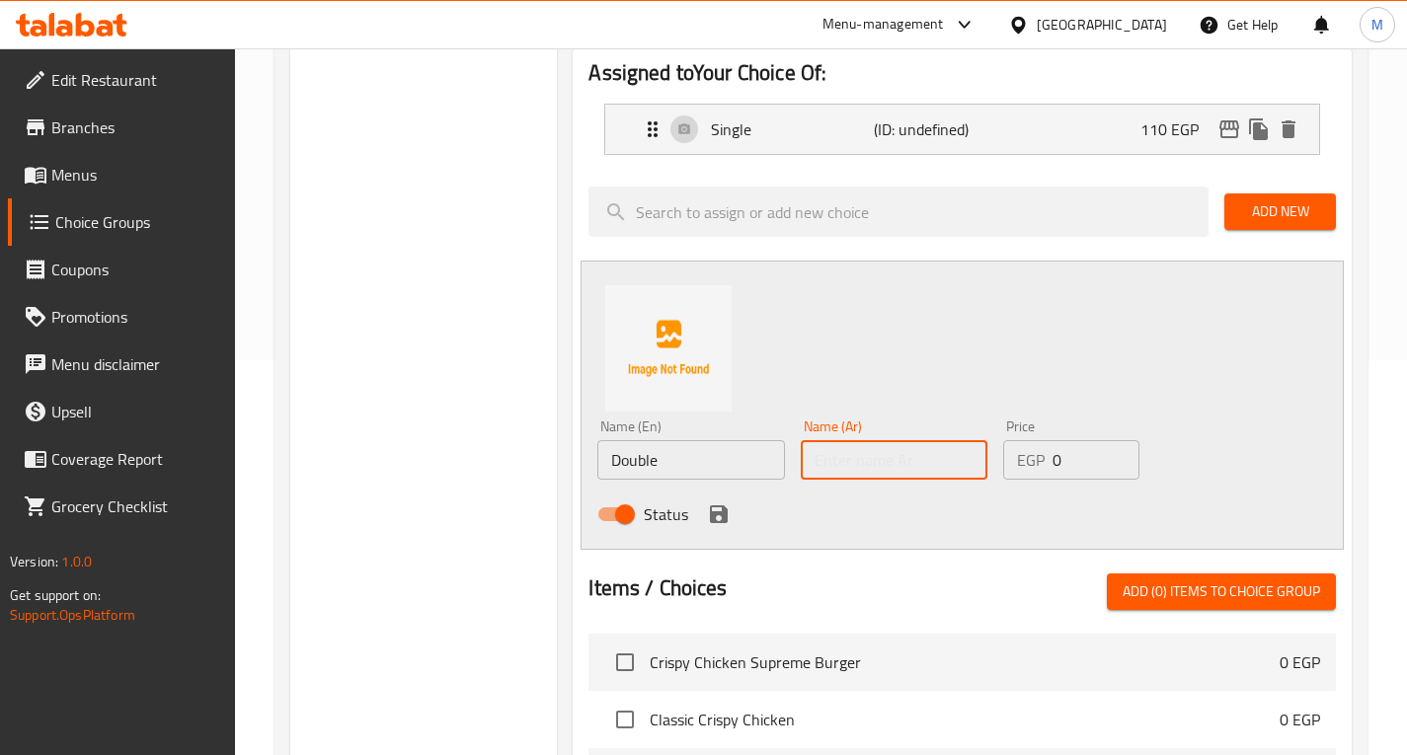
paste input "دوبل"
type input "دوبل"
click at [1068, 459] on input "0" at bounding box center [1096, 460] width 87 height 40
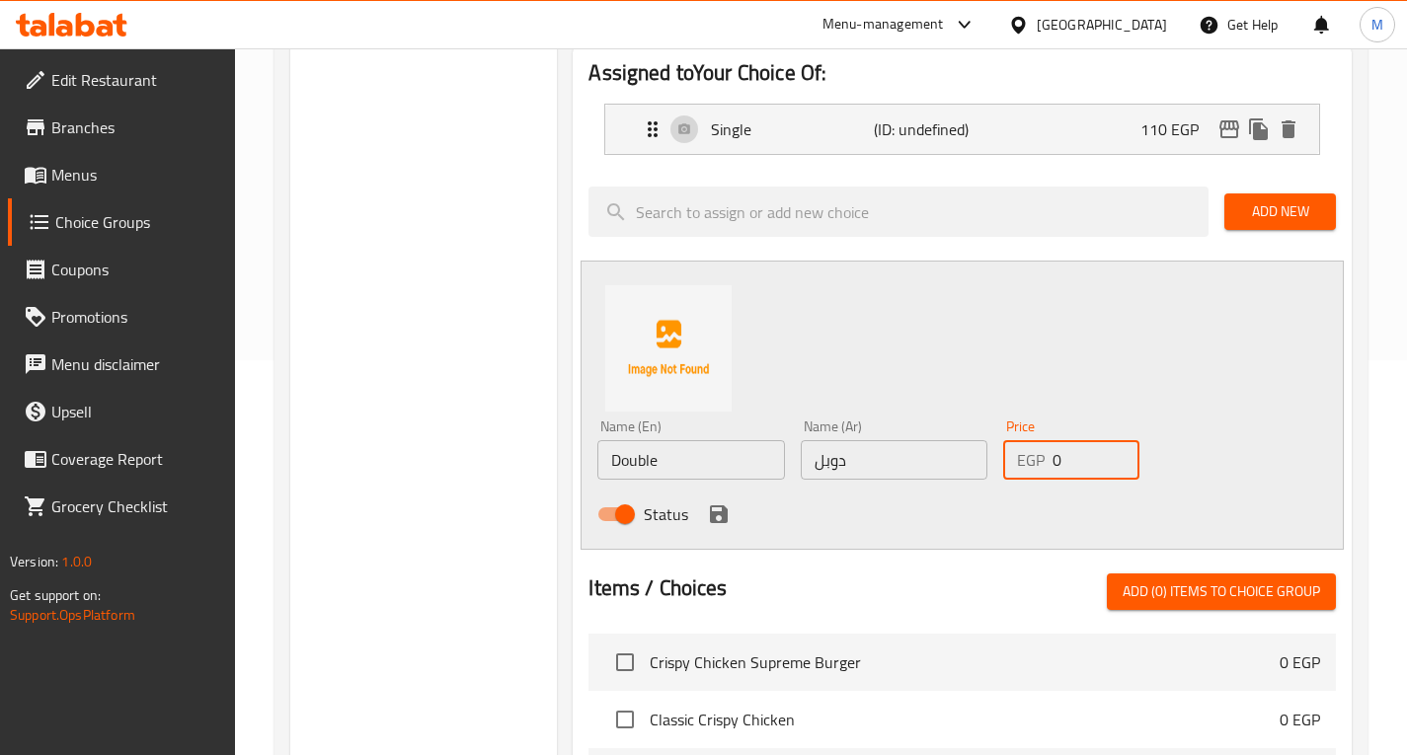
click at [1068, 459] on input "0" at bounding box center [1096, 460] width 87 height 40
type input "160"
click at [708, 524] on icon "save" at bounding box center [719, 515] width 24 height 24
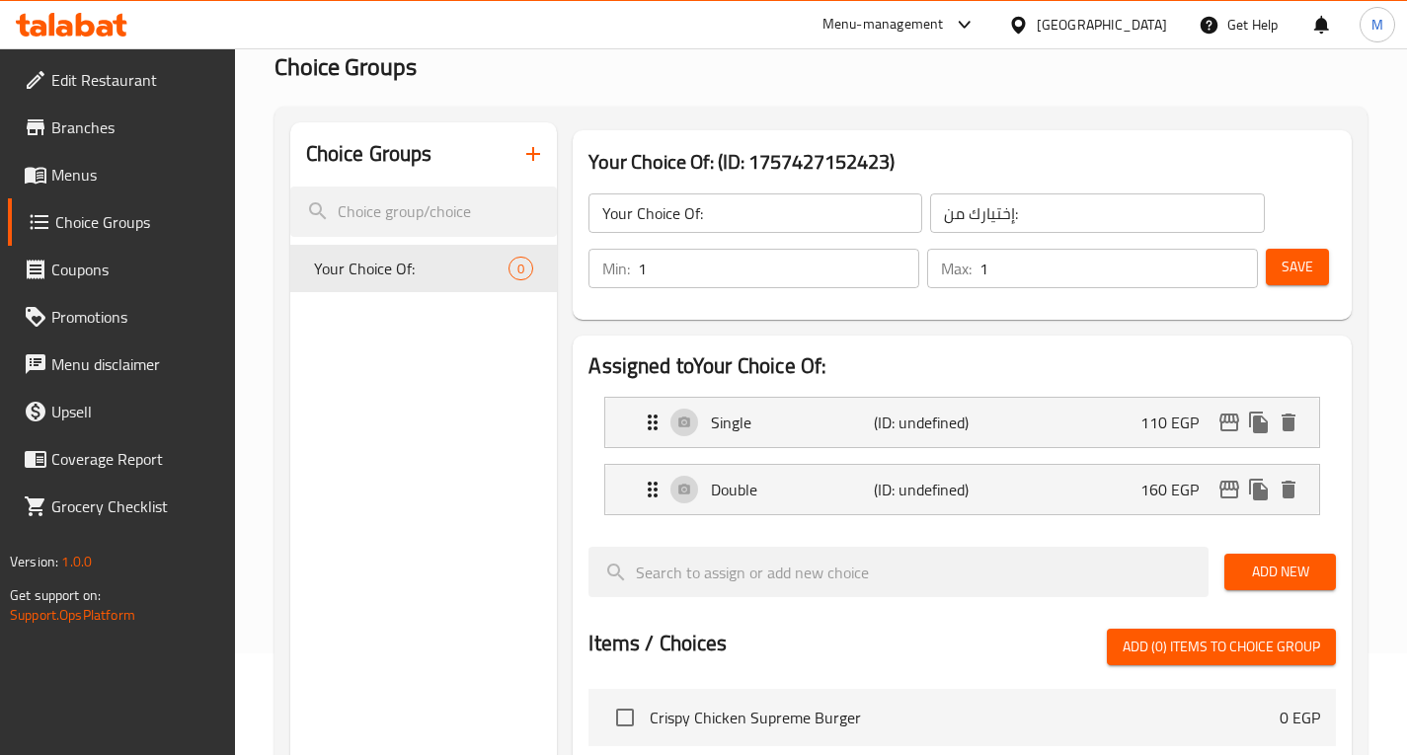
scroll to position [99, 0]
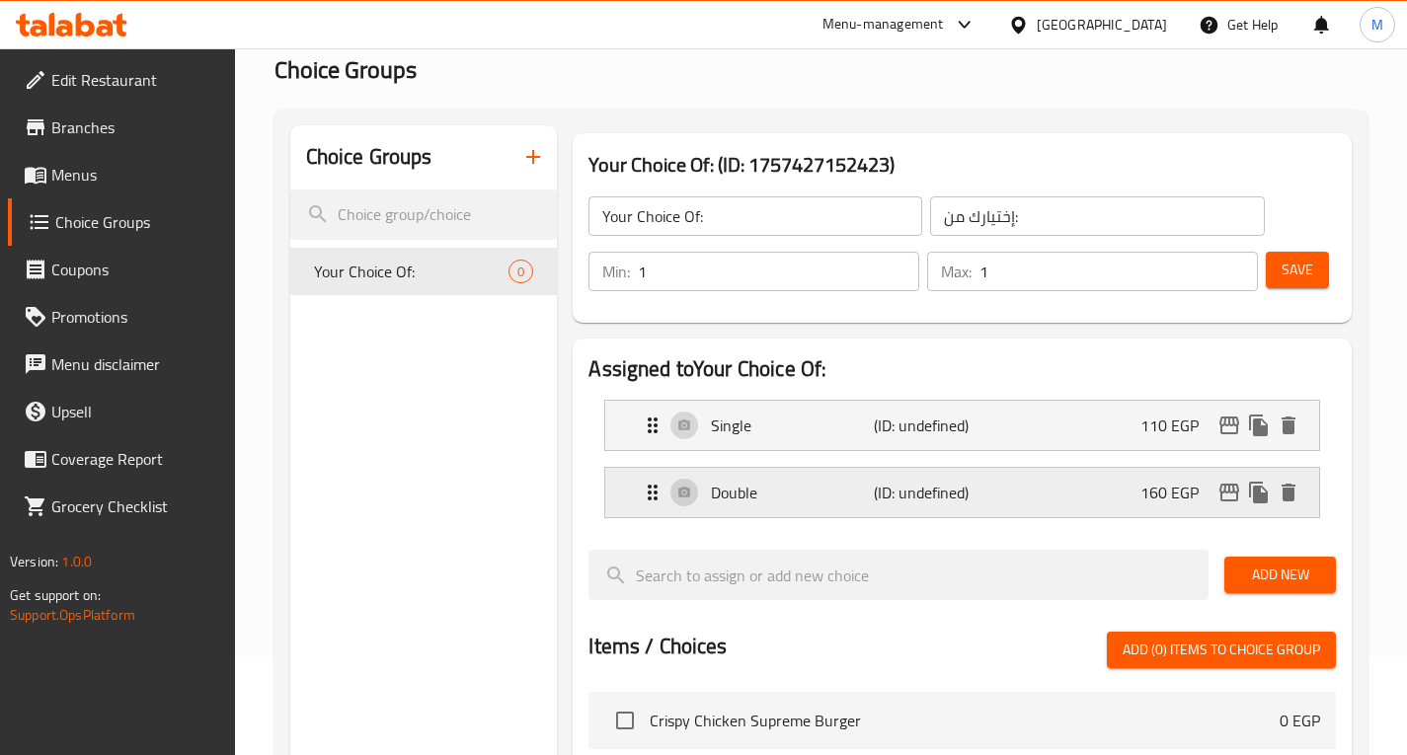
click at [852, 479] on div "Double (ID: undefined) 160 EGP" at bounding box center [968, 492] width 655 height 49
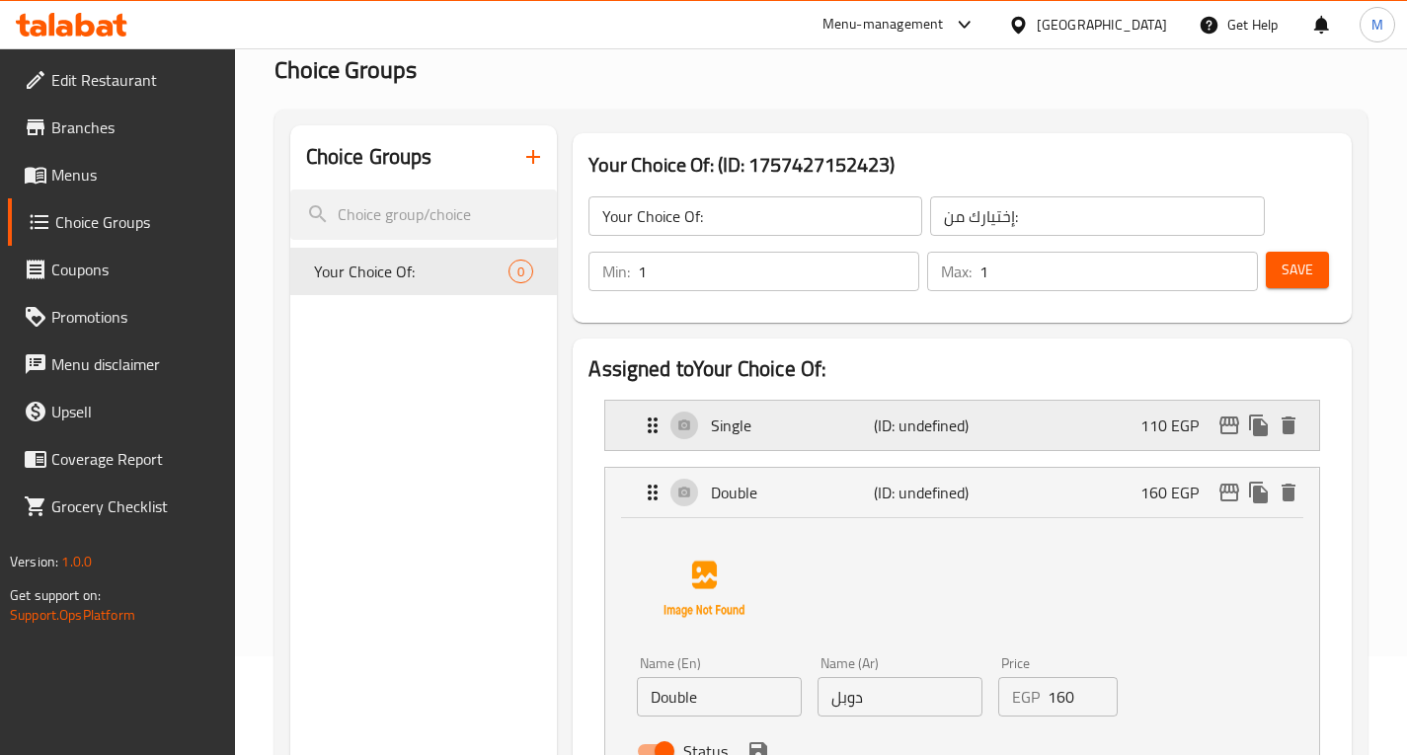
click at [869, 437] on div "Single (ID: undefined) 110 EGP" at bounding box center [968, 425] width 655 height 49
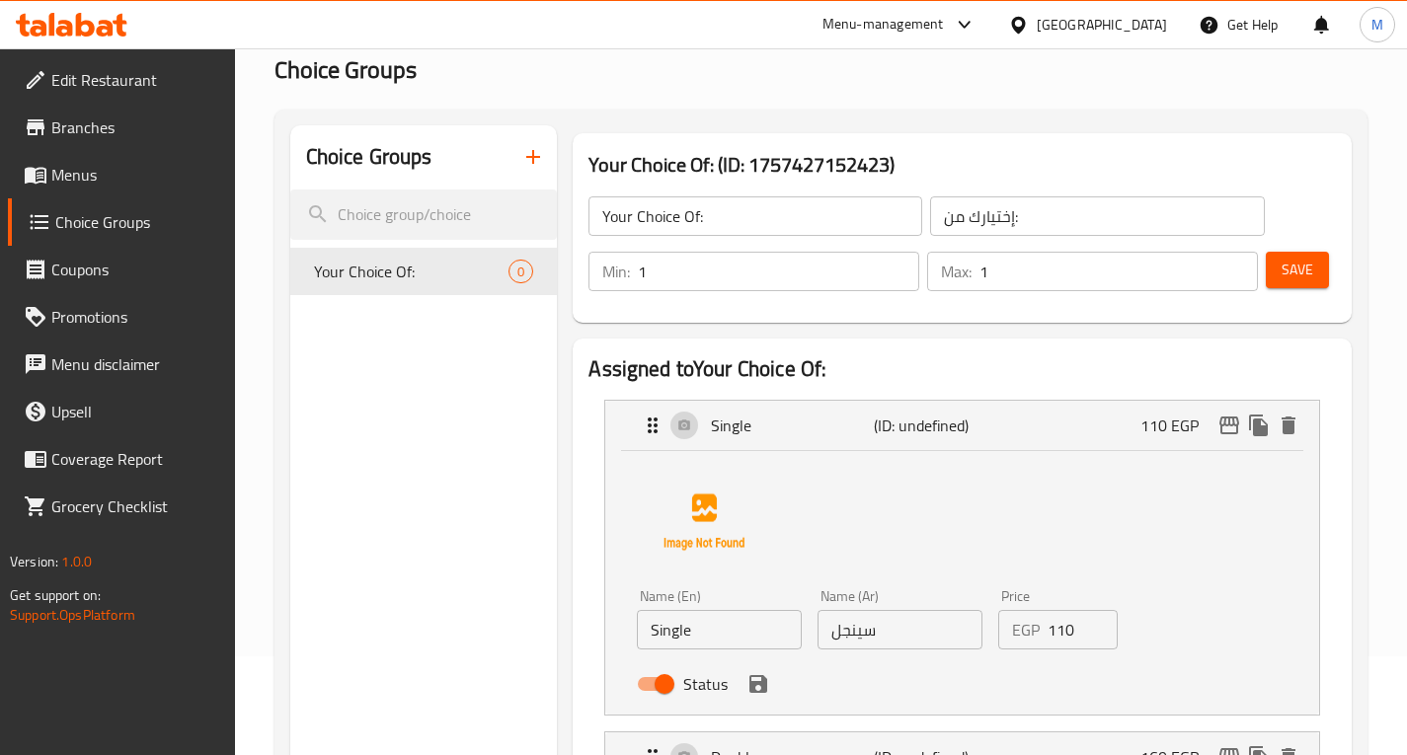
click at [1287, 274] on span "Save" at bounding box center [1298, 270] width 32 height 25
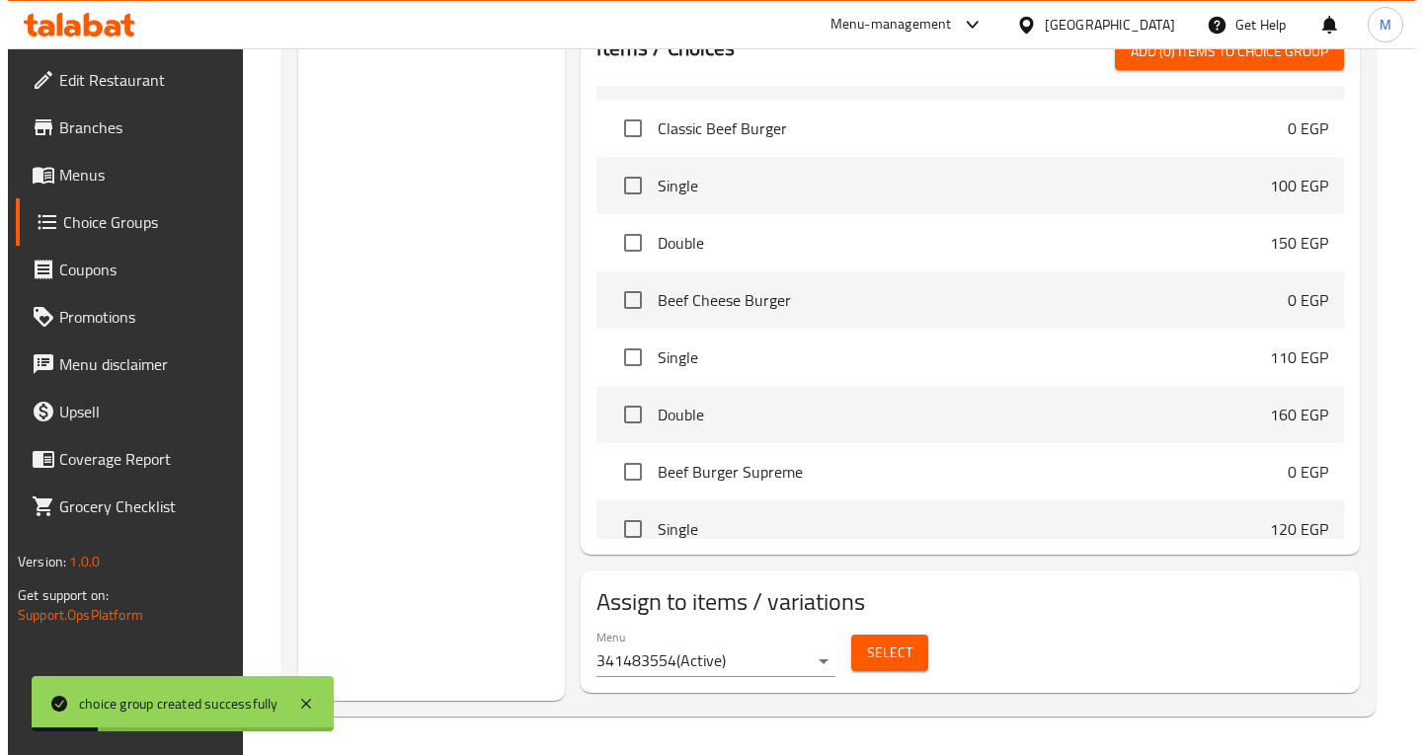
scroll to position [714, 0]
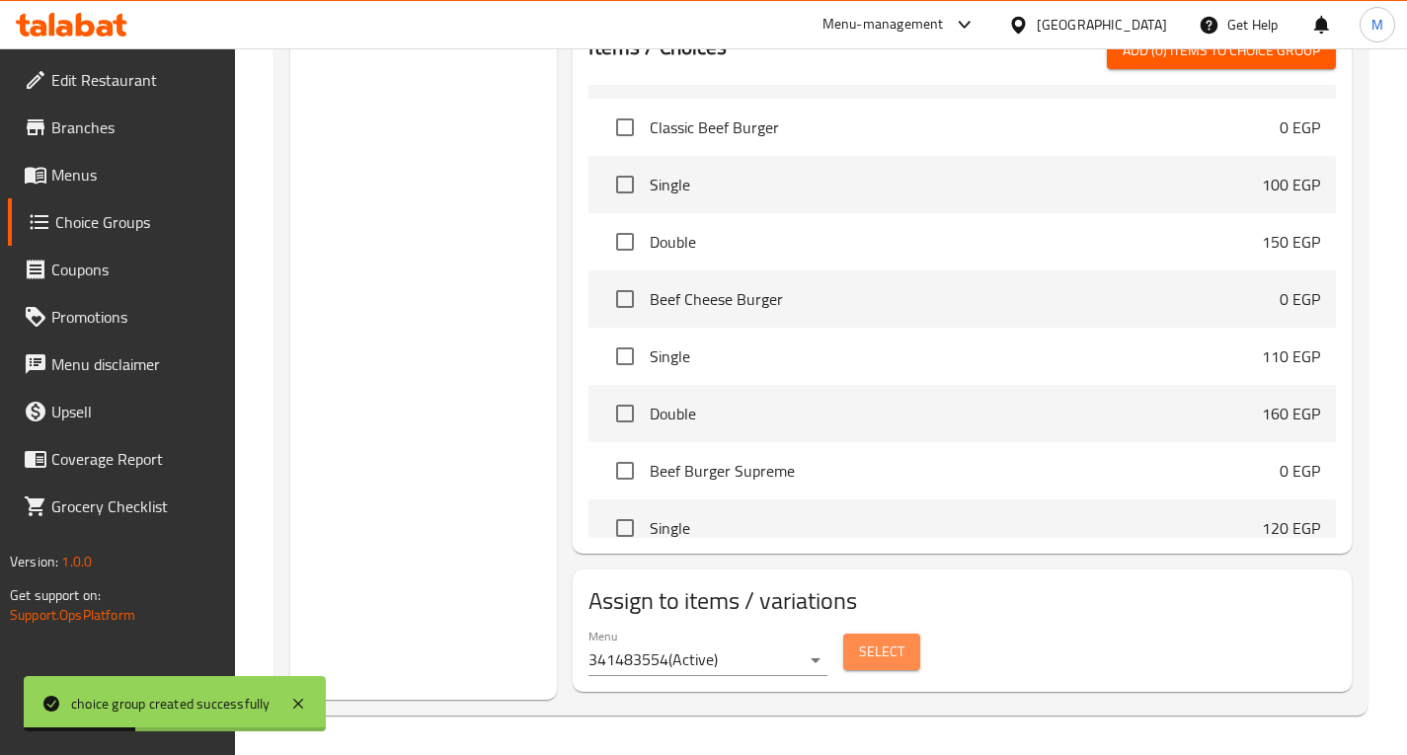
click at [878, 624] on span "Select" at bounding box center [881, 652] width 45 height 25
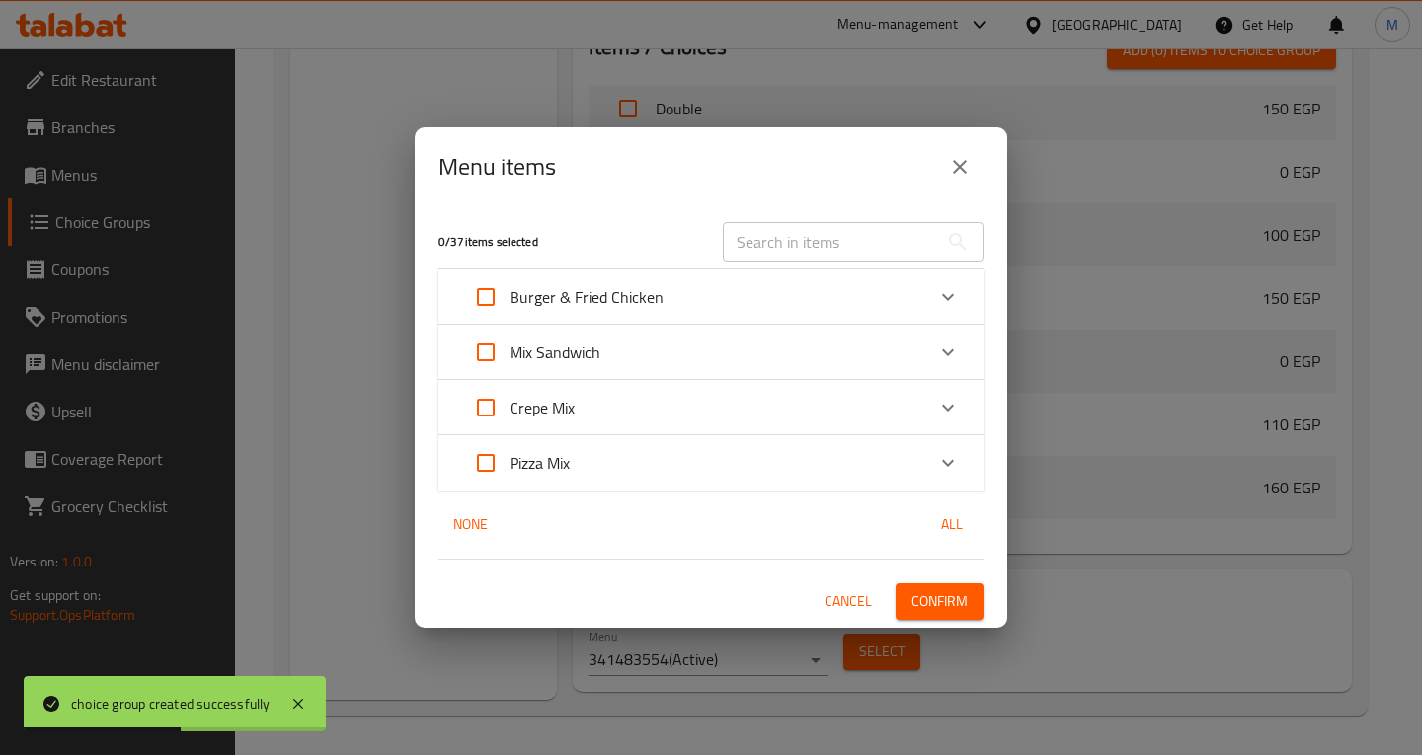
click at [591, 286] on p "Burger & Fried Chicken" at bounding box center [587, 297] width 154 height 24
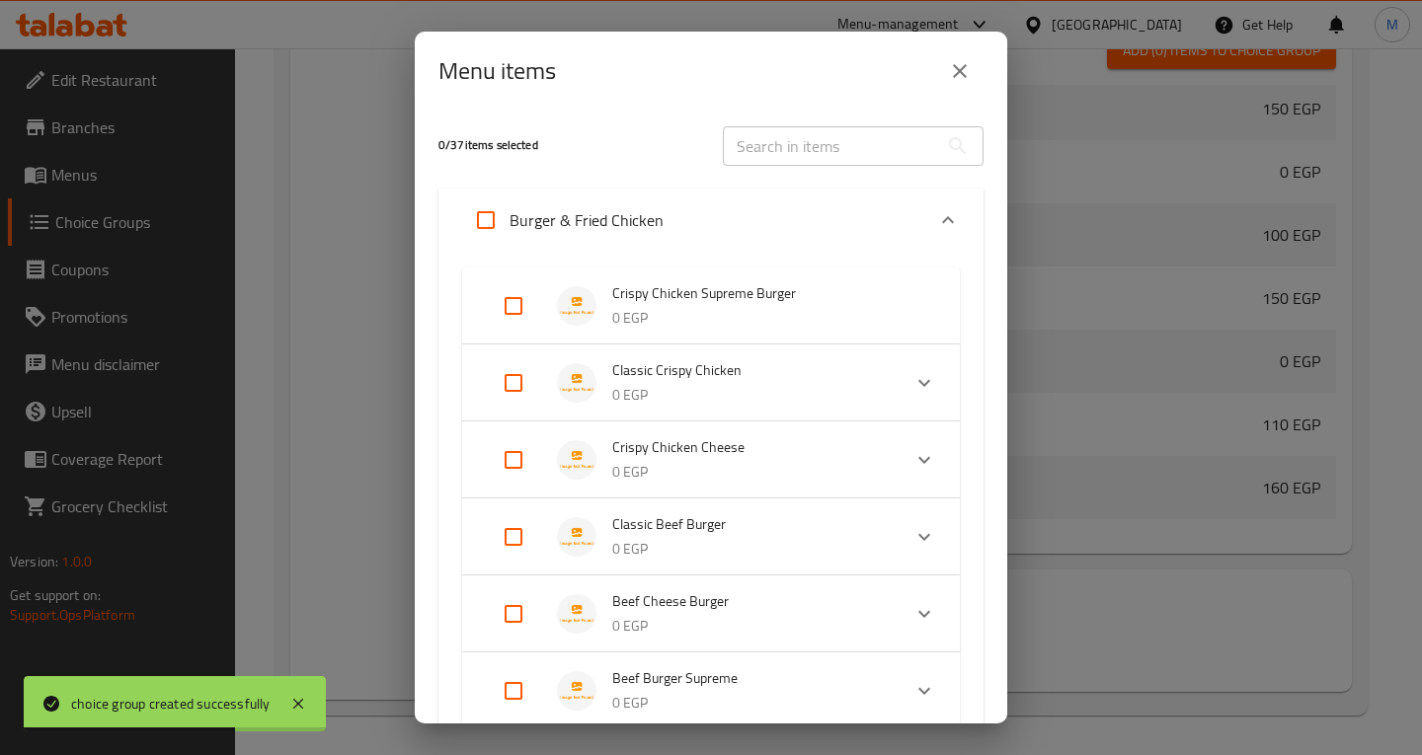
click at [511, 311] on input "Expand" at bounding box center [513, 305] width 47 height 47
checkbox input "true"
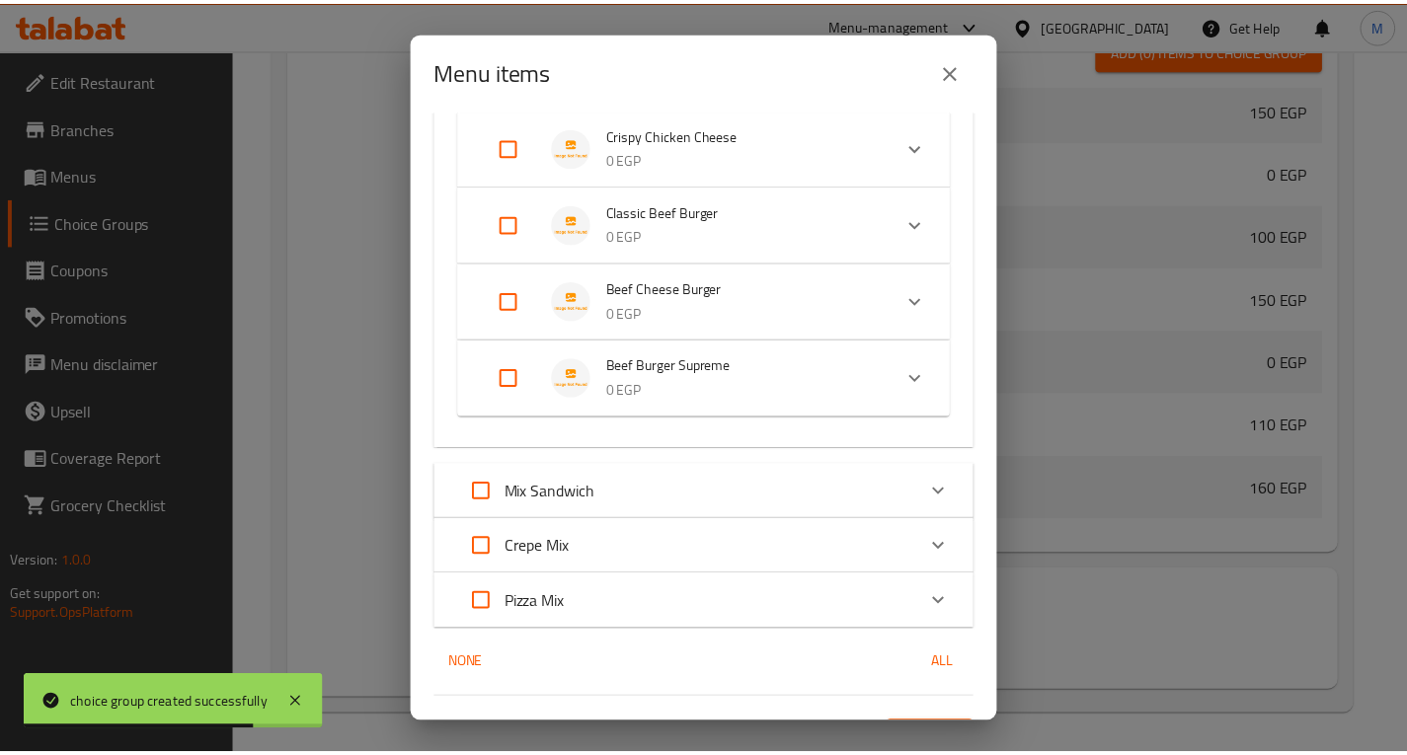
scroll to position [372, 0]
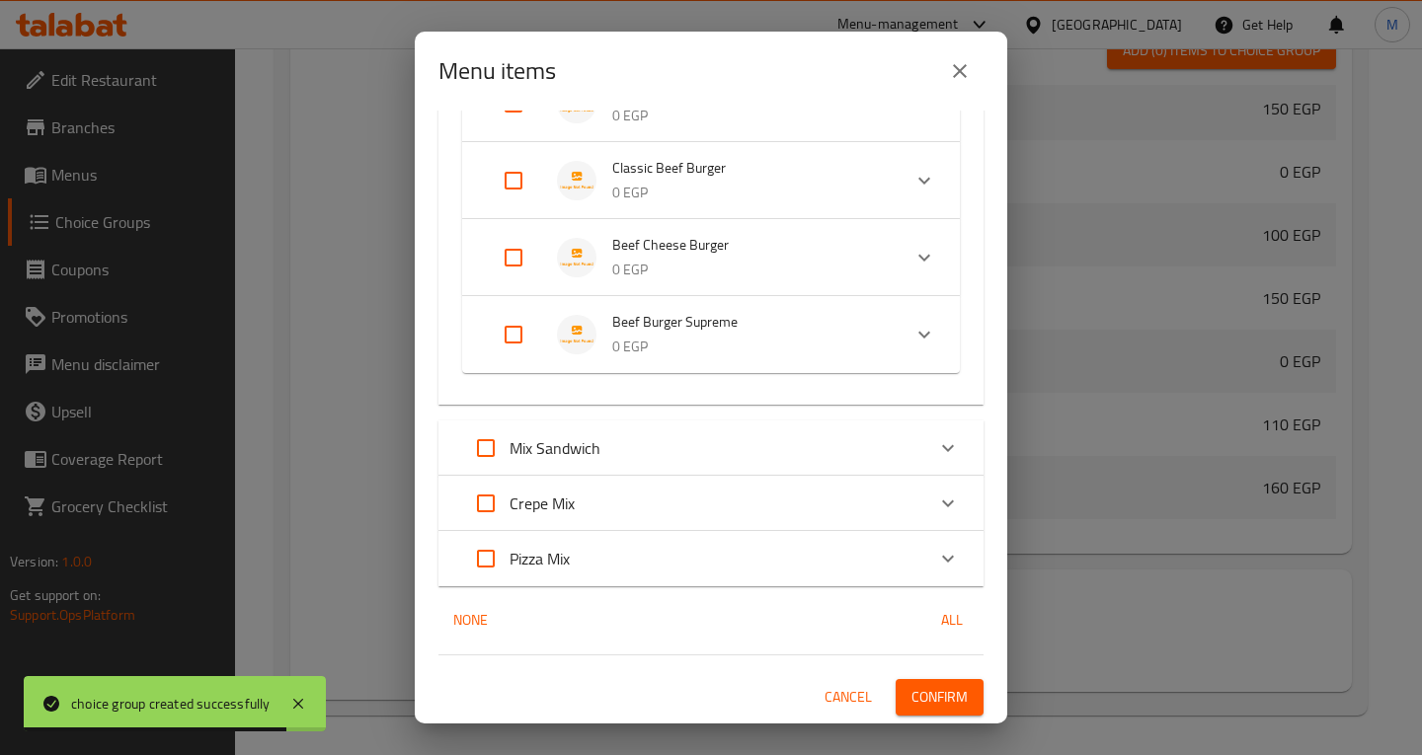
click at [914, 624] on span "Confirm" at bounding box center [939, 697] width 56 height 25
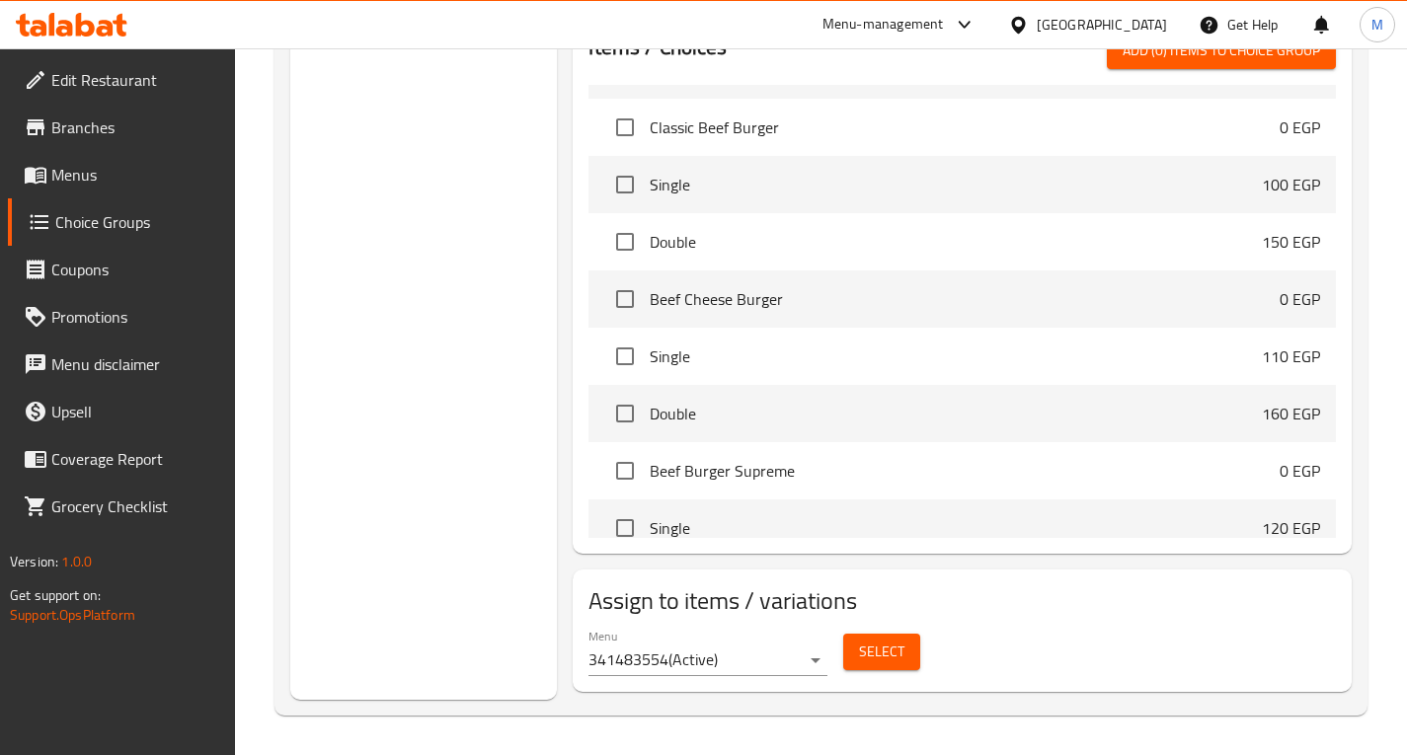
click at [416, 593] on div "Choice Groups Your Choice Of: 2" at bounding box center [424, 105] width 268 height 1190
click at [64, 177] on span "Menus" at bounding box center [135, 175] width 168 height 24
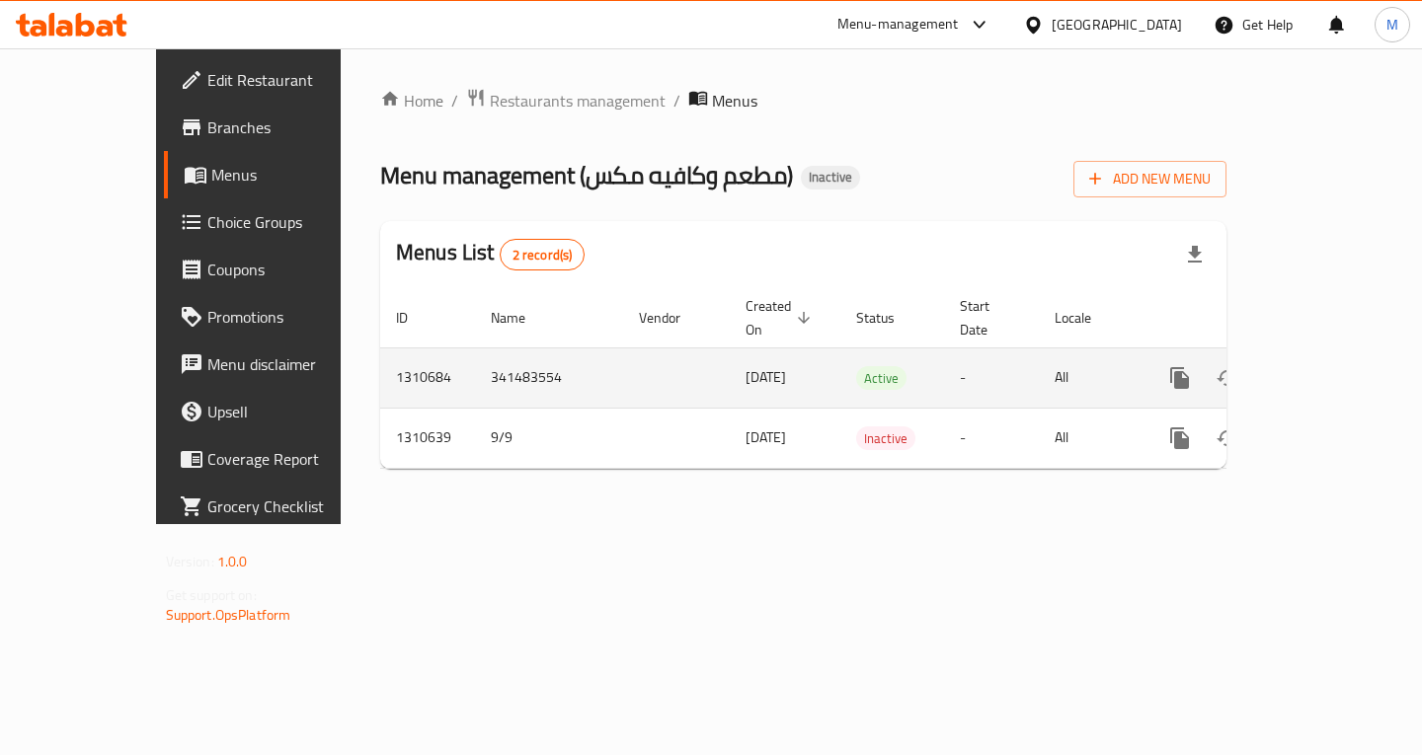
click at [1334, 366] on icon "enhanced table" at bounding box center [1322, 378] width 24 height 24
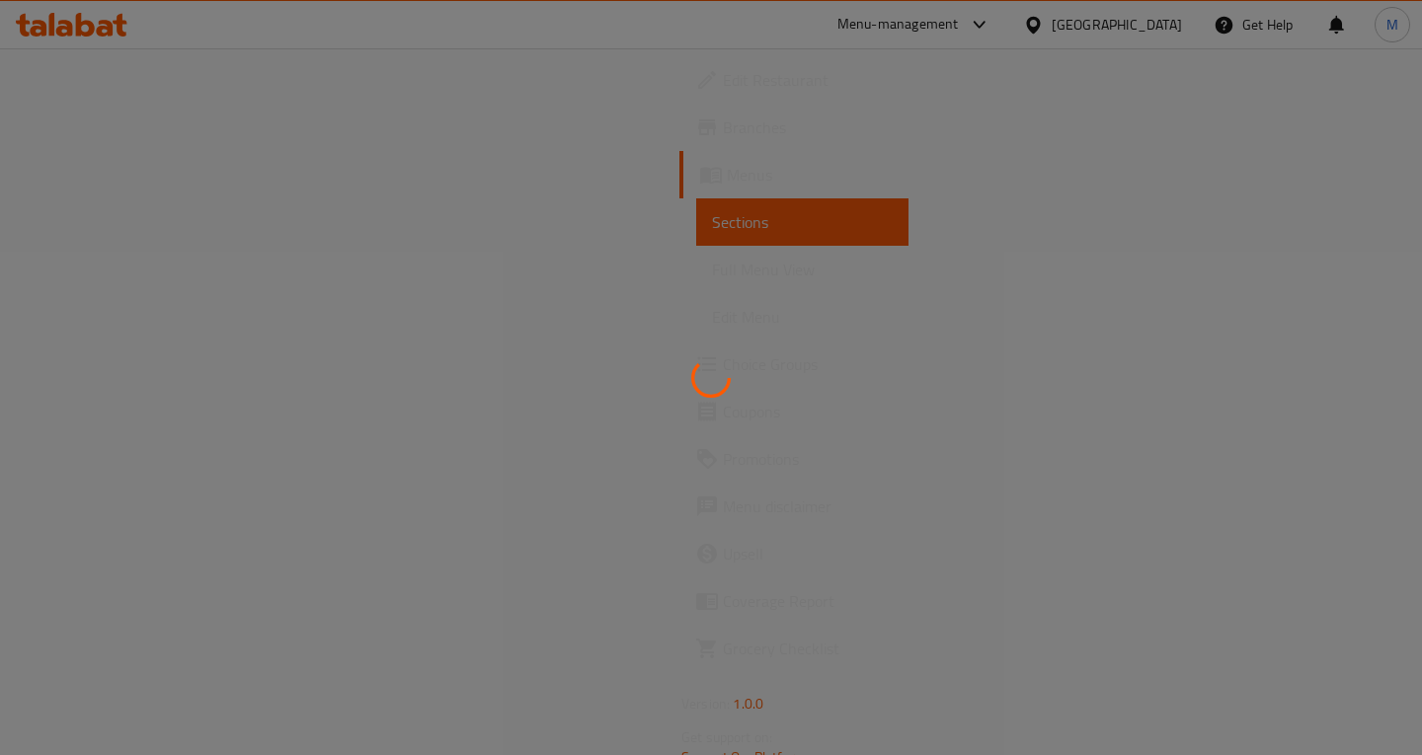
click at [99, 273] on div at bounding box center [711, 377] width 1422 height 755
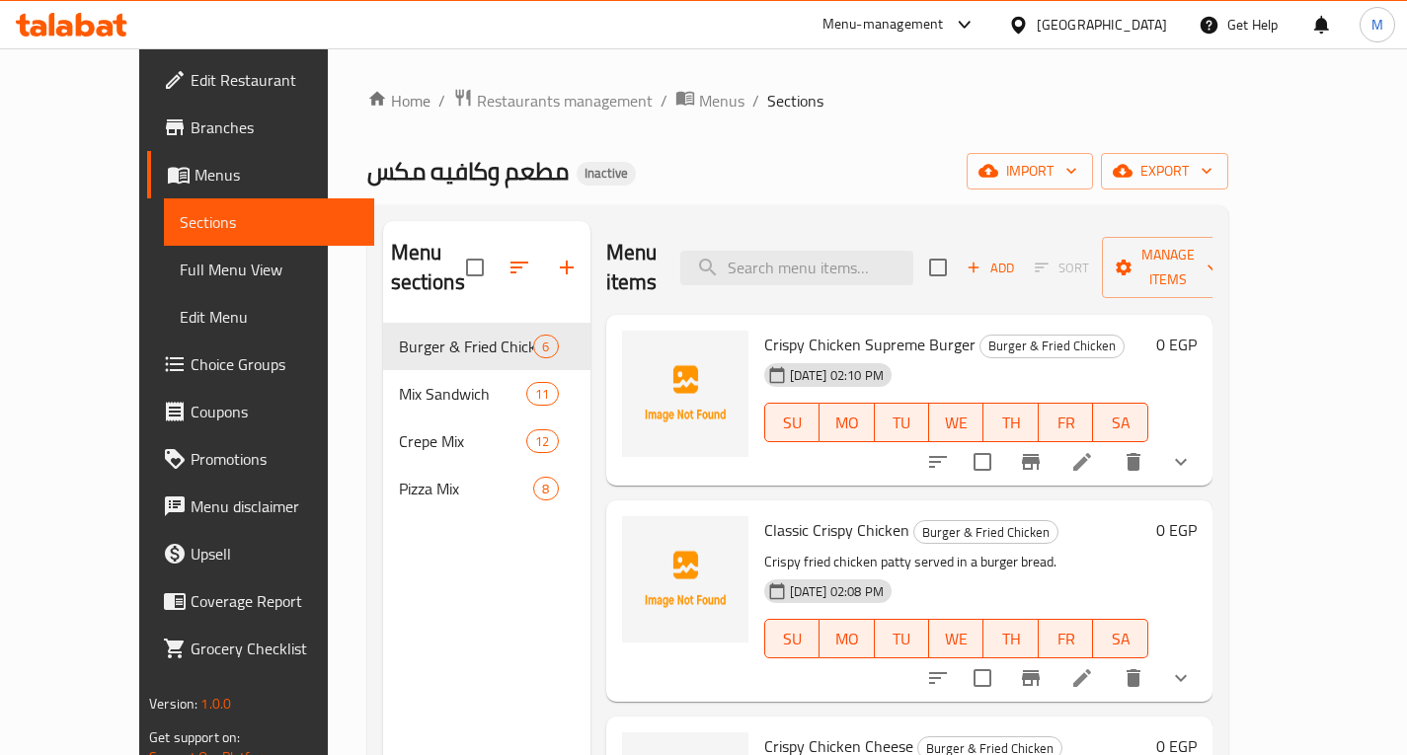
click at [180, 273] on span "Full Menu View" at bounding box center [269, 270] width 179 height 24
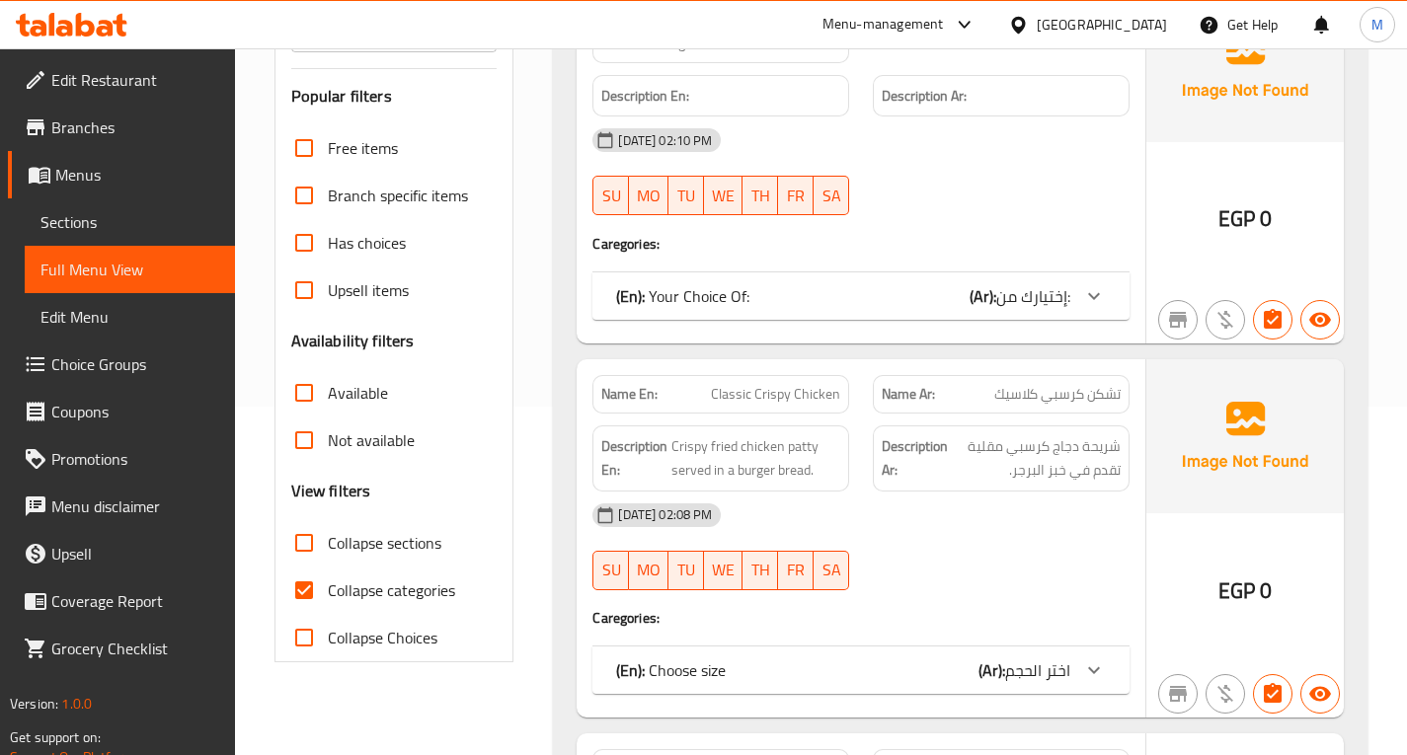
scroll to position [494, 0]
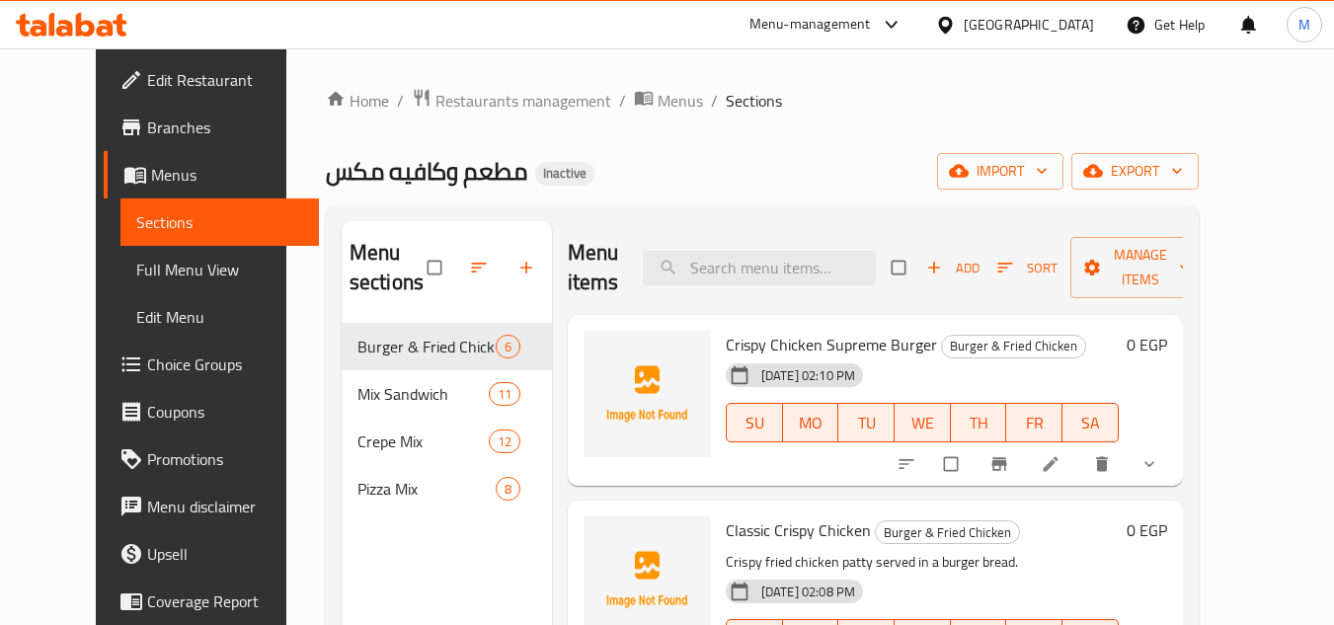
click at [136, 280] on span "Full Menu View" at bounding box center [219, 270] width 167 height 24
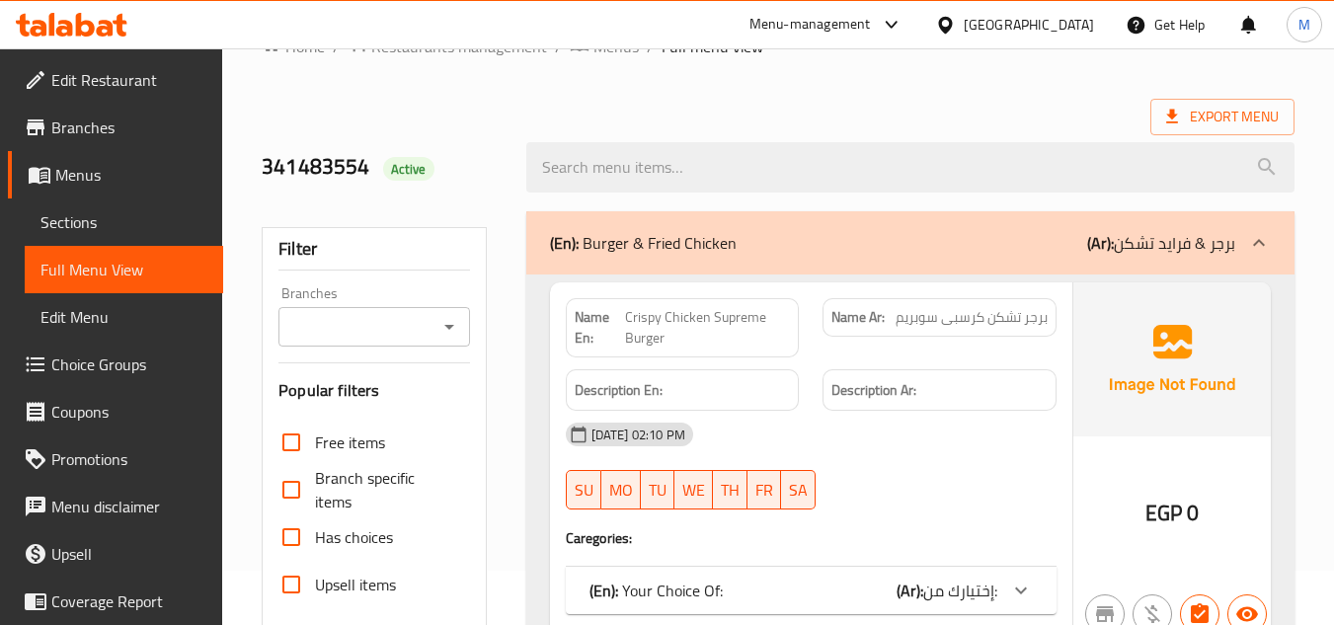
scroll to position [296, 0]
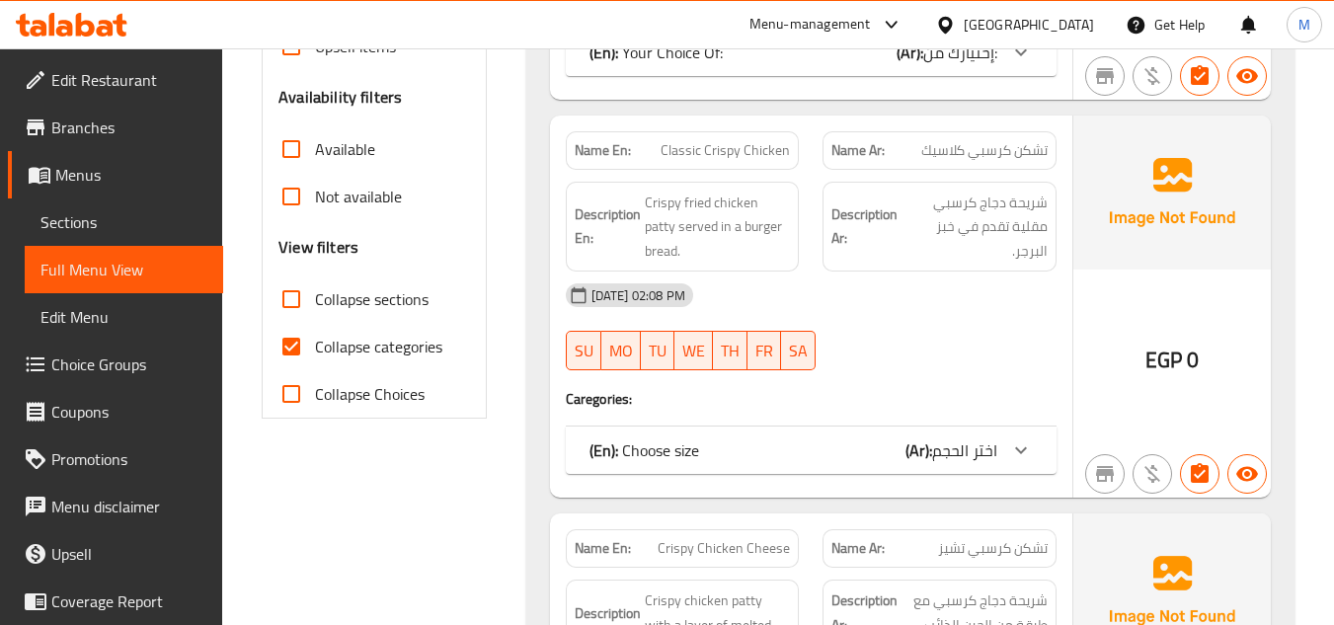
click at [332, 346] on span "Collapse categories" at bounding box center [378, 347] width 127 height 24
click at [315, 346] on input "Collapse categories" at bounding box center [291, 346] width 47 height 47
checkbox input "false"
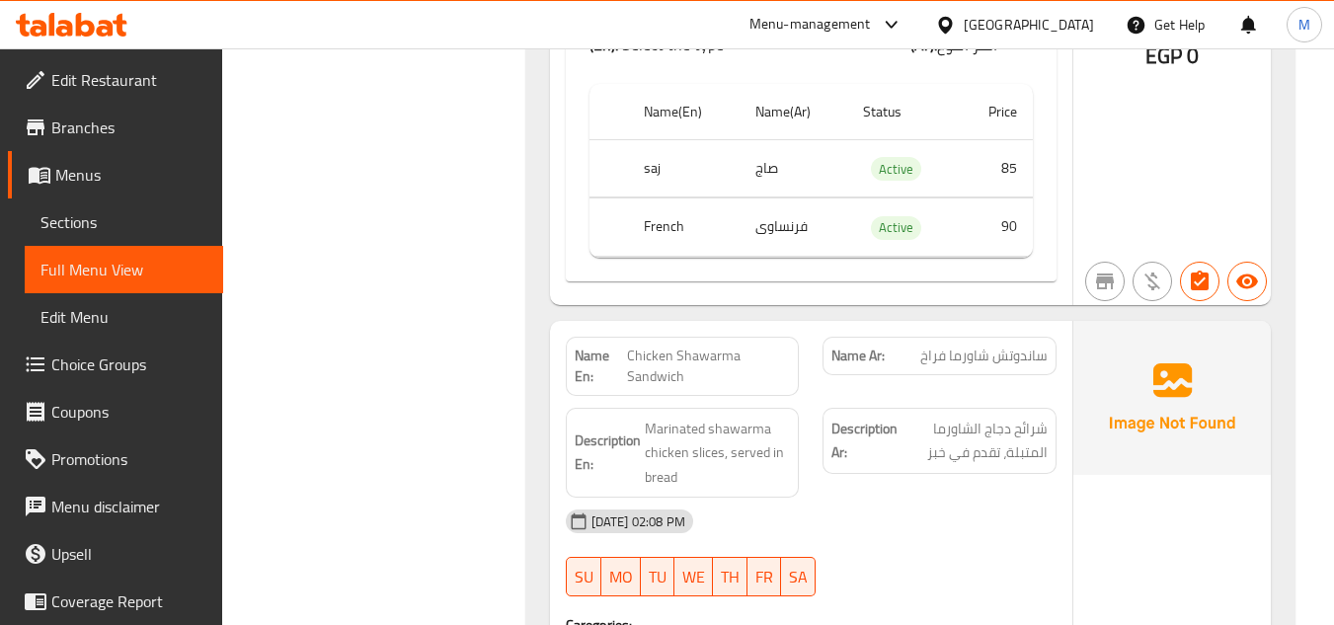
scroll to position [7703, 0]
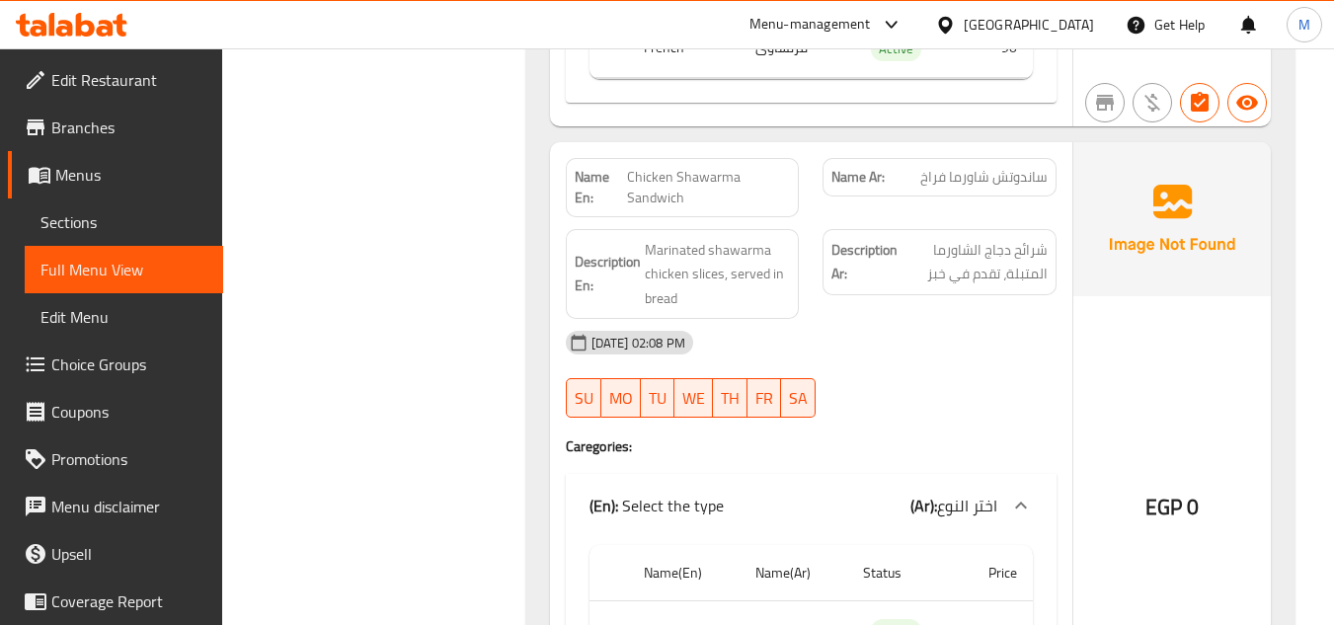
click at [956, 323] on div "09-09-2025 02:08 PM SU MO TU WE TH FR SA" at bounding box center [811, 374] width 514 height 111
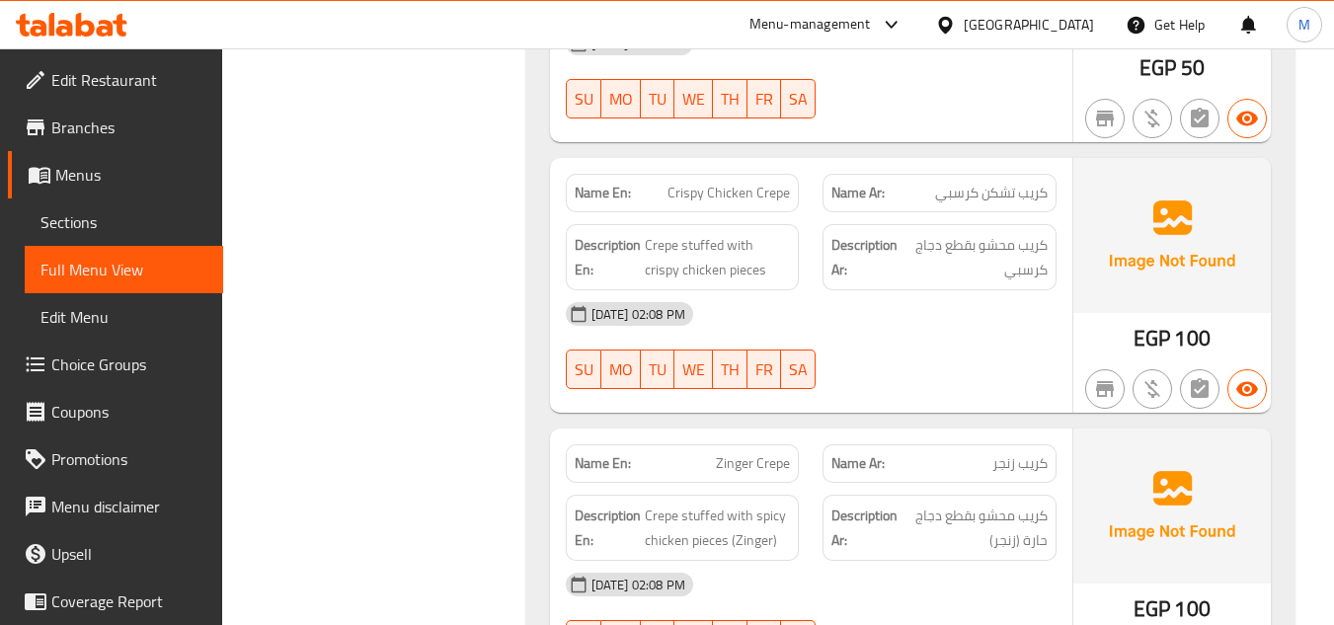
scroll to position [11583, 0]
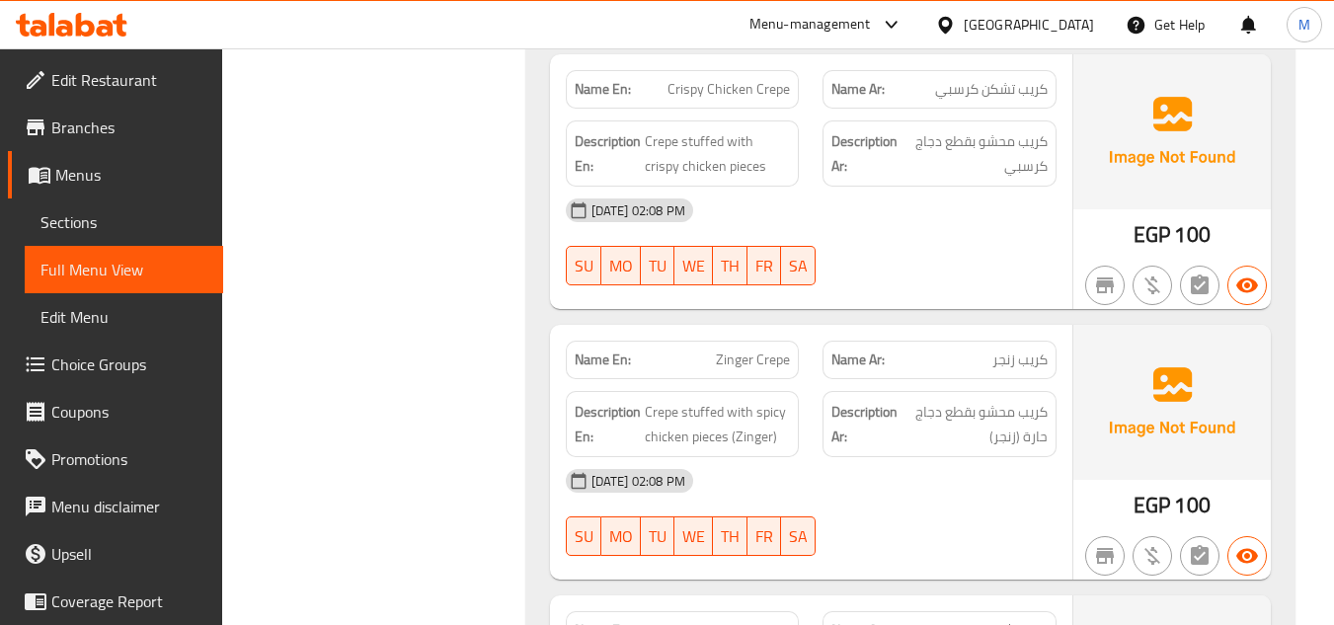
click at [974, 212] on div "09-09-2025 02:08 PM SU MO TU WE TH FR SA" at bounding box center [811, 242] width 514 height 111
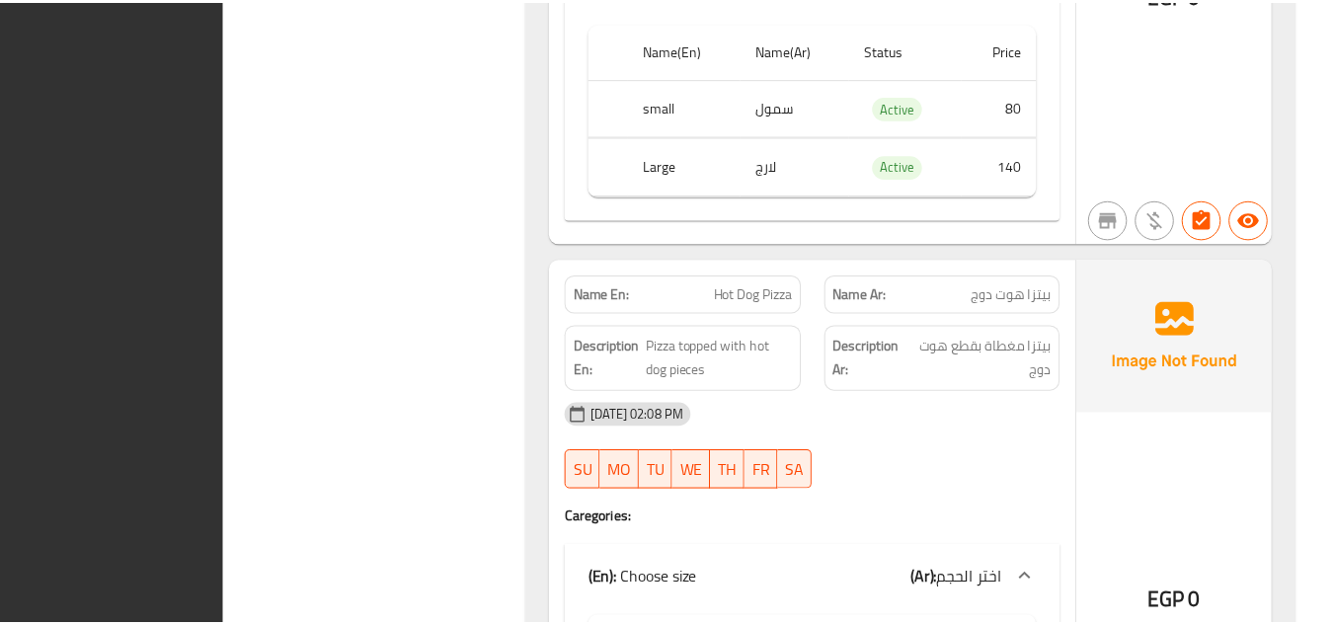
scroll to position [18613, 0]
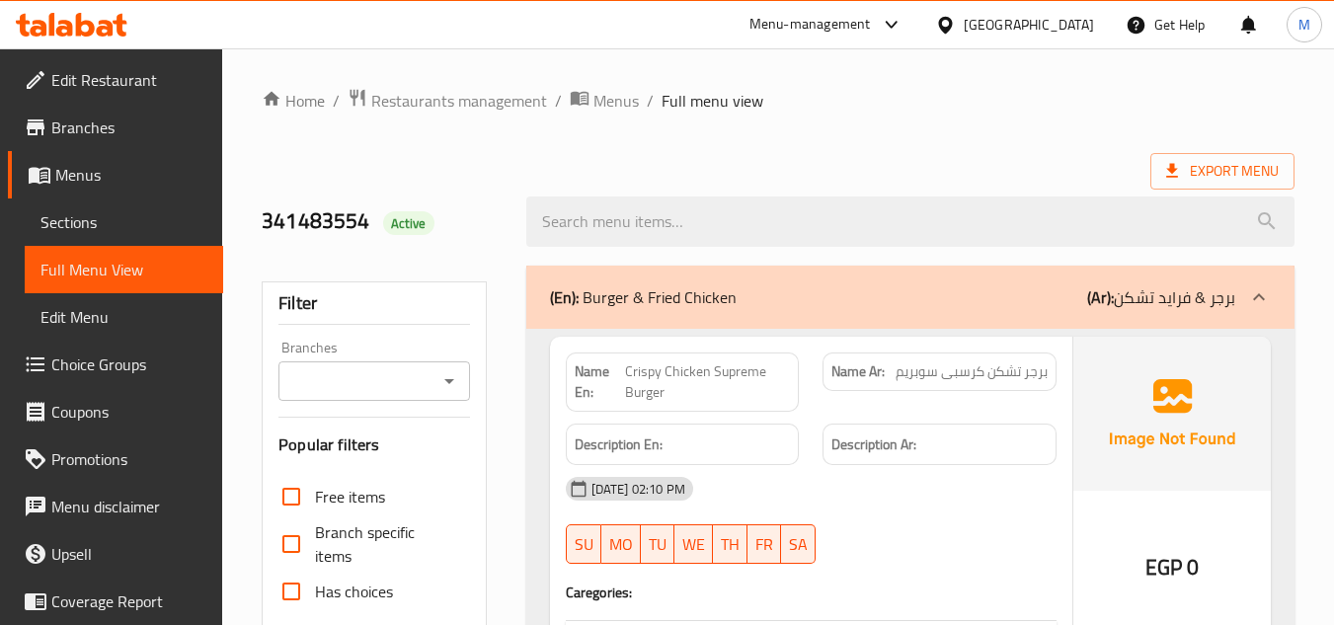
click at [102, 80] on span "Edit Restaurant" at bounding box center [129, 80] width 156 height 24
